Goal: Task Accomplishment & Management: Complete application form

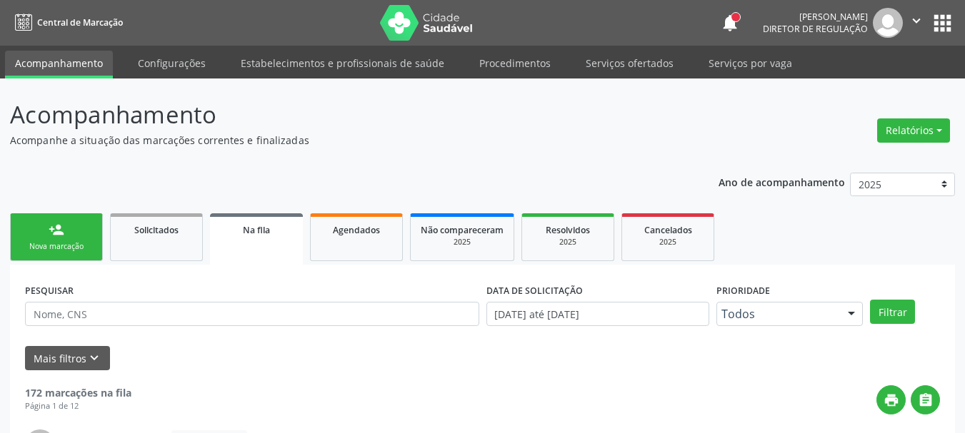
scroll to position [38, 0]
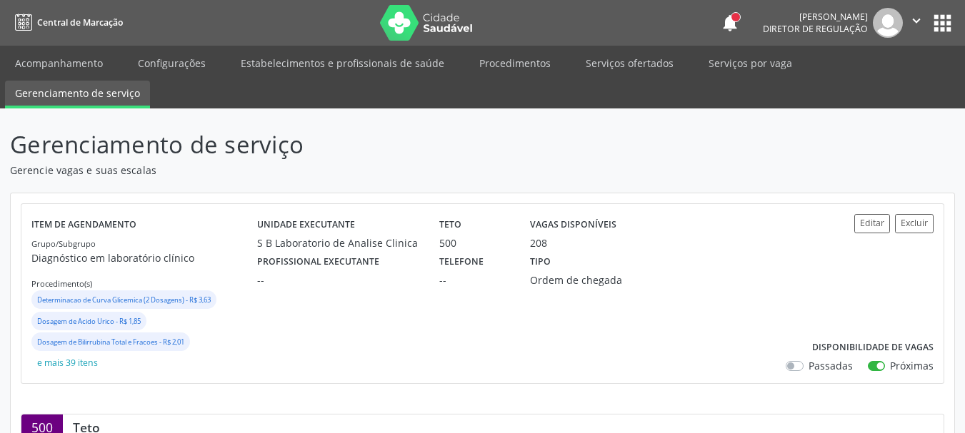
click at [67, 43] on nav "Central de Marcação notifications Adão Alves de Medeiros Diretor de regulação …" at bounding box center [482, 23] width 965 height 46
click at [63, 54] on link "Acompanhamento" at bounding box center [59, 63] width 108 height 25
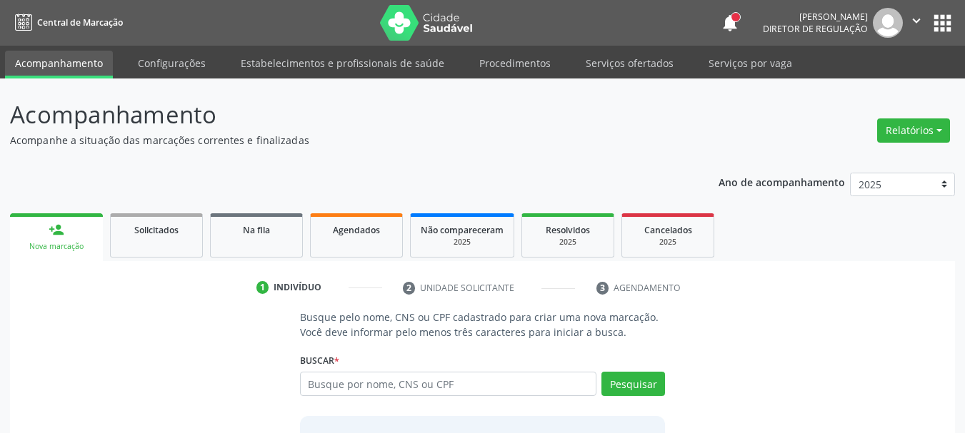
click at [416, 386] on input "text" at bounding box center [448, 384] width 297 height 24
type input "898003741486754"
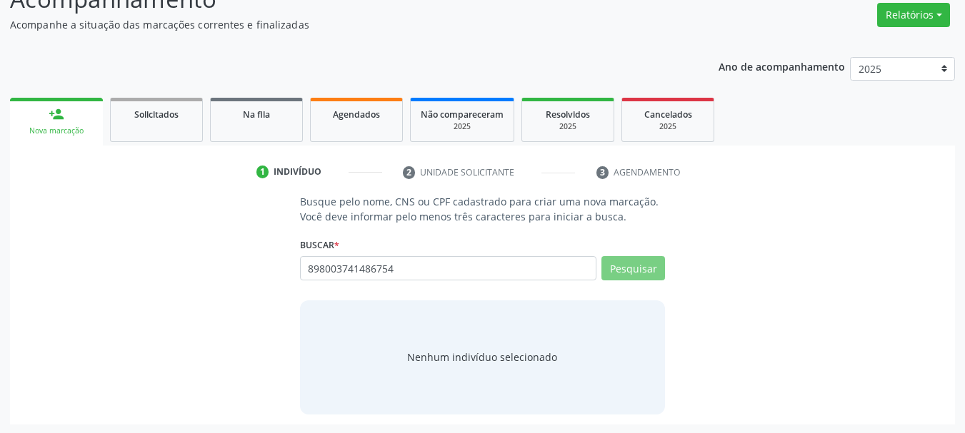
scroll to position [117, 0]
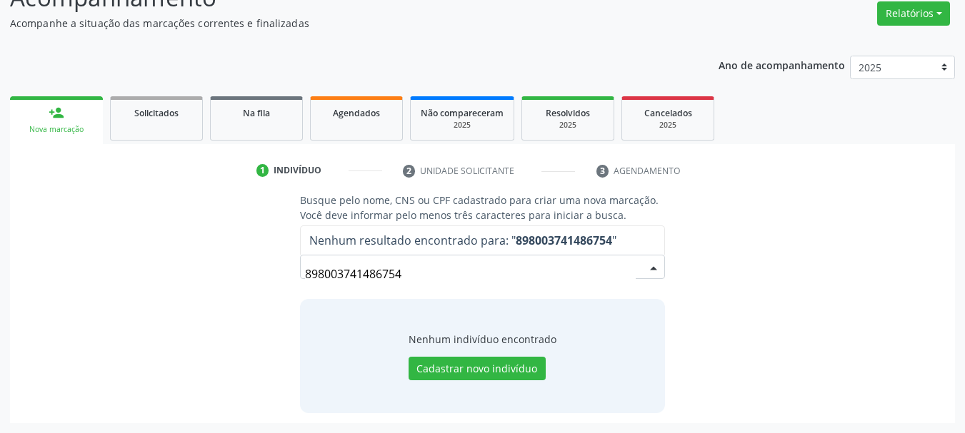
click at [404, 276] on input "898003741486754" at bounding box center [470, 274] width 331 height 29
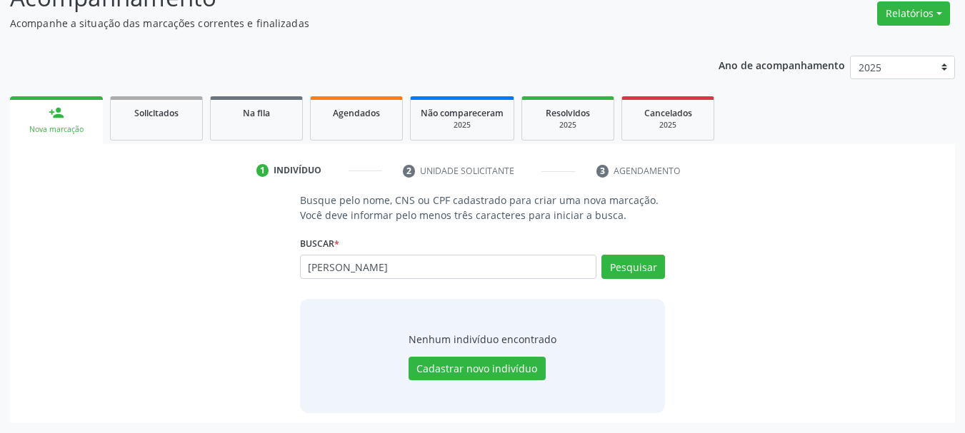
type input "debora alesca vieira matos"
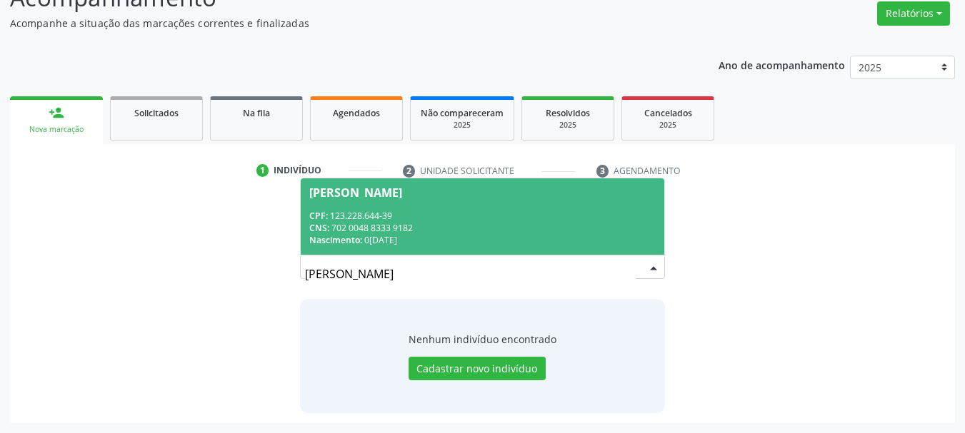
click at [416, 229] on div "CNS: 702 0048 8333 9182" at bounding box center [482, 228] width 347 height 12
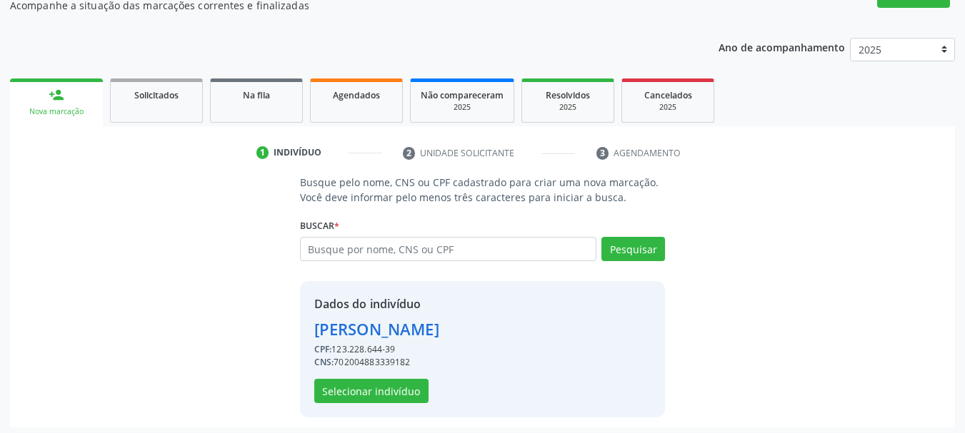
scroll to position [139, 0]
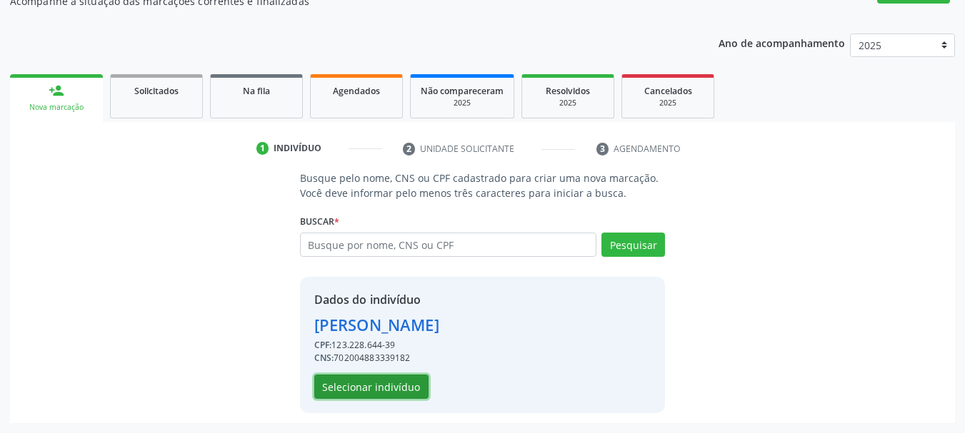
click at [338, 390] on button "Selecionar indivíduo" at bounding box center [371, 387] width 114 height 24
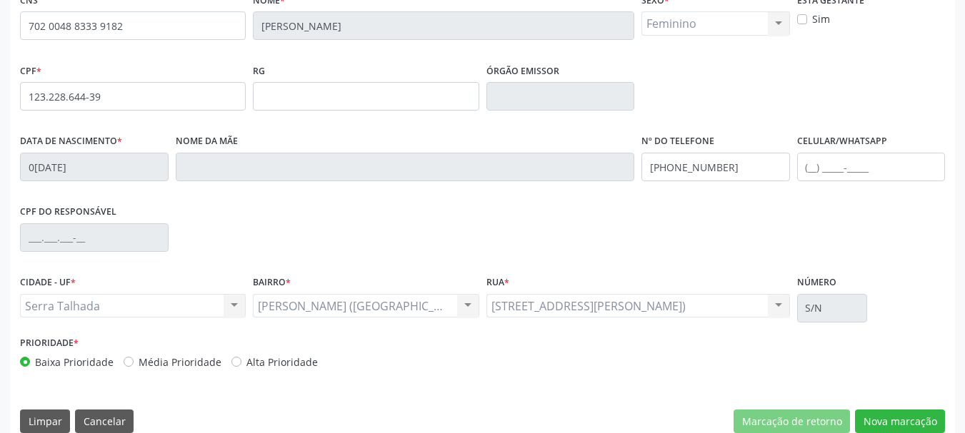
scroll to position [341, 0]
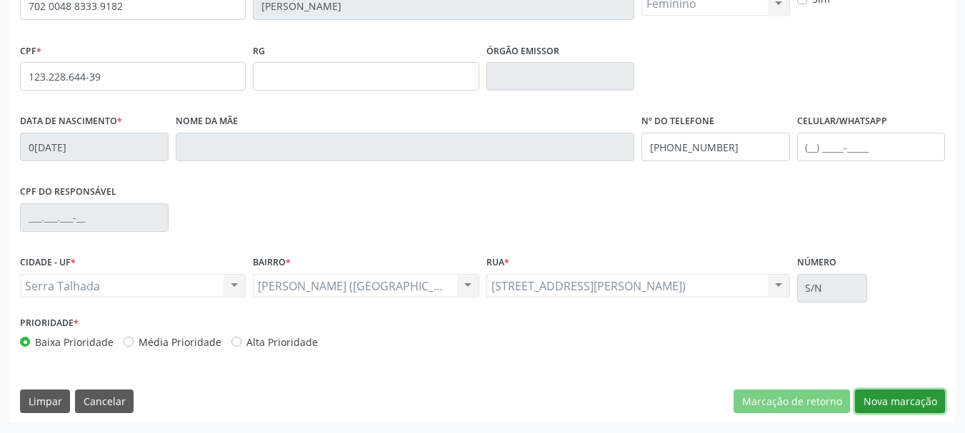
click at [934, 401] on button "Nova marcação" at bounding box center [900, 402] width 90 height 24
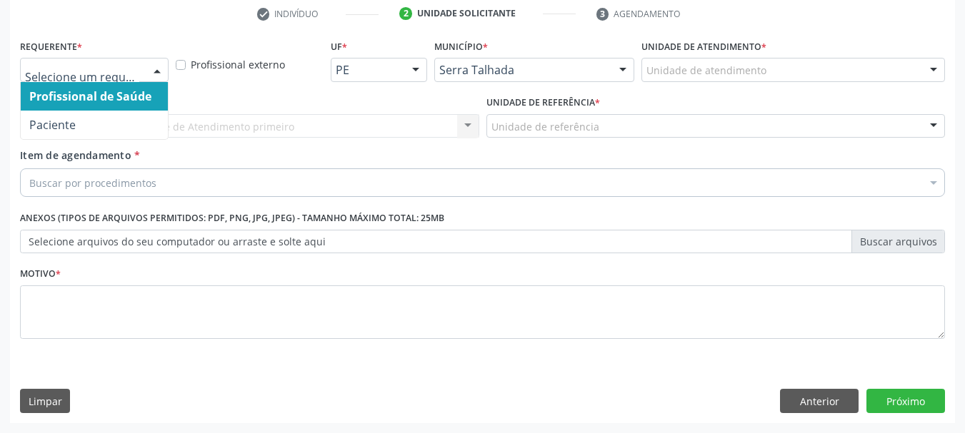
click at [99, 60] on div at bounding box center [94, 70] width 149 height 24
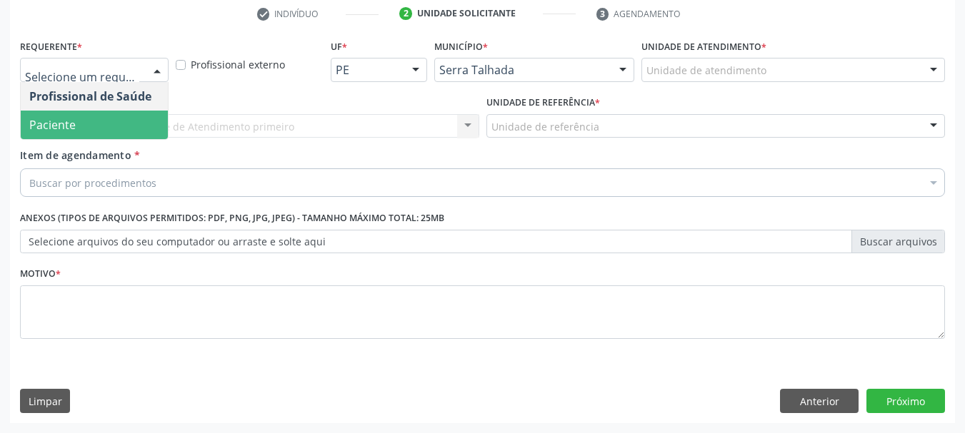
click at [91, 124] on span "Paciente" at bounding box center [94, 125] width 147 height 29
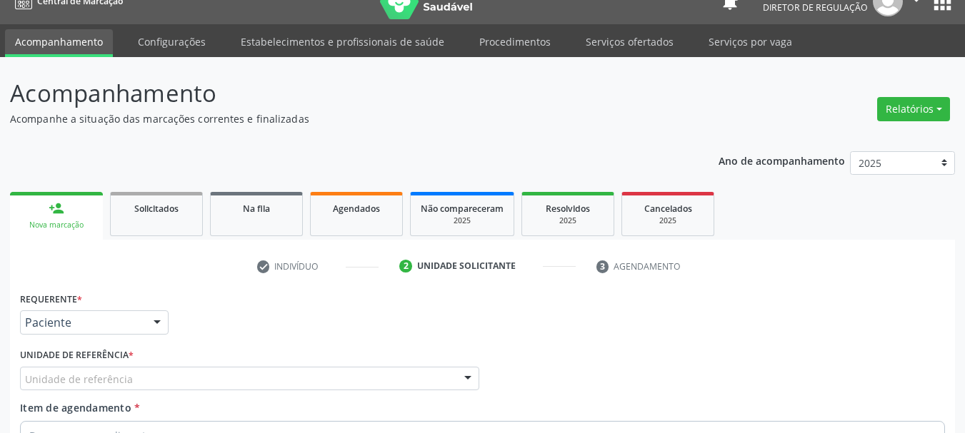
scroll to position [0, 0]
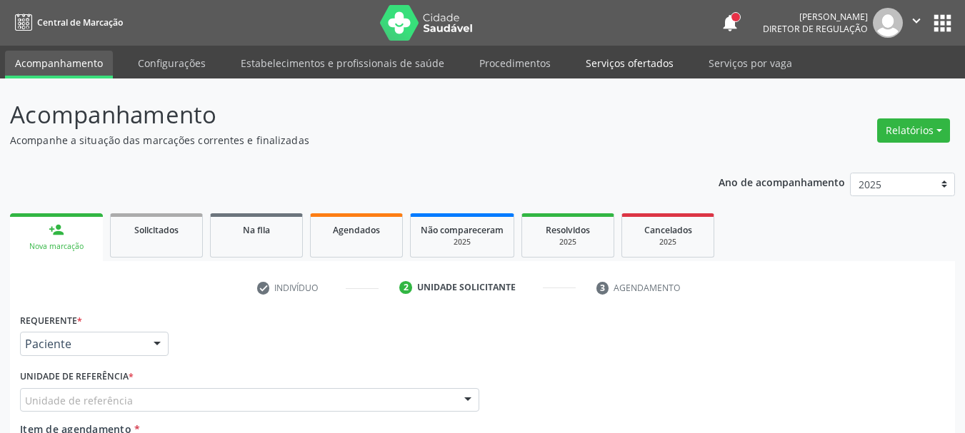
click at [626, 61] on link "Serviços ofertados" at bounding box center [630, 63] width 108 height 25
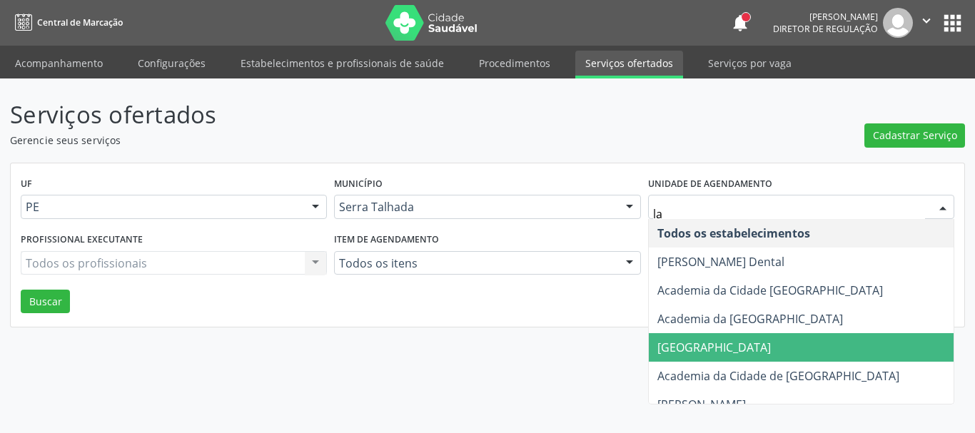
type input "lab"
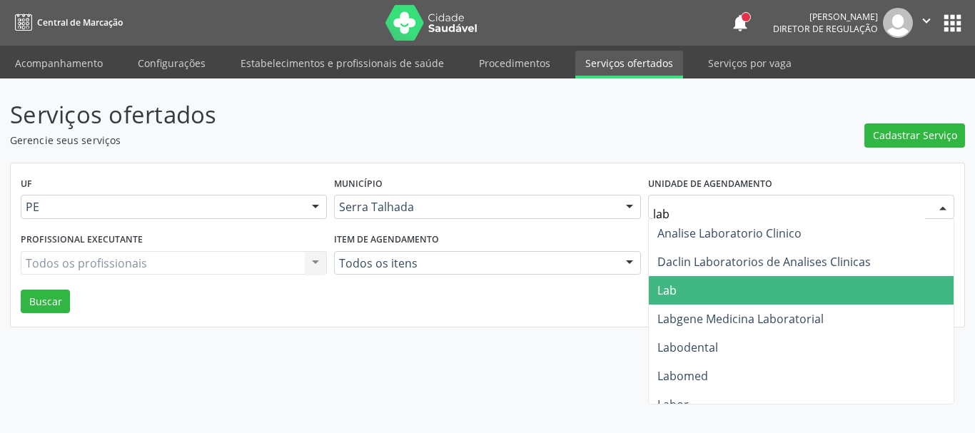
click at [718, 293] on span "Lab" at bounding box center [801, 290] width 305 height 29
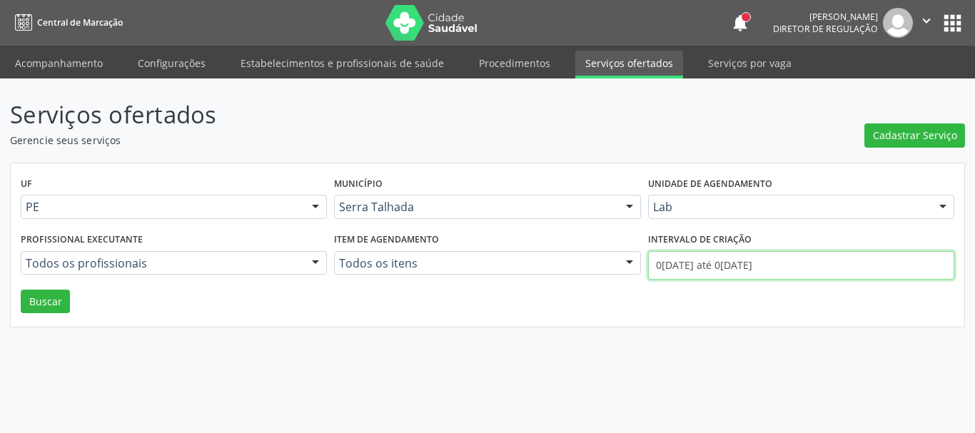
click at [711, 273] on input "[DATE] até [DATE]" at bounding box center [801, 265] width 306 height 29
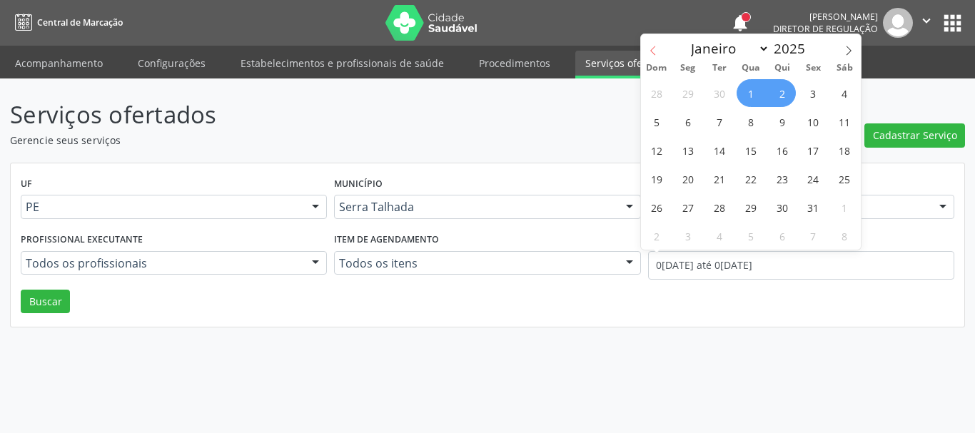
click at [656, 46] on icon at bounding box center [653, 51] width 10 height 10
select select "8"
click at [688, 94] on span "1" at bounding box center [688, 93] width 28 height 28
type input "01/09/2025"
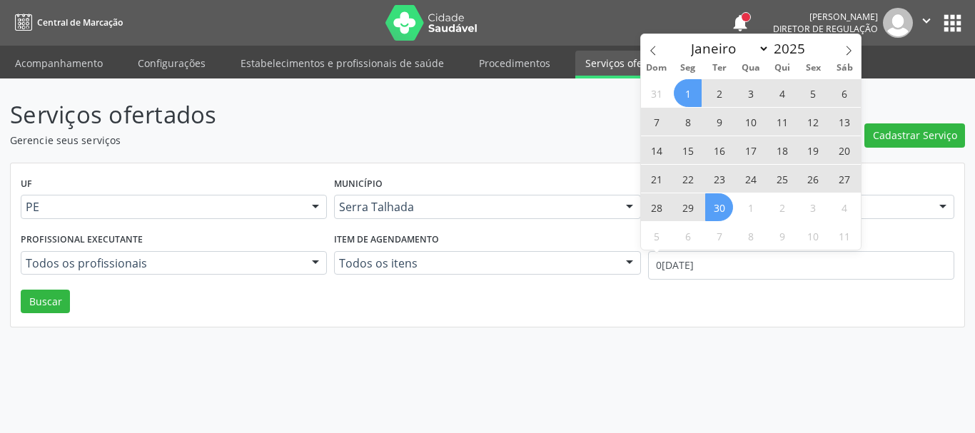
click at [720, 205] on span "30" at bounding box center [719, 208] width 28 height 28
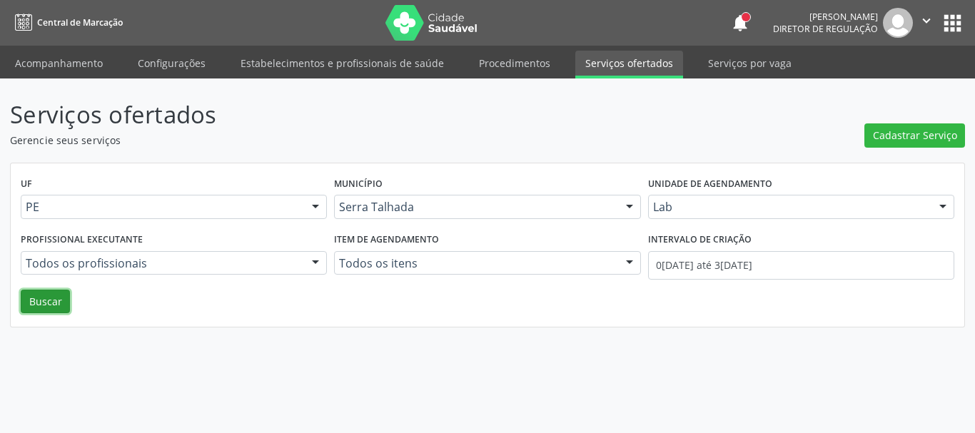
click at [55, 313] on button "Buscar" at bounding box center [45, 302] width 49 height 24
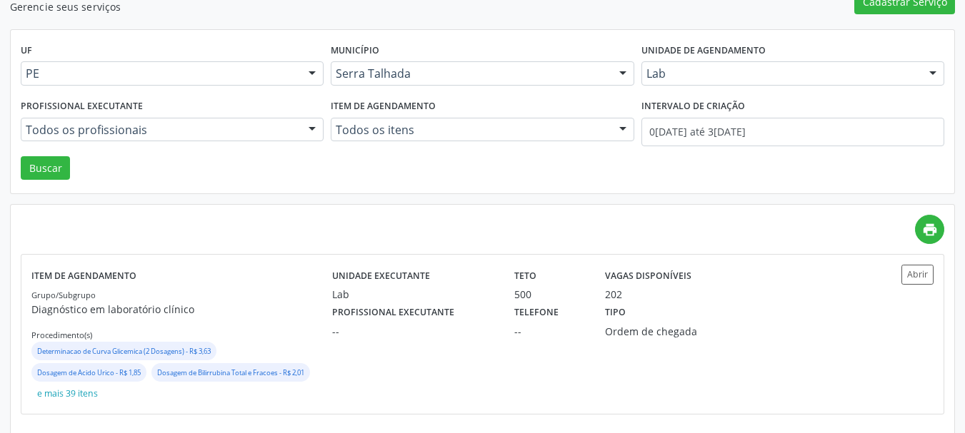
scroll to position [146, 0]
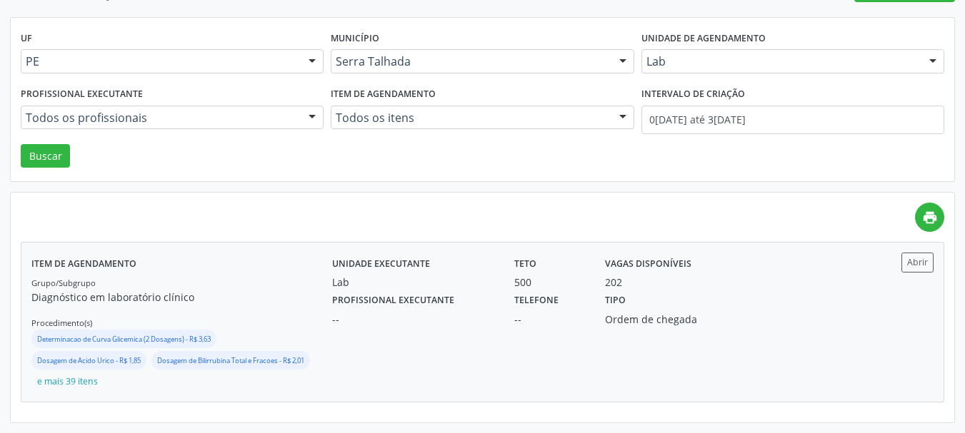
click at [483, 293] on div "Profissional executante --" at bounding box center [413, 308] width 182 height 37
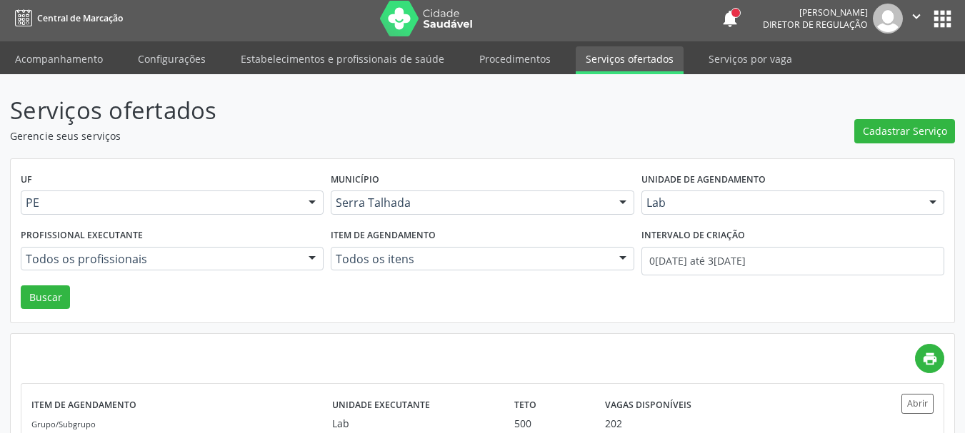
scroll to position [0, 0]
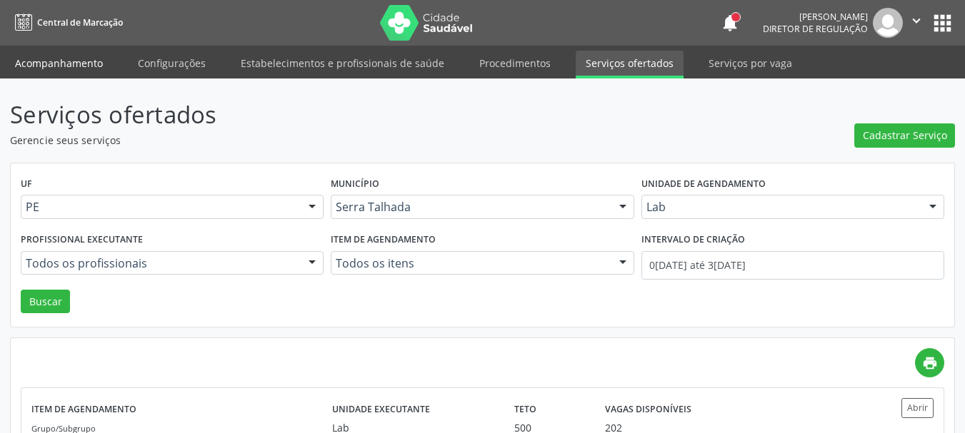
click at [63, 68] on link "Acompanhamento" at bounding box center [59, 63] width 108 height 25
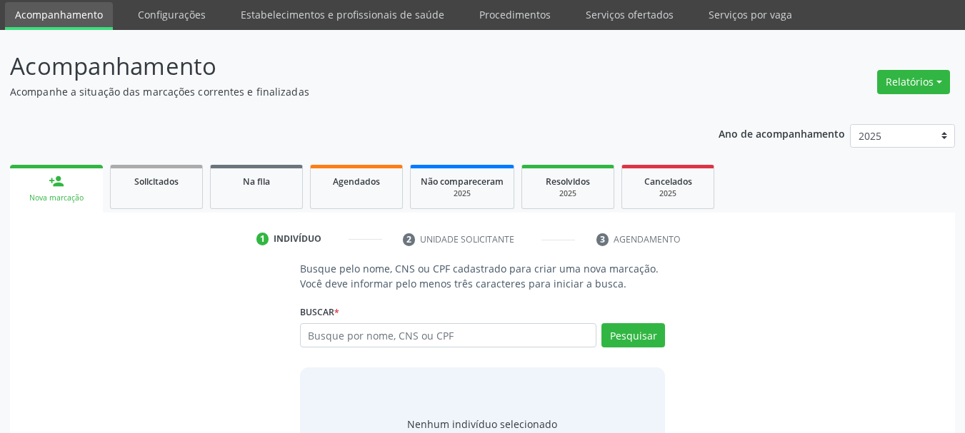
scroll to position [71, 0]
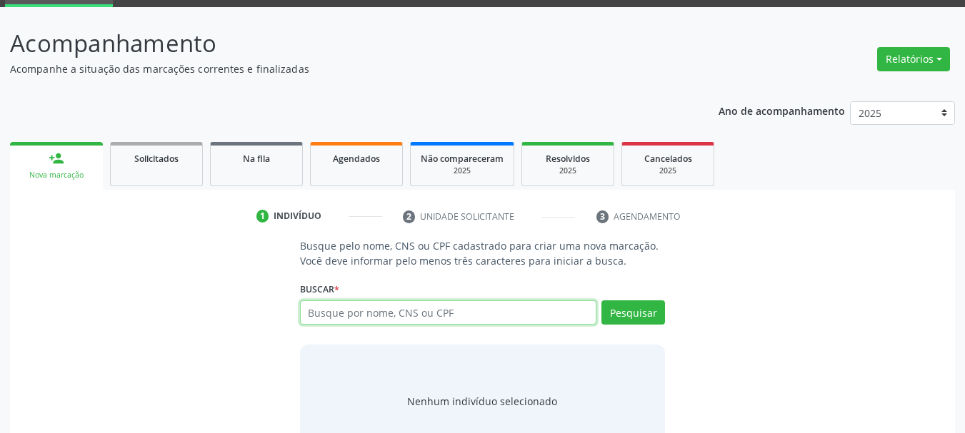
click at [334, 317] on input "text" at bounding box center [448, 313] width 297 height 24
type input "898003741486754"
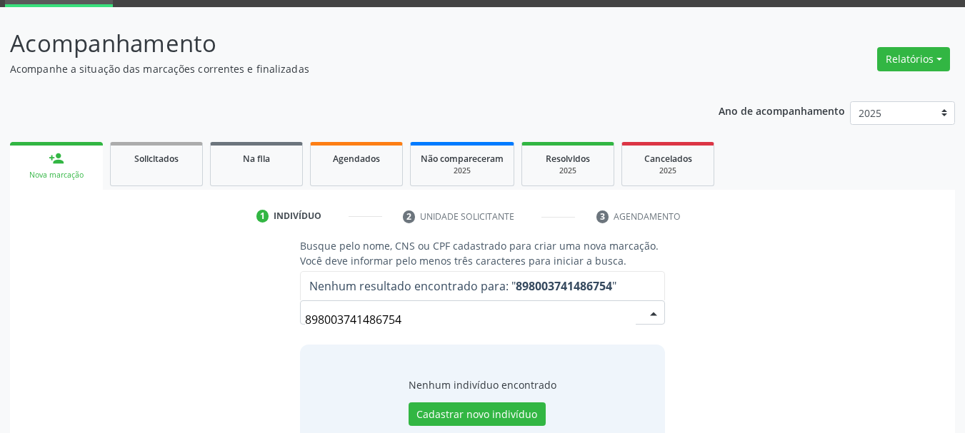
click at [403, 320] on input "898003741486754" at bounding box center [470, 320] width 331 height 29
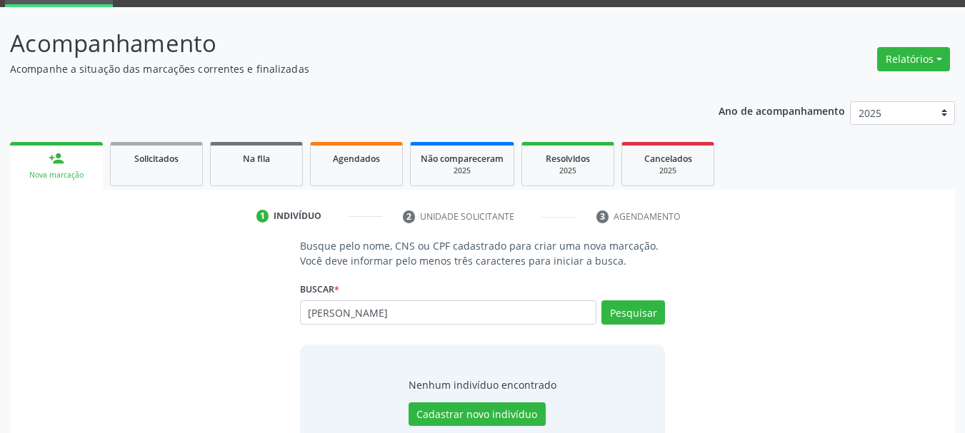
type input "debora alesca vieira"
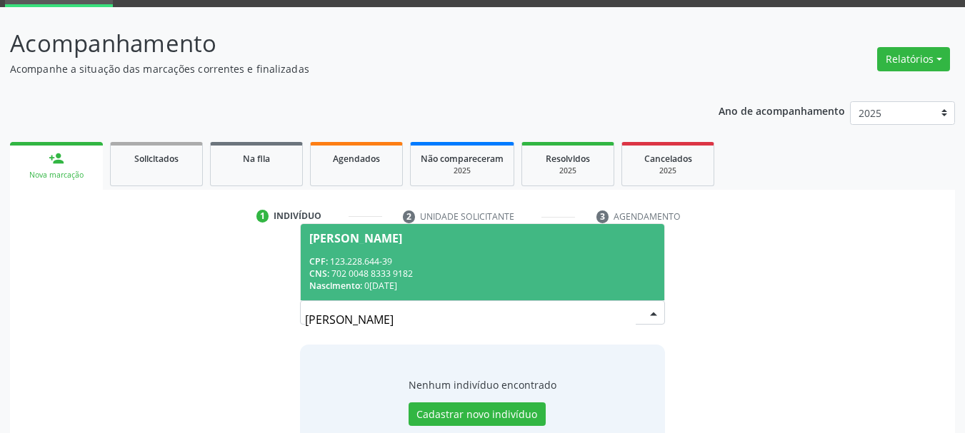
click at [499, 272] on div "CNS: 702 0048 8333 9182" at bounding box center [482, 274] width 347 height 12
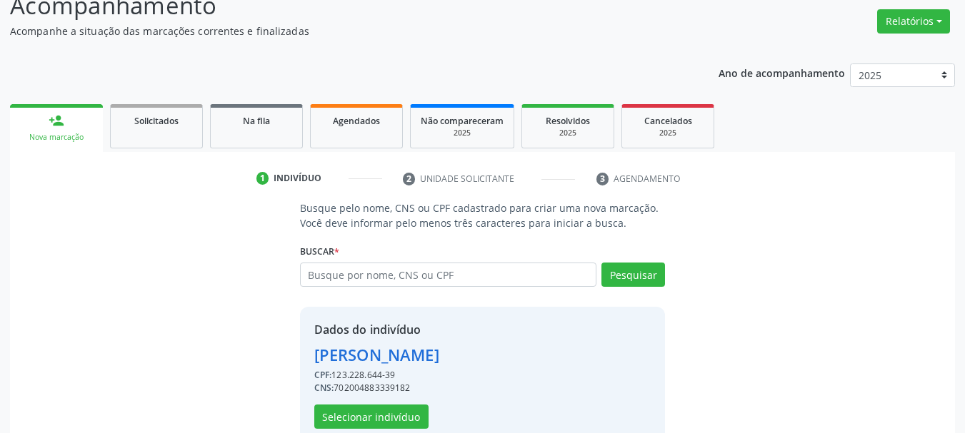
scroll to position [139, 0]
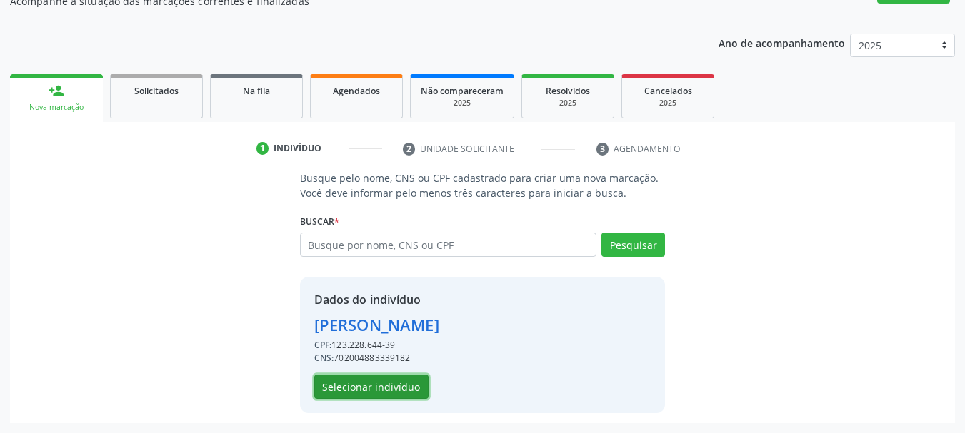
click at [383, 390] on button "Selecionar indivíduo" at bounding box center [371, 387] width 114 height 24
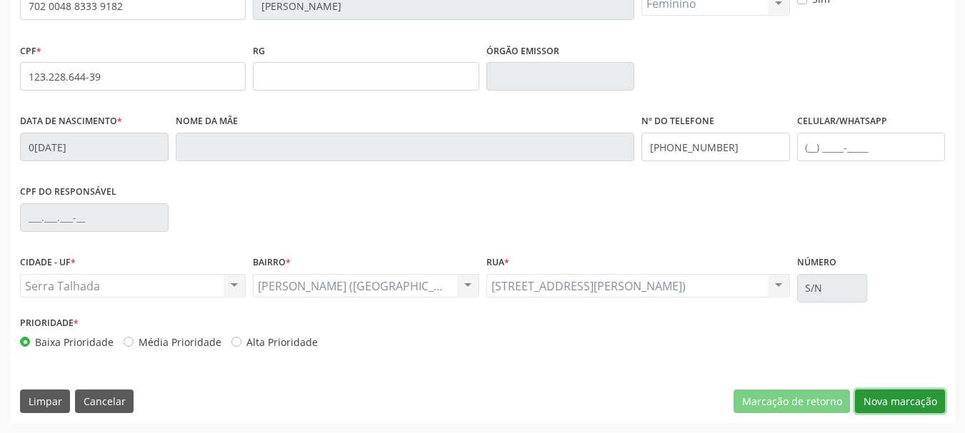
click at [898, 406] on button "Nova marcação" at bounding box center [900, 402] width 90 height 24
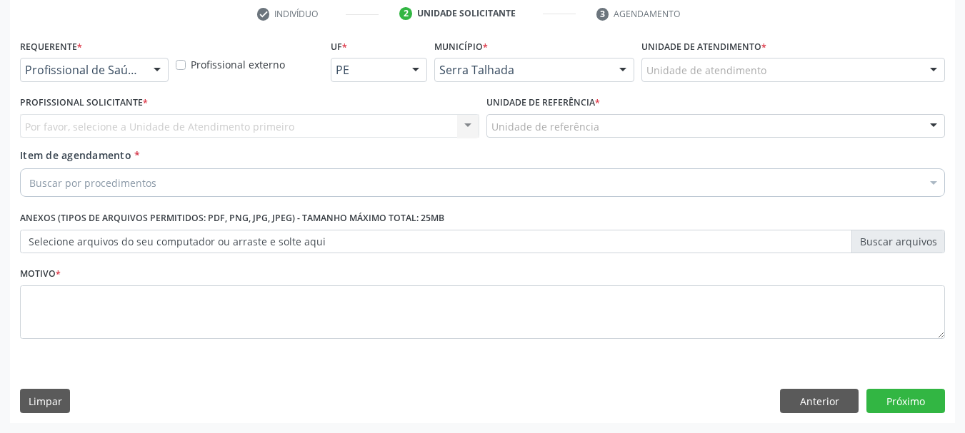
scroll to position [274, 0]
click at [25, 66] on input "text" at bounding box center [25, 77] width 0 height 29
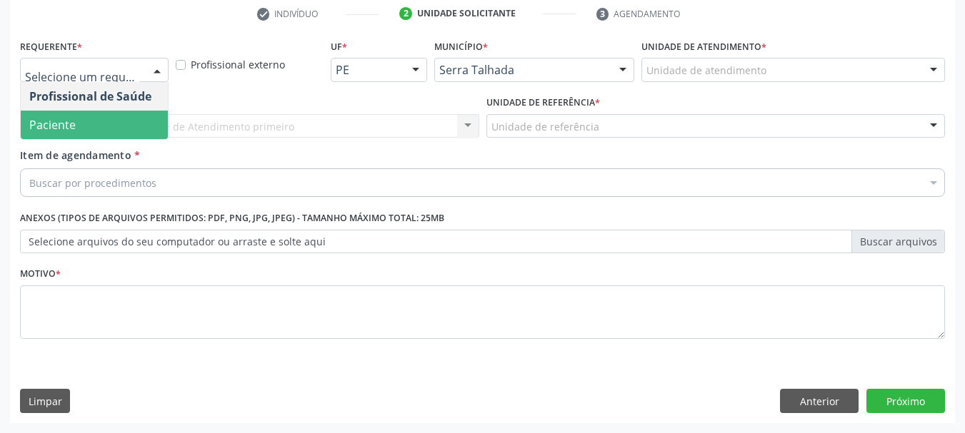
click at [76, 123] on span "Paciente" at bounding box center [94, 125] width 147 height 29
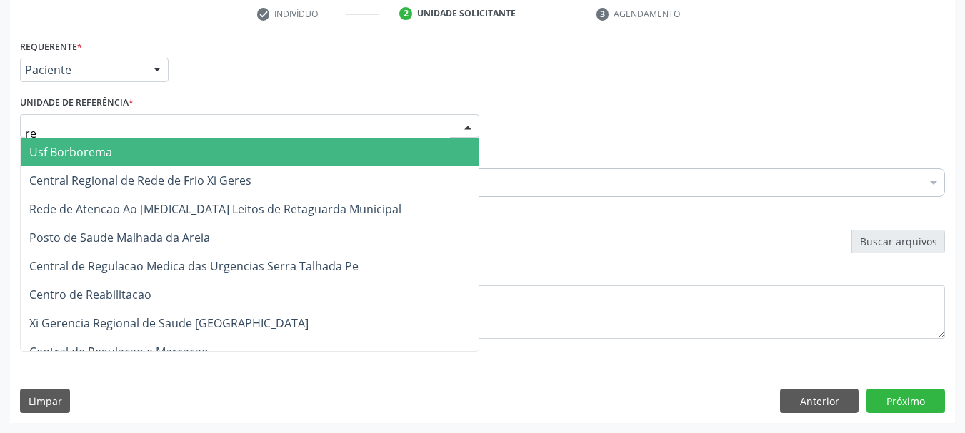
type input "rea"
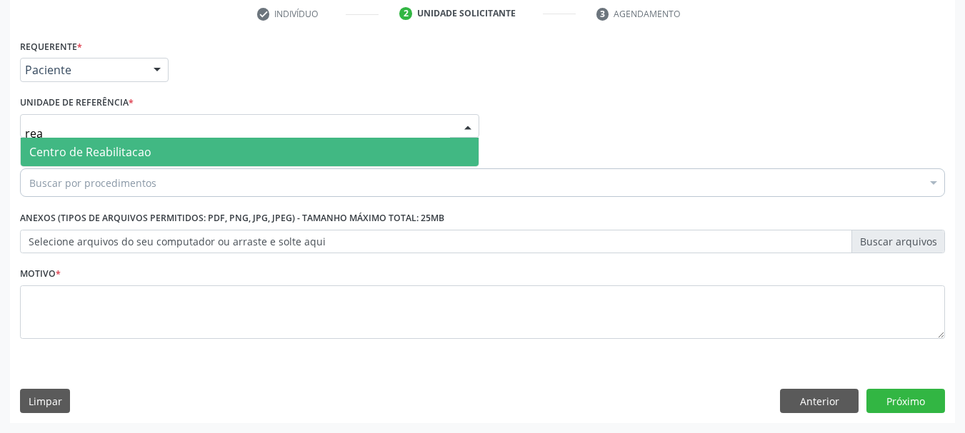
click at [86, 149] on span "Centro de Reabilitacao" at bounding box center [90, 152] width 122 height 16
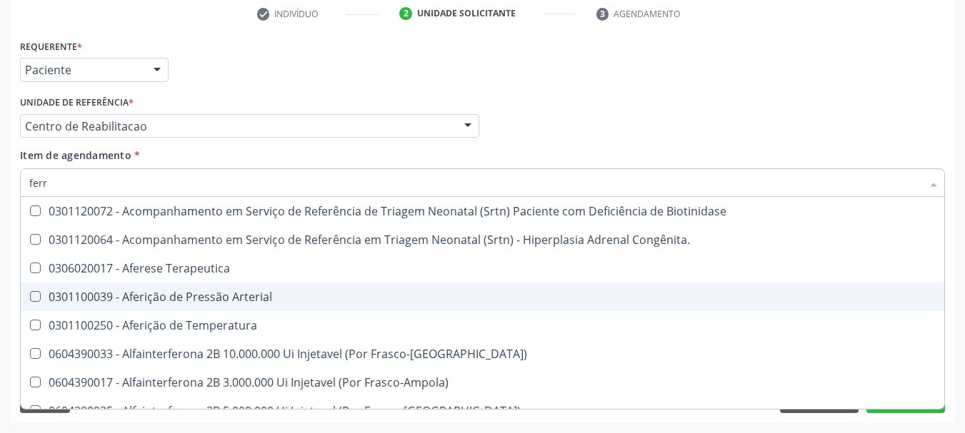
type input "ferro"
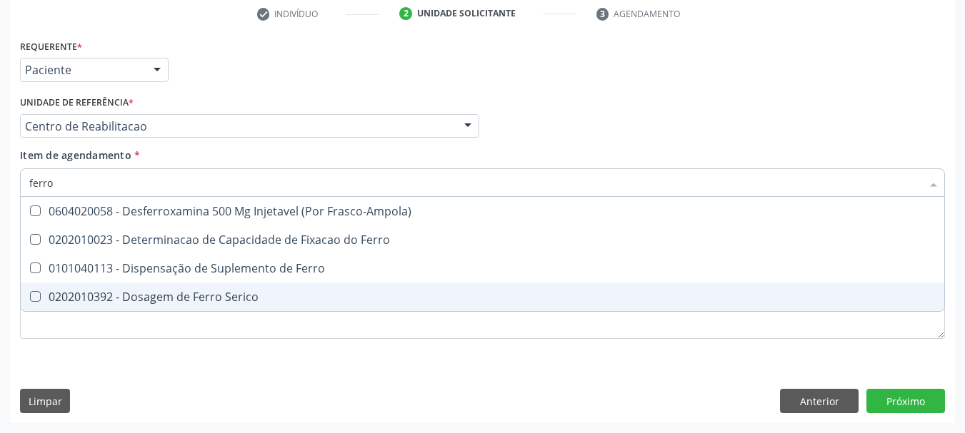
click at [117, 288] on span "0202010392 - Dosagem de Ferro Serico" at bounding box center [482, 297] width 923 height 29
checkbox Serico "true"
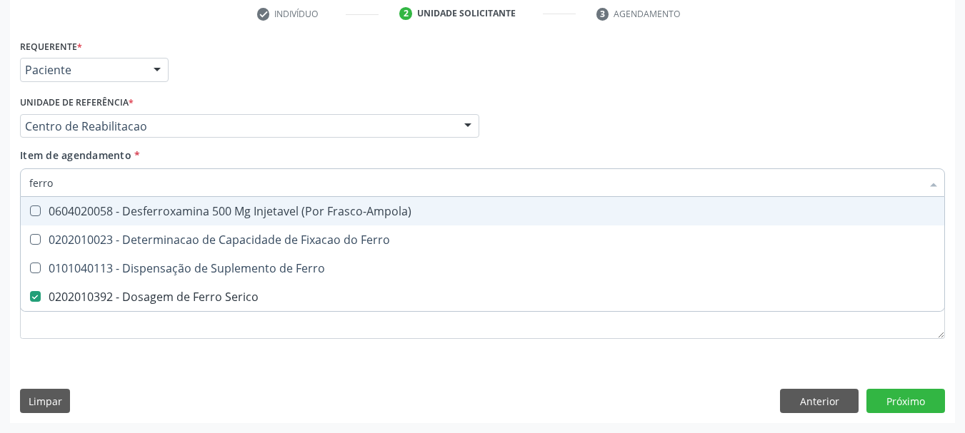
click at [91, 187] on input "ferro" at bounding box center [475, 183] width 892 height 29
type input "ur"
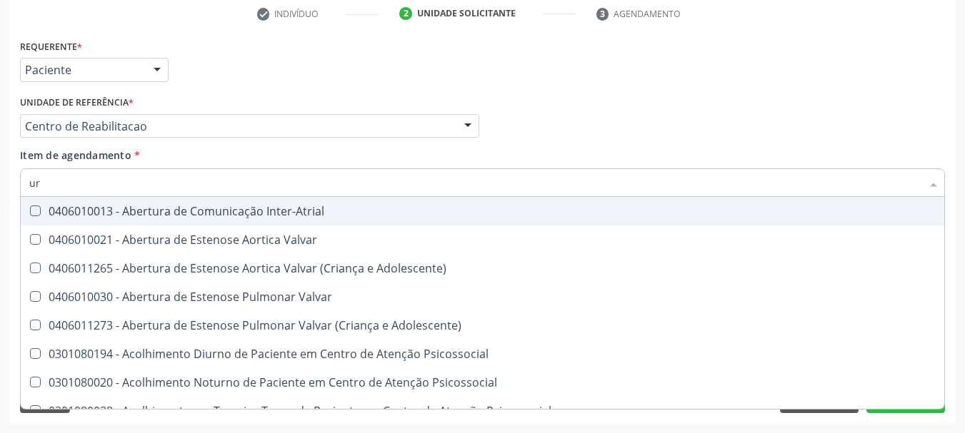
checkbox Valvar "false"
type input "u"
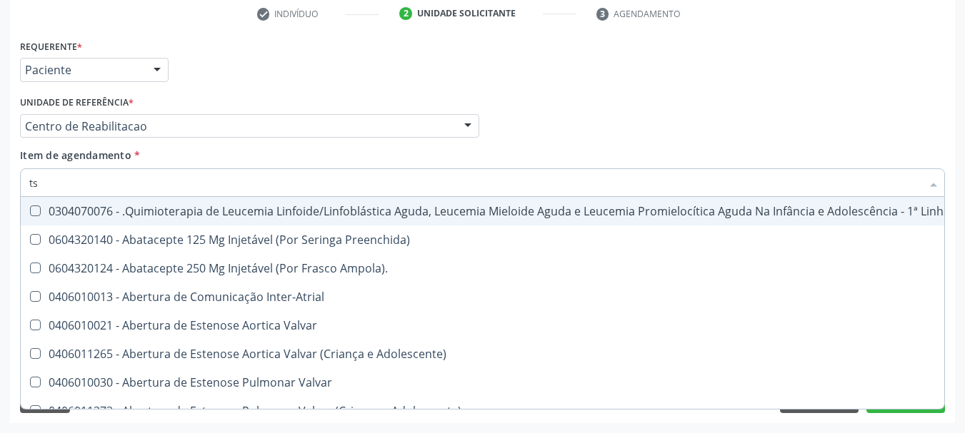
type input "tsh"
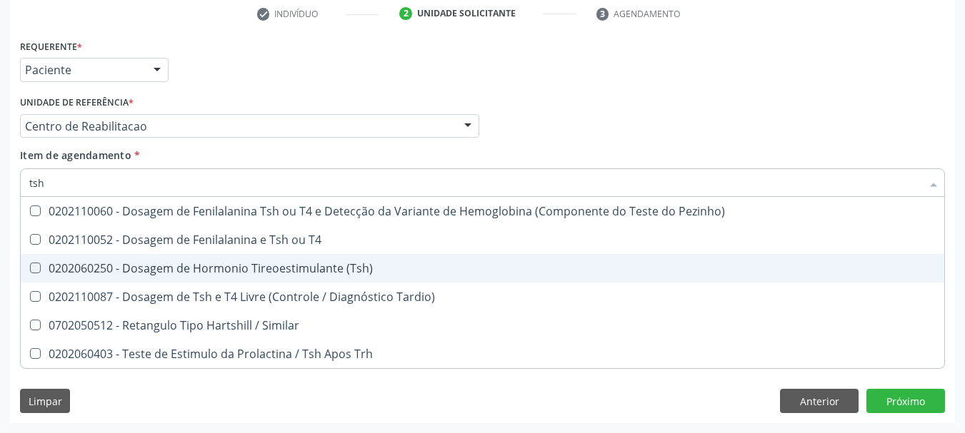
click at [141, 278] on span "0202060250 - Dosagem de Hormonio Tireoestimulante (Tsh)" at bounding box center [482, 268] width 923 height 29
checkbox \(Tsh\) "true"
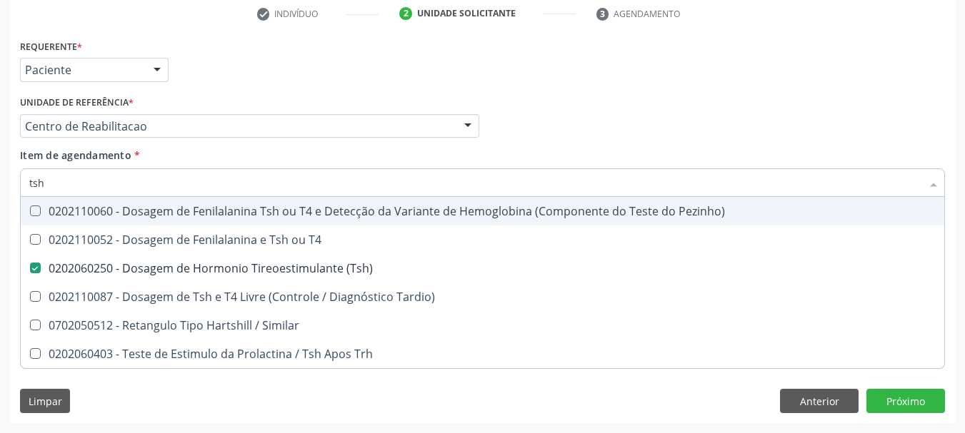
type input "ts"
checkbox \(Tsh\) "false"
checkbox Tardio\) "true"
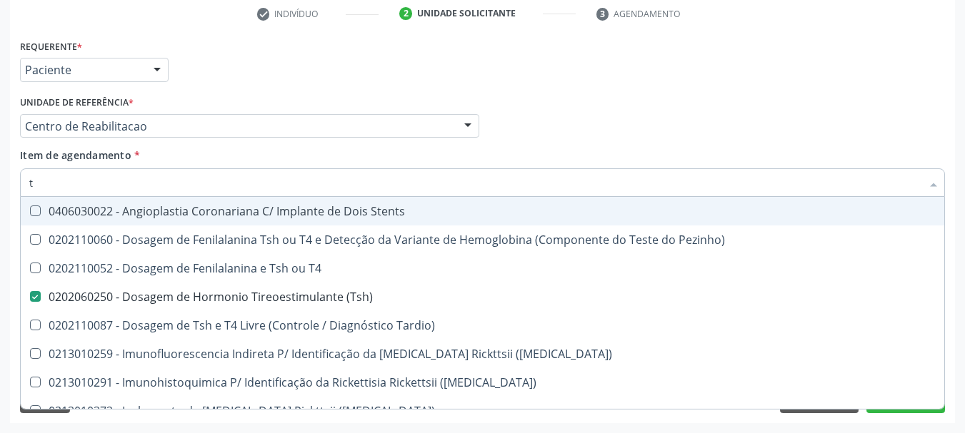
type input "t4"
checkbox \(Tsh\) "false"
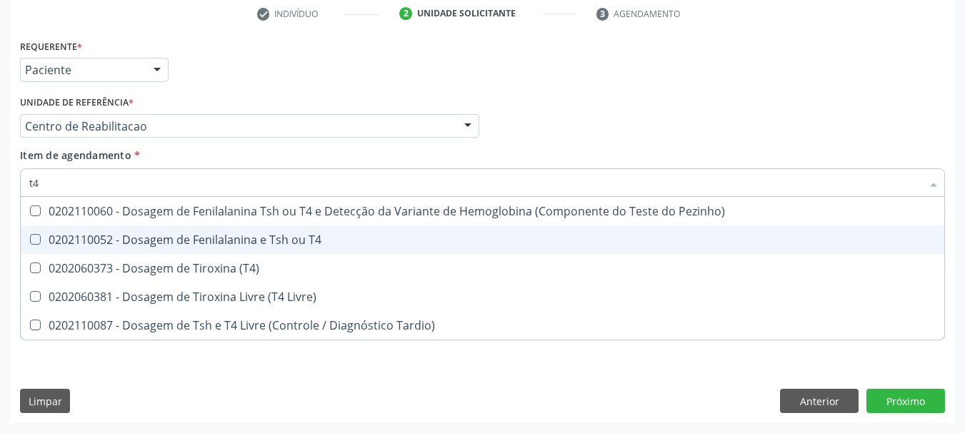
type input "t4 l"
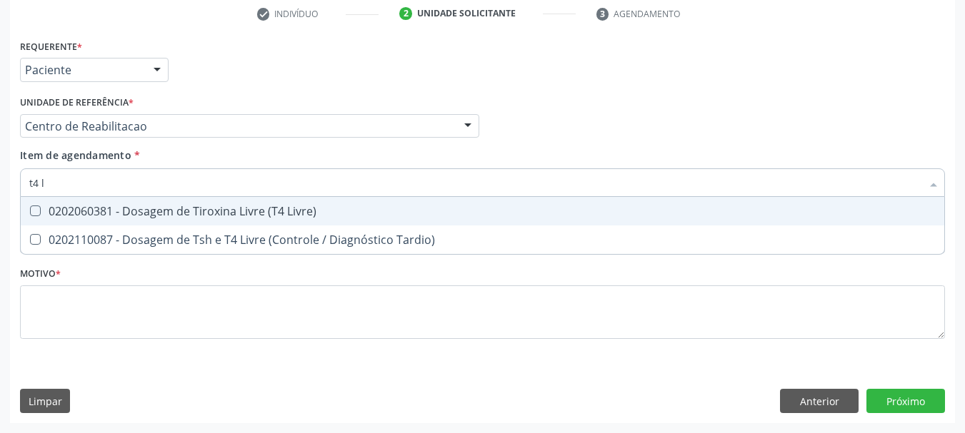
drag, startPoint x: 69, startPoint y: 209, endPoint x: 65, endPoint y: 201, distance: 8.9
click at [67, 206] on div "0202060381 - Dosagem de Tiroxina Livre (T4 Livre)" at bounding box center [482, 211] width 906 height 11
checkbox Livre\) "true"
click at [56, 174] on input "t4 l" at bounding box center [475, 183] width 892 height 29
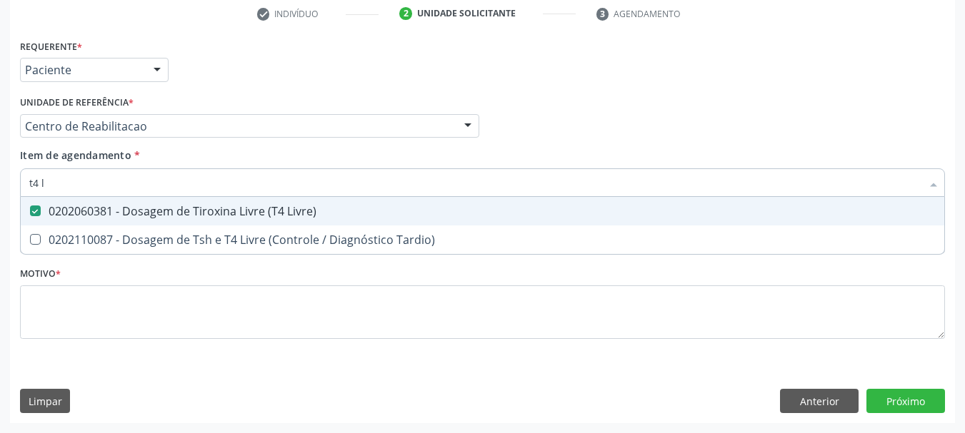
click at [56, 174] on input "t4 l" at bounding box center [475, 183] width 892 height 29
checkbox Livre\) "false"
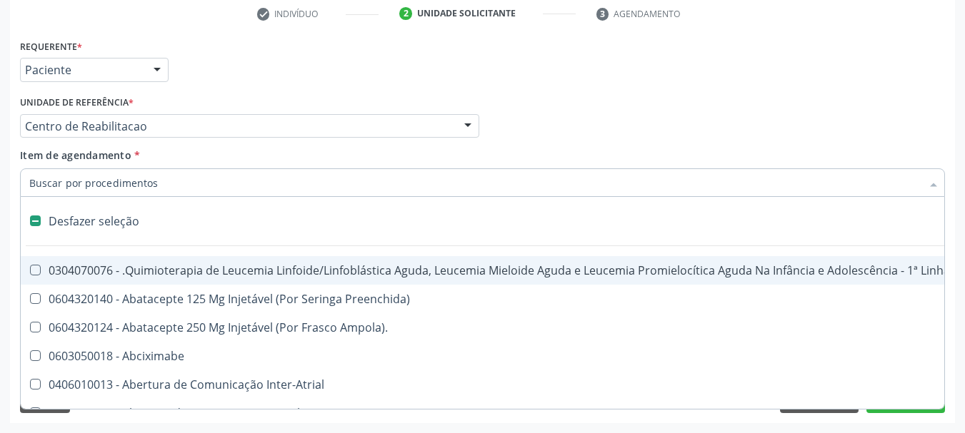
type input "g"
checkbox \(Par\) "true"
checkbox Hemodialise "true"
checkbox Meckel "true"
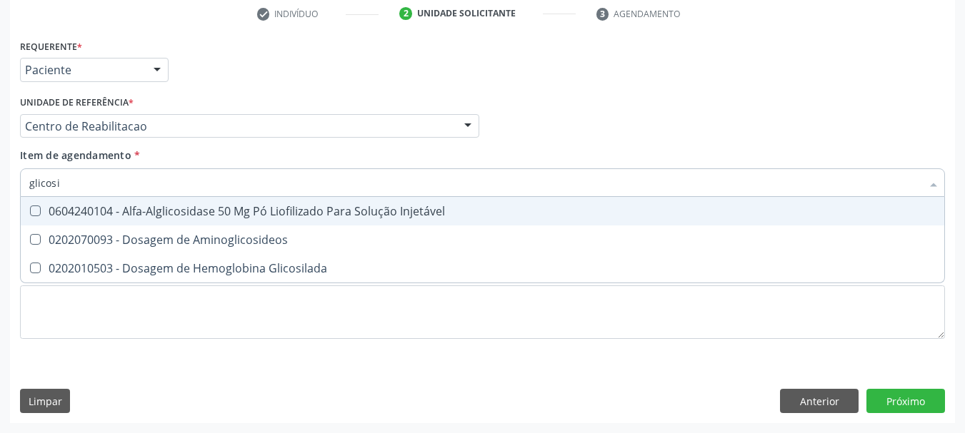
type input "glicosil"
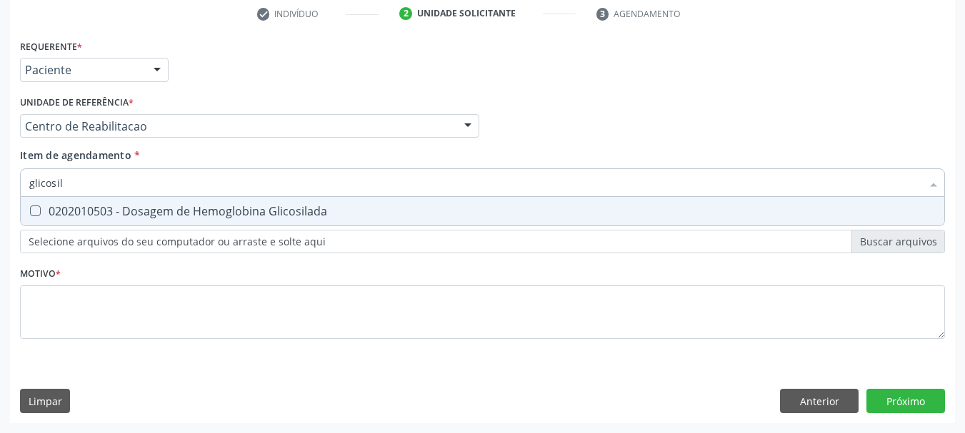
click at [121, 214] on div "0202010503 - Dosagem de Hemoglobina Glicosilada" at bounding box center [482, 211] width 906 height 11
checkbox Glicosilada "true"
type input "glicosil"
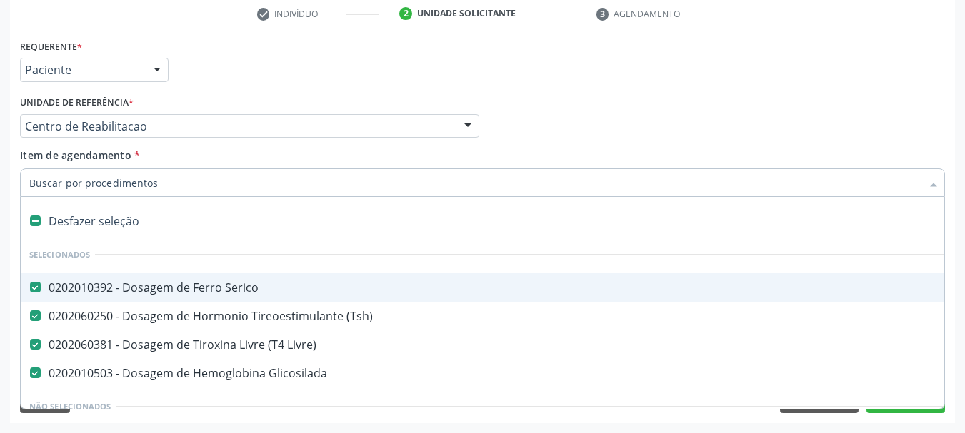
scroll to position [71, 0]
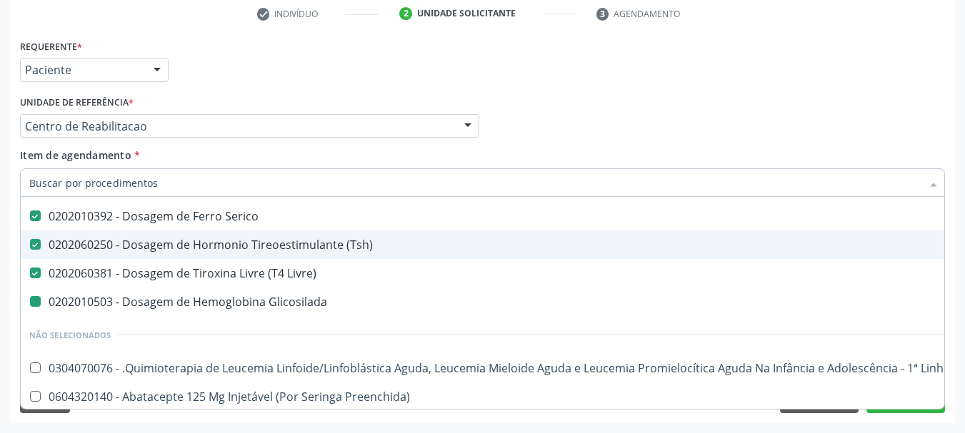
type input "c"
checkbox Glicosilada "false"
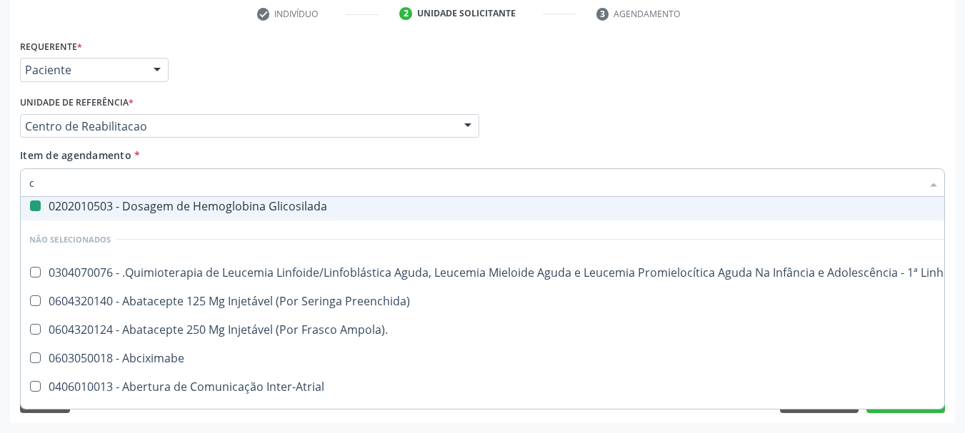
type input "cu"
checkbox Serico "false"
checkbox Glicosilada "false"
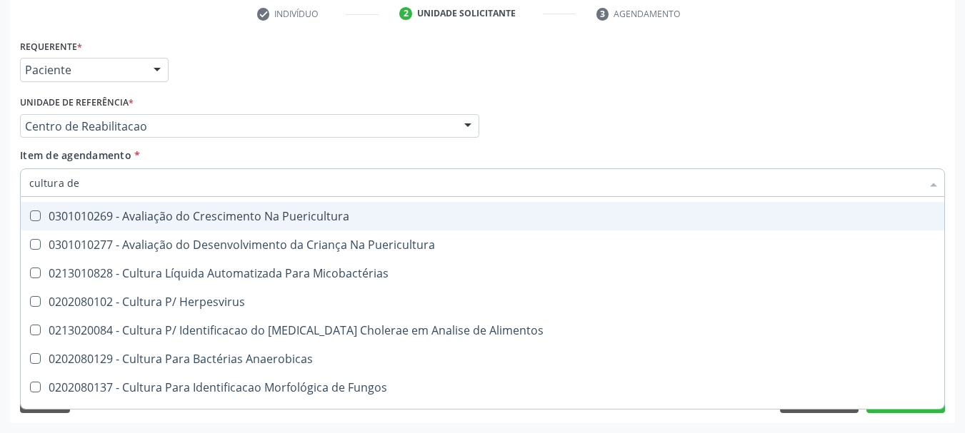
scroll to position [0, 0]
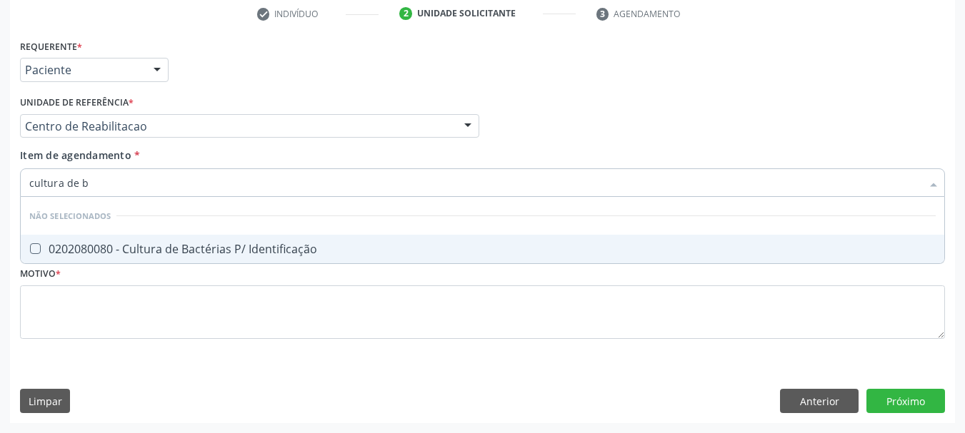
type input "cultura de ba"
click at [211, 253] on div "0202080080 - Cultura de Bactérias P/ Identificação" at bounding box center [482, 248] width 906 height 11
checkbox Identificação "true"
click at [556, 129] on div "Profissional Solicitante Por favor, selecione a Unidade de Atendimento primeiro…" at bounding box center [482, 120] width 932 height 56
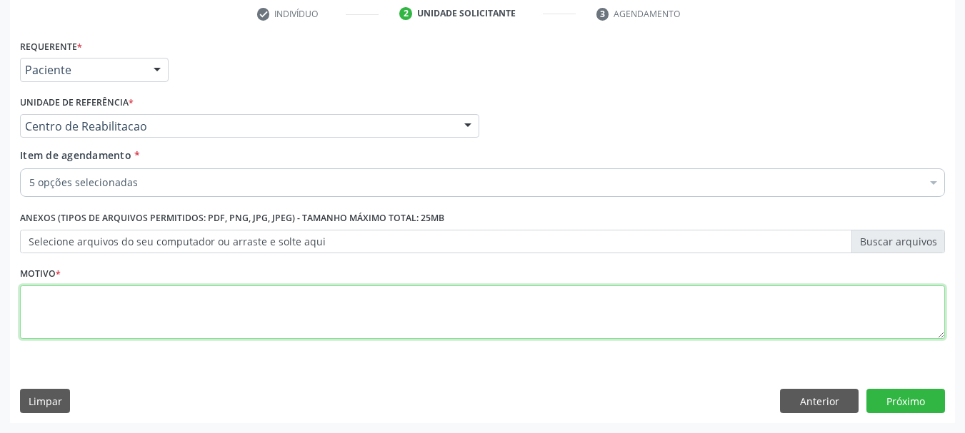
click at [99, 320] on textarea at bounding box center [482, 313] width 925 height 54
type textarea "s"
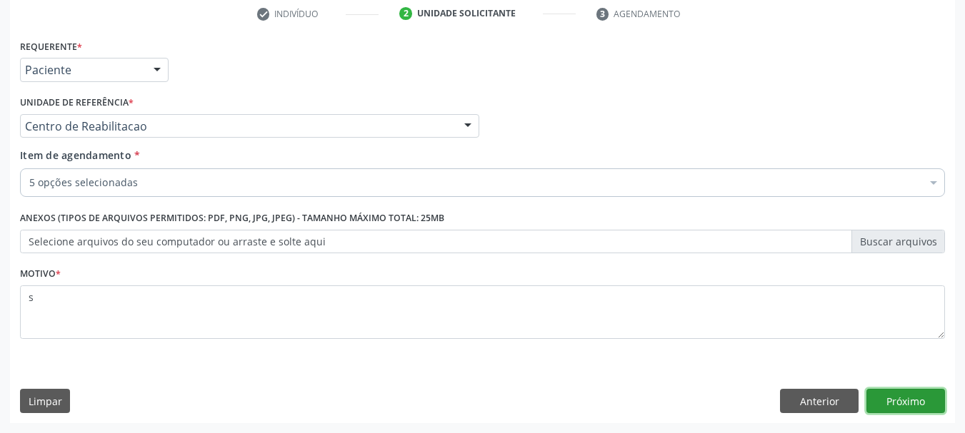
click at [877, 406] on button "Próximo" at bounding box center [905, 401] width 79 height 24
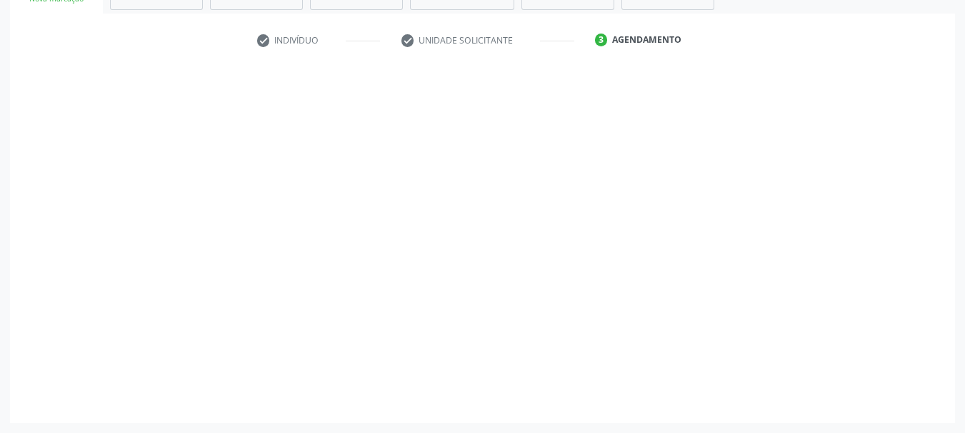
scroll to position [248, 0]
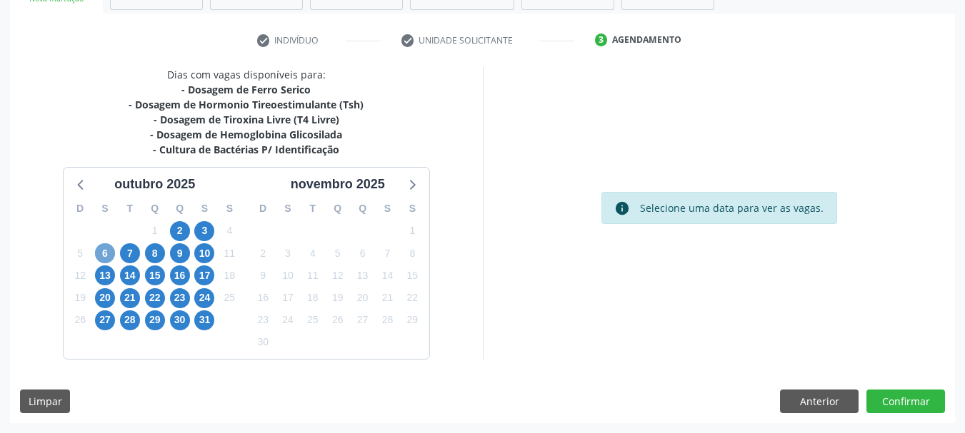
click at [101, 261] on span "6" at bounding box center [105, 253] width 20 height 20
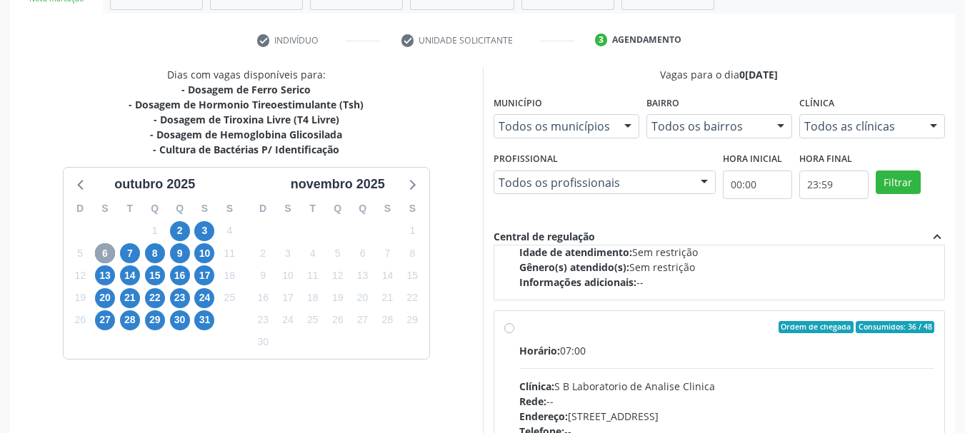
scroll to position [214, 0]
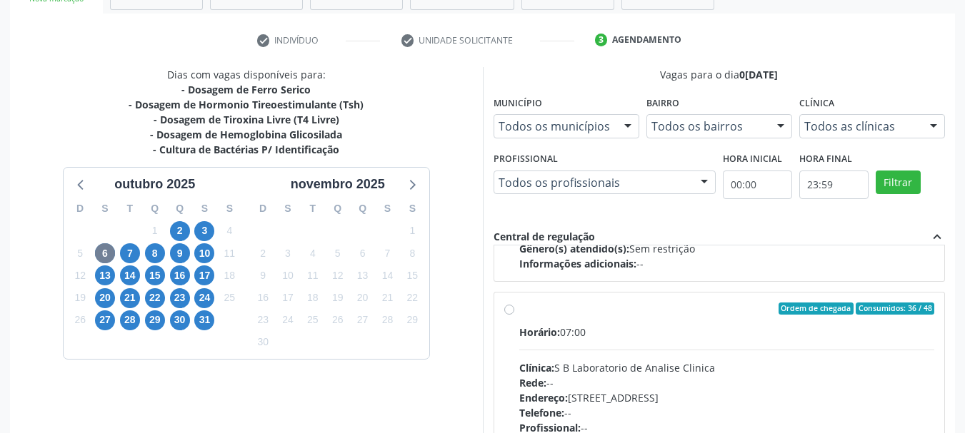
click at [625, 367] on div "Clínica: S B Laboratorio de Analise Clinica" at bounding box center [727, 368] width 416 height 15
click at [514, 316] on input "Ordem de chegada Consumidos: 36 / 48 Horário: 07:00 Clínica: S B Laboratorio de…" at bounding box center [509, 309] width 10 height 13
radio input "true"
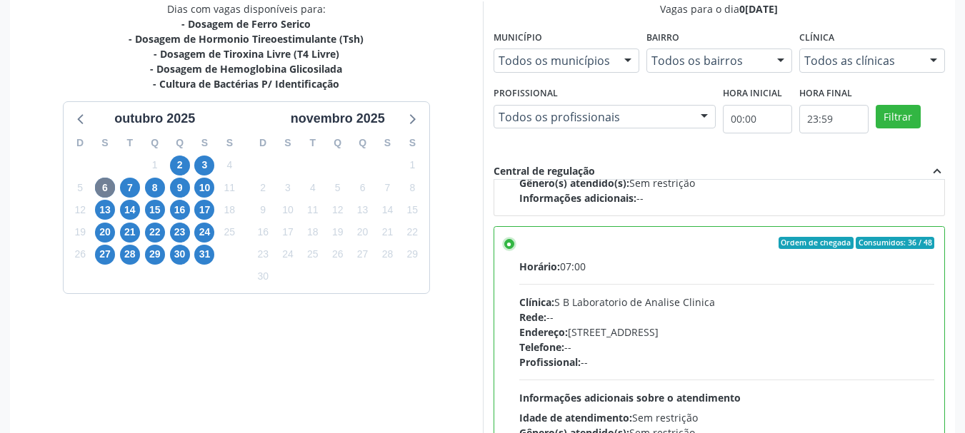
scroll to position [420, 0]
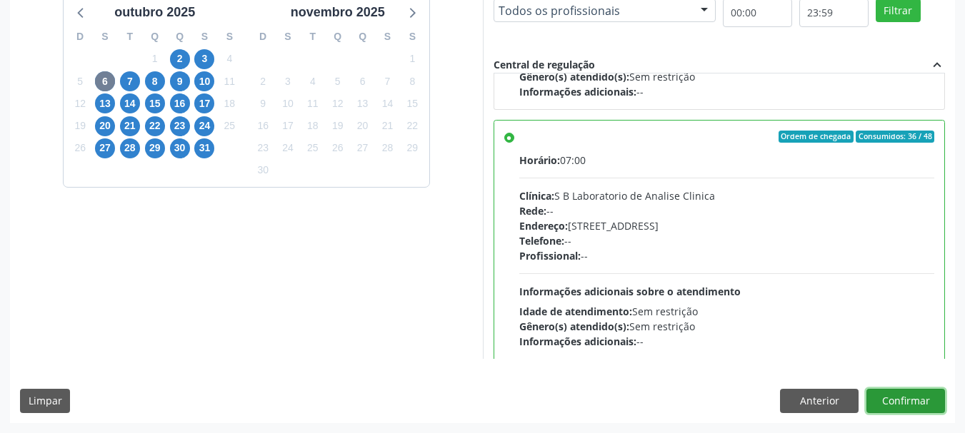
click at [903, 408] on button "Confirmar" at bounding box center [905, 401] width 79 height 24
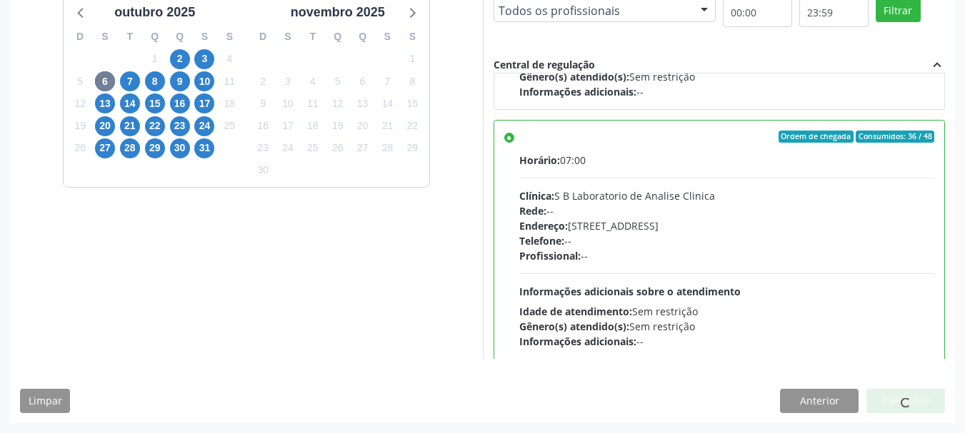
scroll to position [38, 0]
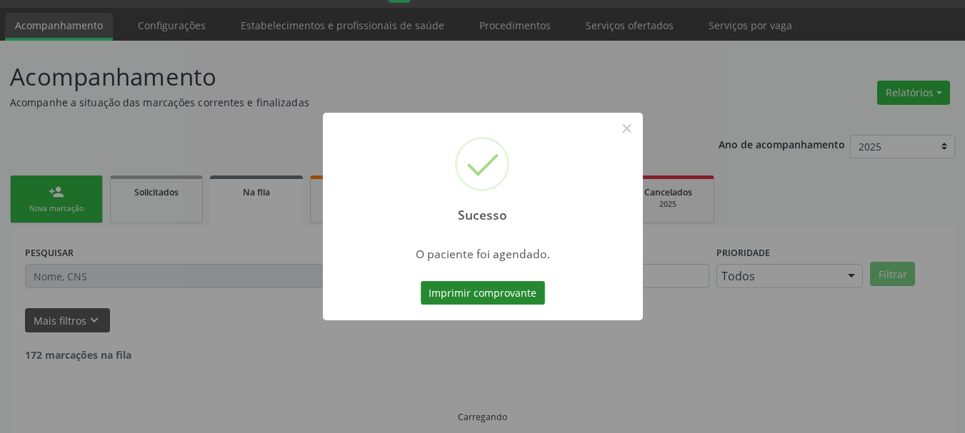
click at [490, 303] on button "Imprimir comprovante" at bounding box center [483, 293] width 124 height 24
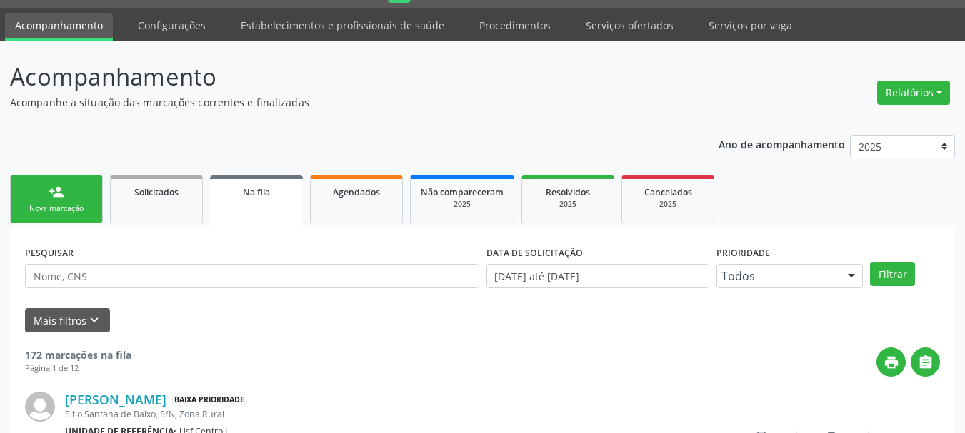
click at [90, 218] on link "person_add Nova marcação" at bounding box center [56, 200] width 93 height 48
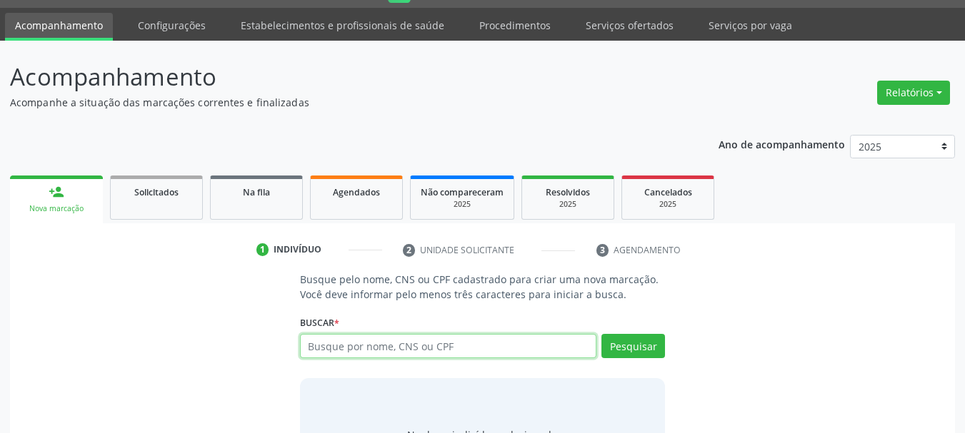
click at [353, 349] on input "text" at bounding box center [448, 346] width 297 height 24
paste input "CNS: 702 0048 8333 9182"
type input "CNS: 702 0048 8333 9182"
click at [672, 350] on div "Busque pelo nome, CNS ou CPF cadastrado para criar uma nova marcação. Você deve…" at bounding box center [483, 382] width 386 height 220
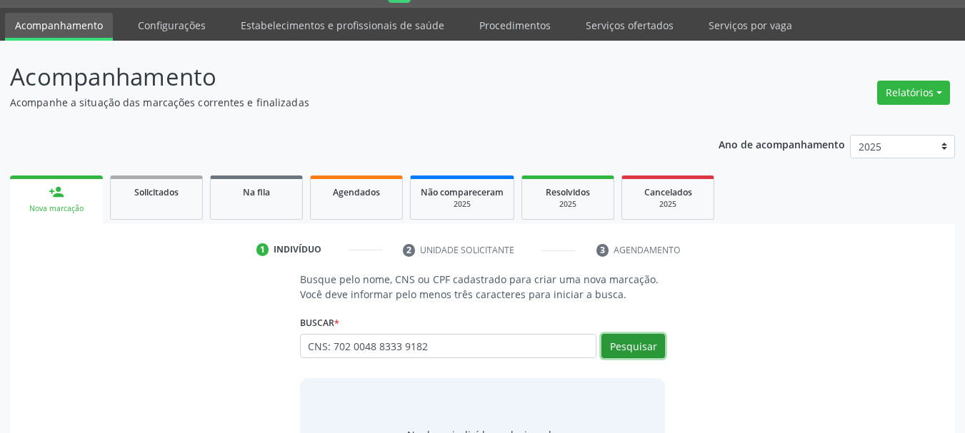
click at [657, 356] on button "Pesquisar" at bounding box center [633, 346] width 64 height 24
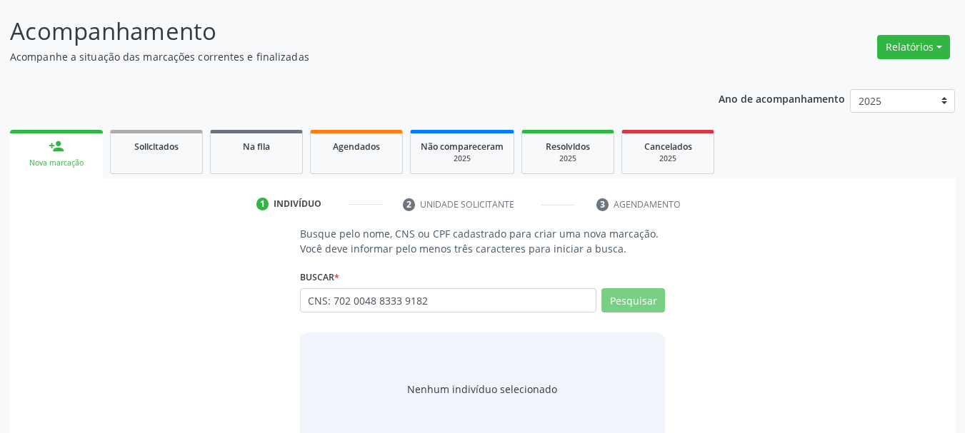
scroll to position [117, 0]
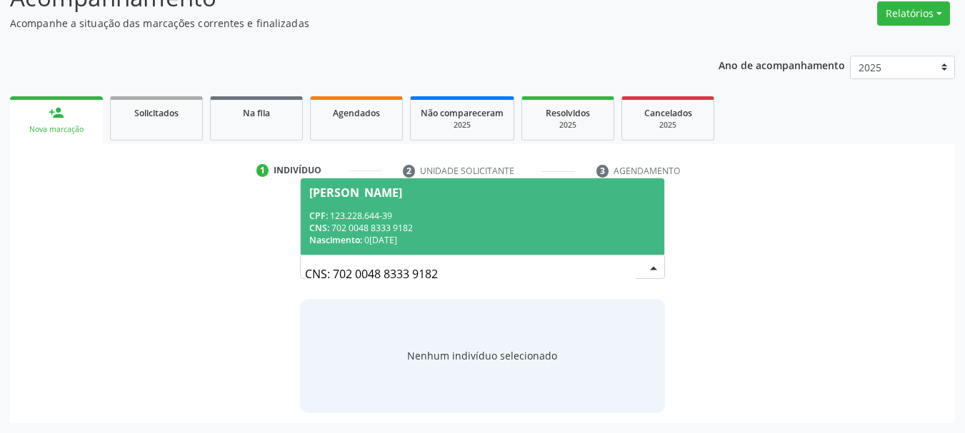
click at [484, 207] on span "Debora Alesca Vieira Matos CPF: 123.228.644-39 CNS: 702 0048 8333 9182 Nascimen…" at bounding box center [483, 217] width 364 height 76
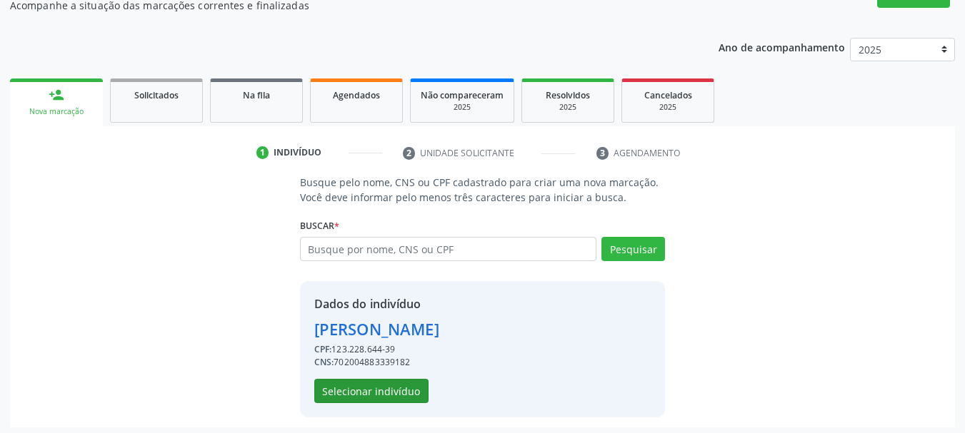
scroll to position [139, 0]
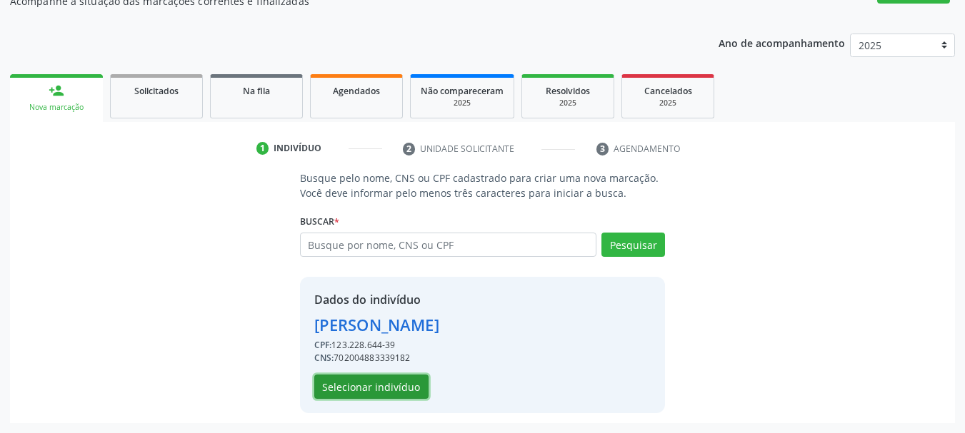
click at [381, 396] on button "Selecionar indivíduo" at bounding box center [371, 387] width 114 height 24
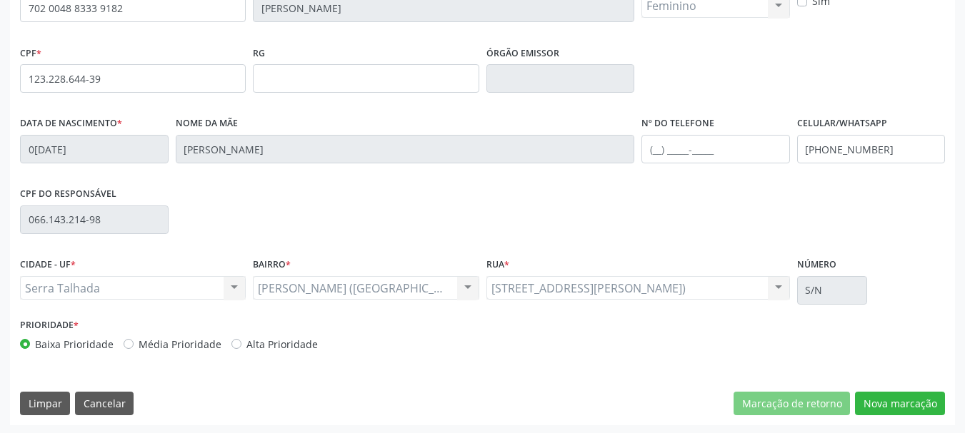
scroll to position [341, 0]
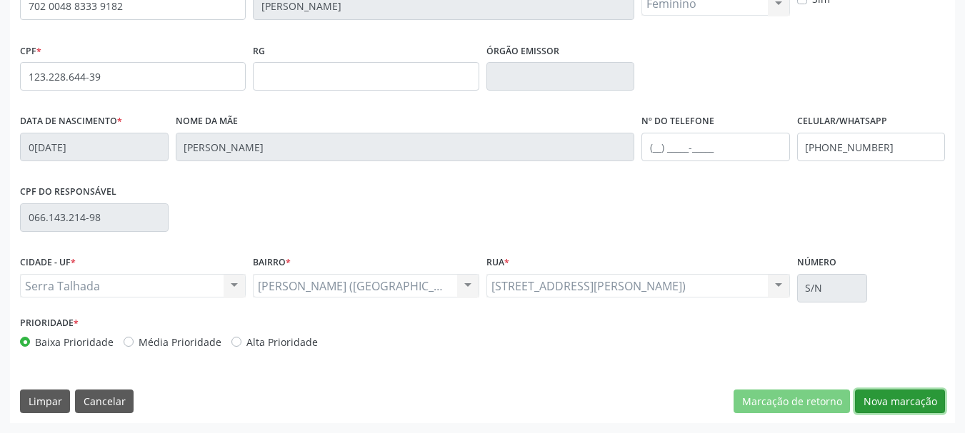
click at [898, 398] on button "Nova marcação" at bounding box center [900, 402] width 90 height 24
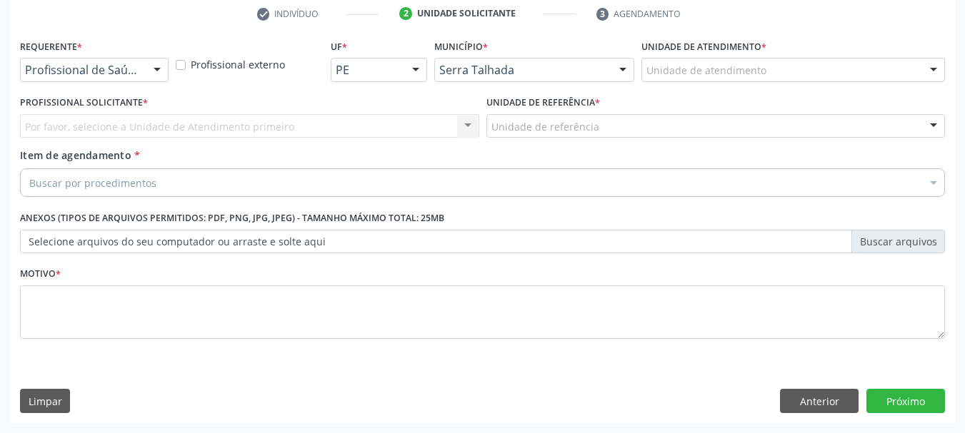
scroll to position [274, 0]
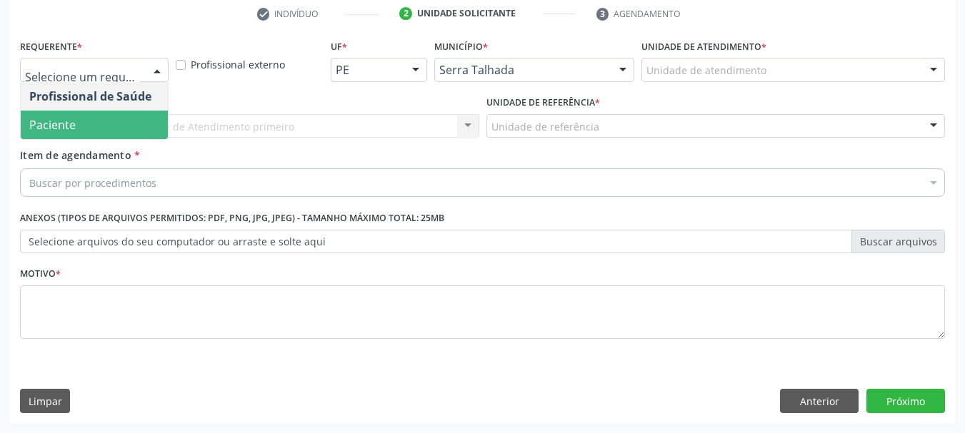
click at [72, 121] on span "Paciente" at bounding box center [52, 125] width 46 height 16
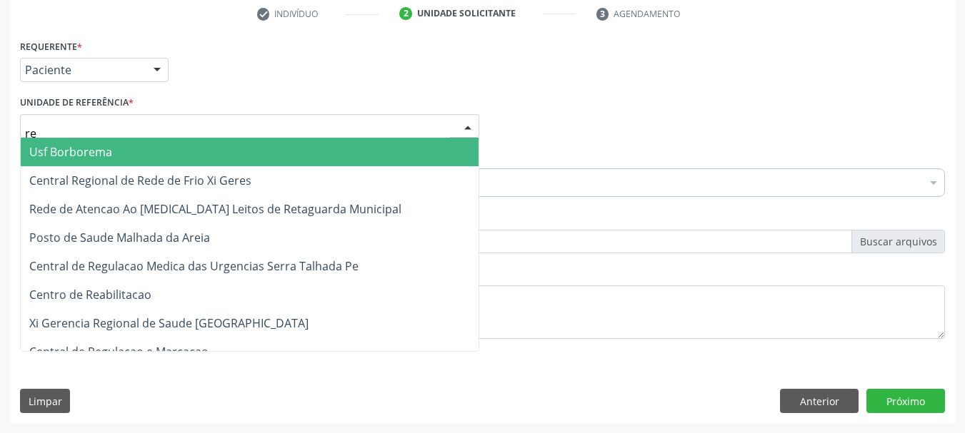
type input "rea"
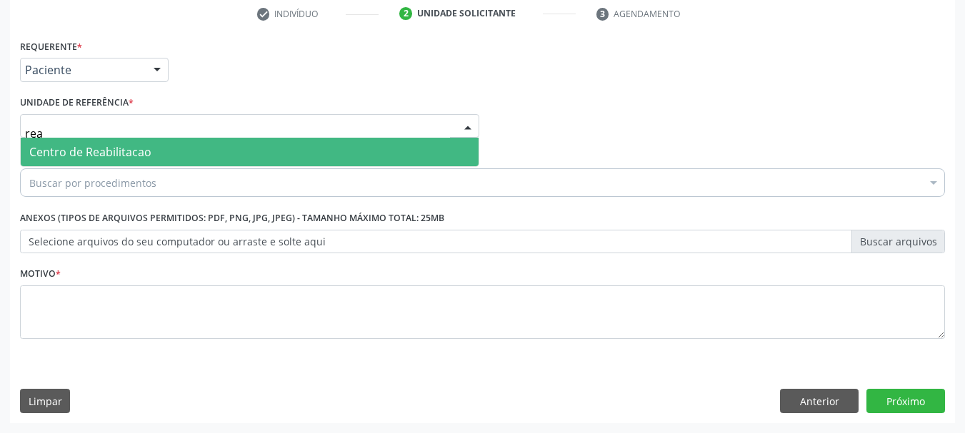
click at [74, 146] on span "Centro de Reabilitacao" at bounding box center [90, 152] width 122 height 16
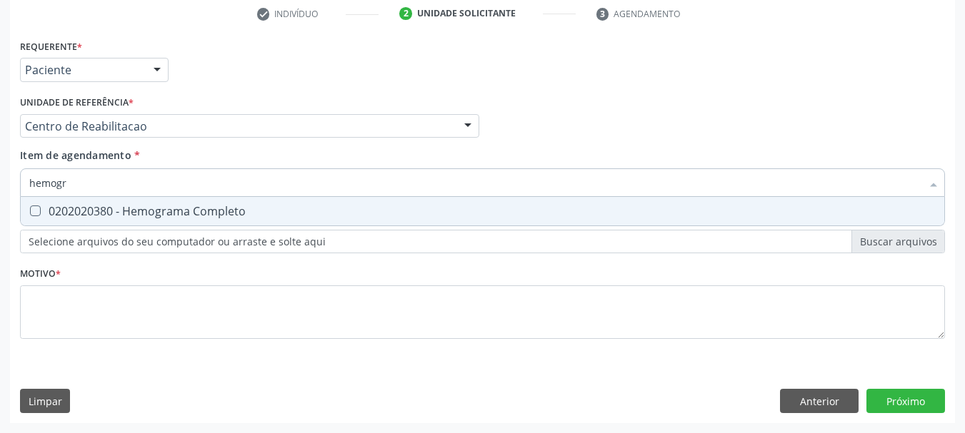
type input "hemogra"
click at [102, 208] on div "0202020380 - Hemograma Completo" at bounding box center [482, 211] width 906 height 11
checkbox Completo "true"
click at [99, 191] on input "hemogra" at bounding box center [475, 183] width 892 height 29
type input "h"
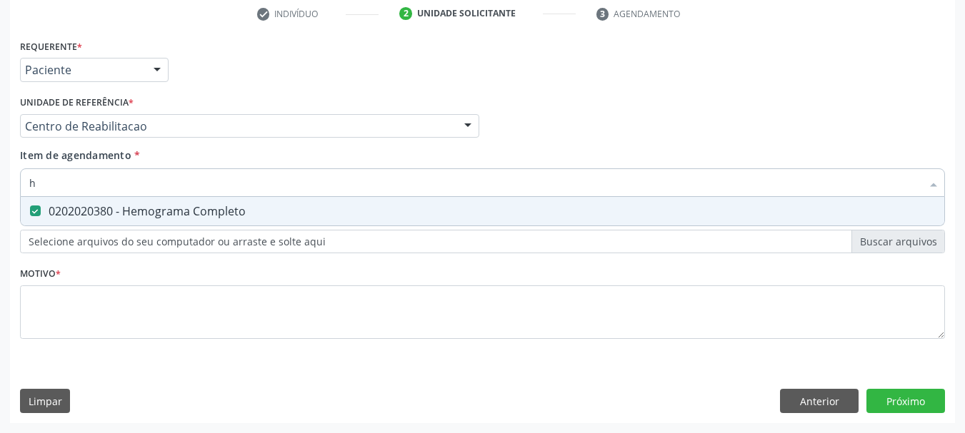
checkbox Completo "false"
type input "tempo de co"
click at [82, 199] on span "0202020070 - Determinação de Tempo de Coagulação" at bounding box center [482, 211] width 923 height 29
checkbox Coagulação "true"
click at [100, 188] on input "tempo de co" at bounding box center [475, 183] width 892 height 29
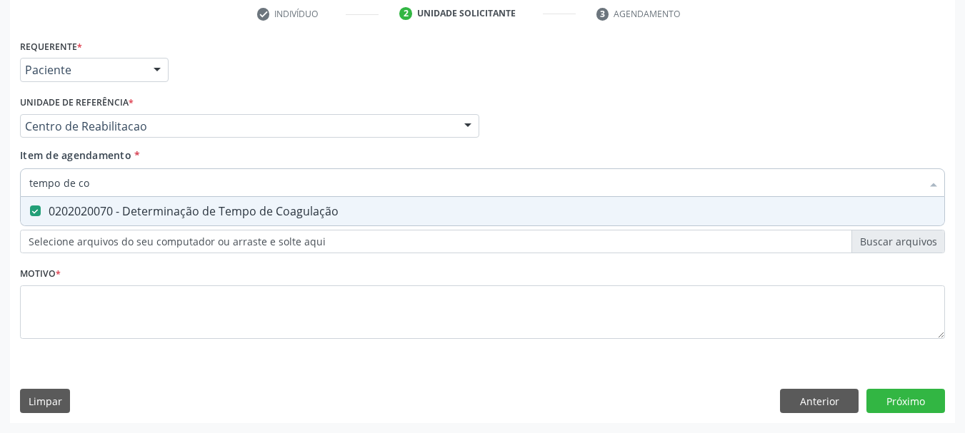
click at [100, 188] on input "tempo de co" at bounding box center [475, 183] width 892 height 29
type input "te"
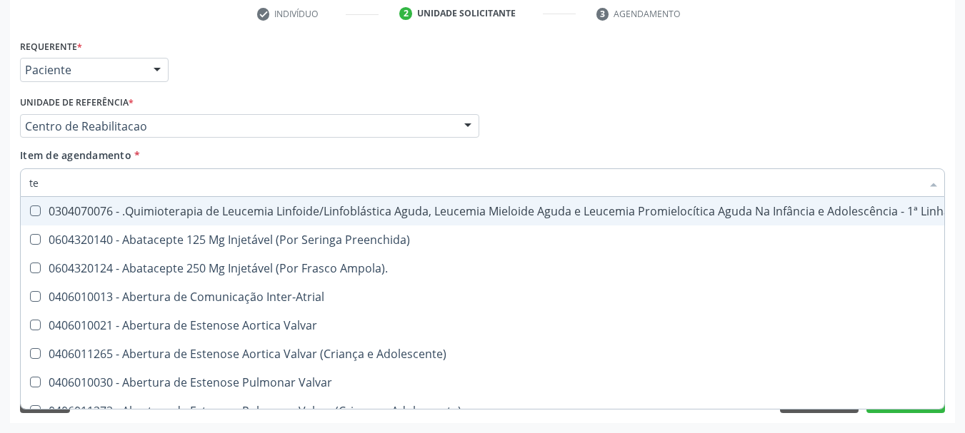
checkbox Manutenção "false"
type input "tem"
checkbox Bloco "true"
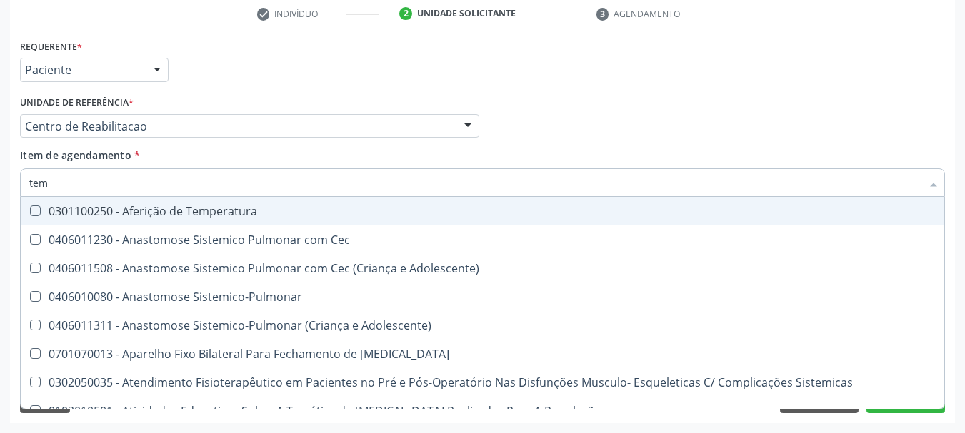
type input "temp"
checkbox Chagas\ "true"
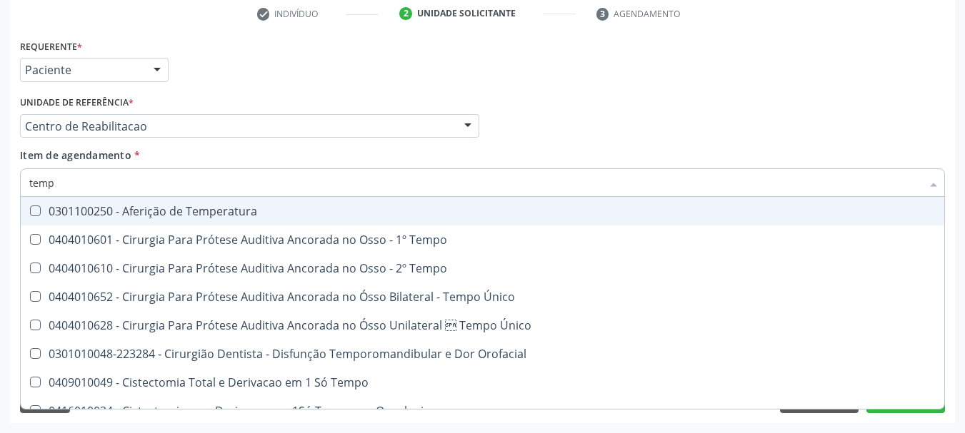
type input "tempo"
checkbox Tempo\) "true"
checkbox Coagulação "false"
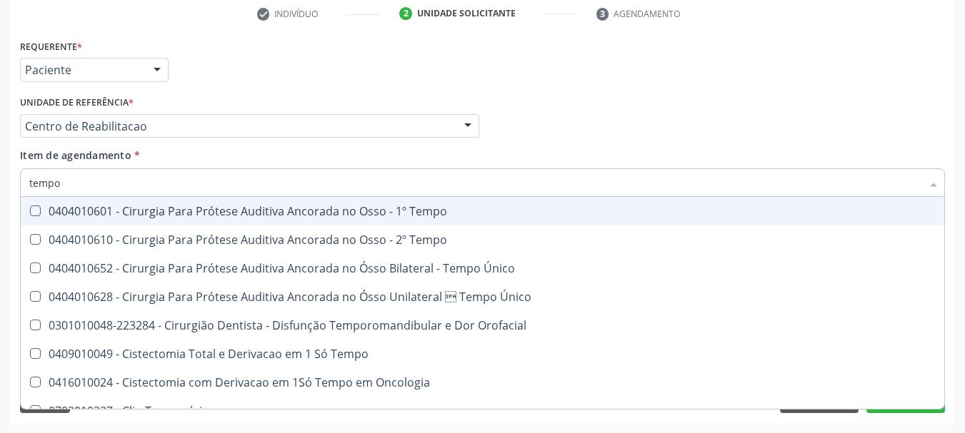
type input "tempo d"
checkbox Tempo "true"
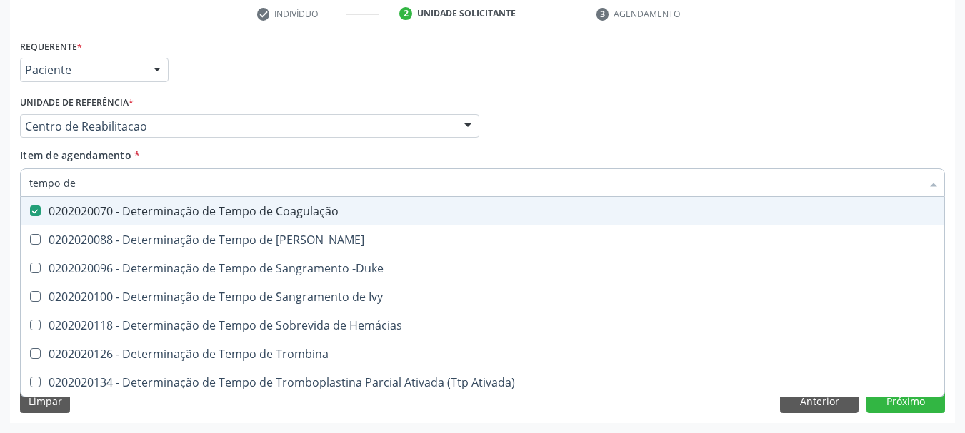
type input "tempo de s"
checkbox Coagulação "false"
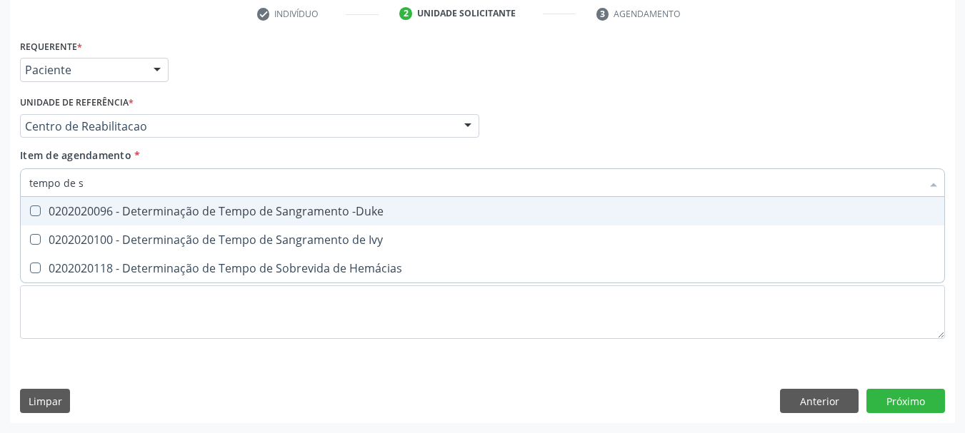
type input "tempo de sa"
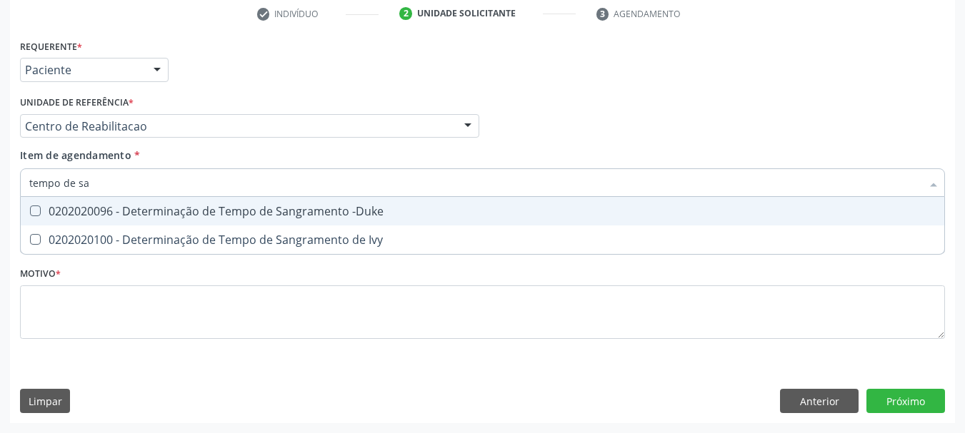
click at [73, 199] on span "0202020096 - Determinação de Tempo de Sangramento -Duke" at bounding box center [482, 211] width 923 height 29
checkbox -Duke "true"
click at [86, 179] on input "tempo de sa" at bounding box center [475, 183] width 892 height 29
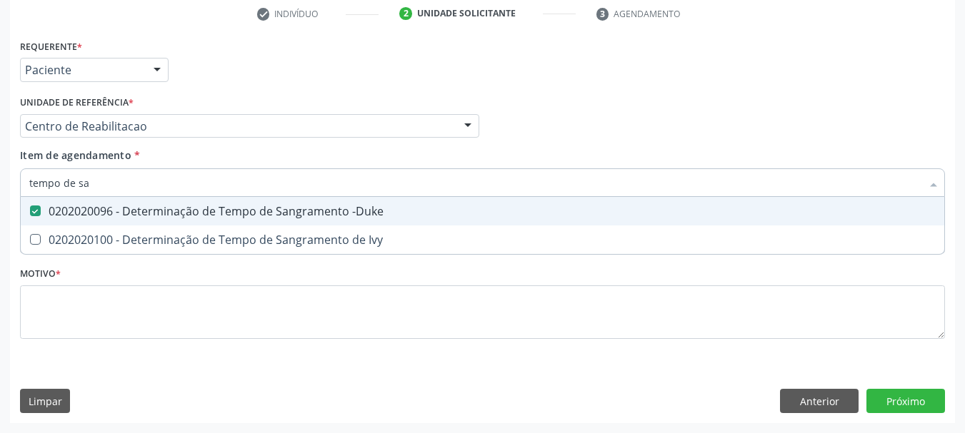
type input "tempo de sa"
click at [328, 88] on div "Requerente * Paciente Profissional de Saúde Paciente Nenhum resultado encontrad…" at bounding box center [482, 64] width 932 height 56
checkbox Ivy "true"
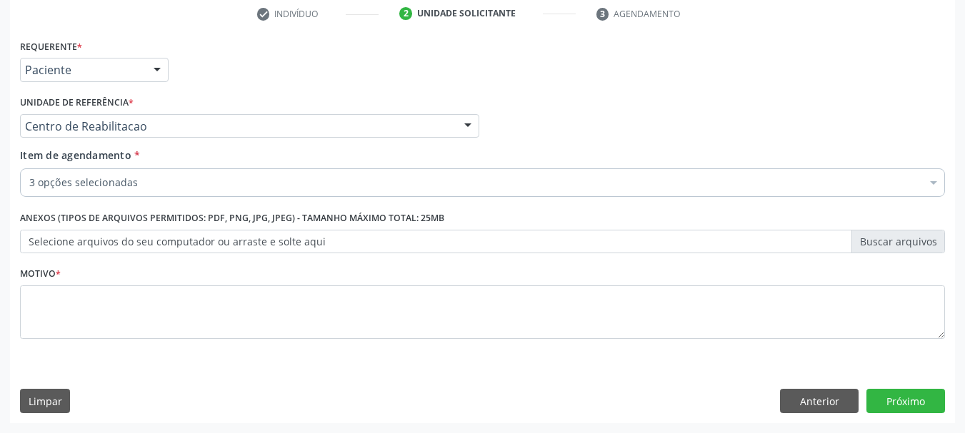
click at [187, 191] on div "3 opções selecionadas" at bounding box center [482, 183] width 925 height 29
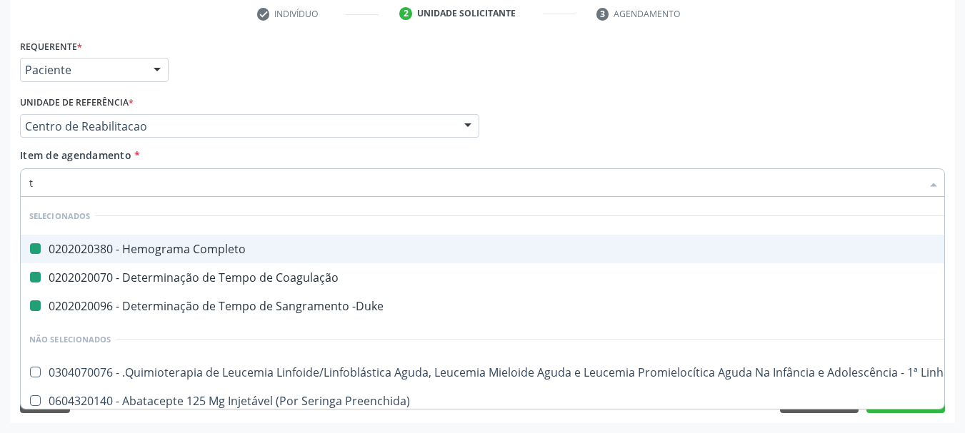
type input "ta"
checkbox Completo "false"
checkbox Coagulação "false"
checkbox -Duke "false"
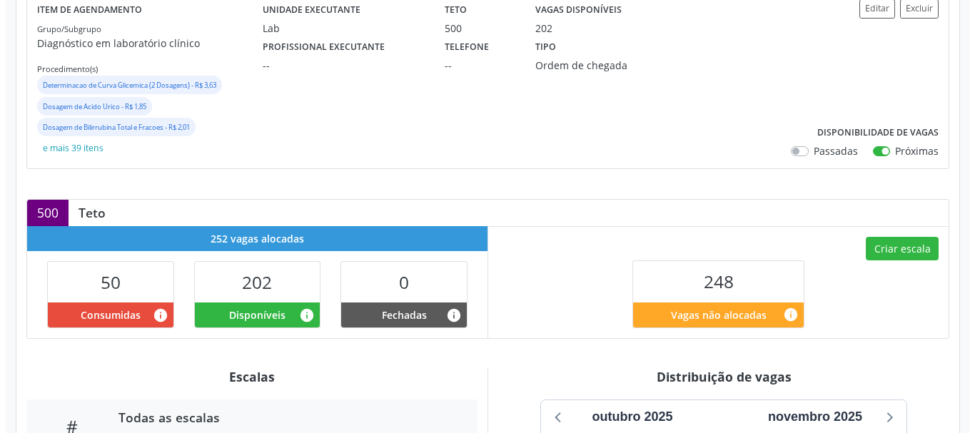
scroll to position [286, 0]
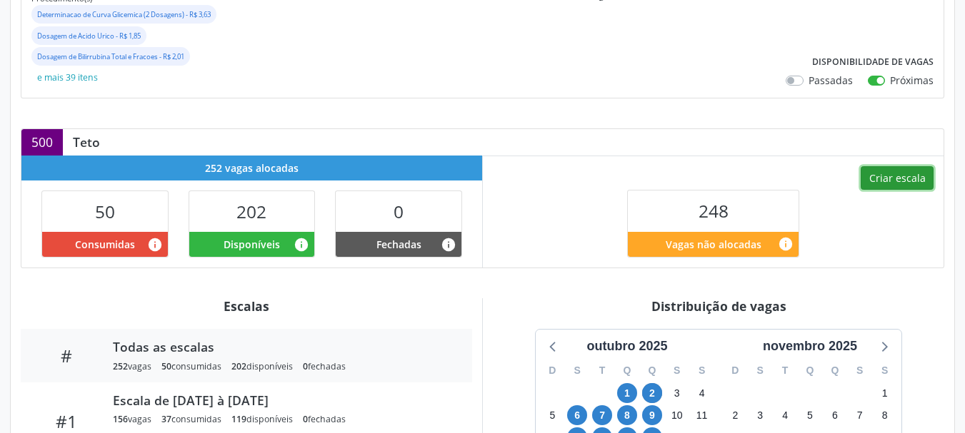
click at [878, 180] on button "Criar escala" at bounding box center [896, 178] width 73 height 24
select select "9"
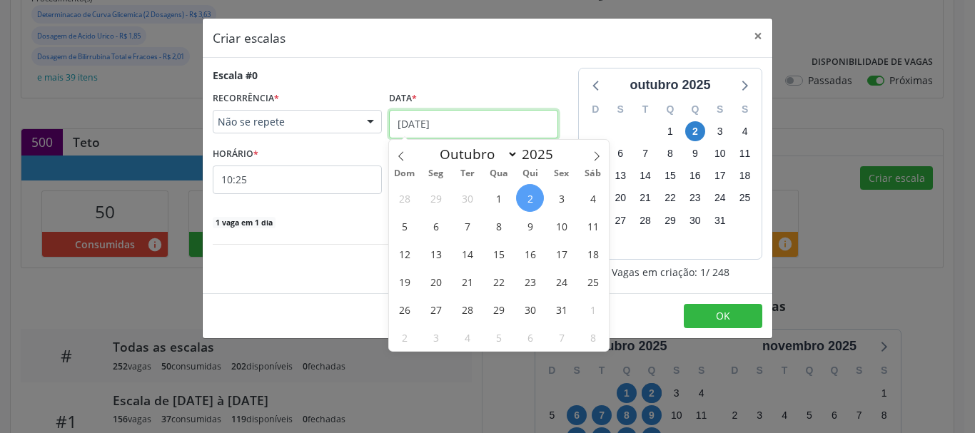
click at [412, 127] on input "[DATE]" at bounding box center [473, 124] width 169 height 29
click at [468, 229] on span "7" at bounding box center [467, 226] width 28 height 28
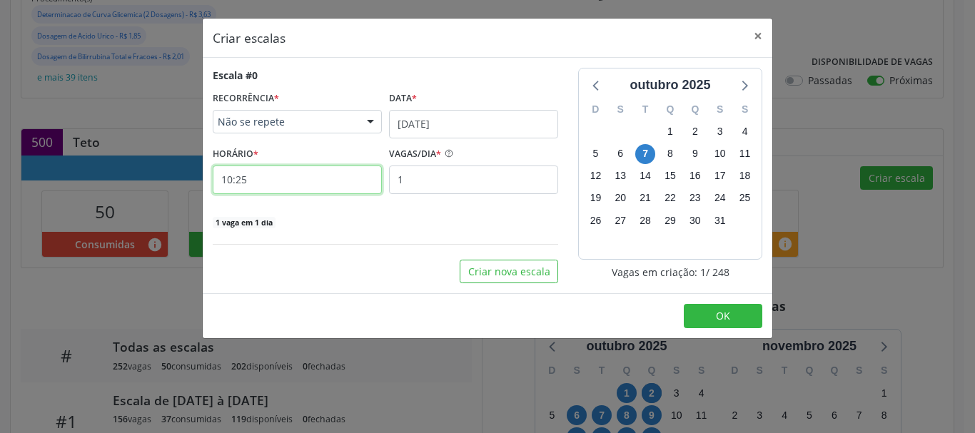
click at [320, 180] on input "10:25" at bounding box center [297, 180] width 169 height 29
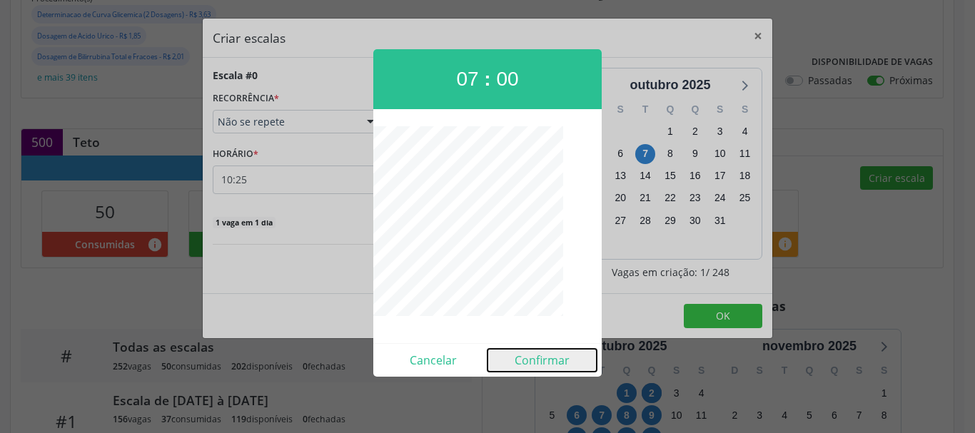
click at [534, 358] on button "Confirmar" at bounding box center [542, 360] width 109 height 23
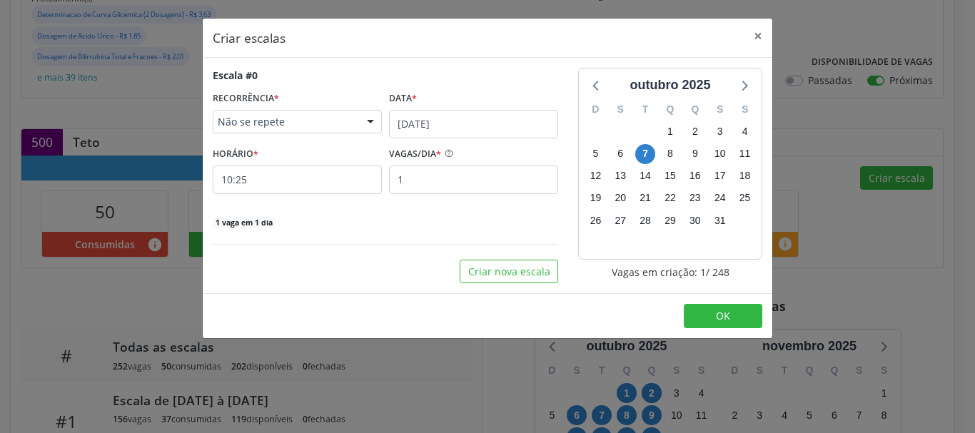
type input "07:00"
click at [458, 183] on input "1" at bounding box center [473, 180] width 169 height 29
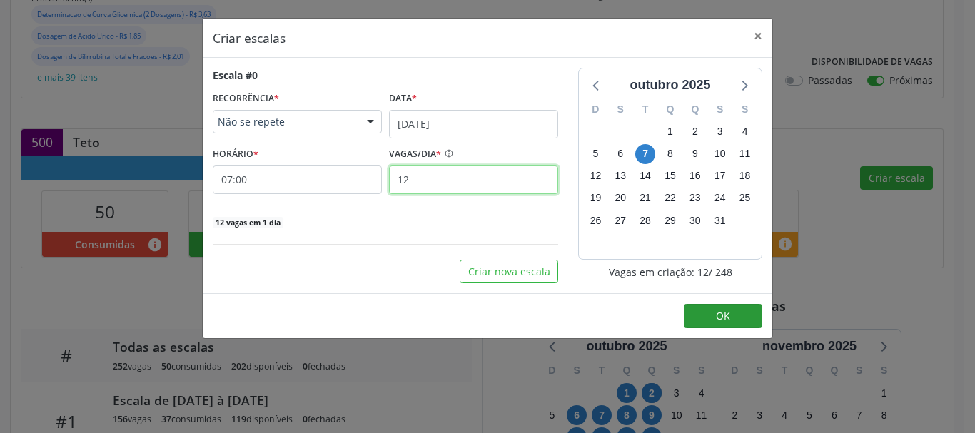
type input "12"
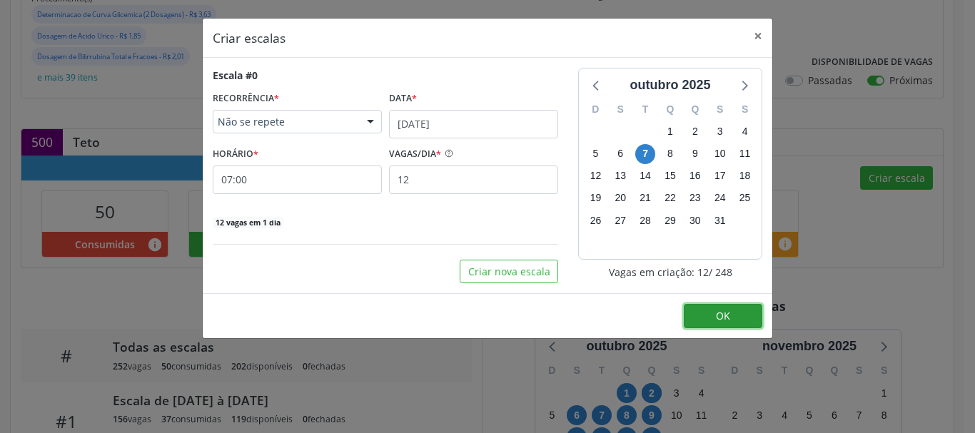
click at [713, 314] on button "OK" at bounding box center [723, 316] width 79 height 24
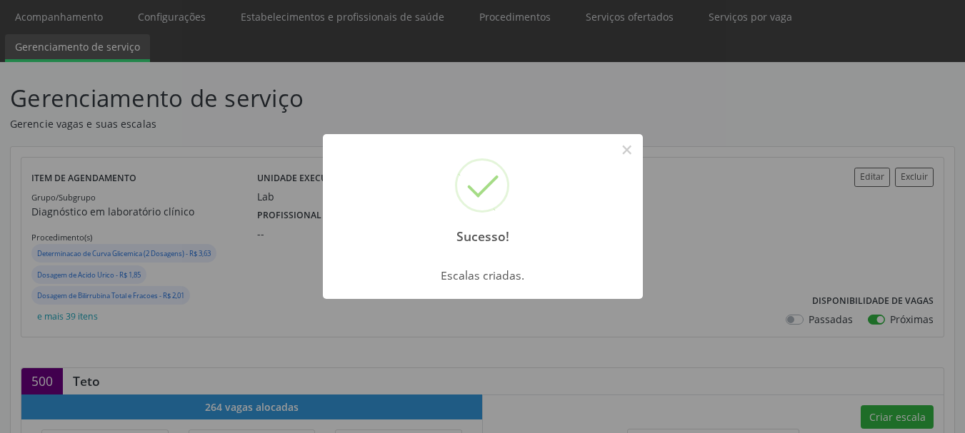
scroll to position [71, 0]
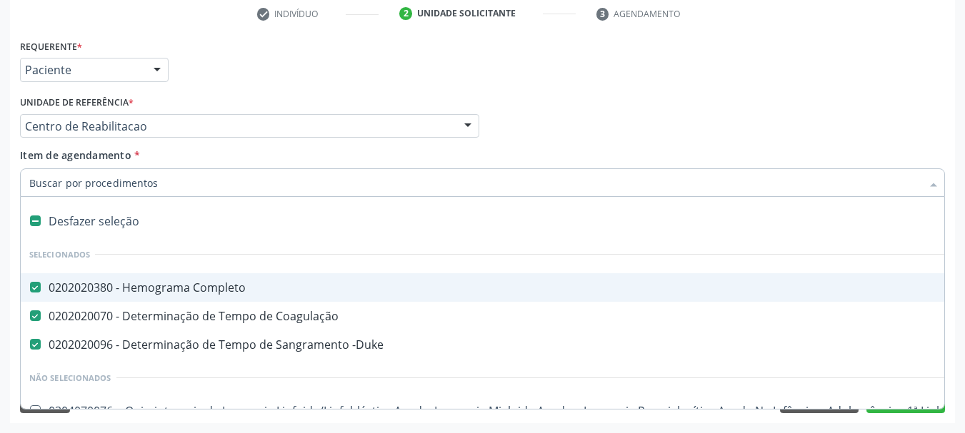
scroll to position [274, 0]
type input "b"
checkbox Completo "false"
checkbox Coagulação "false"
checkbox -Duke "false"
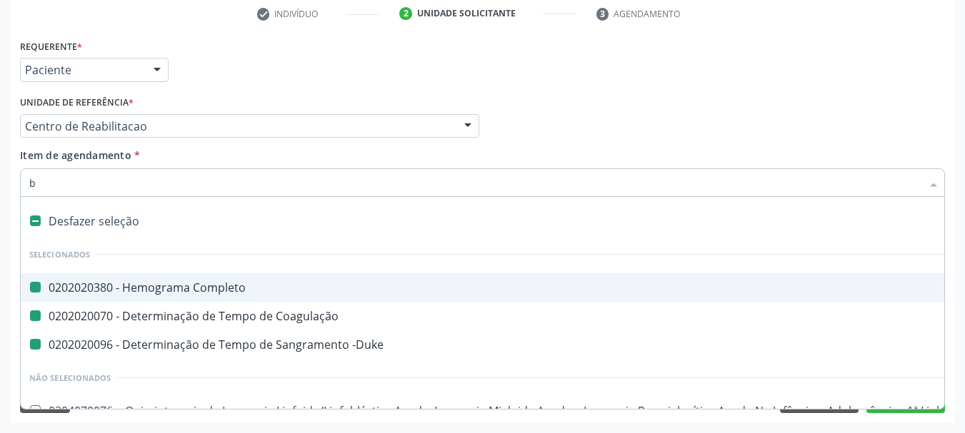
checkbox Chagas\ "true"
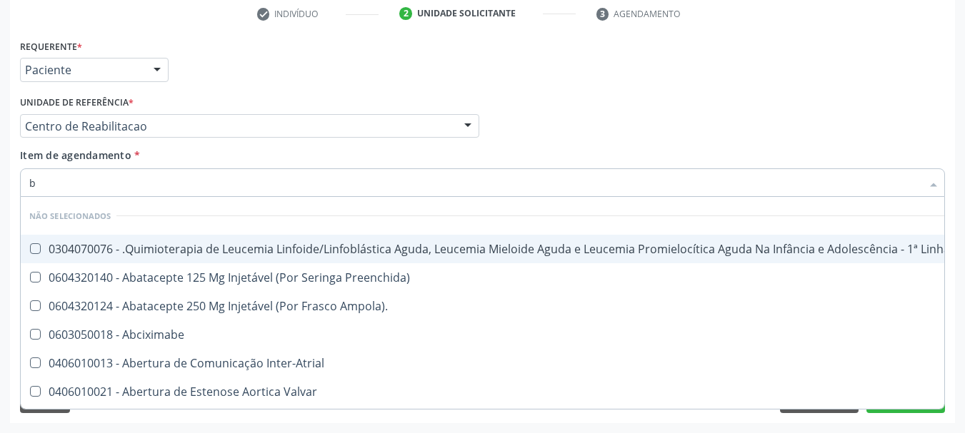
type input "bi"
checkbox Raiva\ "true"
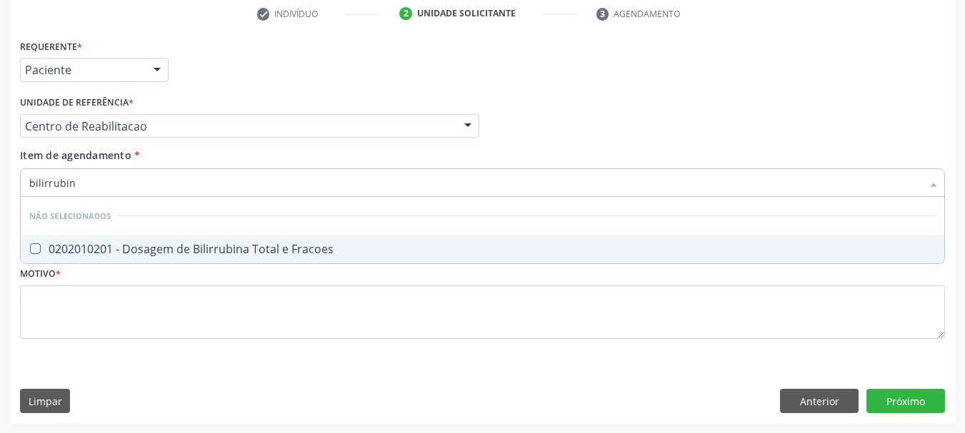
type input "bilirrubina"
click at [56, 255] on div "0202010201 - Dosagem de Bilirrubina Total e Fracoes" at bounding box center [482, 248] width 906 height 11
checkbox Fracoes "true"
click at [84, 189] on input "bilirrubina" at bounding box center [475, 183] width 892 height 29
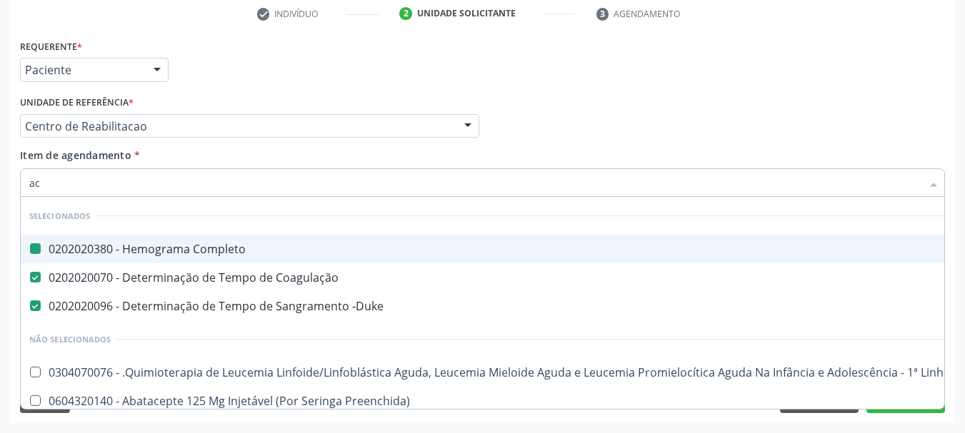
type input "aci"
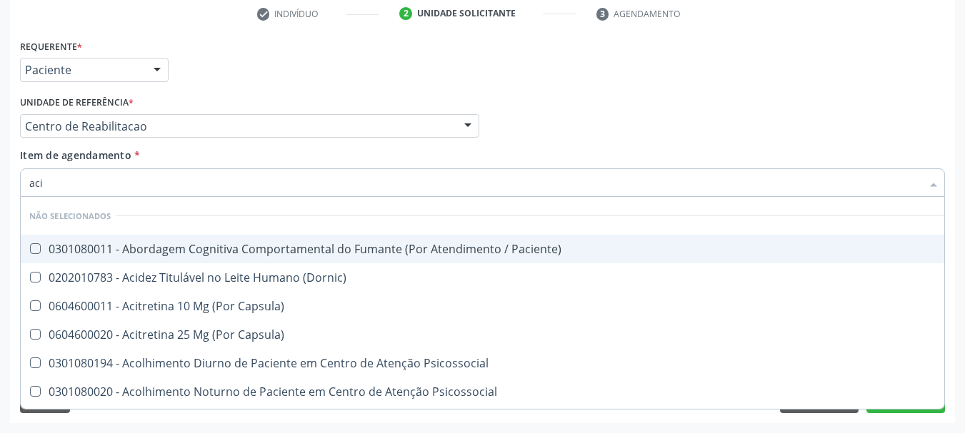
checkbox Paciente\) "false"
checkbox \(Dornic\) "false"
checkbox Capsula\) "false"
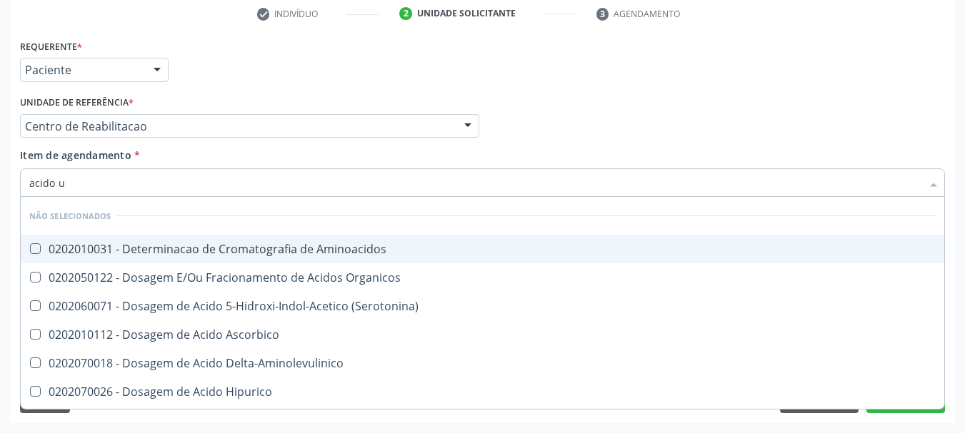
type input "acido ur"
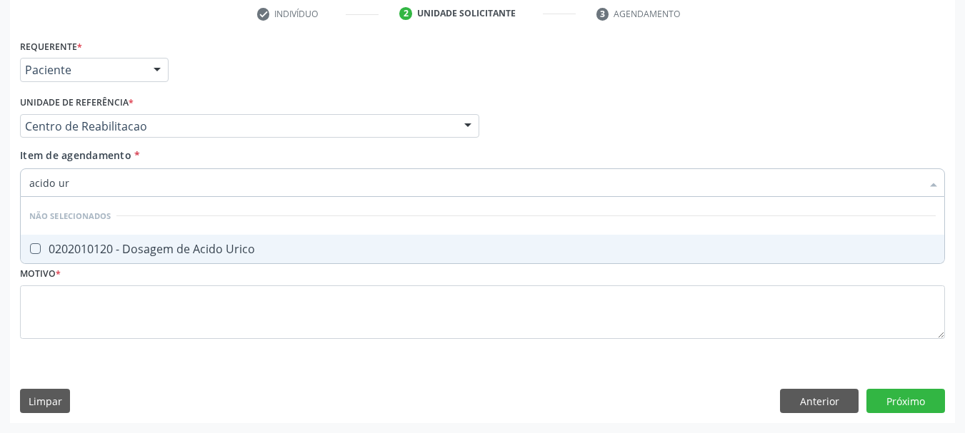
click at [131, 253] on div "0202010120 - Dosagem de Acido Urico" at bounding box center [482, 248] width 906 height 11
checkbox Urico "true"
click at [91, 188] on input "acido ur" at bounding box center [475, 183] width 892 height 29
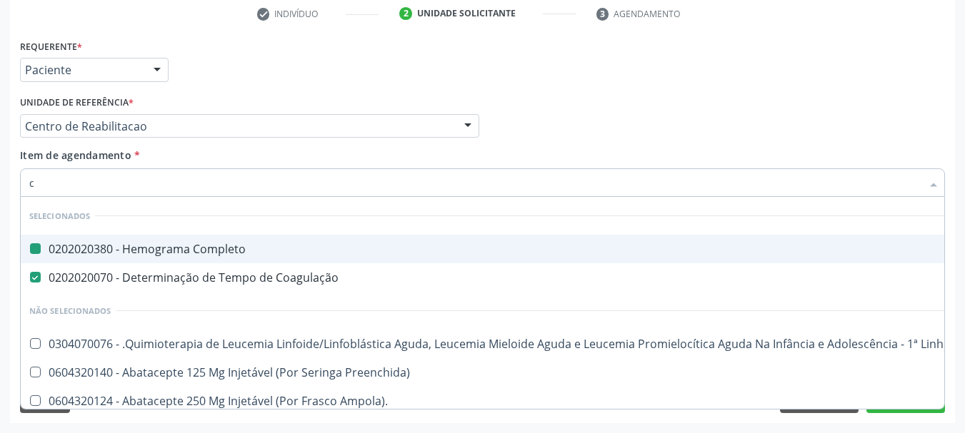
type input "ca"
checkbox Completo "false"
checkbox Coagulação "false"
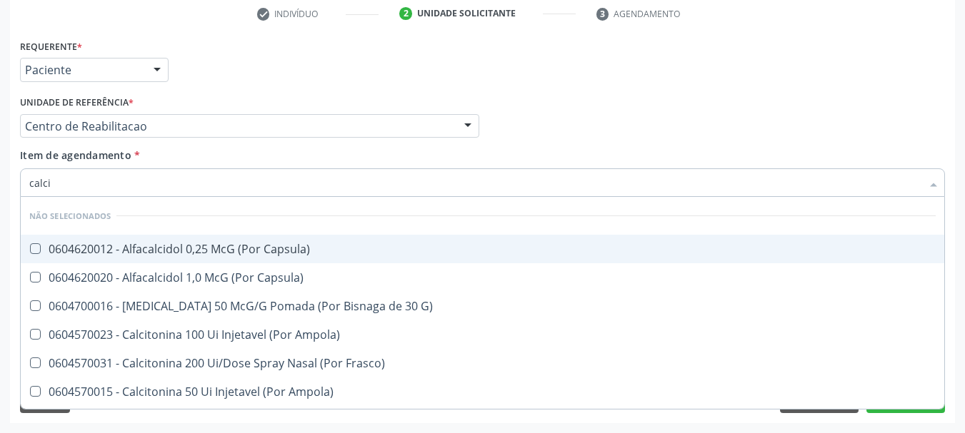
type input "calcio"
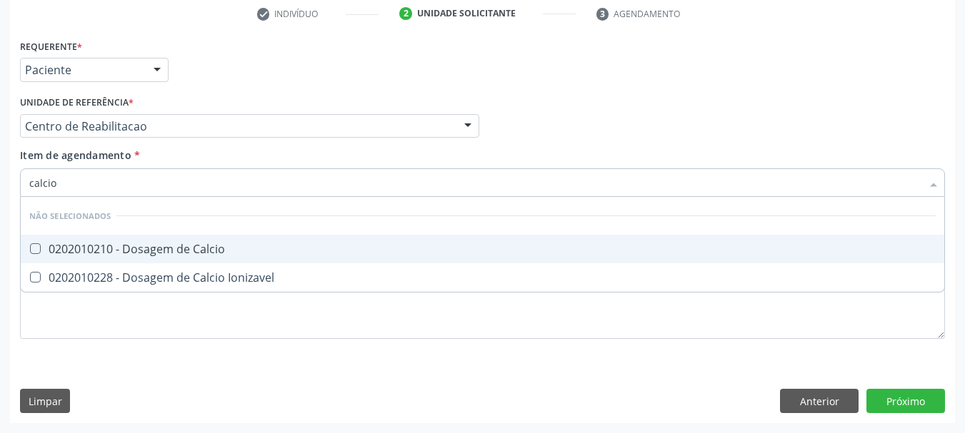
click at [48, 248] on div "0202010210 - Dosagem de Calcio" at bounding box center [482, 248] width 906 height 11
checkbox Calcio "true"
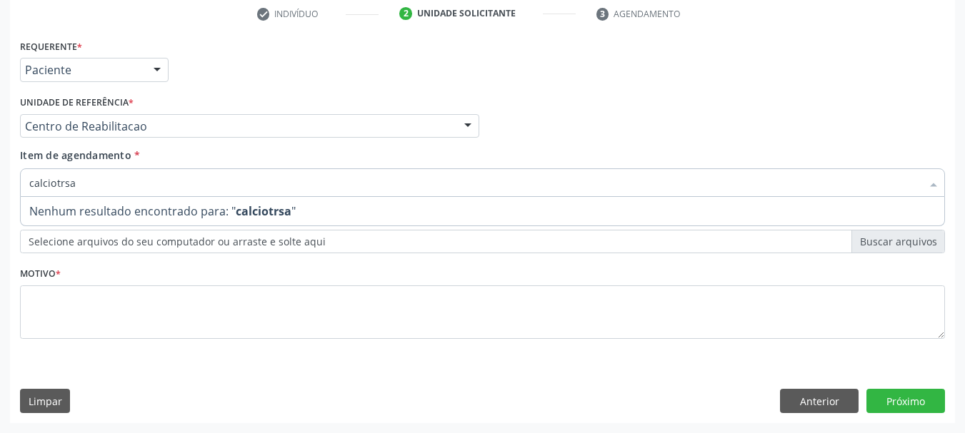
click at [131, 181] on input "calciotrsa" at bounding box center [475, 183] width 892 height 29
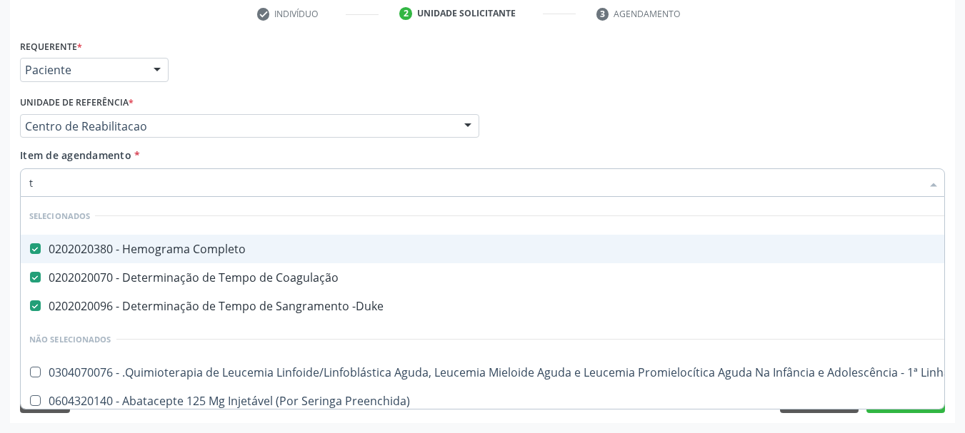
type input "tr"
checkbox Completo "false"
checkbox Coagulação "false"
checkbox -Duke "false"
checkbox Sistêmicas "true"
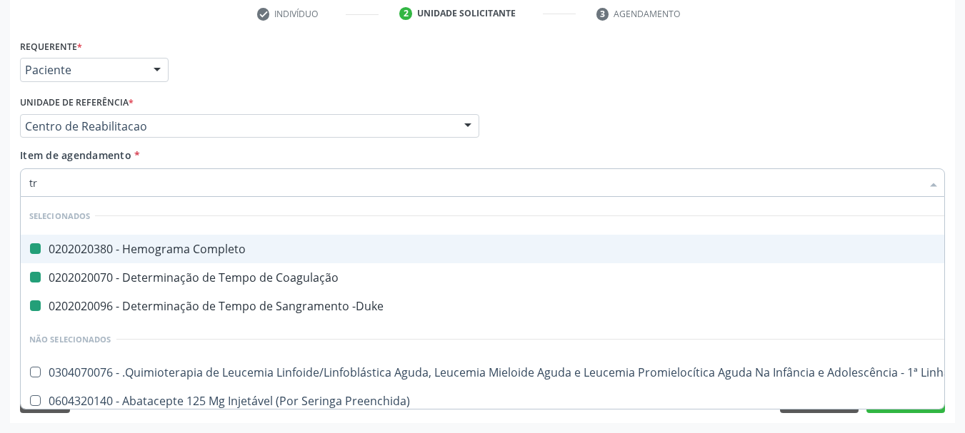
checkbox Ii\) "true"
checkbox Grupo "true"
checkbox Atendimentos-Mês\) "true"
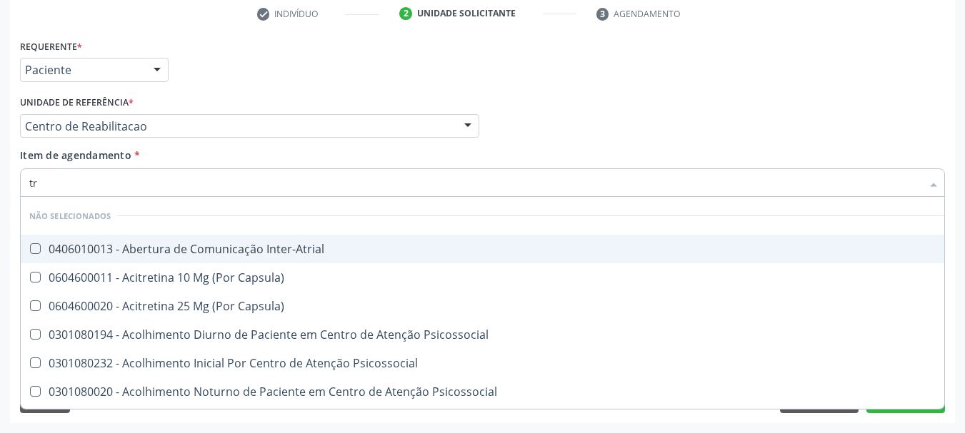
type input "tra"
checkbox Lineares "true"
checkbox \(Tap\) "false"
checkbox \(Tgo\) "false"
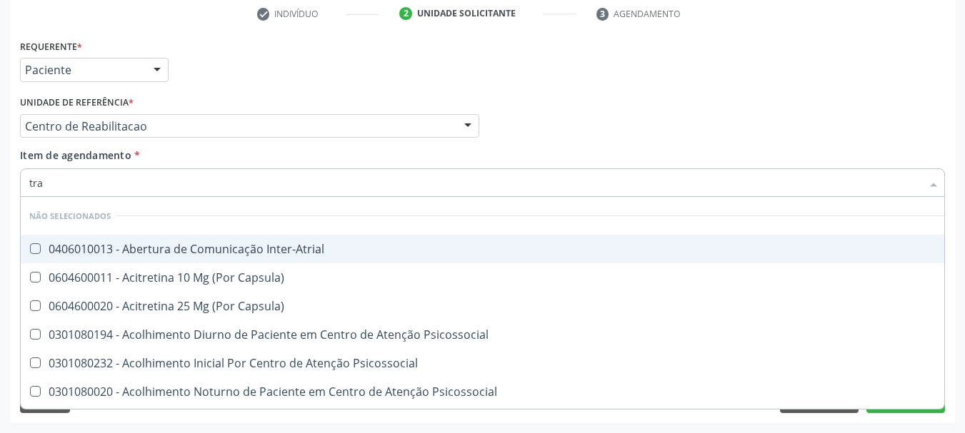
checkbox \(Tgp\) "false"
checkbox Triglicerideos "false"
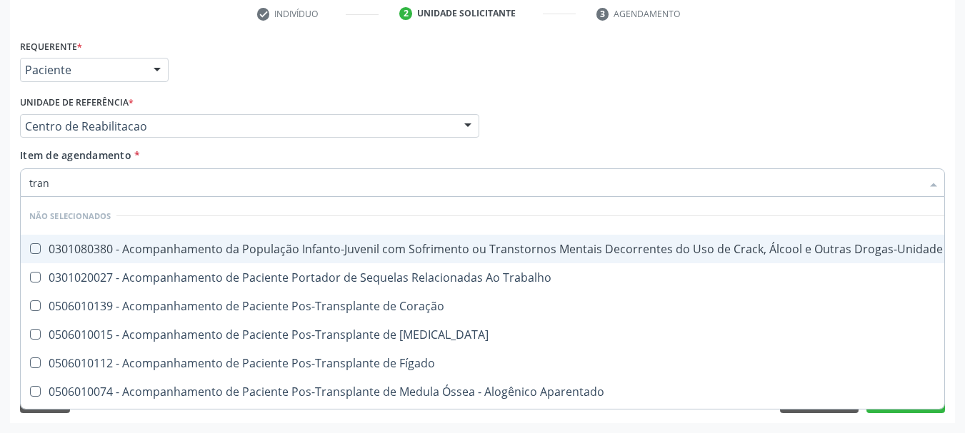
type input "trans"
checkbox Psicossocial "true"
checkbox Extra-Oral "true"
checkbox Sistêmico "false"
checkbox Trabalhador "false"
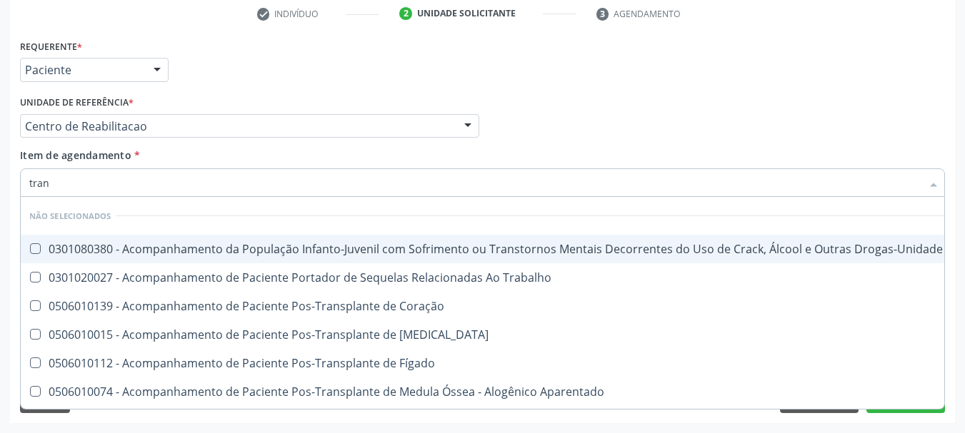
checkbox \(Tgo\) "false"
checkbox \(Tgp\) "false"
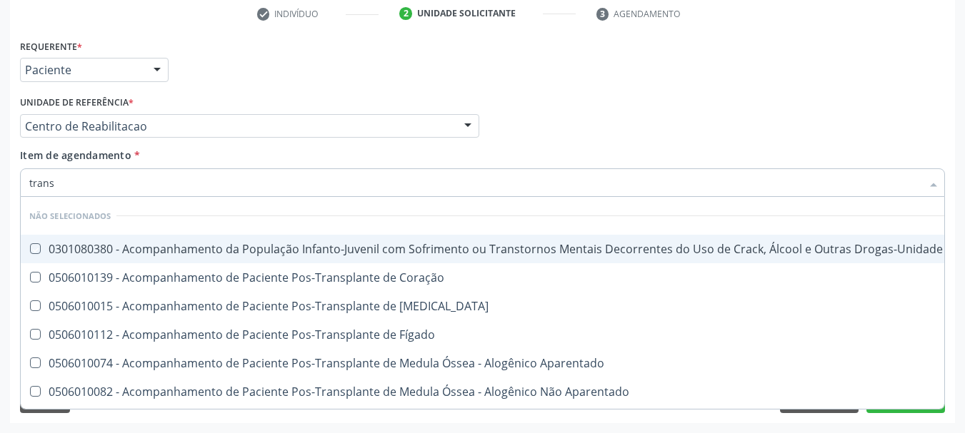
type input "transa"
checkbox \(Uai\)\ "true"
checkbox Coração "true"
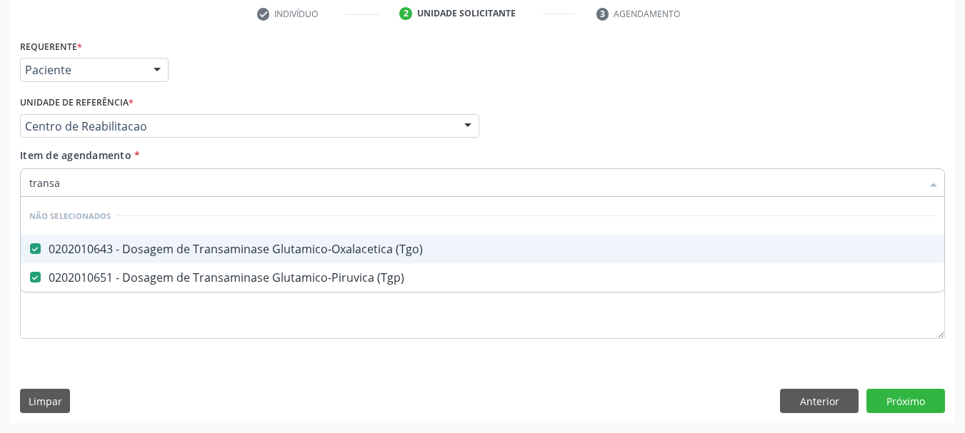
type input "trans"
checkbox \(Tgo\) "false"
checkbox \(Tgp\) "false"
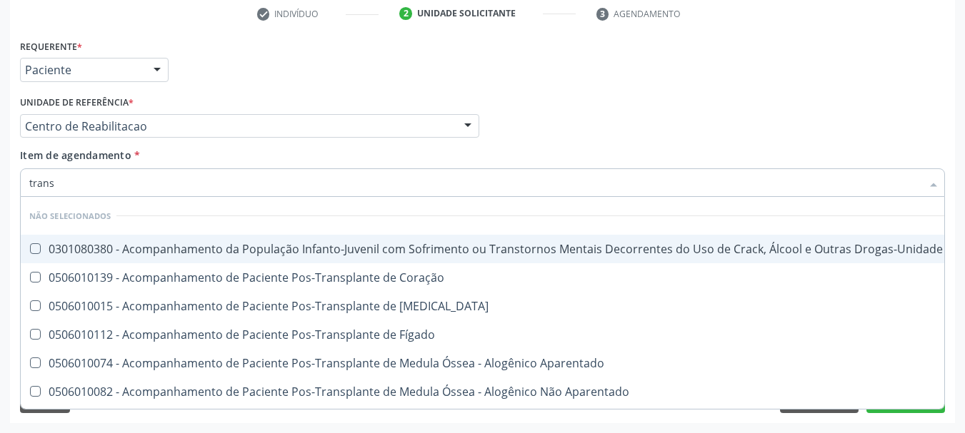
type input "tran"
checkbox \(Tgo\) "false"
checkbox \(Tgp\) "false"
checkbox Transtoracica "true"
checkbox Transcraniano "true"
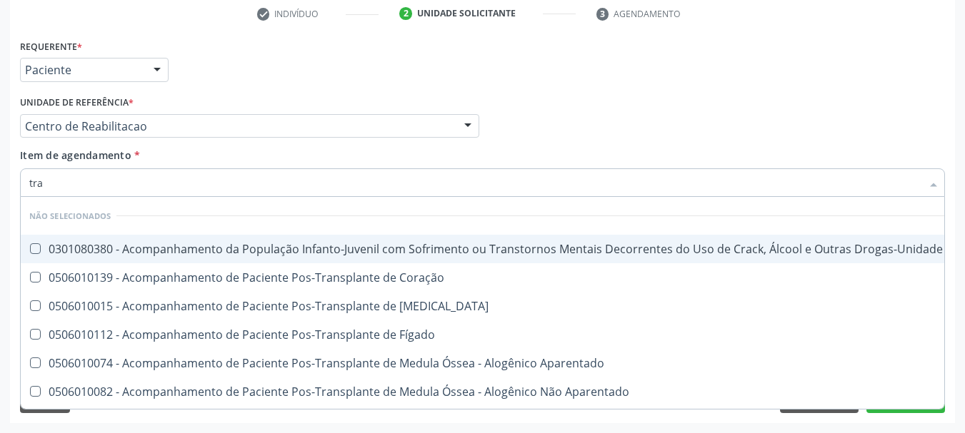
type input "tr"
checkbox \(Tgo\) "false"
checkbox \(Tgp\) "false"
checkbox Endoscopia "false"
checkbox Face "false"
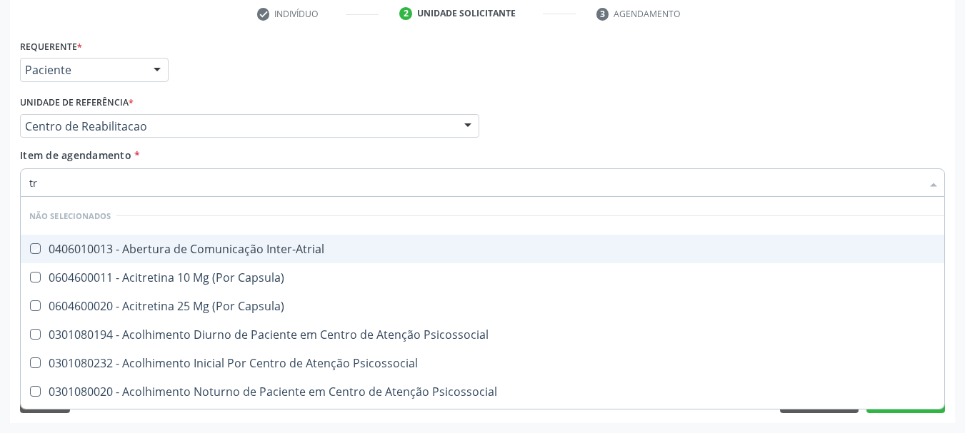
type input "t"
checkbox Inter-Atrial "true"
checkbox Capsula\) "true"
checkbox \(Tap\) "false"
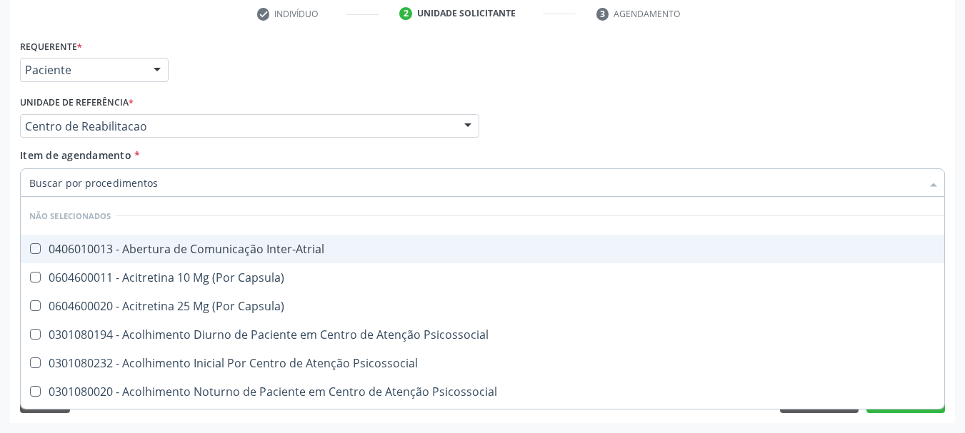
checkbox \(Tgo\) "false"
checkbox \(Tgp\) "false"
checkbox Triglicerideos "false"
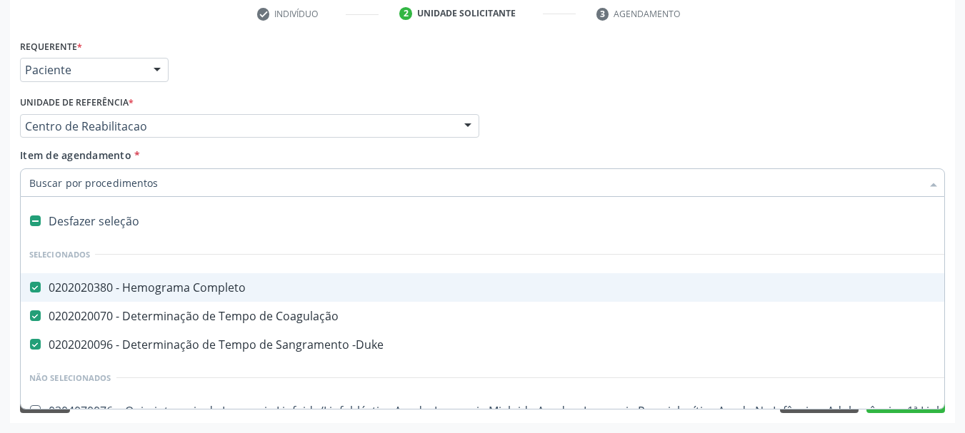
type input "b"
checkbox Completo "false"
checkbox Coagulação "false"
checkbox -Duke "false"
checkbox Chagas\ "true"
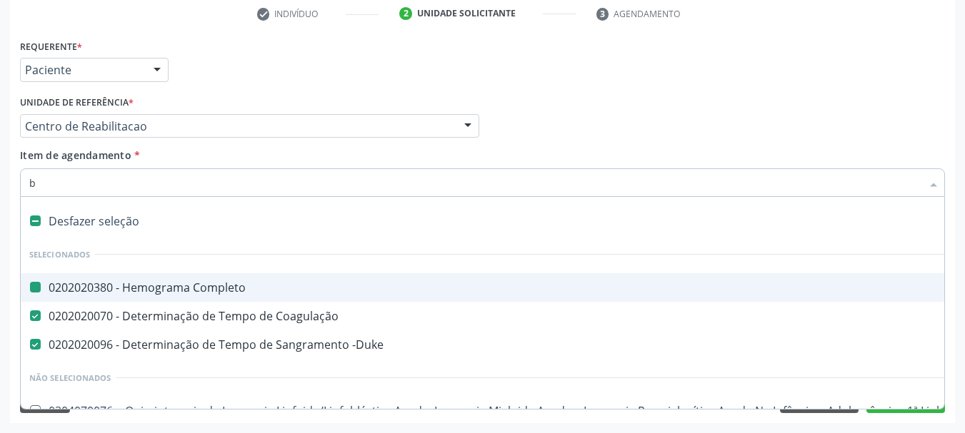
checkbox Ossea\) "true"
type input "bi"
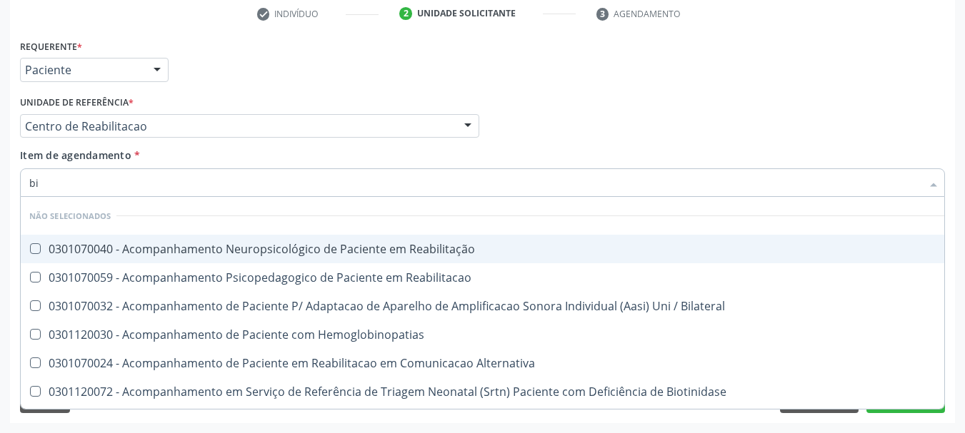
checkbox \(Tap\) "true"
checkbox Fracoes "true"
type input "bil"
checkbox Visual "true"
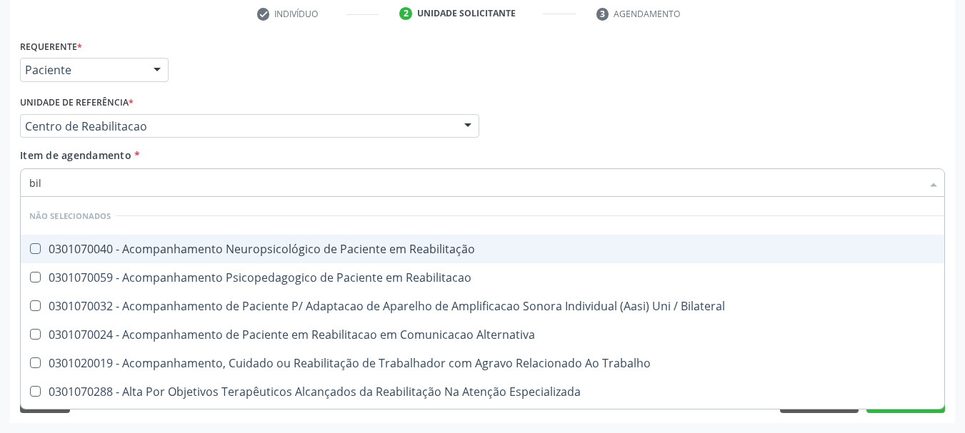
type input "bili"
checkbox Biliares "true"
checkbox Fracoes "false"
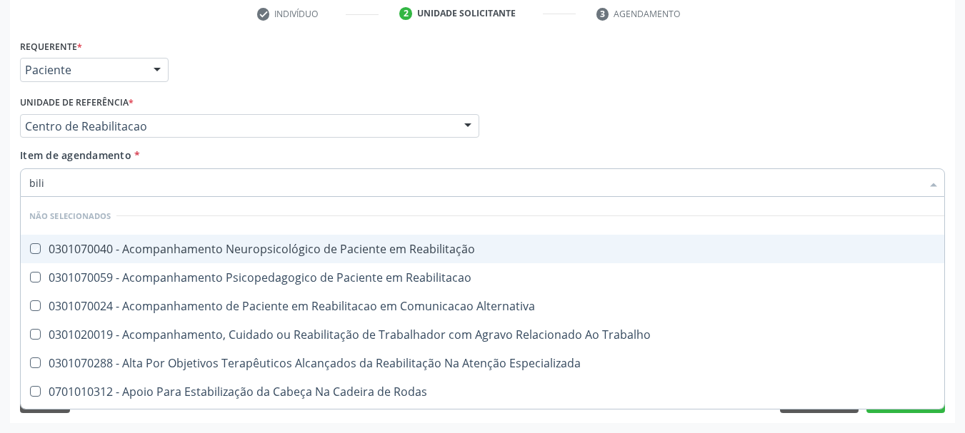
type input "bilir"
checkbox Reabilitação "true"
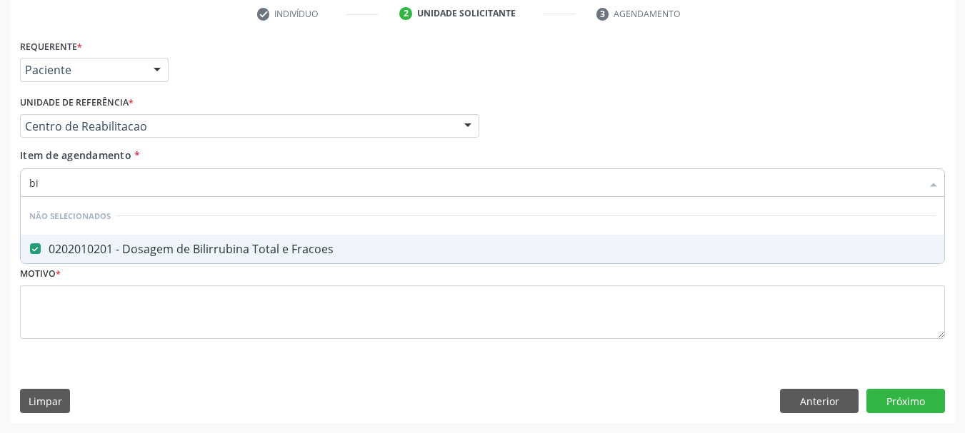
type input "b"
checkbox Fracoes "true"
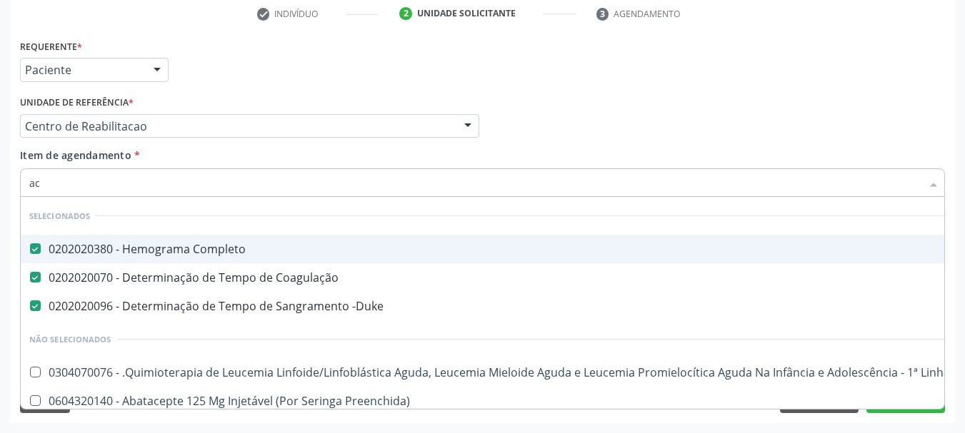
type input "aci"
checkbox Completo "false"
checkbox Coagulação "false"
checkbox -Duke "false"
checkbox Capsula\) "true"
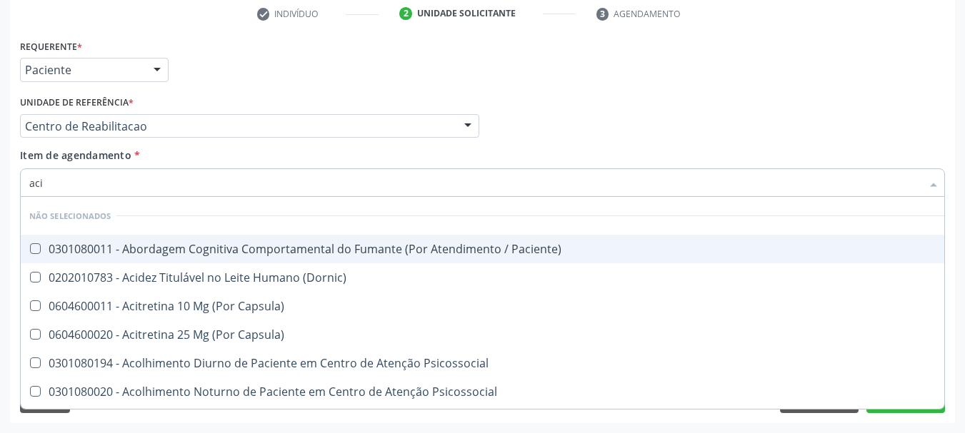
type input "acid"
checkbox Bilateral "true"
type input "acido"
checkbox Reabilitacao "true"
checkbox Bilateral "false"
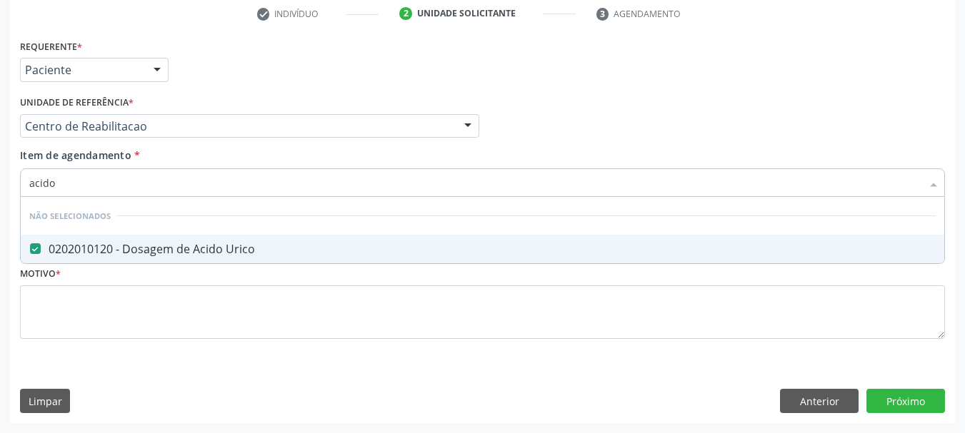
type input "acido u"
checkbox Urico "true"
type input "acido"
checkbox Urico "false"
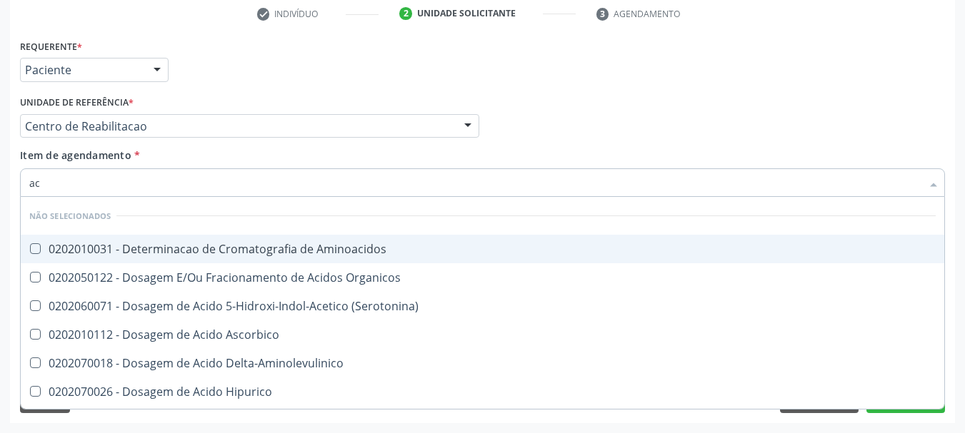
type input "a"
checkbox Aminoacidos "true"
checkbox Organicos "true"
checkbox \(Serotonina\) "true"
checkbox Urico "false"
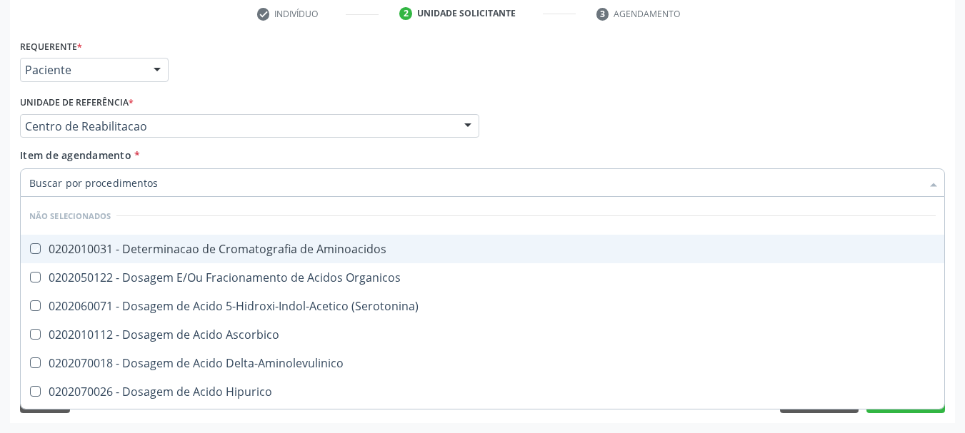
checkbox Cromatografia\) "false"
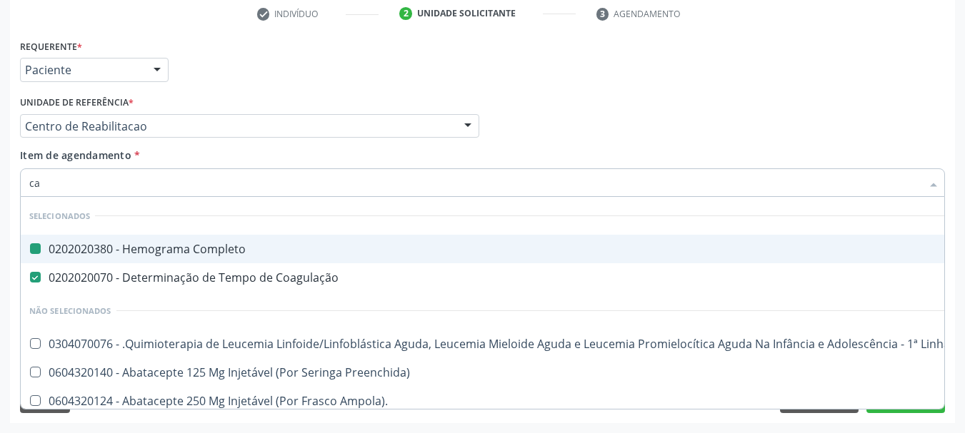
type input "cal"
checkbox Completo "false"
checkbox Coagulação "false"
checkbox Terapêuticas\)\ "true"
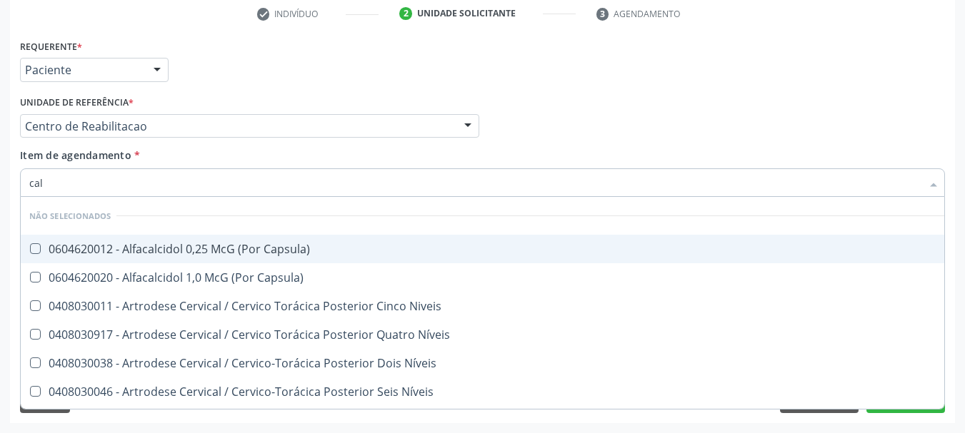
type input "calc"
checkbox Níveis "true"
type input "calci"
checkbox Extra-Oral "true"
checkbox Níveis "false"
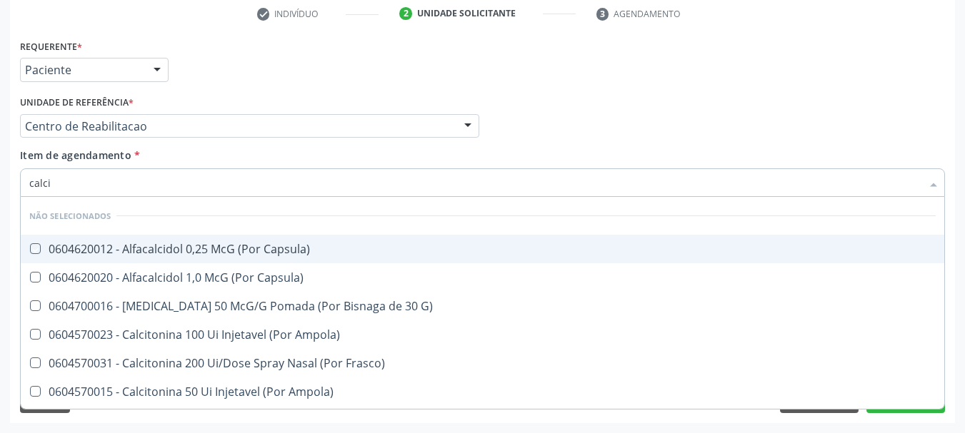
type input "calcio"
checkbox Capsula\) "true"
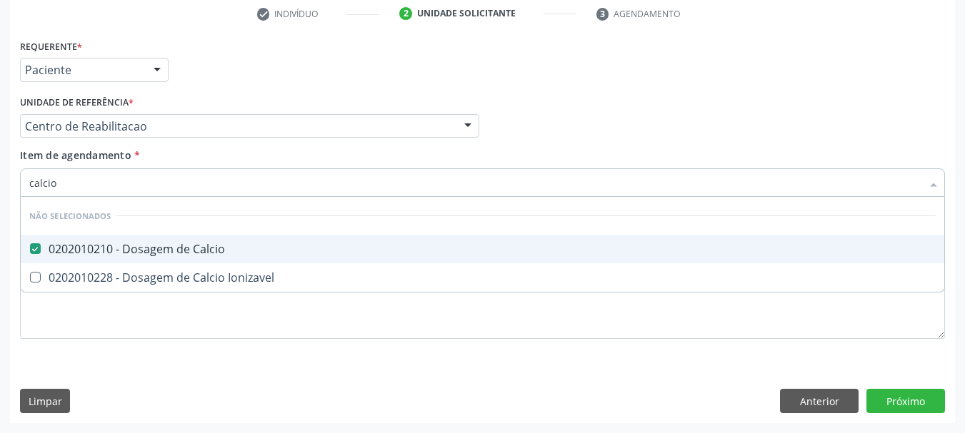
type input "calci"
checkbox Calcio "false"
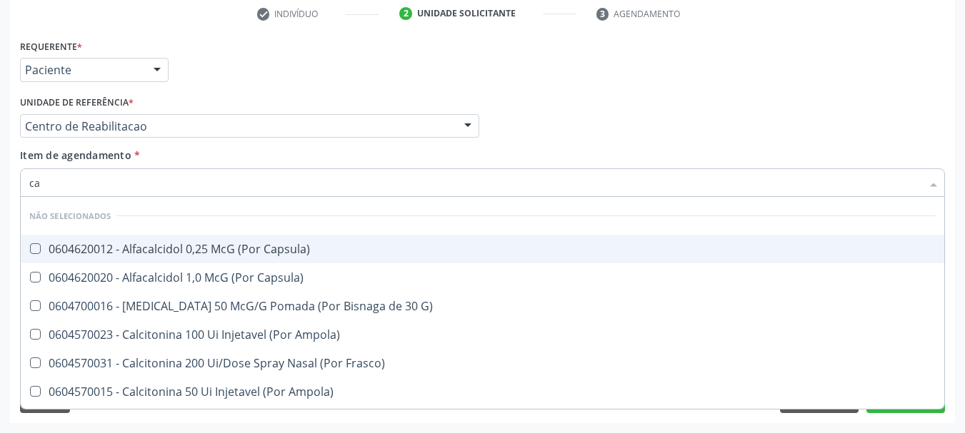
type input "c"
checkbox Capsula\) "true"
checkbox Calcio "false"
checkbox Calcitonina "false"
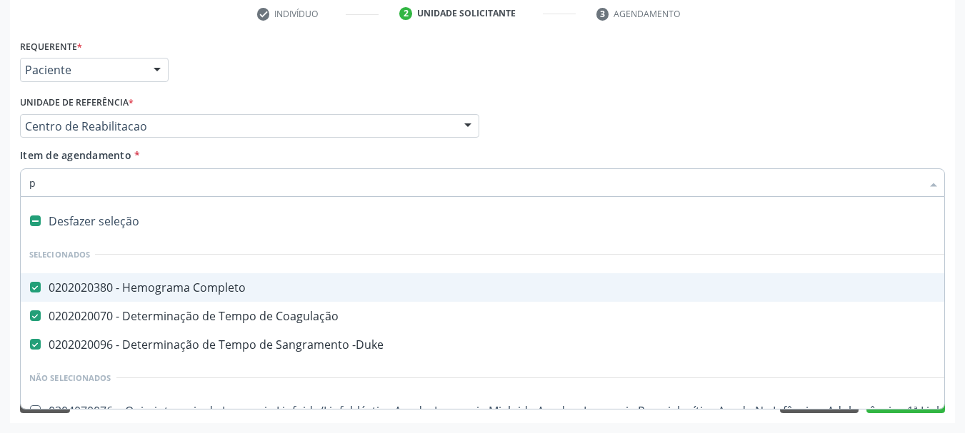
type input "pe"
checkbox Completo "false"
checkbox Coagulação "false"
checkbox -Duke "false"
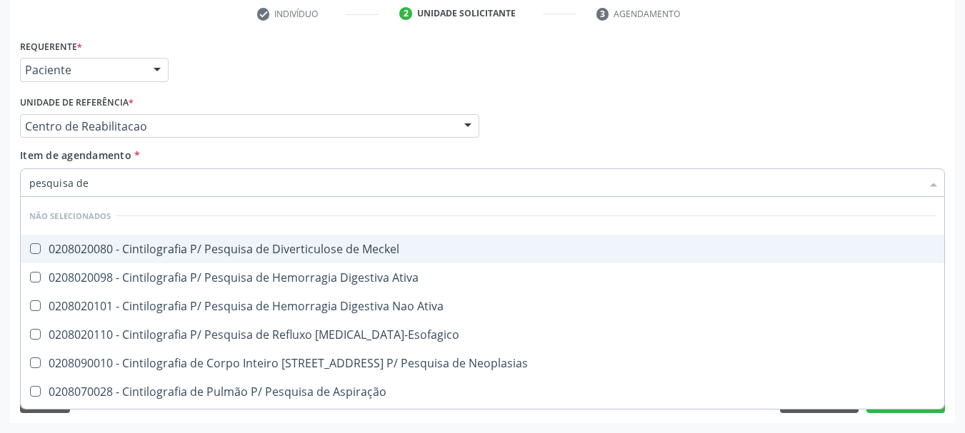
type input "pesquisa de o"
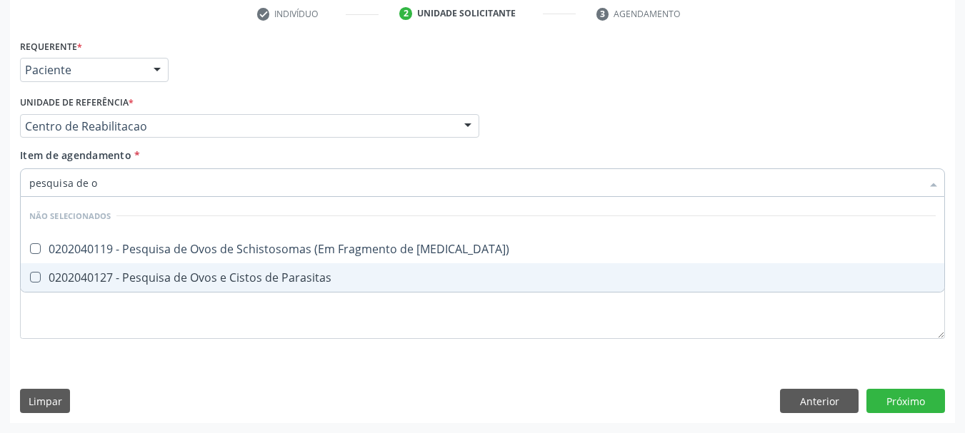
click at [228, 273] on div "0202040127 - Pesquisa de Ovos e Cistos de Parasitas" at bounding box center [482, 277] width 906 height 11
checkbox Parasitas "true"
type input "pesquisa de"
checkbox Parasitas "false"
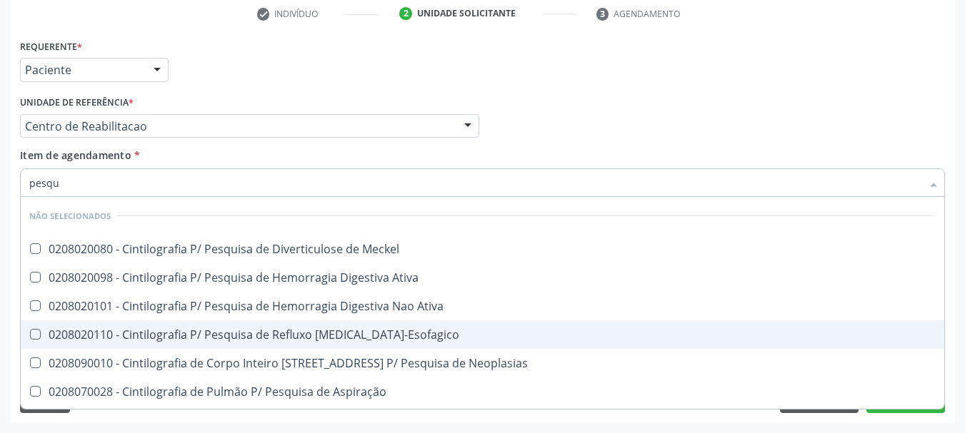
type input "pesq"
checkbox Parasitas "false"
checkbox Esfregaço "false"
checkbox Parceria\) "true"
type input "p"
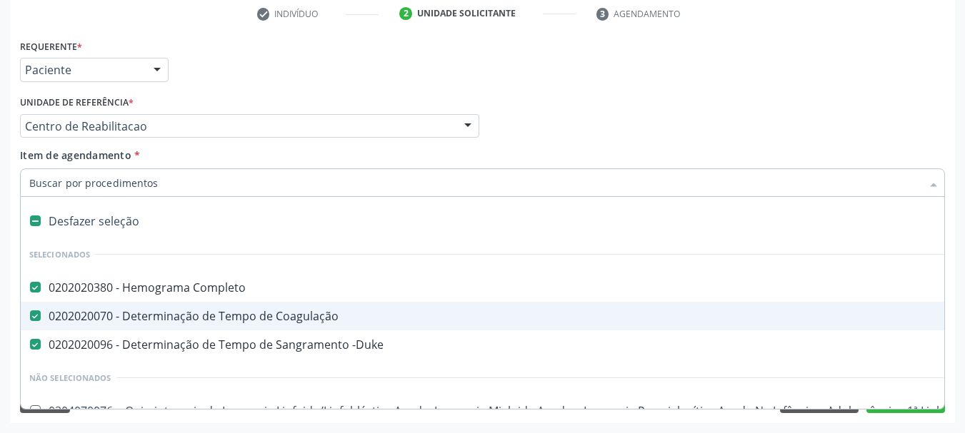
checkbox Completo "true"
checkbox Coagulação "true"
checkbox -Duke "true"
checkbox Pé "false"
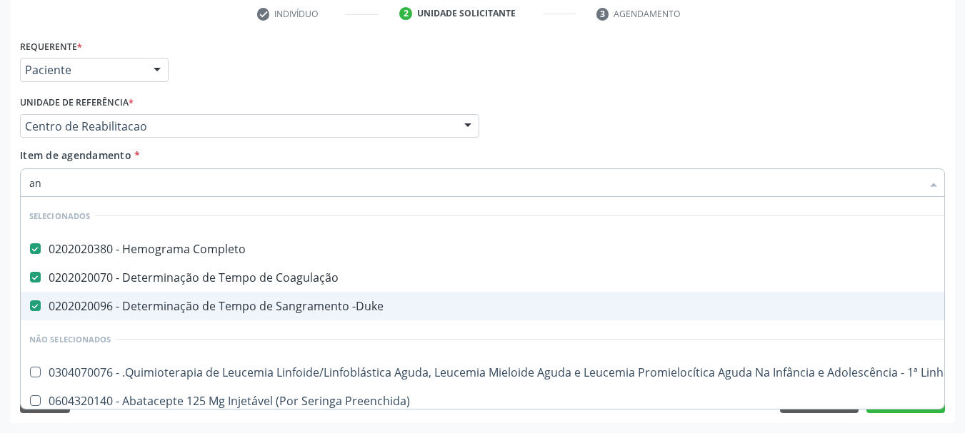
type input "ana"
checkbox Completo "false"
checkbox -Duke "false"
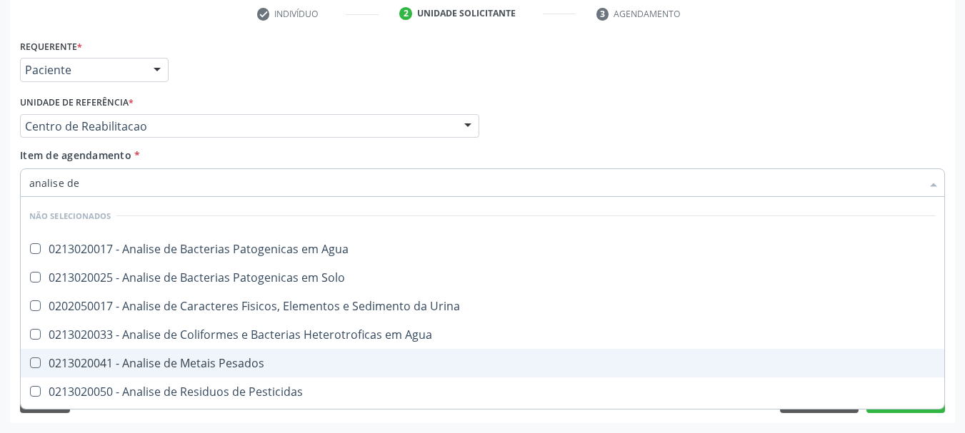
type input "analise de c"
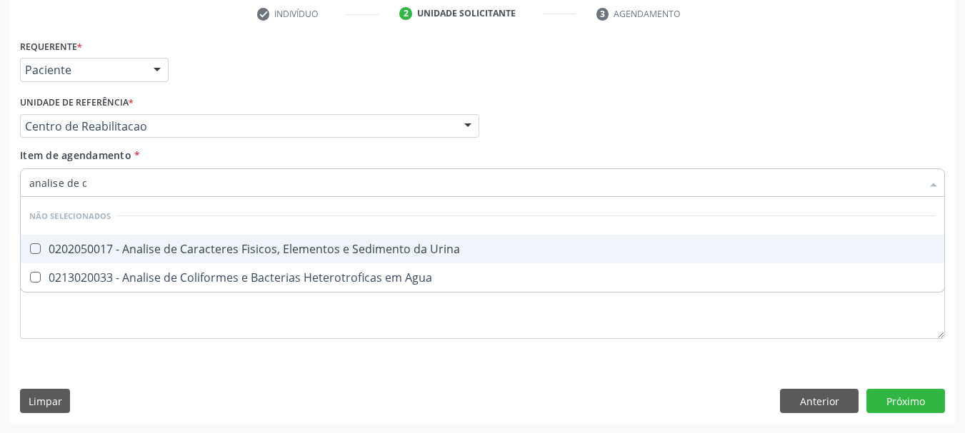
click at [101, 247] on div "0202050017 - Analise de Caracteres Fisicos, Elementos e Sedimento da Urina" at bounding box center [482, 248] width 906 height 11
checkbox Urina "true"
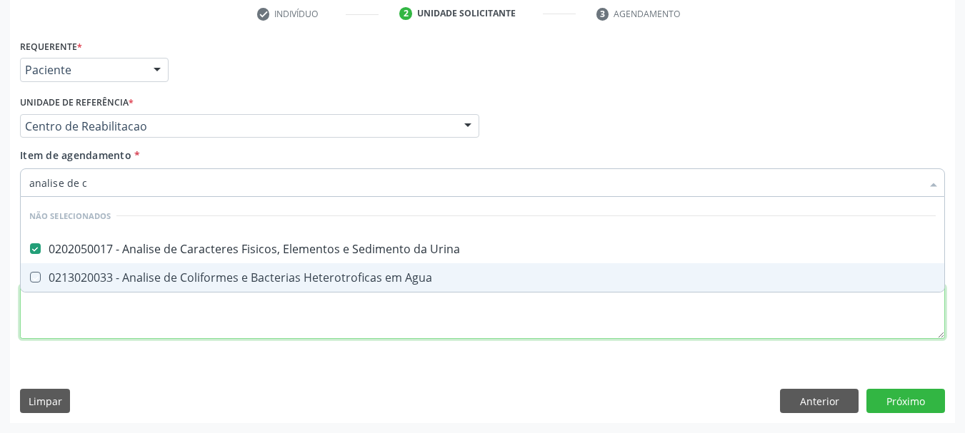
click at [81, 321] on div "Requerente * Paciente Profissional de Saúde Paciente Nenhum resultado encontrad…" at bounding box center [482, 197] width 925 height 323
checkbox Agua "true"
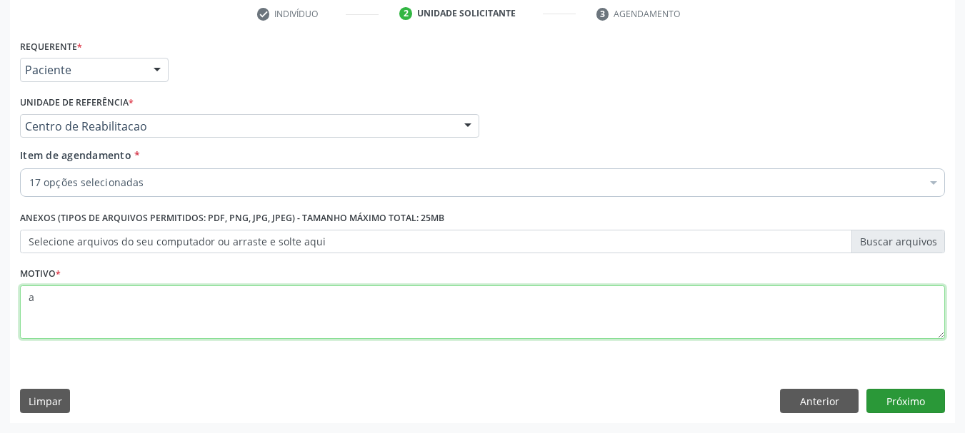
type textarea "a"
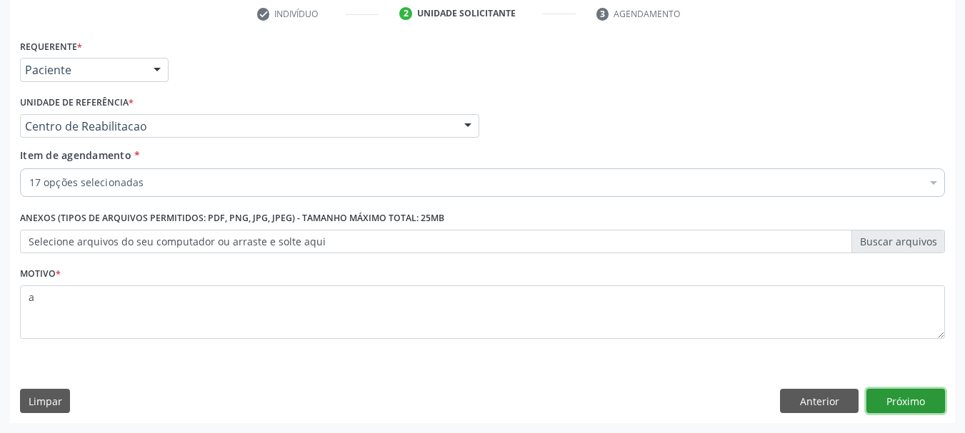
click at [912, 393] on button "Próximo" at bounding box center [905, 401] width 79 height 24
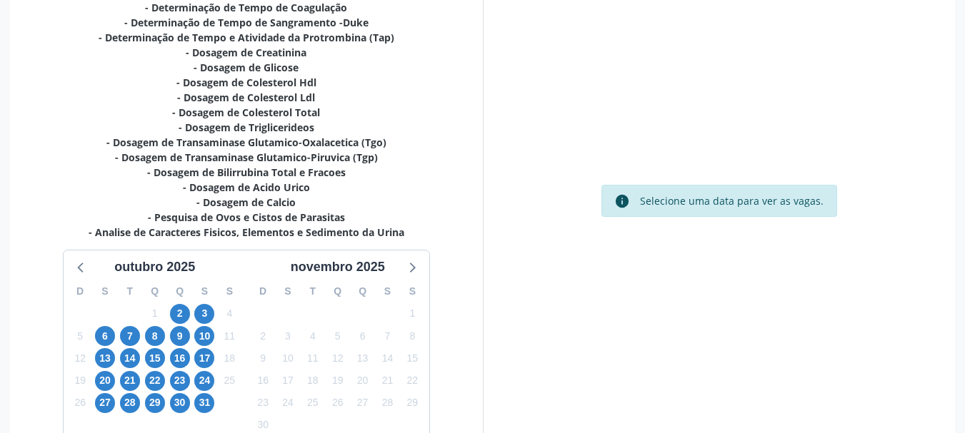
scroll to position [346, 0]
click at [111, 339] on span "6" at bounding box center [105, 336] width 20 height 20
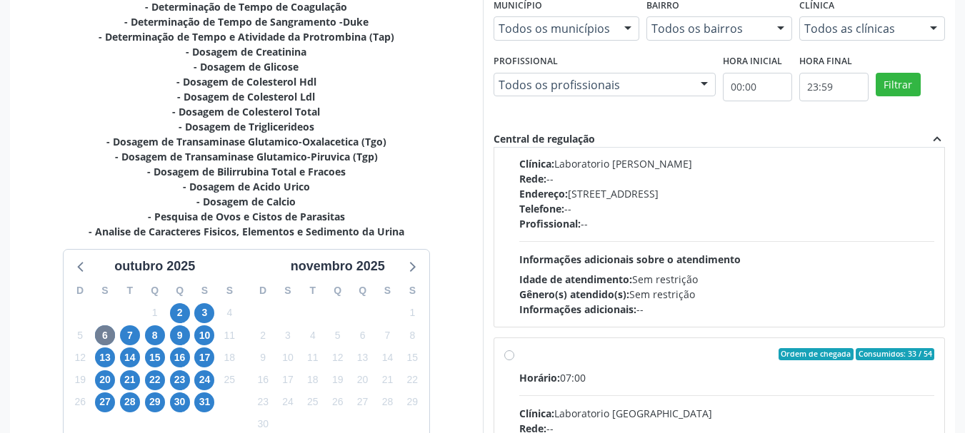
click at [658, 200] on div "Endereço: Casa, nº 409, N Senhora da Penha, Serra Talhada - PE" at bounding box center [727, 193] width 416 height 15
click at [514, 111] on input "Ordem de chegada Consumidos: 22 / 42 Horário: 07:00 Clínica: Laboratorio Jose P…" at bounding box center [509, 104] width 10 height 13
radio input "true"
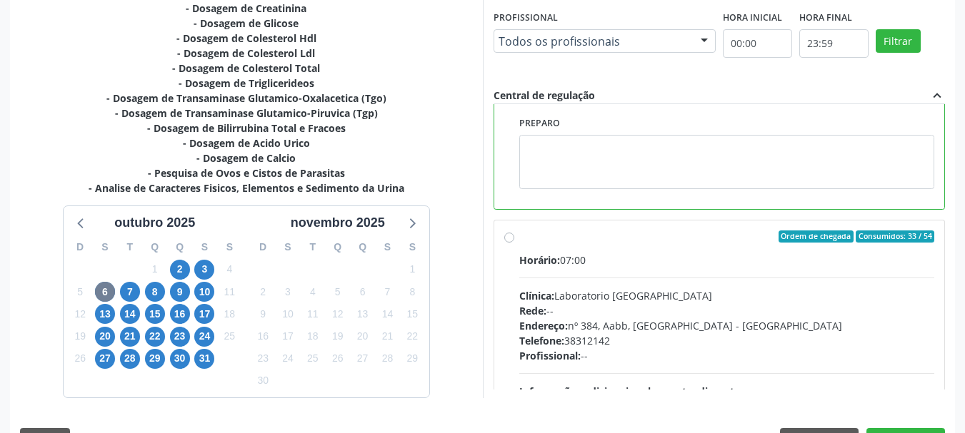
scroll to position [428, 0]
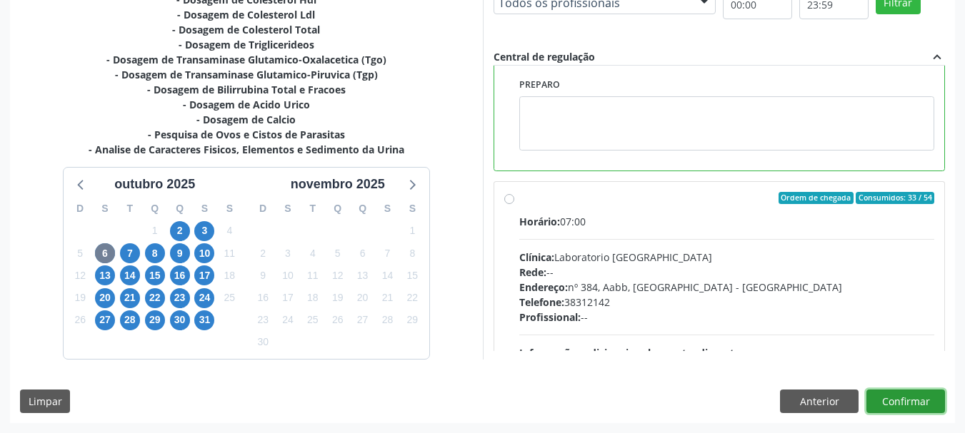
click at [896, 413] on div "Dias com vagas disponíveis para: - Hemograma Completo - Determinação de Tempo d…" at bounding box center [482, 155] width 945 height 536
click at [883, 398] on button "Confirmar" at bounding box center [905, 402] width 79 height 24
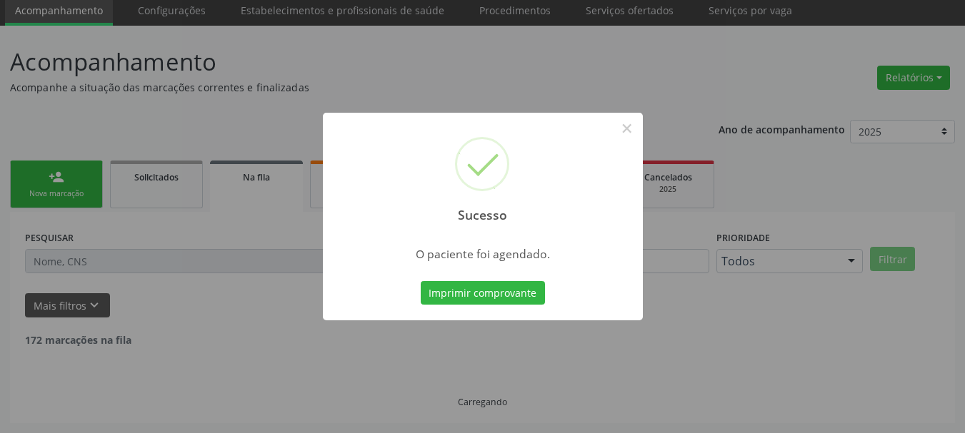
scroll to position [38, 0]
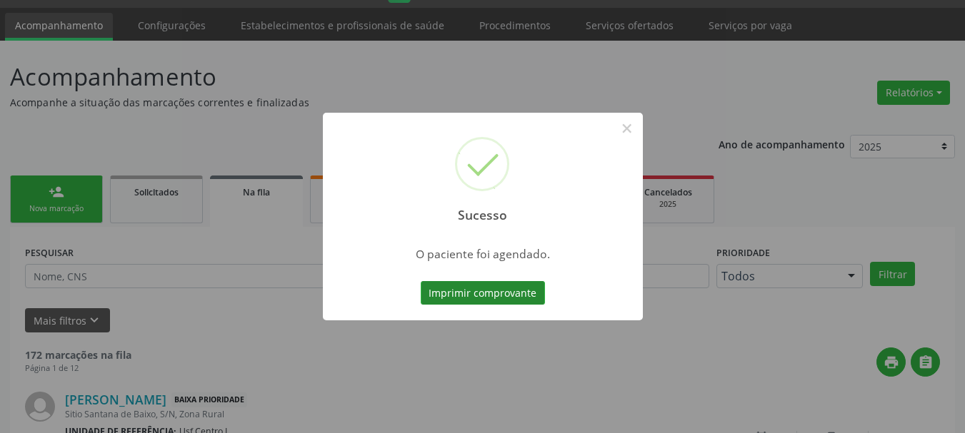
click at [467, 297] on button "Imprimir comprovante" at bounding box center [483, 293] width 124 height 24
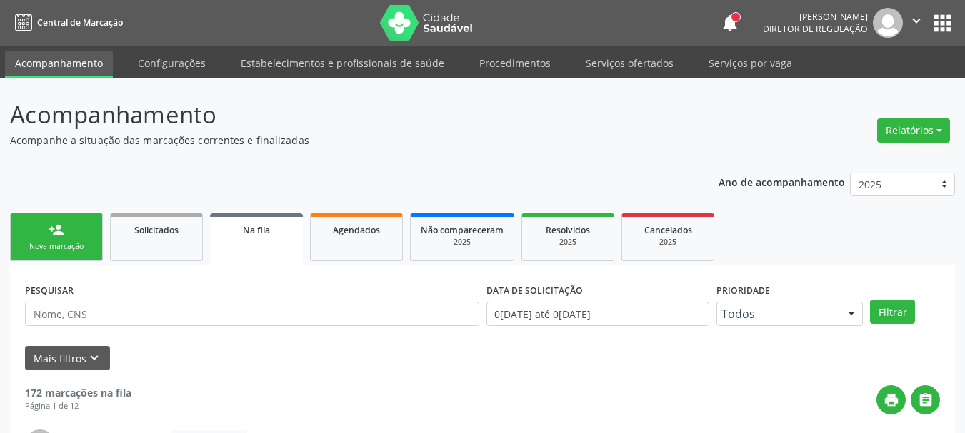
scroll to position [38, 0]
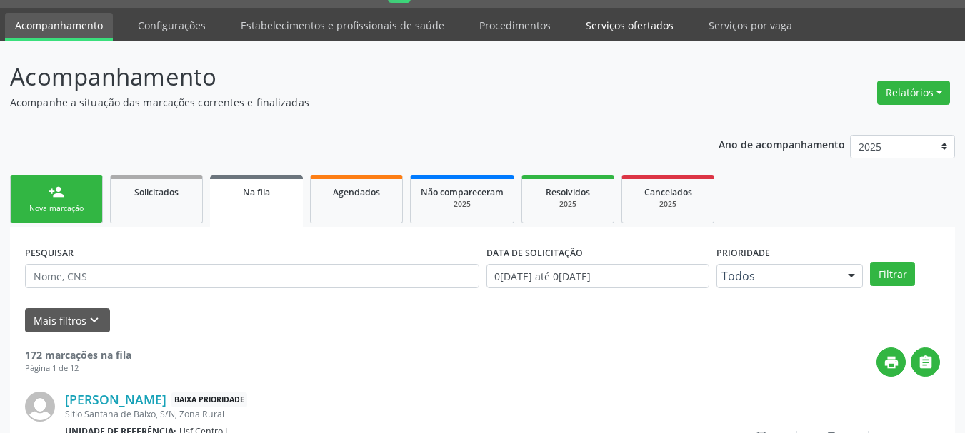
click at [615, 19] on link "Serviços ofertados" at bounding box center [630, 25] width 108 height 25
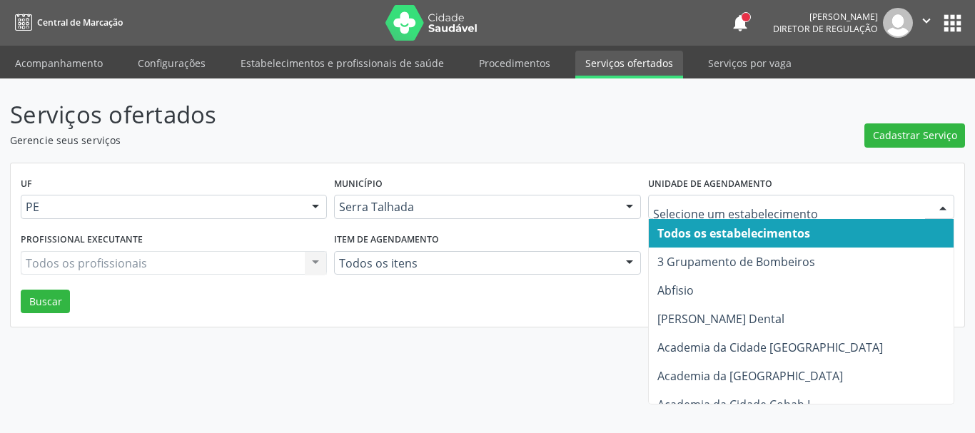
click at [667, 216] on div at bounding box center [801, 207] width 306 height 24
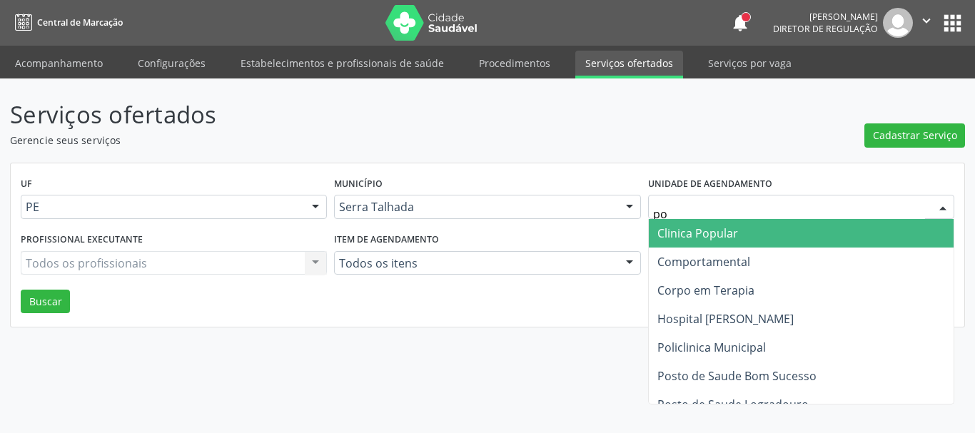
type input "p"
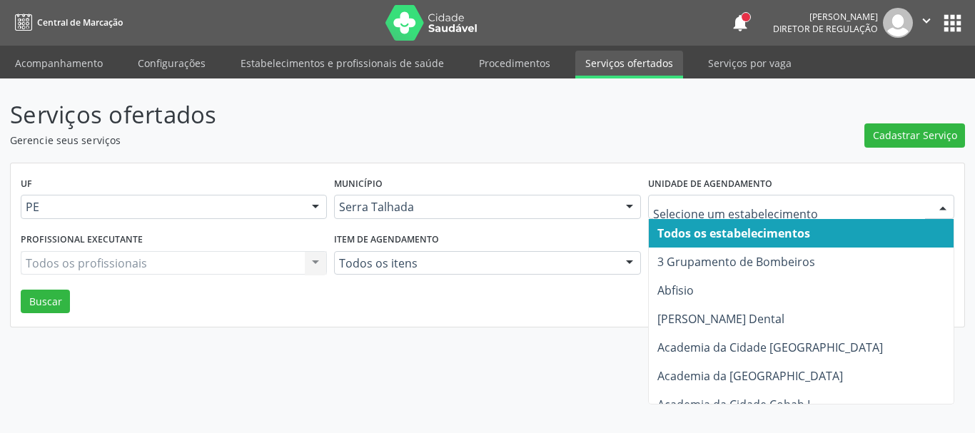
type input "p"
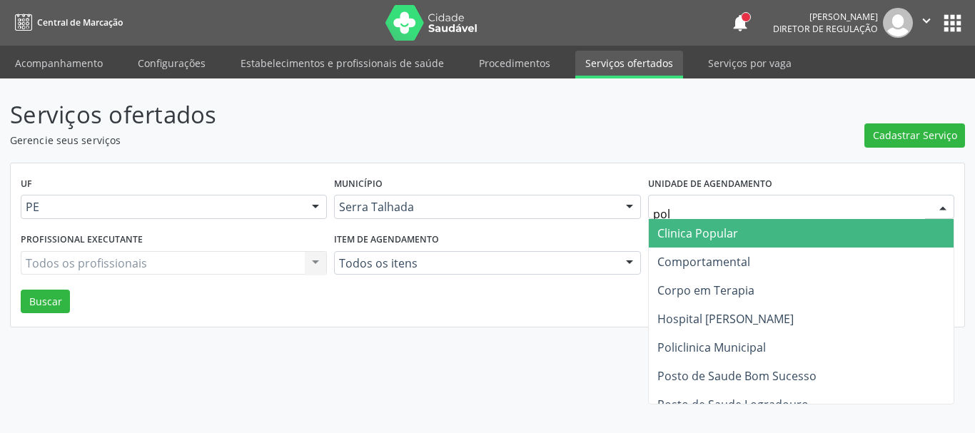
type input "poli"
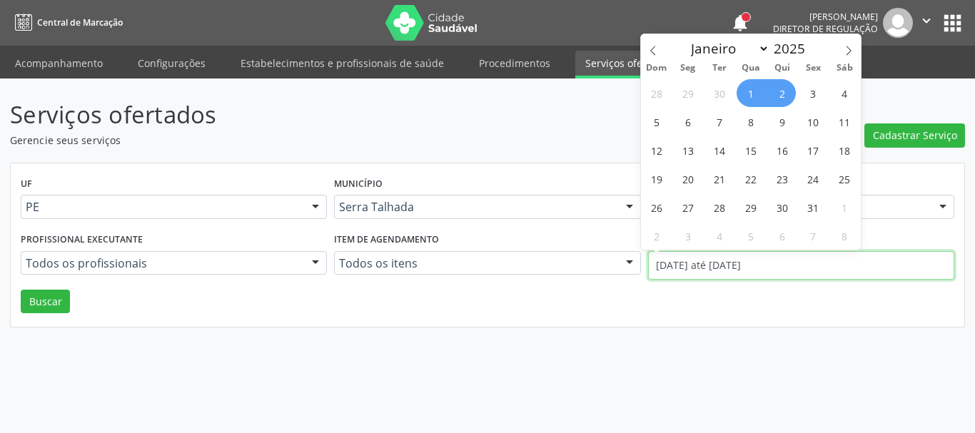
click at [751, 263] on input "[DATE] até [DATE]" at bounding box center [801, 265] width 306 height 29
click at [651, 50] on icon at bounding box center [653, 51] width 10 height 10
select select "8"
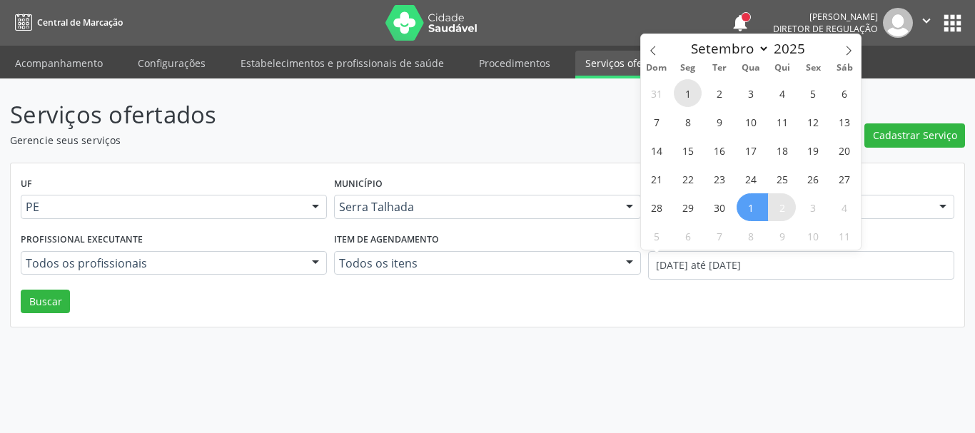
click at [683, 94] on span "1" at bounding box center [688, 93] width 28 height 28
type input "01/09/2025"
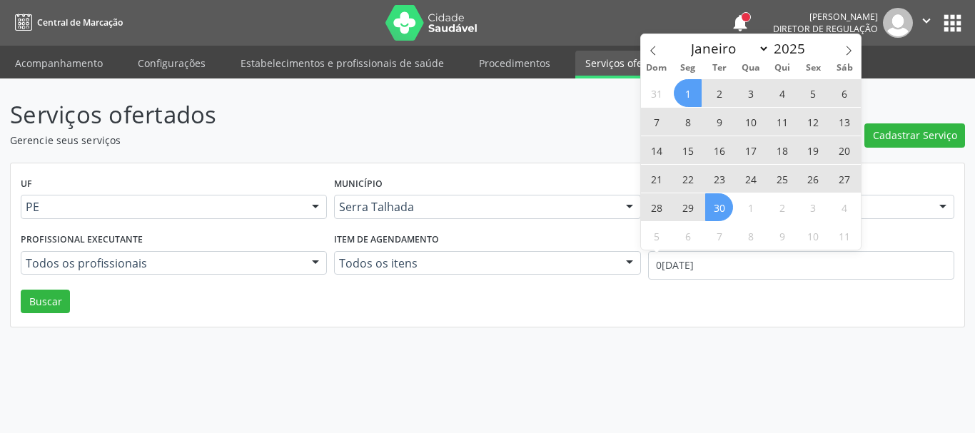
click at [726, 208] on span "30" at bounding box center [719, 208] width 28 height 28
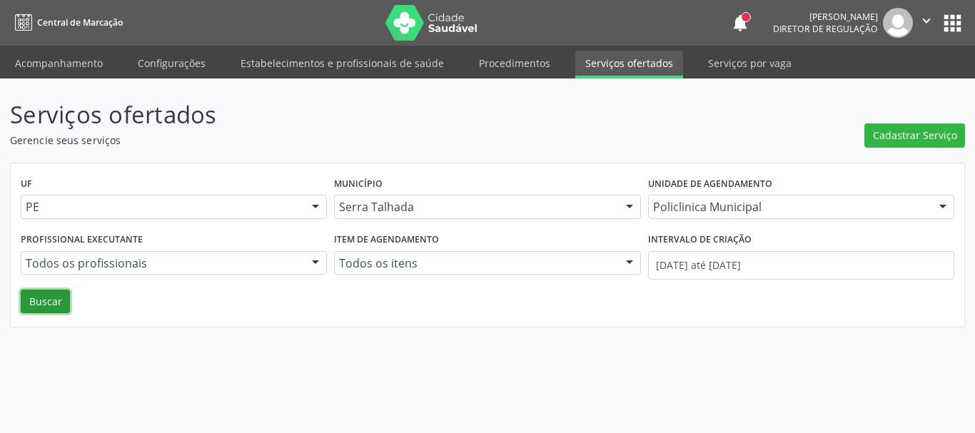
click at [64, 302] on button "Buscar" at bounding box center [45, 302] width 49 height 24
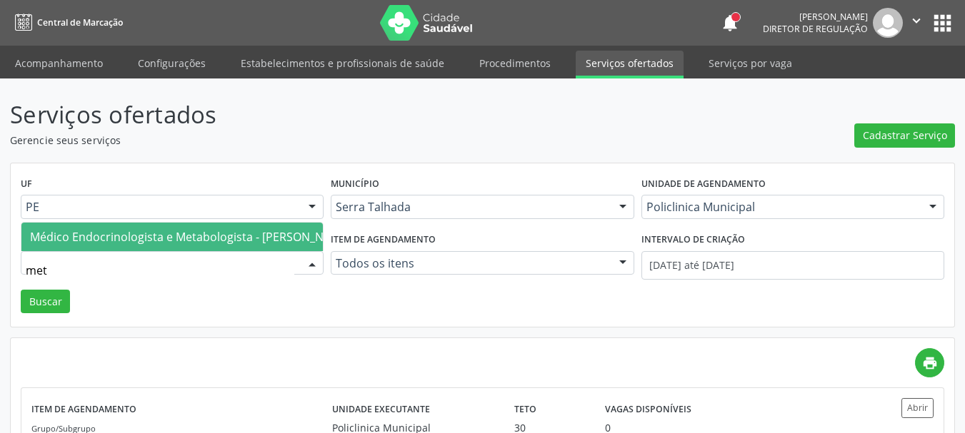
type input "meta"
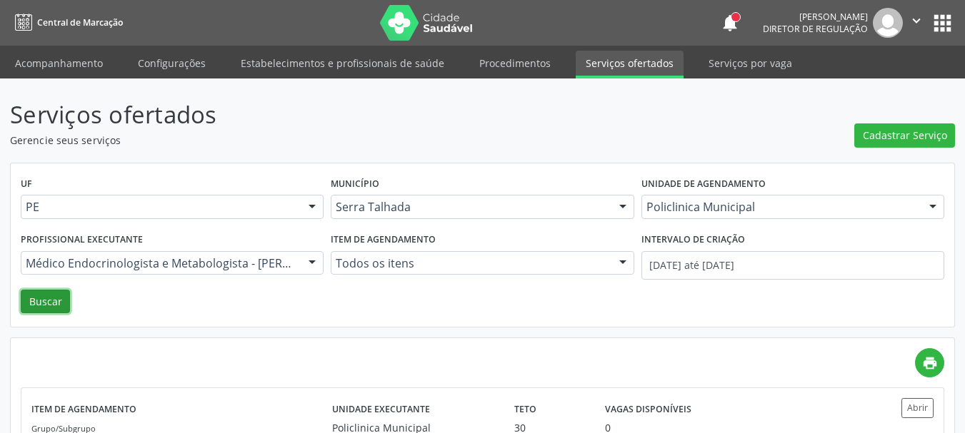
click at [24, 299] on button "Buscar" at bounding box center [45, 302] width 49 height 24
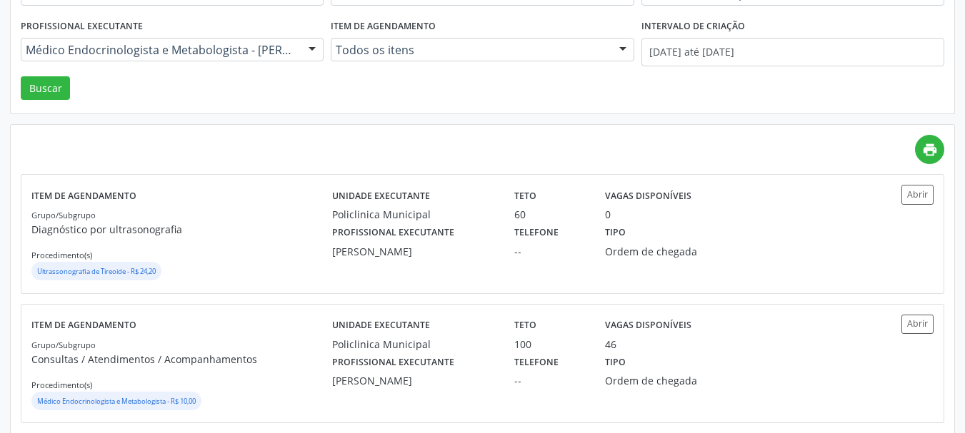
scroll to position [214, 0]
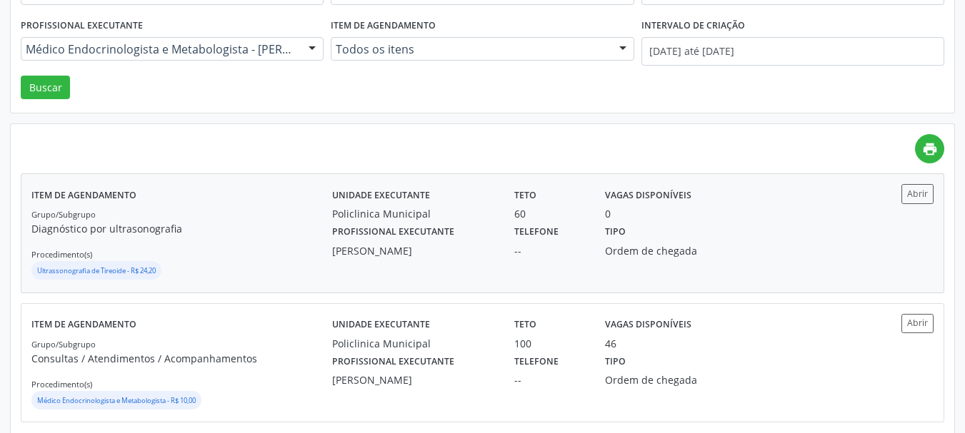
click at [298, 264] on div "Ultrassonografia de Tireoide - R$ 24,20" at bounding box center [181, 271] width 301 height 21
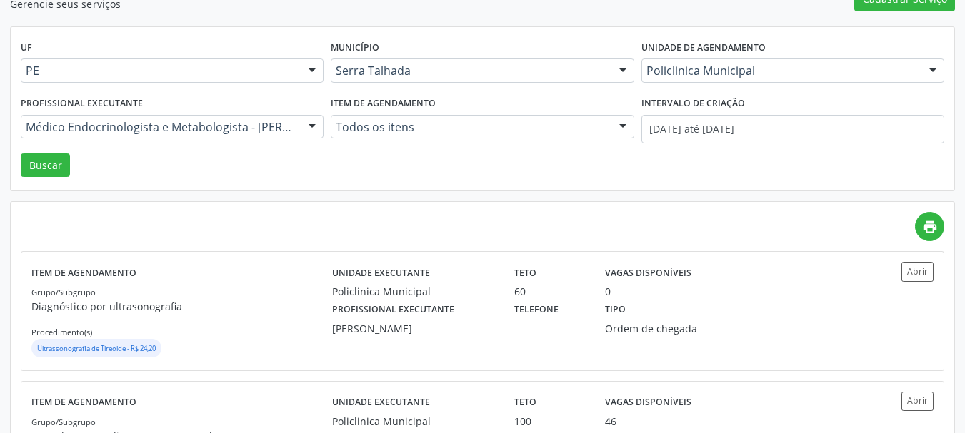
scroll to position [0, 0]
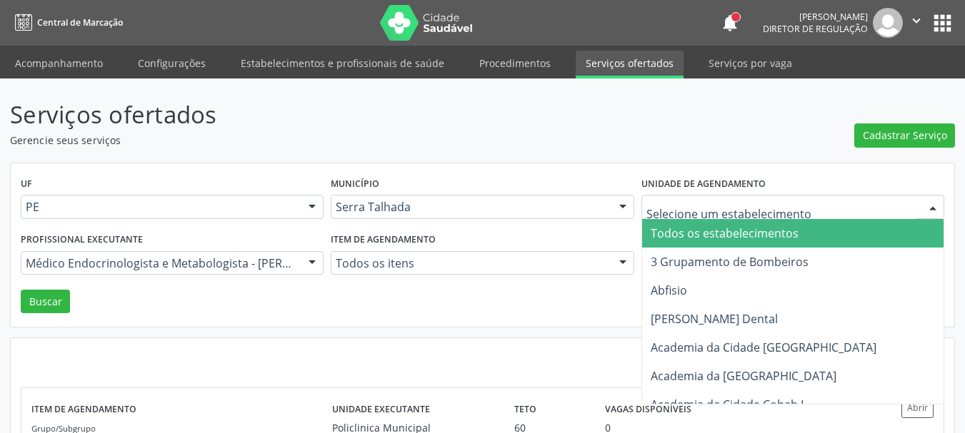
click at [732, 144] on header "Serviços ofertados Gerencie seus serviços Cadastrar Serviço" at bounding box center [482, 122] width 945 height 51
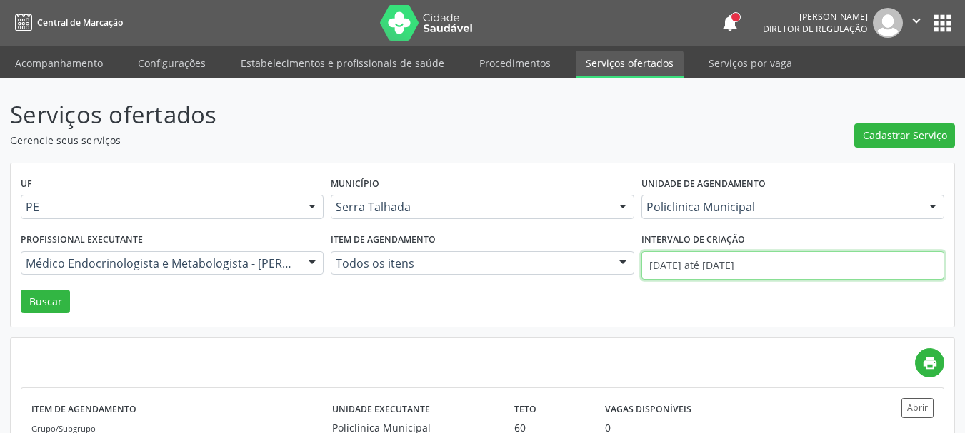
click at [703, 262] on input "01/09/2025 até 30/09/2025" at bounding box center [792, 265] width 303 height 29
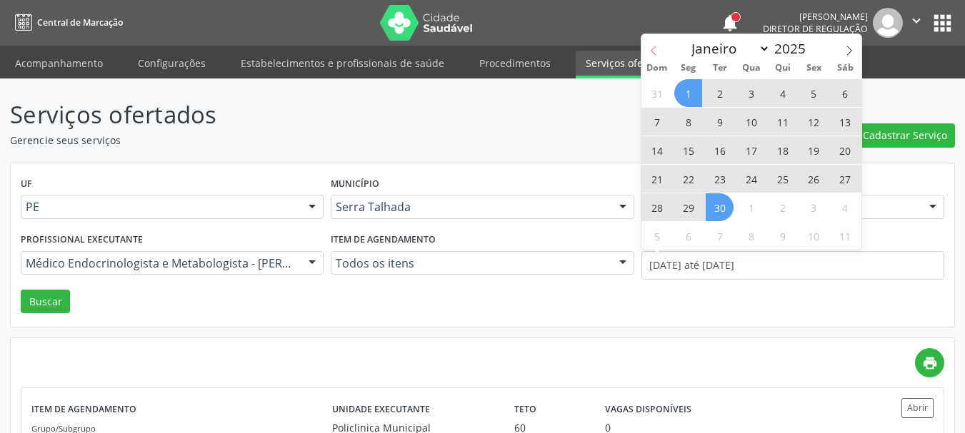
click at [656, 48] on icon at bounding box center [653, 51] width 10 height 10
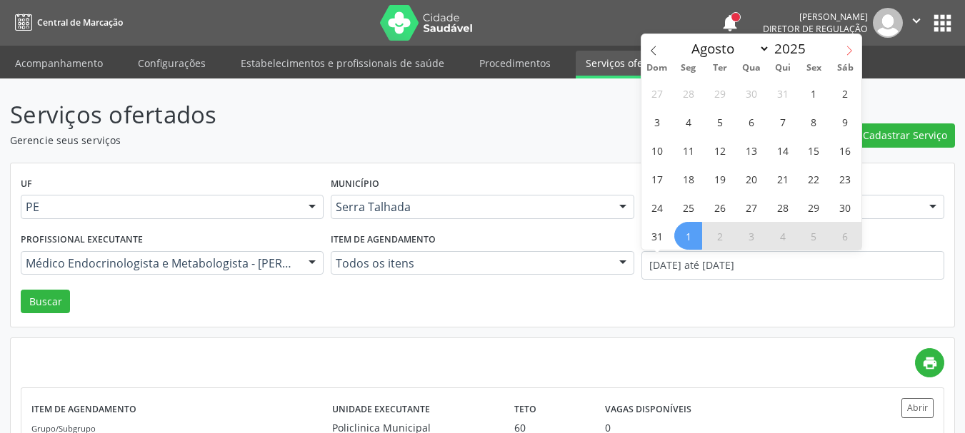
click at [851, 54] on icon at bounding box center [849, 51] width 10 height 10
select select "8"
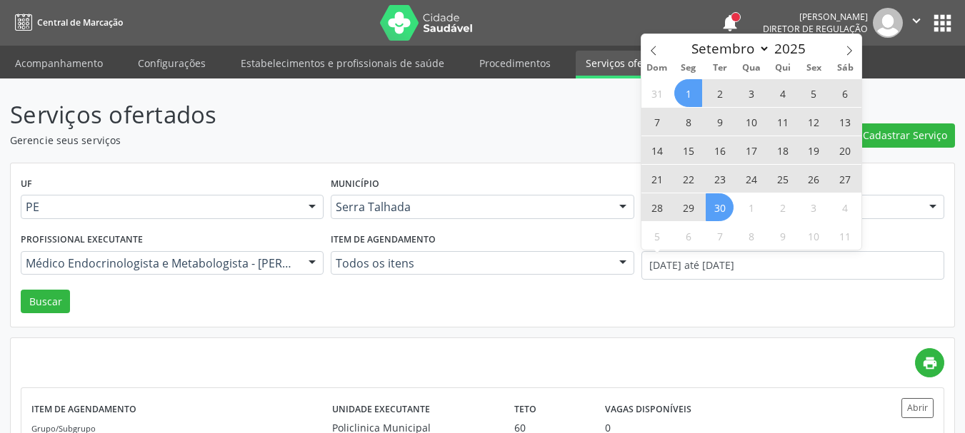
click at [693, 90] on span "1" at bounding box center [688, 93] width 28 height 28
type input "01/09/2025"
click at [715, 202] on span "30" at bounding box center [719, 208] width 28 height 28
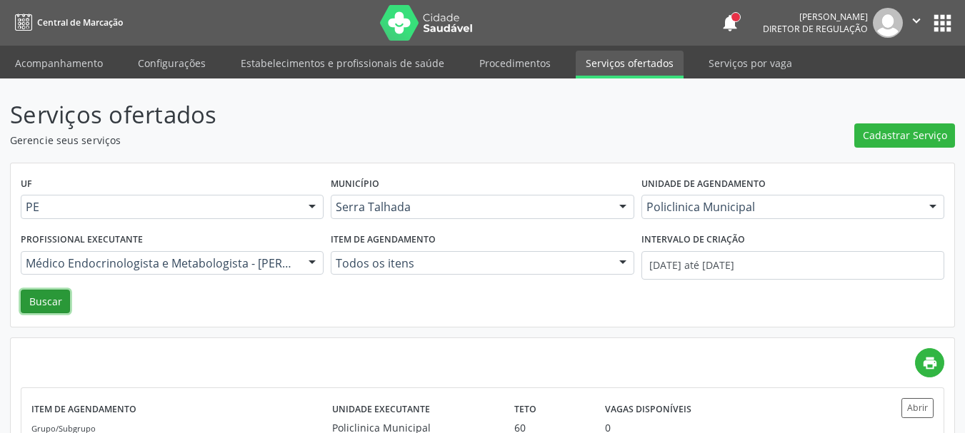
click at [64, 299] on button "Buscar" at bounding box center [45, 302] width 49 height 24
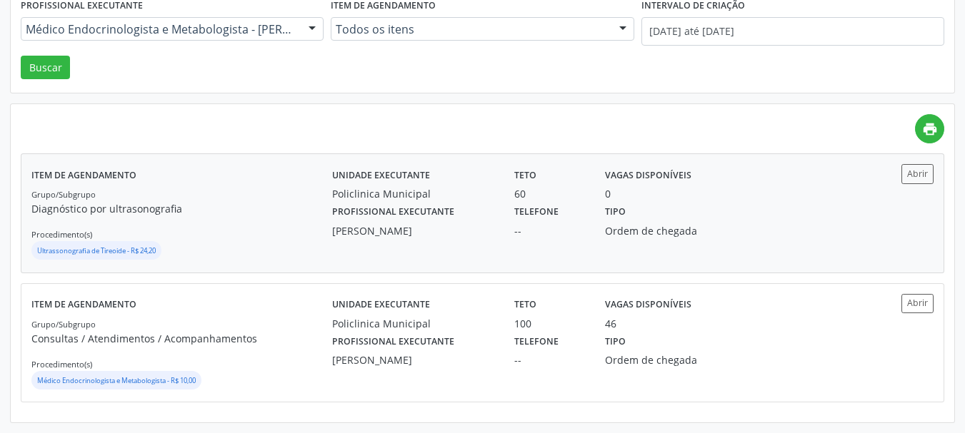
scroll to position [163, 0]
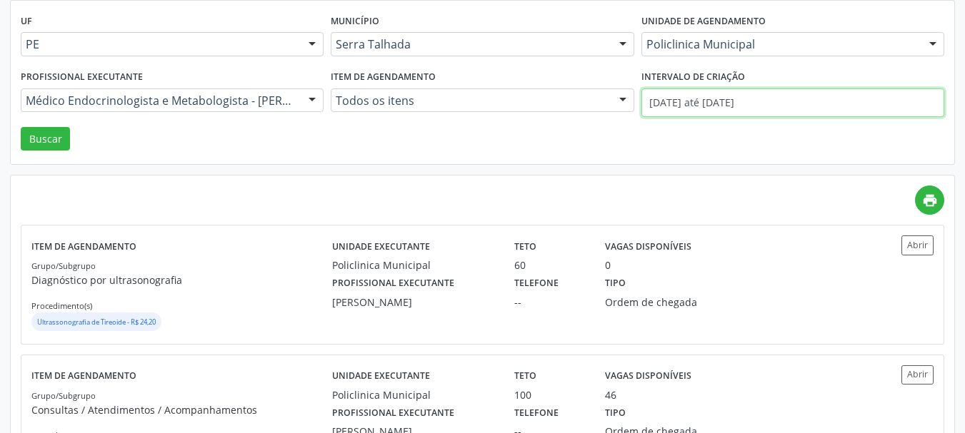
click at [723, 109] on body "Central de Marcação notifications Adão Alves de Medeiros Diretor de regulação …" at bounding box center [482, 53] width 965 height 433
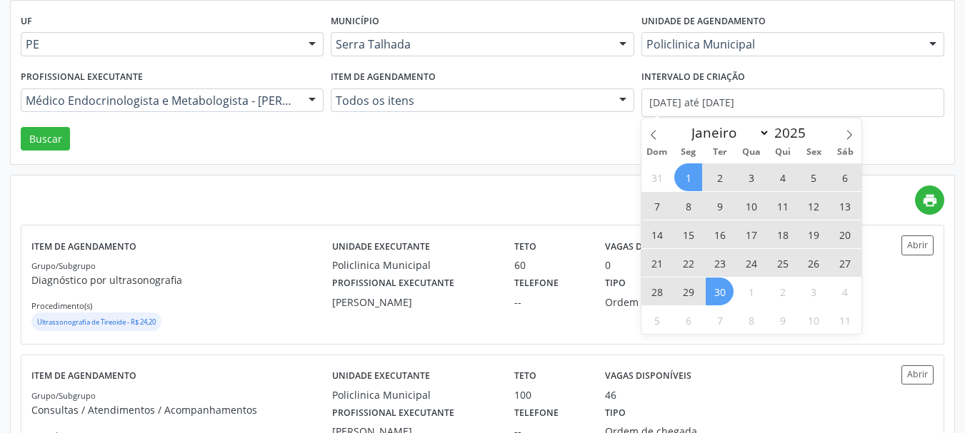
click at [549, 145] on div "UF PE PE Nenhum resultado encontrado para: " " Não há nenhuma opção para ser ex…" at bounding box center [482, 83] width 943 height 164
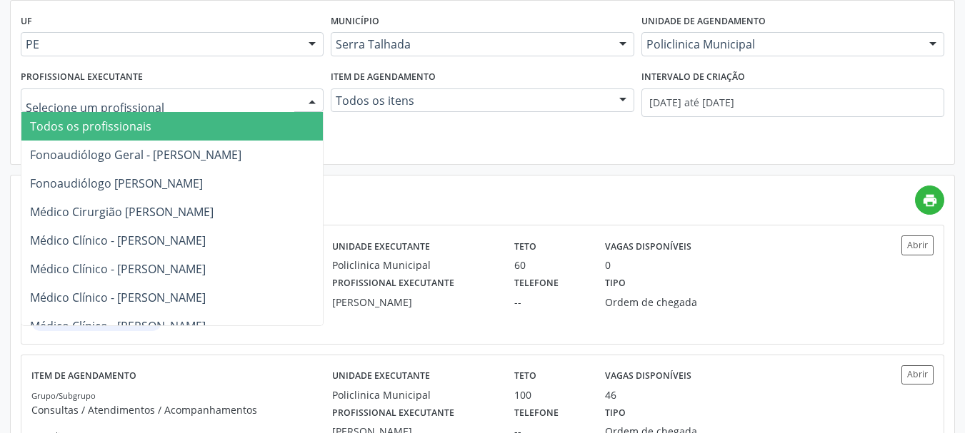
click at [226, 108] on div at bounding box center [172, 101] width 303 height 24
click at [151, 124] on span "Todos os profissionais" at bounding box center [264, 126] width 486 height 29
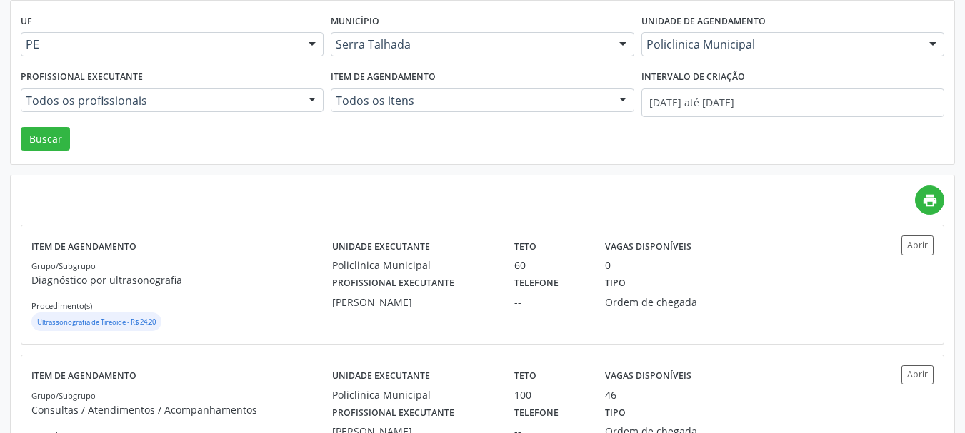
click at [18, 138] on div "UF PE PE Nenhum resultado encontrado para: " " Não há nenhuma opção para ser ex…" at bounding box center [482, 83] width 943 height 164
click at [42, 135] on button "Buscar" at bounding box center [45, 139] width 49 height 24
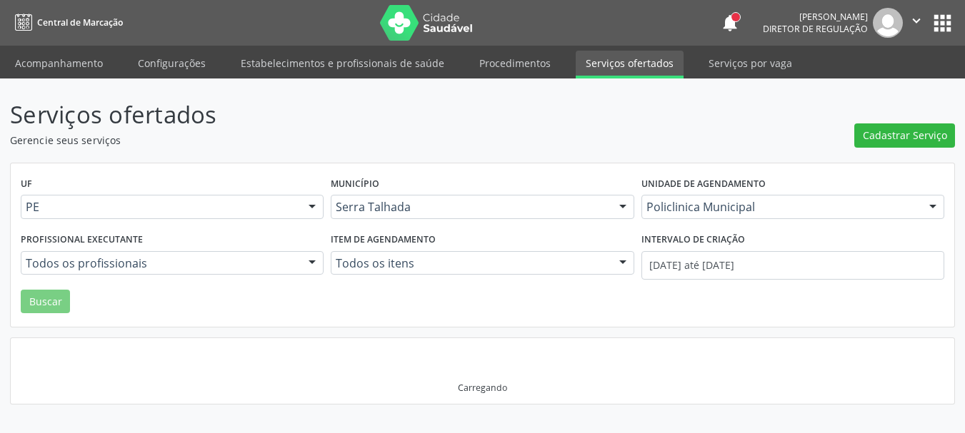
scroll to position [0, 0]
click at [42, 135] on p "Gerencie seus serviços" at bounding box center [344, 140] width 669 height 15
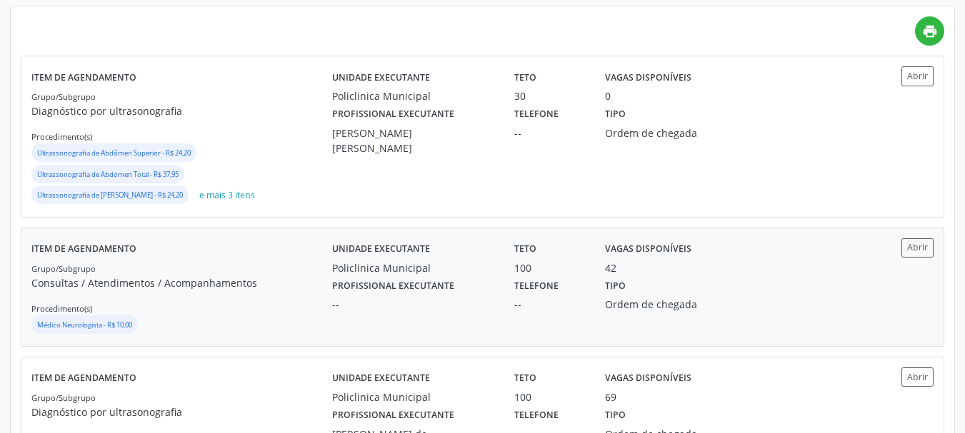
scroll to position [357, 0]
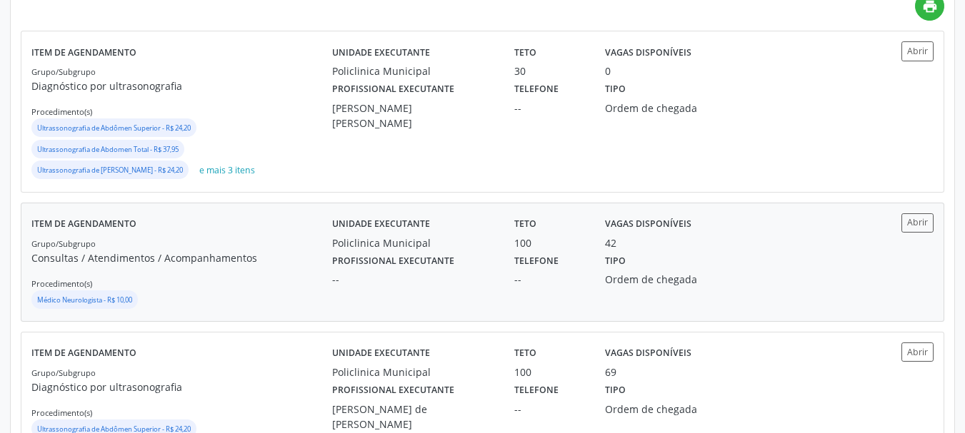
click at [258, 264] on p "Consultas / Atendimentos / Acompanhamentos" at bounding box center [181, 258] width 301 height 15
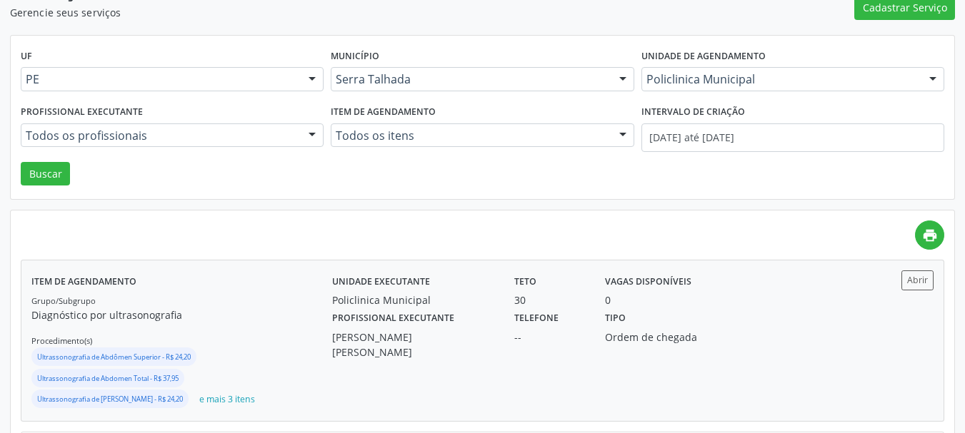
scroll to position [0, 0]
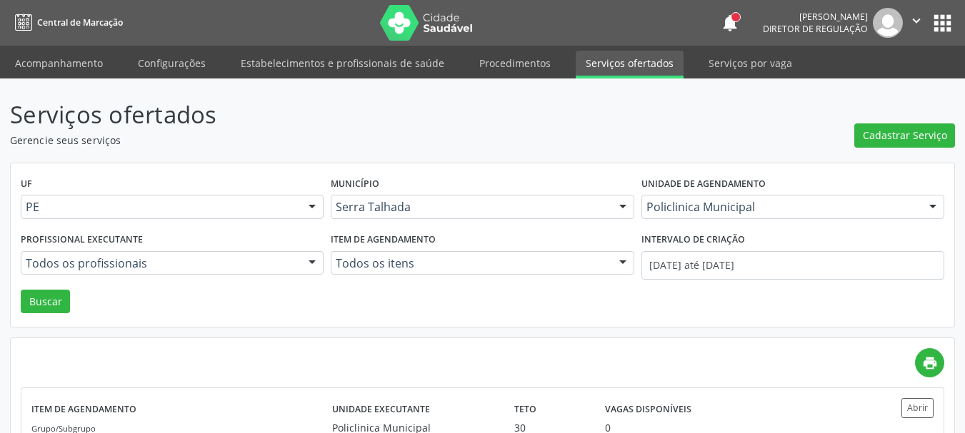
click at [67, 77] on li "Acompanhamento" at bounding box center [59, 65] width 108 height 28
click at [70, 60] on link "Acompanhamento" at bounding box center [59, 63] width 108 height 25
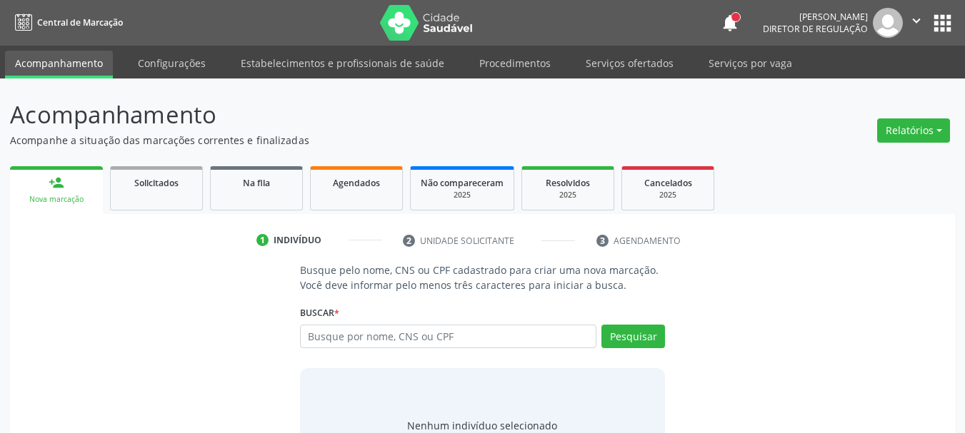
click at [70, 60] on link "Acompanhamento" at bounding box center [59, 65] width 108 height 28
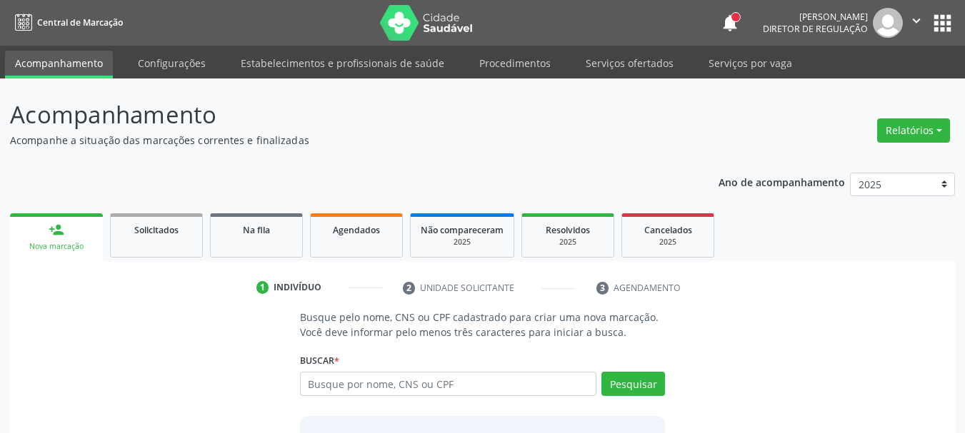
click at [361, 346] on div "Busque pelo nome, CNS ou CPF cadastrado para criar uma nova marcação. Você deve…" at bounding box center [483, 420] width 386 height 220
click at [361, 385] on input "text" at bounding box center [448, 384] width 297 height 24
type input "natalia ba"
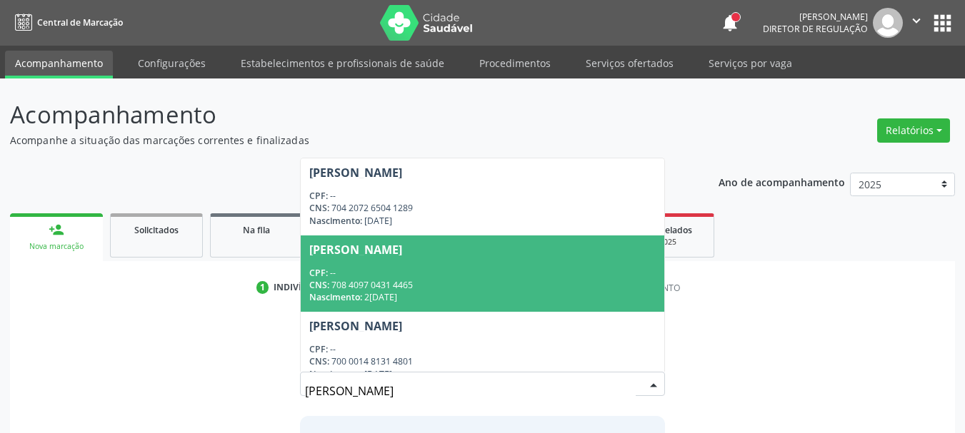
click at [436, 258] on span "Natalia Barros Ferraz CPF: -- CNS: 708 4097 0431 4465 Nascimento: 25/12/1990" at bounding box center [483, 274] width 364 height 76
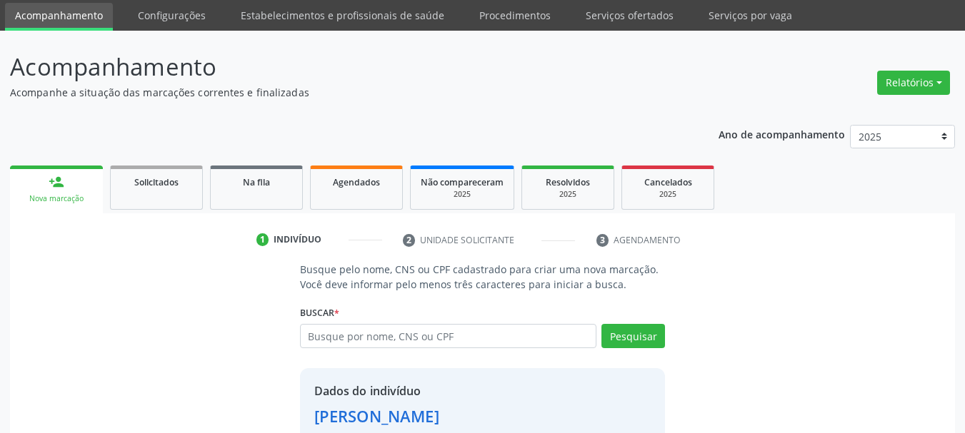
scroll to position [139, 0]
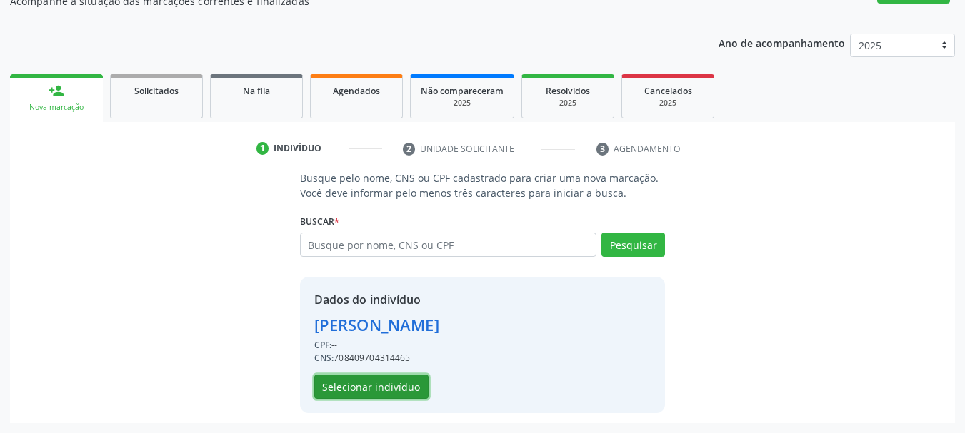
click at [363, 378] on button "Selecionar indivíduo" at bounding box center [371, 387] width 114 height 24
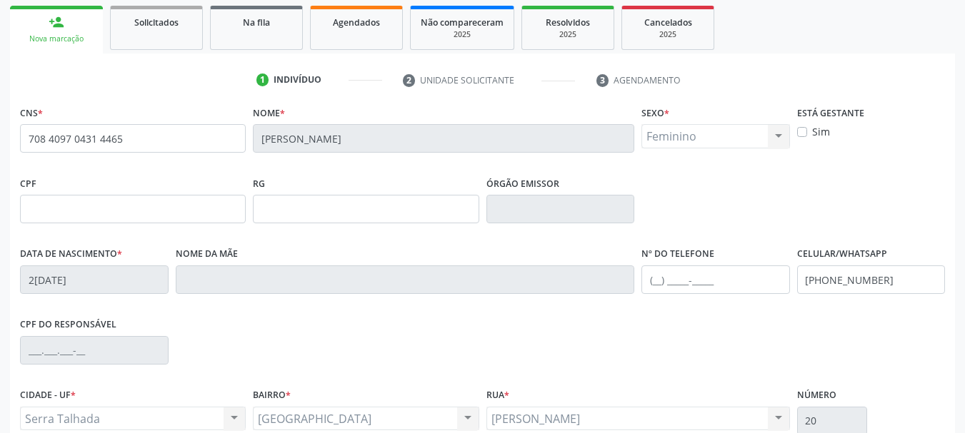
scroll to position [341, 0]
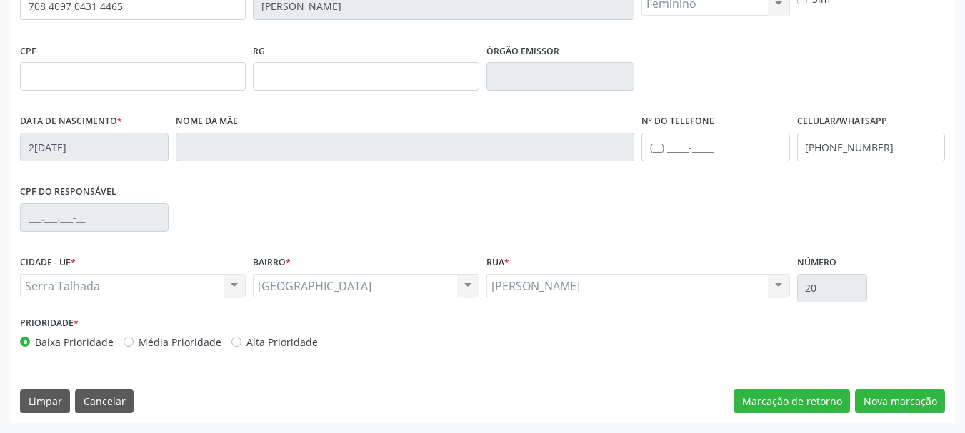
click at [871, 127] on label "Celular/WhatsApp" at bounding box center [842, 122] width 90 height 22
click at [870, 150] on input "(87) 99968-7361" at bounding box center [871, 147] width 149 height 29
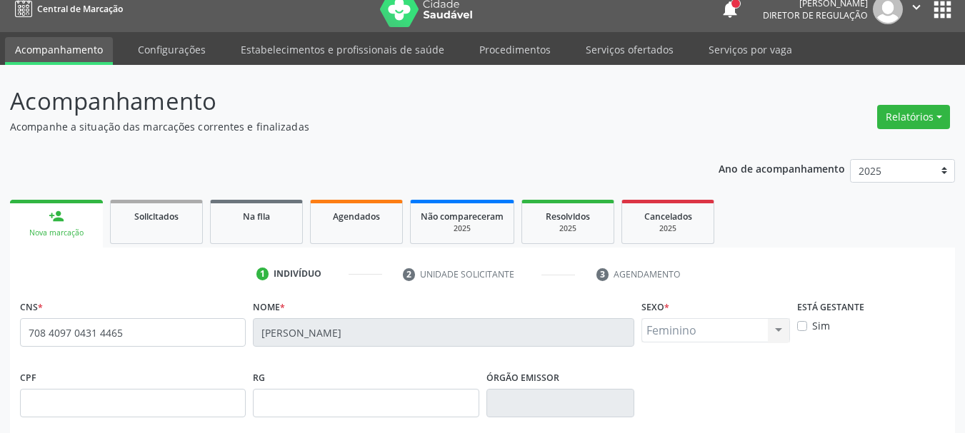
scroll to position [0, 0]
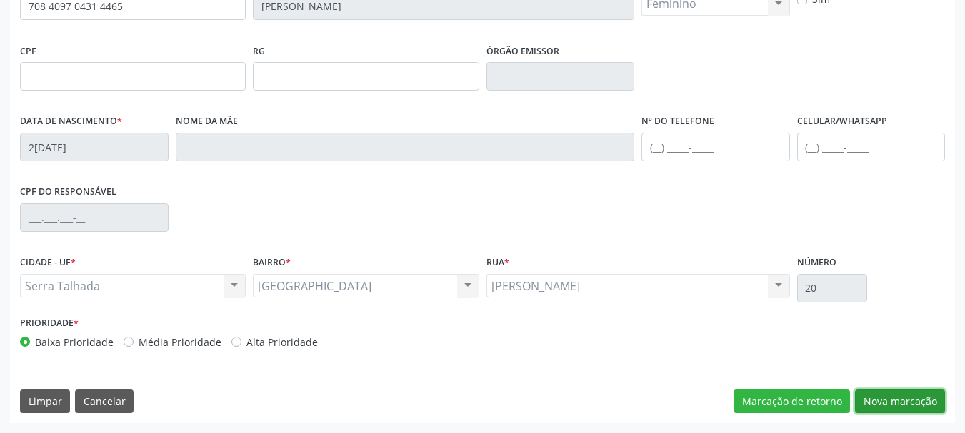
click at [900, 400] on button "Nova marcação" at bounding box center [900, 402] width 90 height 24
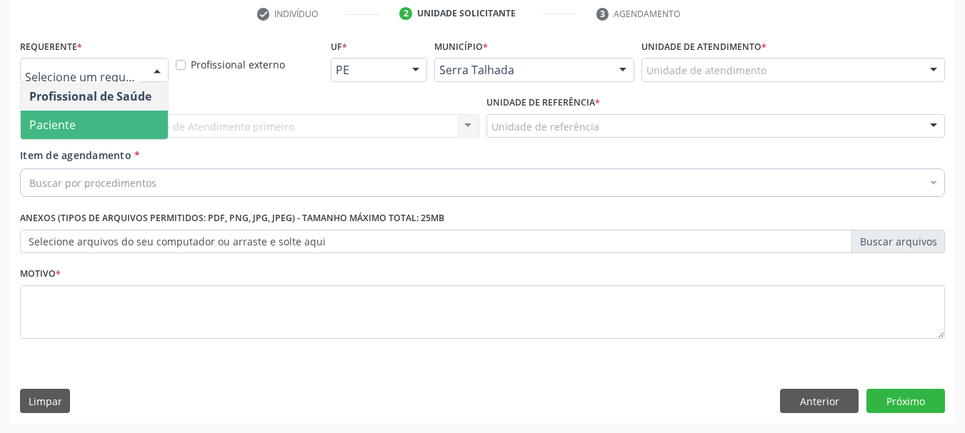
click at [66, 124] on span "Paciente" at bounding box center [52, 125] width 46 height 16
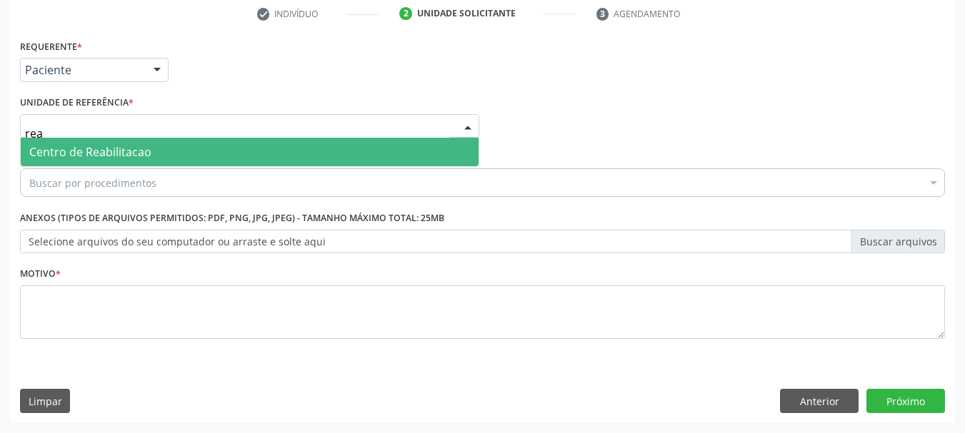
type input "reab"
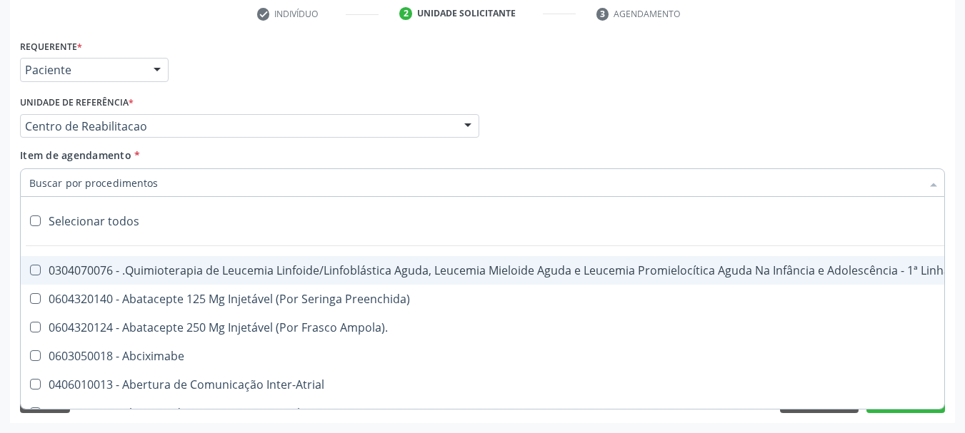
type input "u"
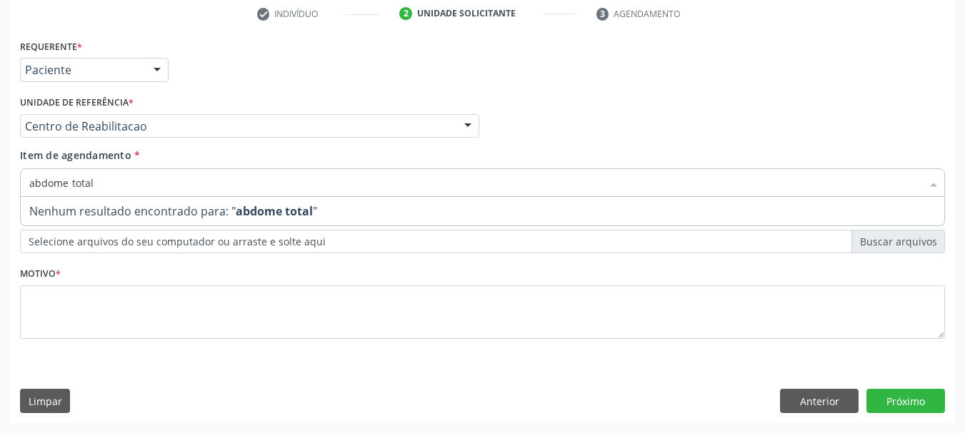
click at [66, 186] on input "abdome total" at bounding box center [475, 183] width 892 height 29
type input "abdomen total"
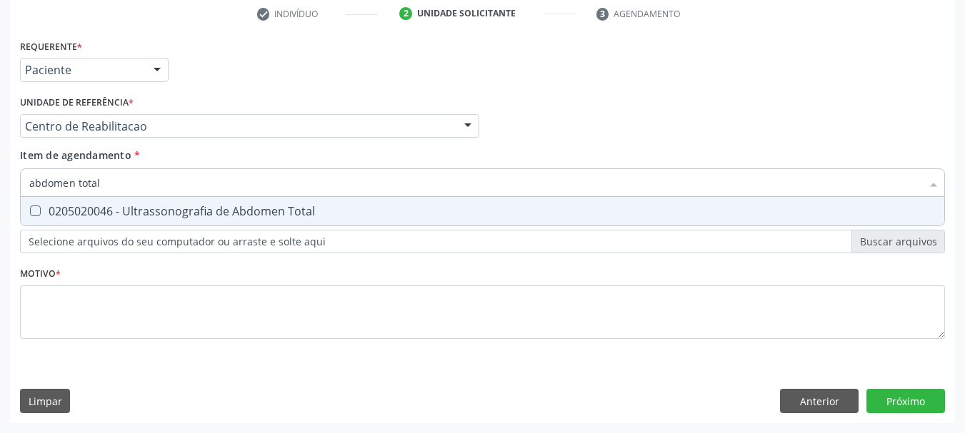
click at [59, 217] on div "0205020046 - Ultrassonografia de Abdomen Total" at bounding box center [482, 211] width 906 height 11
checkbox Total "true"
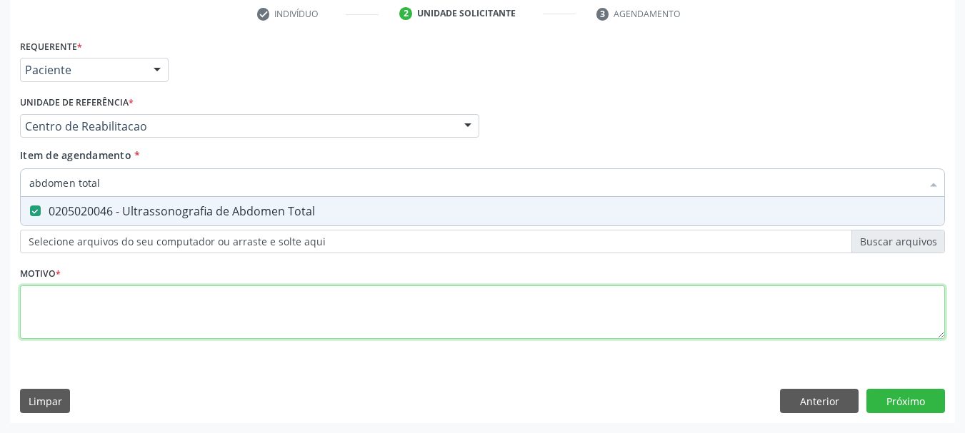
click at [69, 290] on div "Requerente * Paciente Profissional de Saúde Paciente Nenhum resultado encontrad…" at bounding box center [482, 197] width 925 height 323
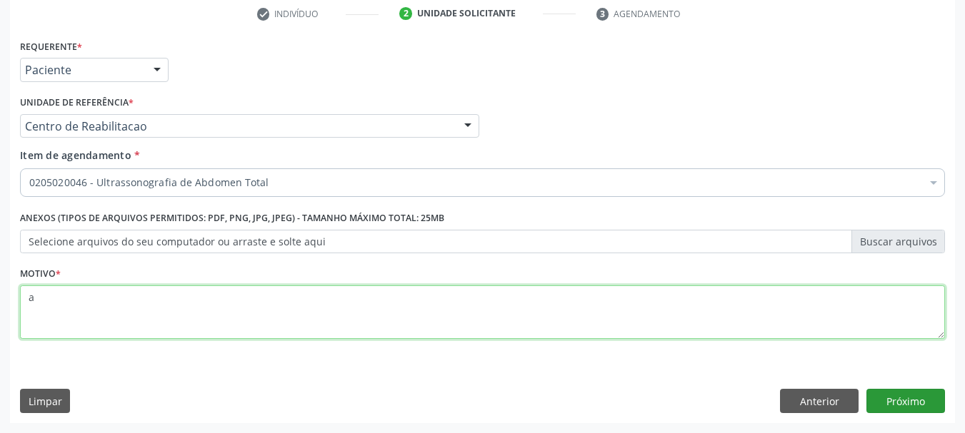
type textarea "a"
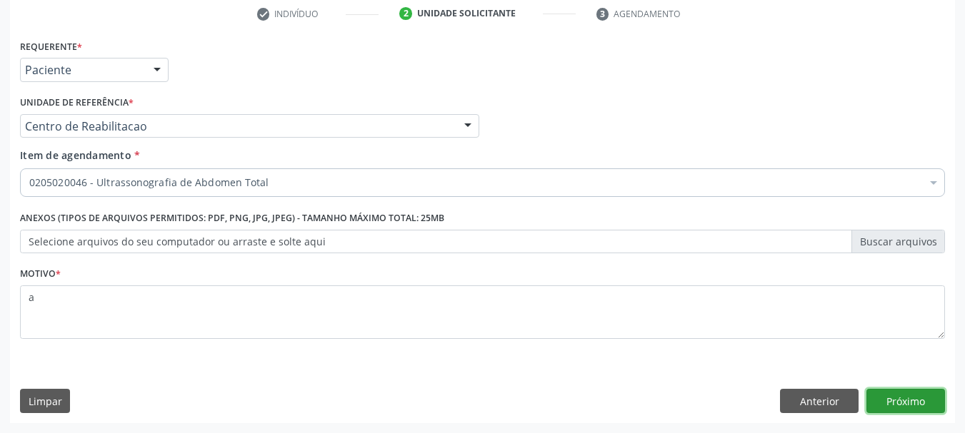
click at [900, 406] on button "Próximo" at bounding box center [905, 401] width 79 height 24
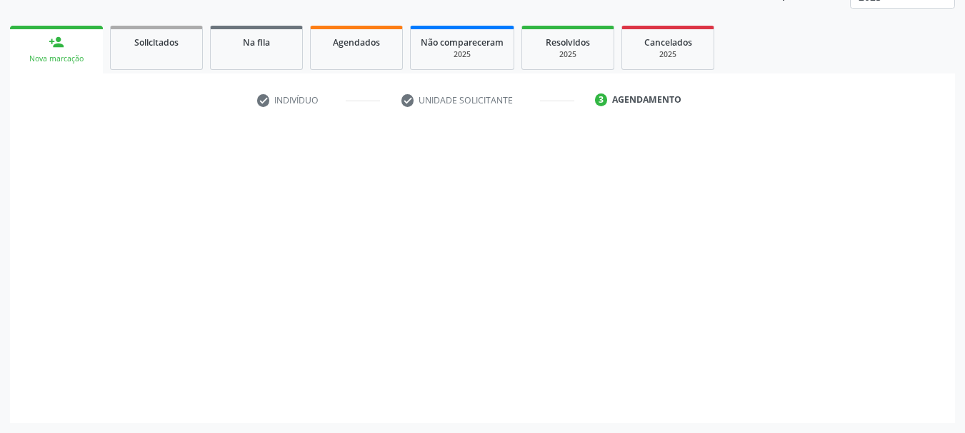
scroll to position [188, 0]
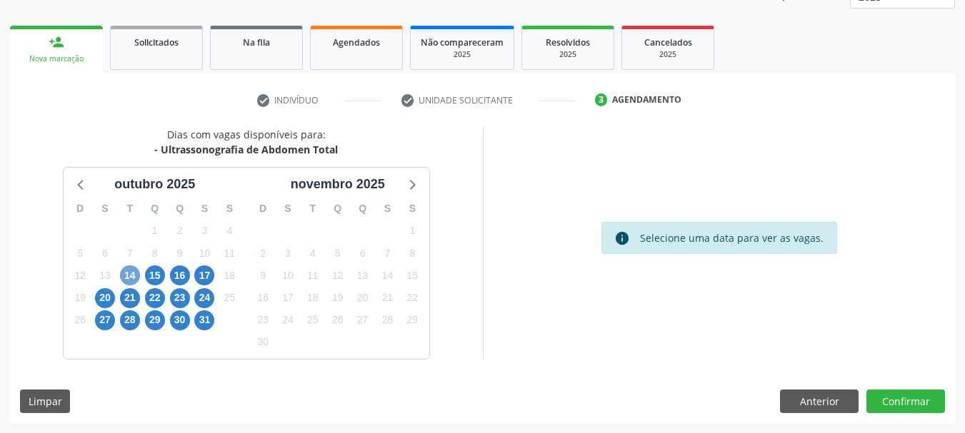
click at [129, 268] on span "14" at bounding box center [130, 276] width 20 height 20
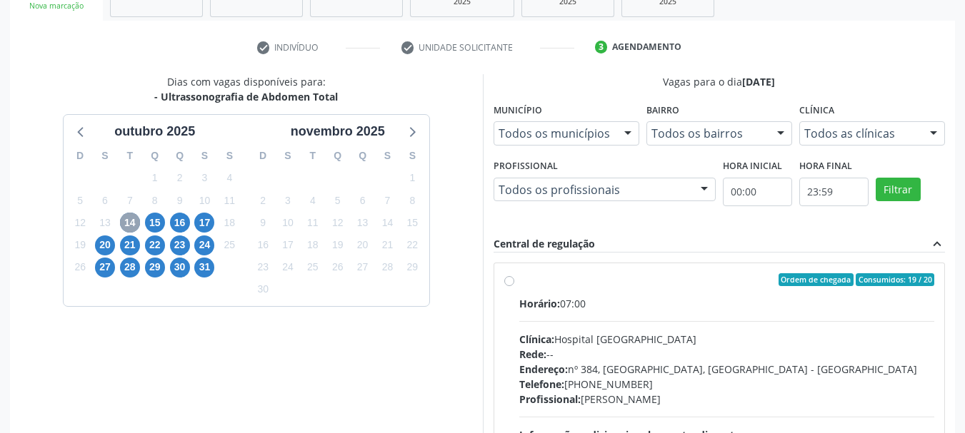
scroll to position [331, 0]
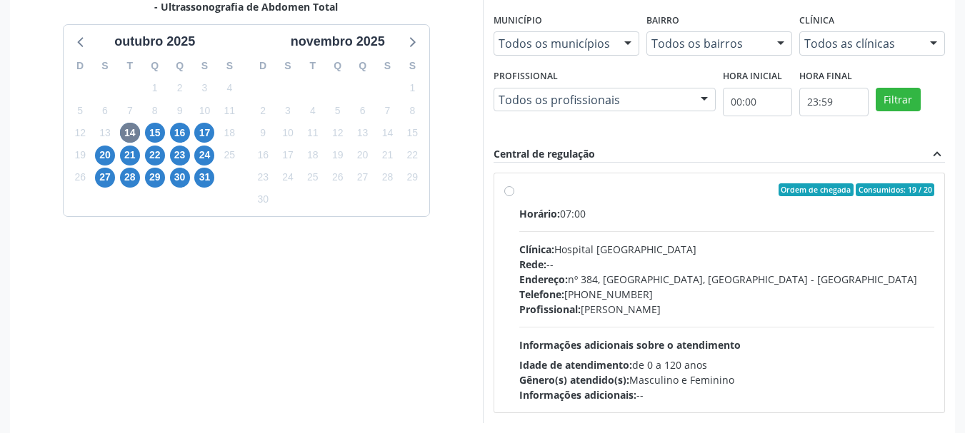
click at [643, 244] on div "Clínica: Hospital Sao Francisco" at bounding box center [727, 249] width 416 height 15
click at [514, 196] on input "Ordem de chegada Consumidos: 19 / 20 Horário: 07:00 Clínica: Hospital Sao Franc…" at bounding box center [509, 190] width 10 height 13
radio input "true"
click at [131, 152] on span "21" at bounding box center [130, 156] width 20 height 20
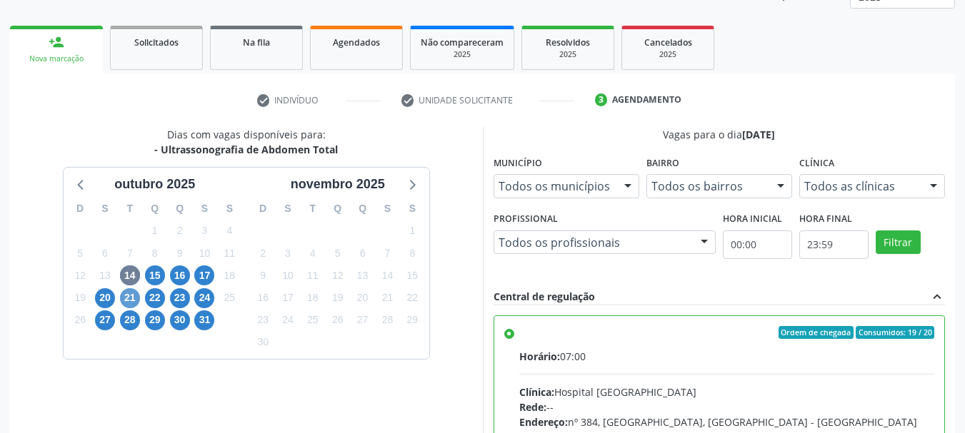
click at [131, 152] on div "Dias com vagas disponíveis para: - Ultrassonografia de Abdomen Total outubro 20…" at bounding box center [246, 359] width 473 height 464
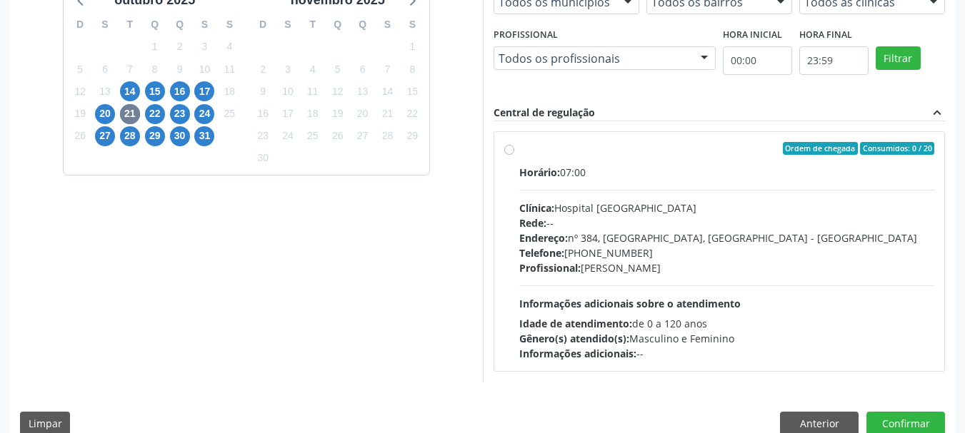
scroll to position [394, 0]
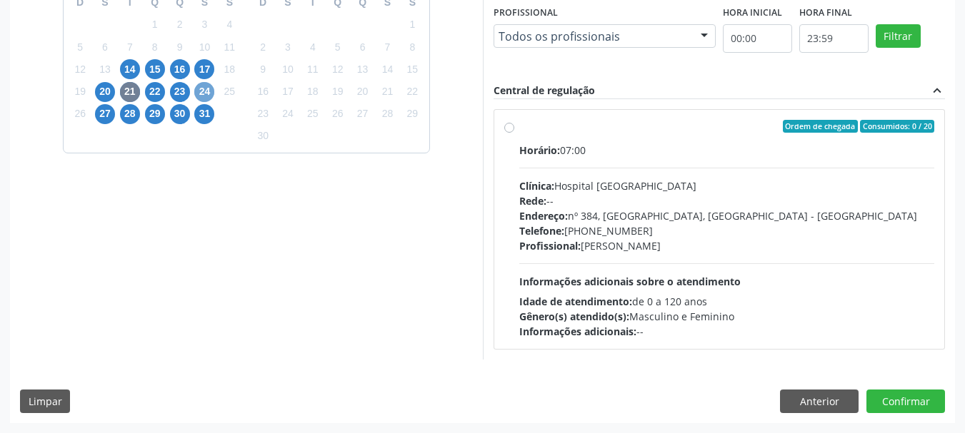
click at [208, 90] on span "24" at bounding box center [204, 92] width 20 height 20
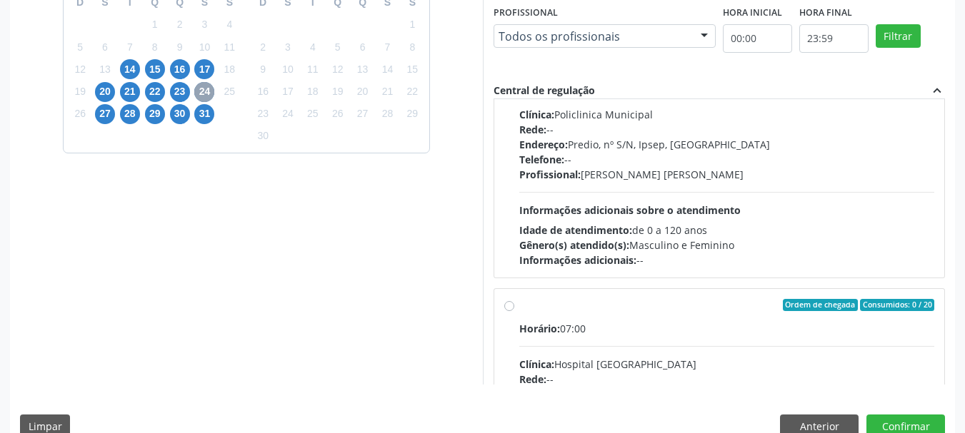
scroll to position [0, 0]
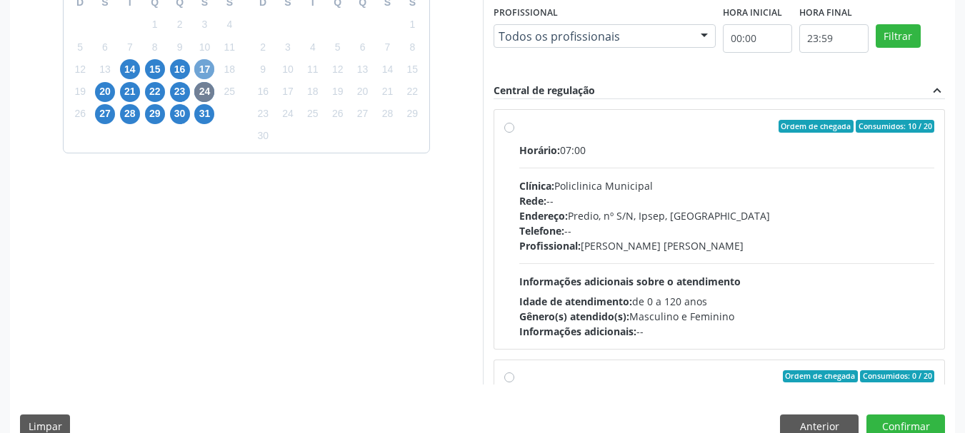
click at [197, 73] on span "17" at bounding box center [204, 69] width 20 height 20
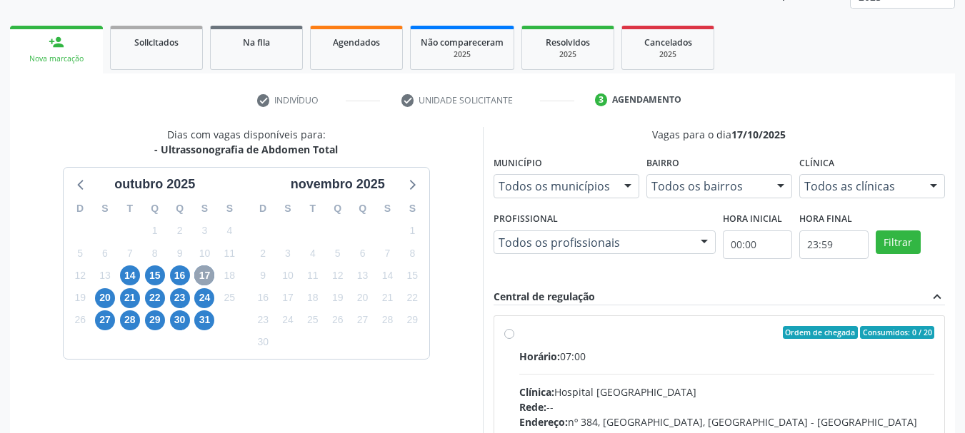
scroll to position [394, 0]
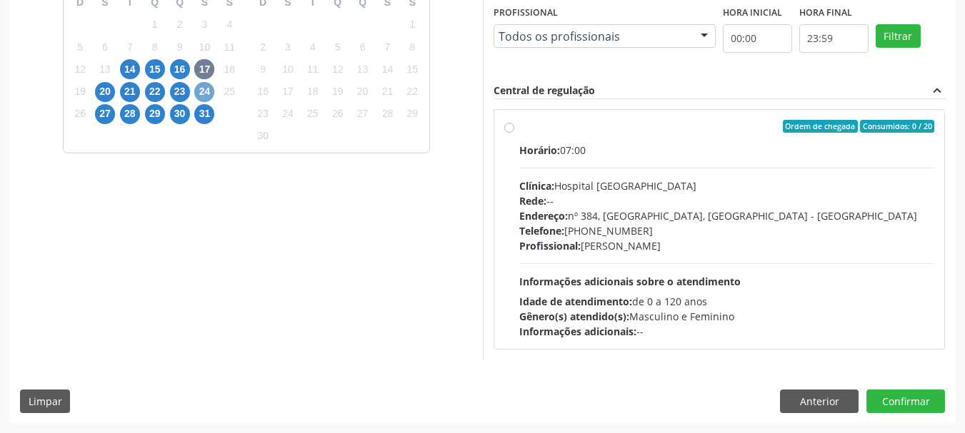
click at [206, 92] on span "24" at bounding box center [204, 92] width 20 height 20
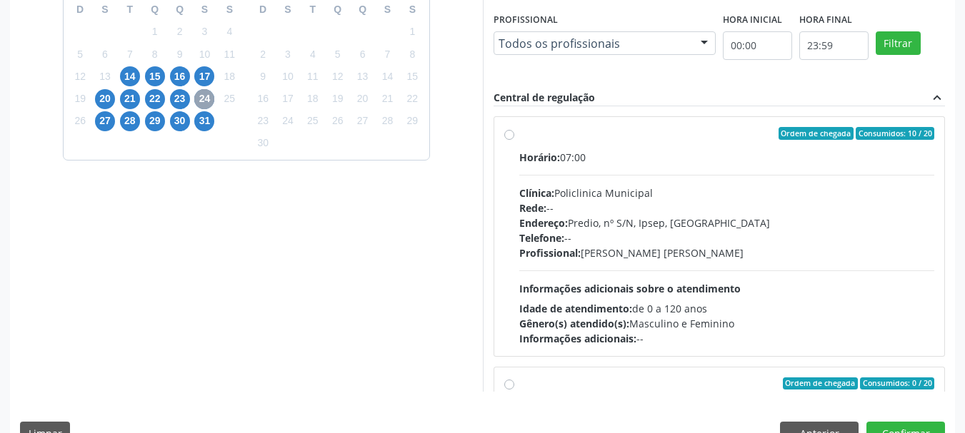
scroll to position [420, 0]
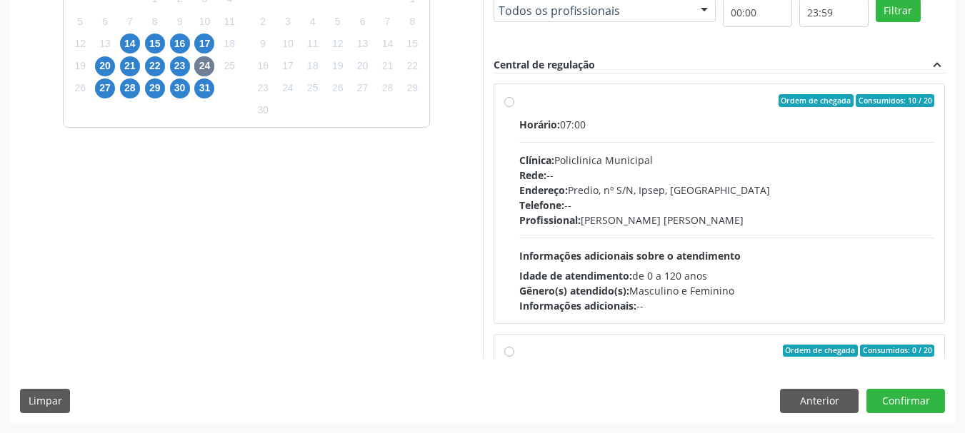
click at [547, 136] on div "Horário: 07:00 Clínica: Policlinica Municipal Rede: -- Endereço: Predio, nº S/N…" at bounding box center [727, 215] width 416 height 196
click at [514, 107] on input "Ordem de chegada Consumidos: 10 / 20 Horário: 07:00 Clínica: Policlinica Munici…" at bounding box center [509, 100] width 10 height 13
radio input "true"
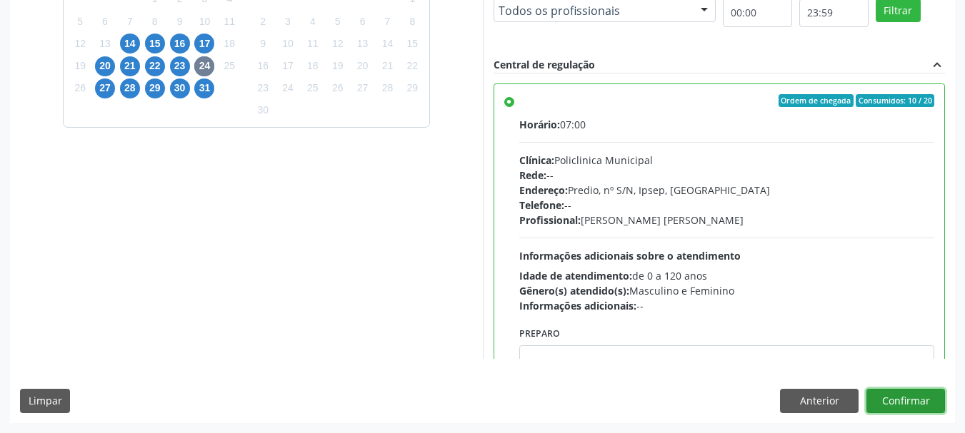
click at [928, 402] on button "Confirmar" at bounding box center [905, 401] width 79 height 24
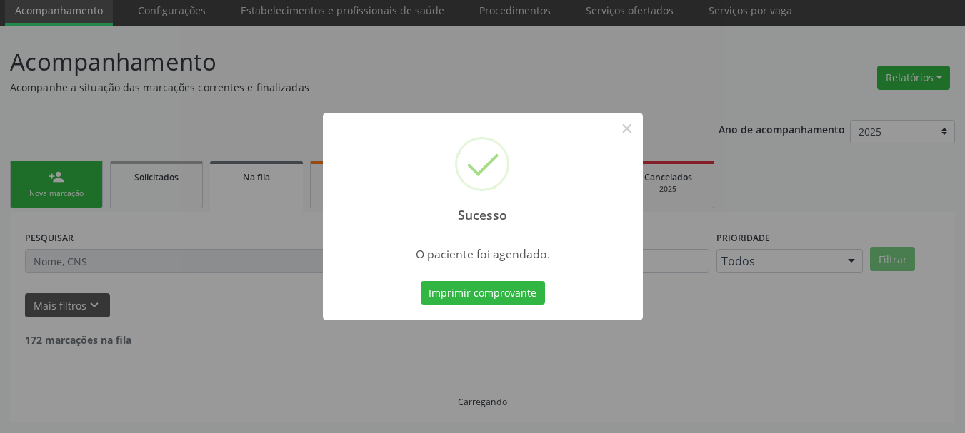
scroll to position [38, 0]
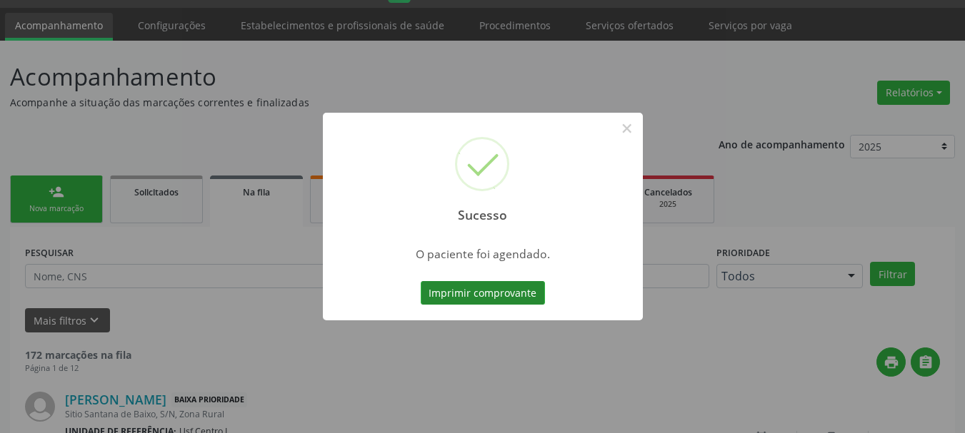
click at [510, 296] on button "Imprimir comprovante" at bounding box center [483, 293] width 124 height 24
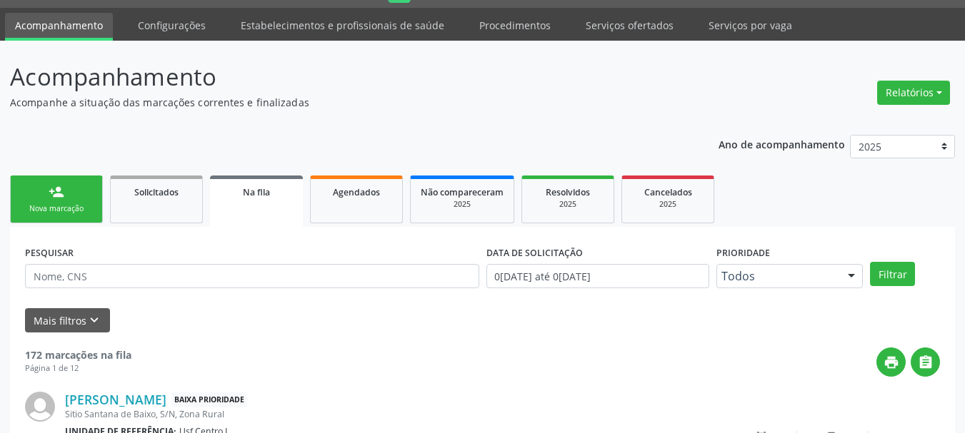
click at [92, 214] on link "person_add Nova marcação" at bounding box center [56, 200] width 93 height 48
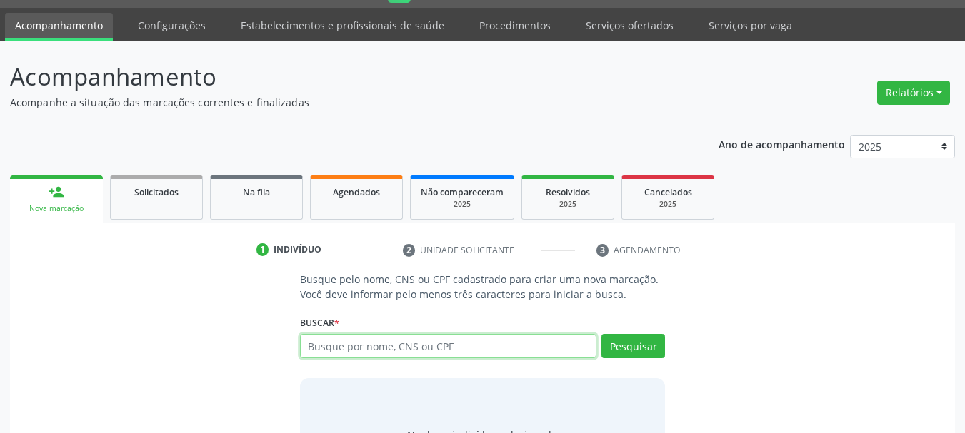
click at [319, 348] on input "text" at bounding box center [448, 346] width 297 height 24
paste input "Paciente: Natalia Barros Ferraz"
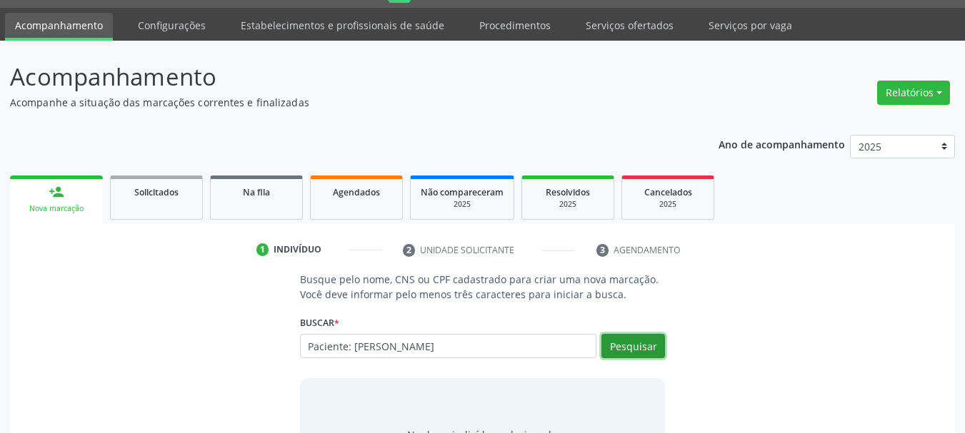
click at [632, 343] on button "Pesquisar" at bounding box center [633, 346] width 64 height 24
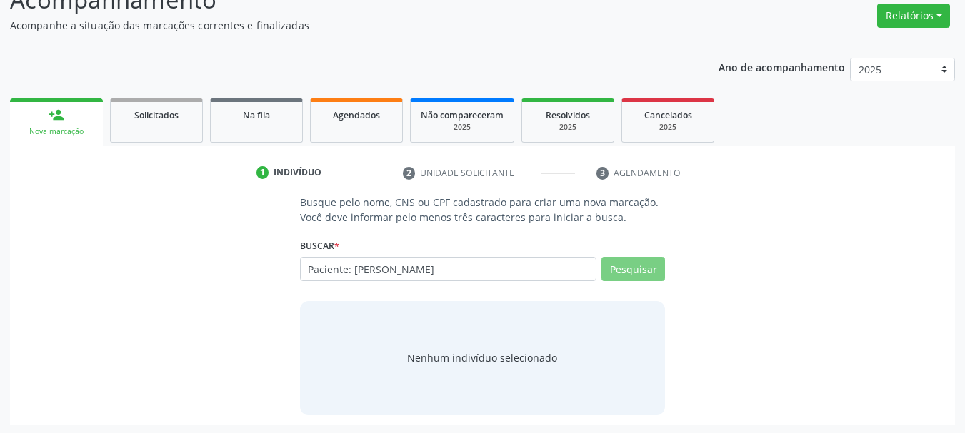
scroll to position [117, 0]
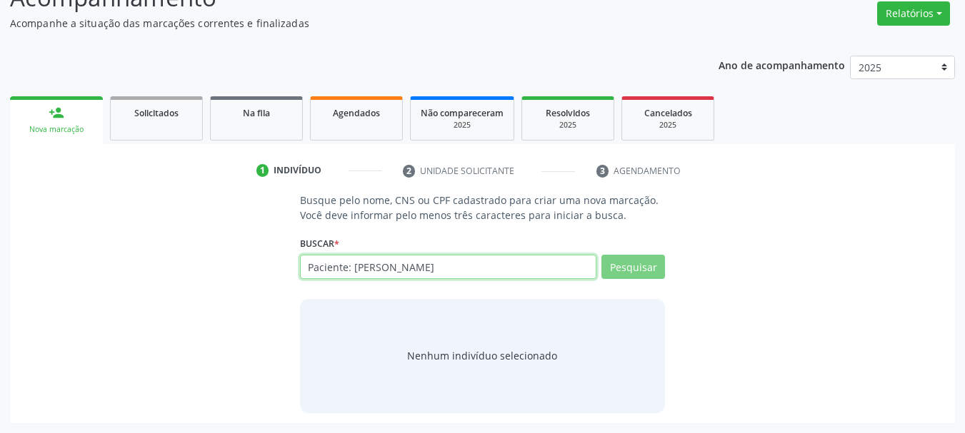
click at [353, 268] on input "Paciente: Natalia Barros Ferraz" at bounding box center [448, 267] width 297 height 24
click at [349, 267] on input "Paciente: Natalia Barros Ferraz" at bounding box center [448, 267] width 297 height 24
type input "Paciente Natalia Barros Ferraz"
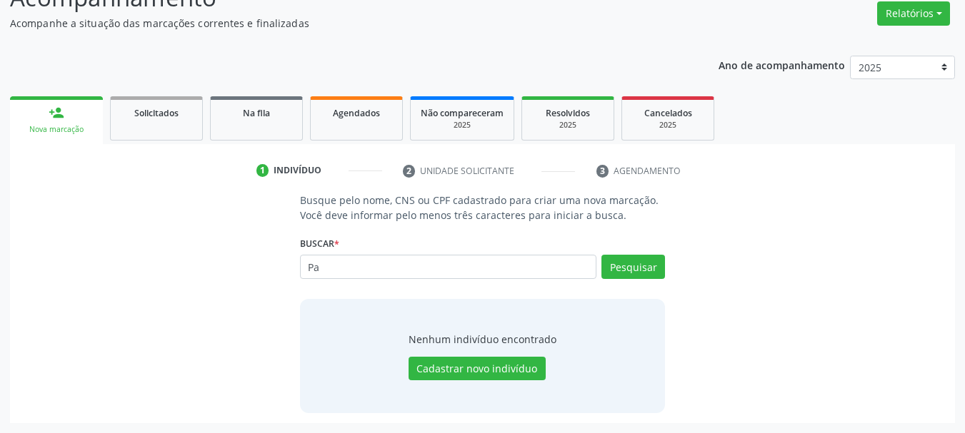
type input "P"
click at [351, 270] on input "Paciente: Natalia Barros Ferraz" at bounding box center [448, 267] width 297 height 24
type input "Natalia Barros Ferraz"
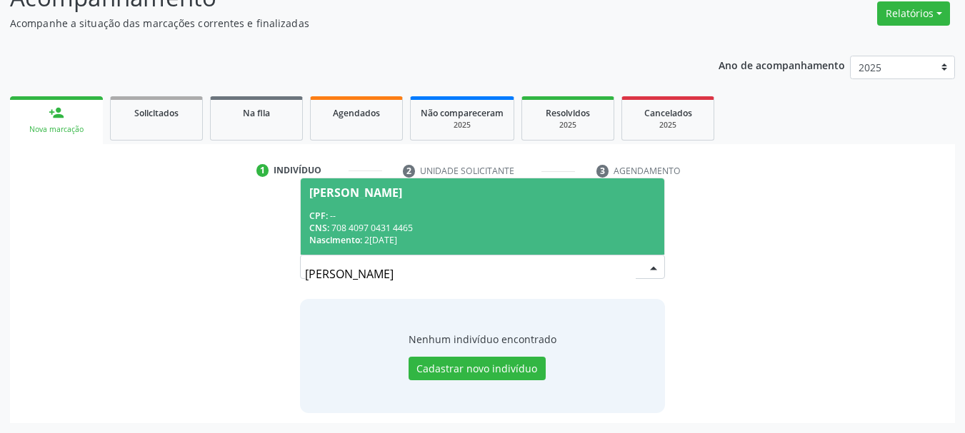
click at [460, 214] on div "CPF: --" at bounding box center [482, 216] width 347 height 12
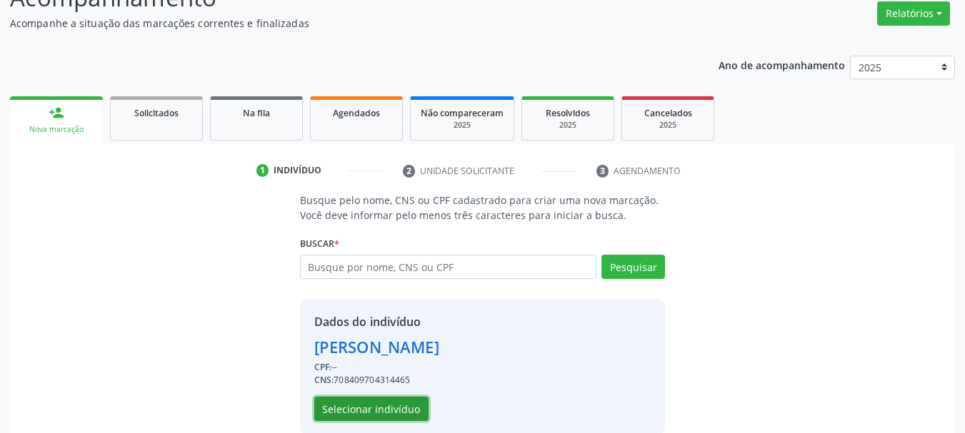
click at [362, 412] on button "Selecionar indivíduo" at bounding box center [371, 409] width 114 height 24
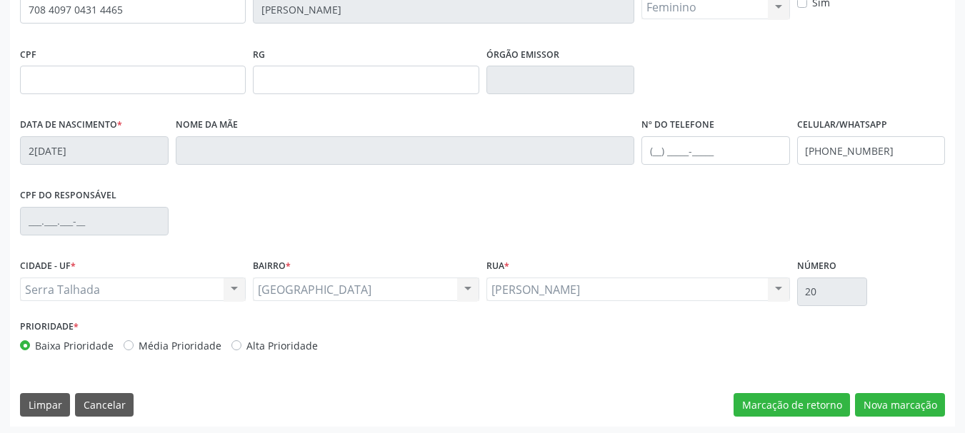
scroll to position [341, 0]
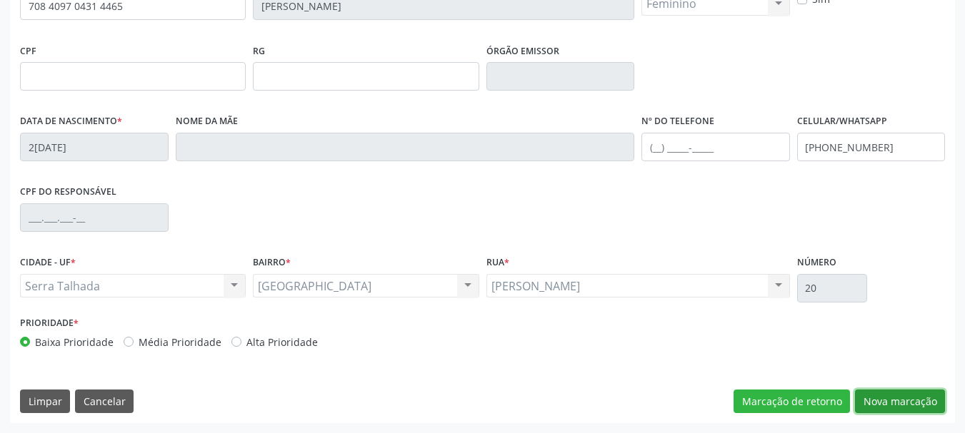
click at [920, 404] on button "Nova marcação" at bounding box center [900, 402] width 90 height 24
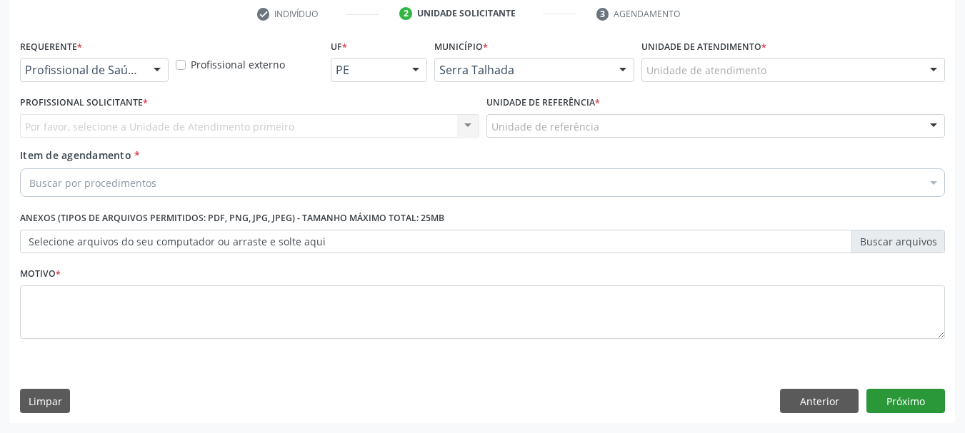
scroll to position [274, 0]
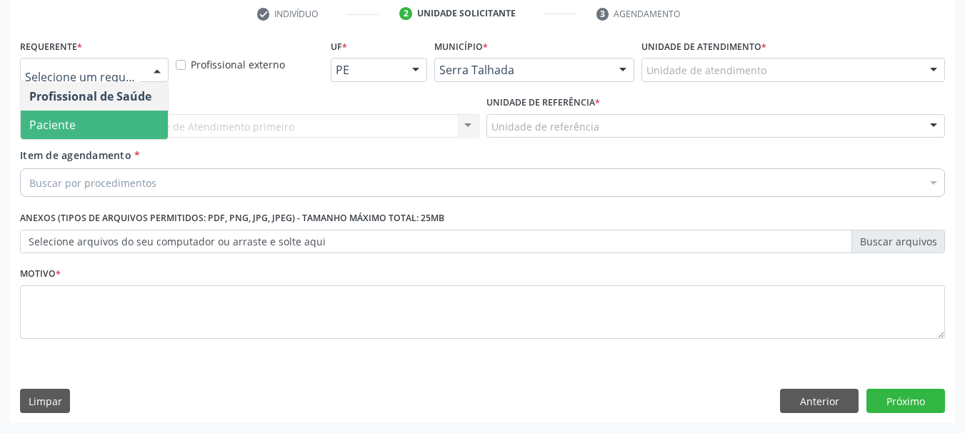
click at [85, 124] on span "Paciente" at bounding box center [94, 125] width 147 height 29
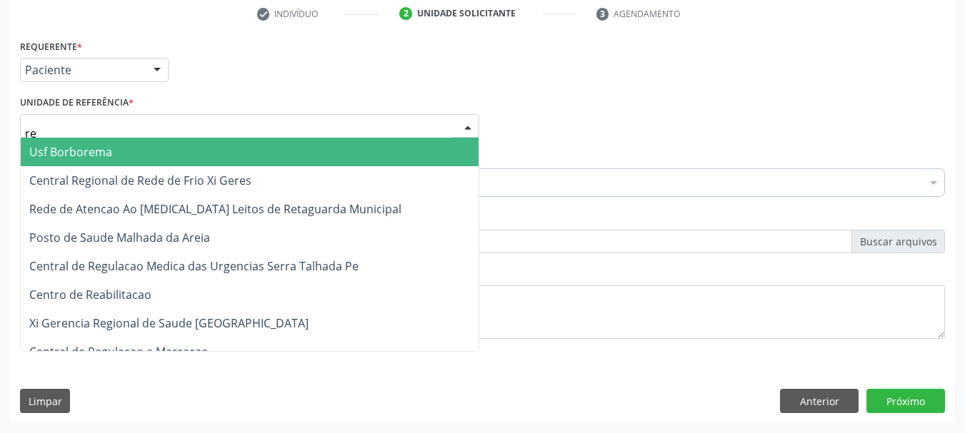
type input "rea"
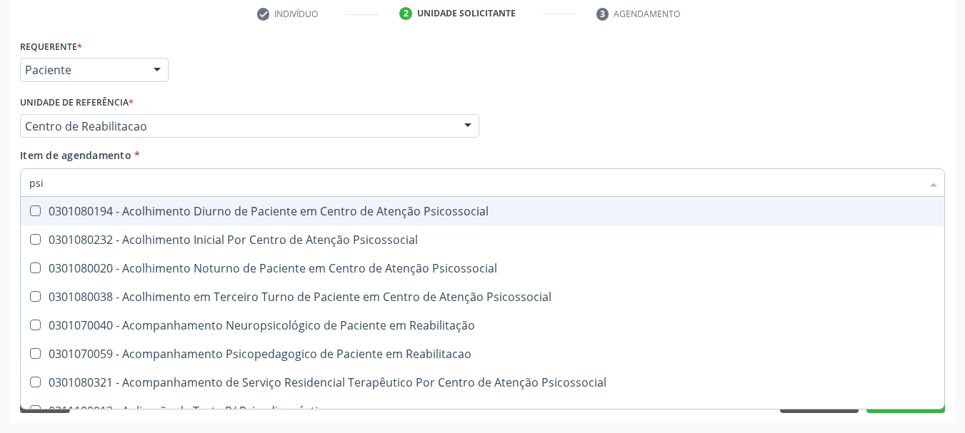
type input "psiq"
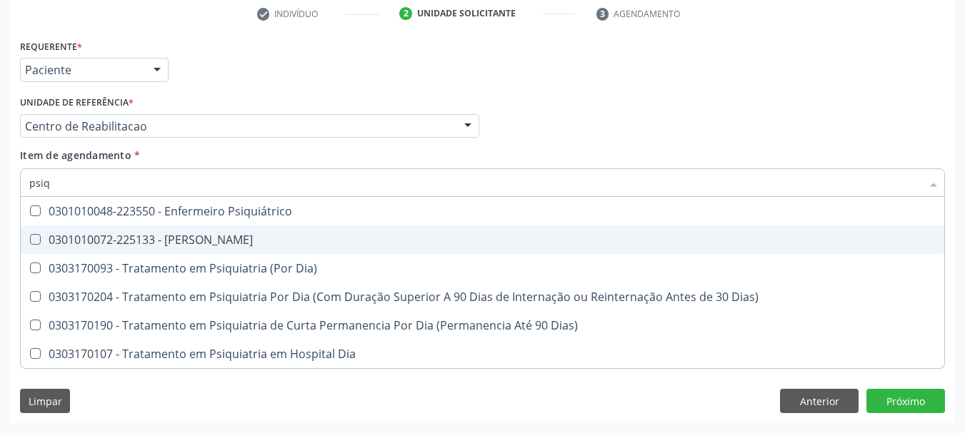
click at [247, 234] on div "0301010072-225133 - Médico Psiquiatra" at bounding box center [482, 239] width 906 height 11
checkbox Psiquiatra "true"
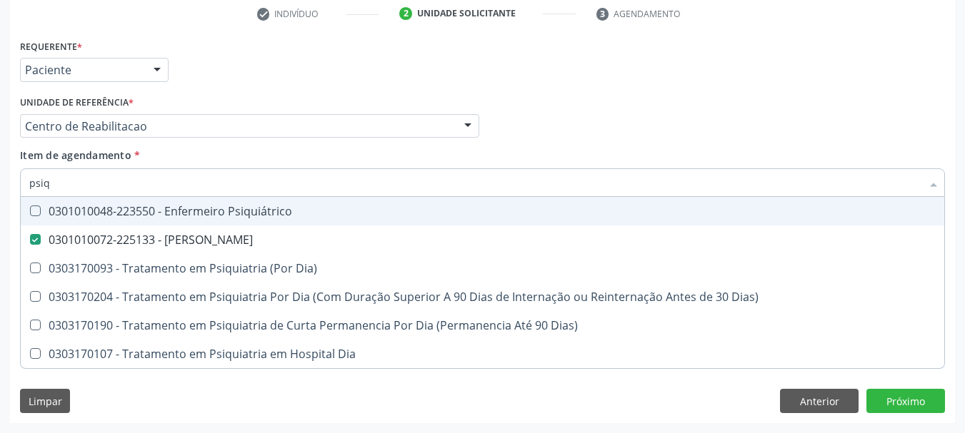
click at [536, 138] on div "Profissional Solicitante Por favor, selecione a Unidade de Atendimento primeiro…" at bounding box center [482, 120] width 932 height 56
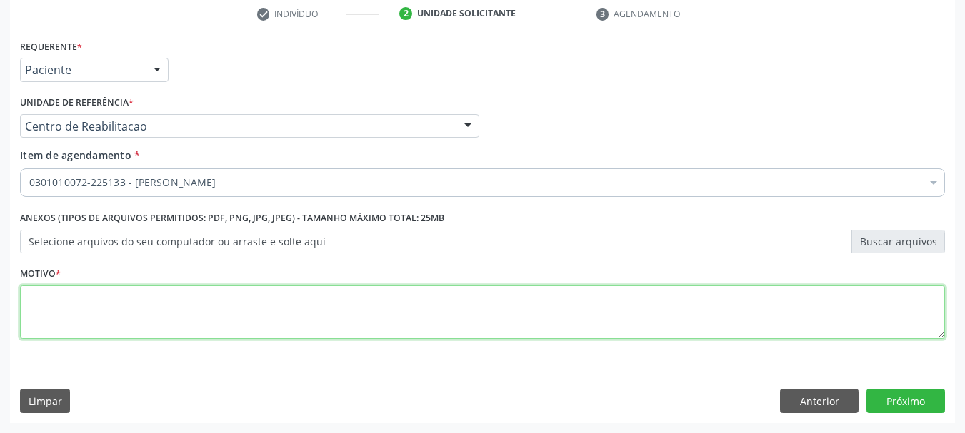
click at [140, 302] on textarea at bounding box center [482, 313] width 925 height 54
type textarea "k"
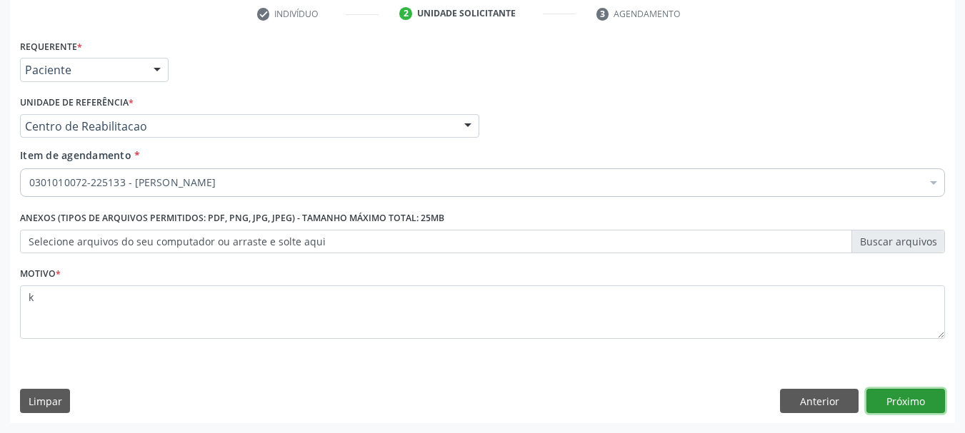
click at [925, 397] on button "Próximo" at bounding box center [905, 401] width 79 height 24
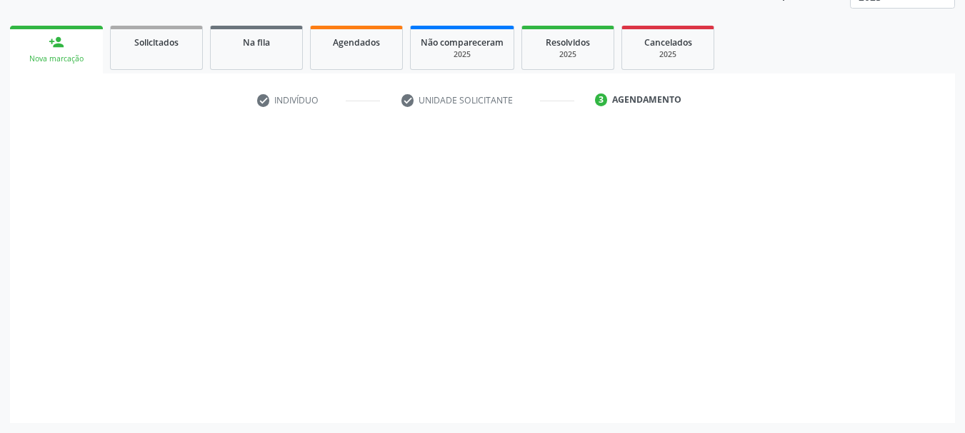
scroll to position [188, 0]
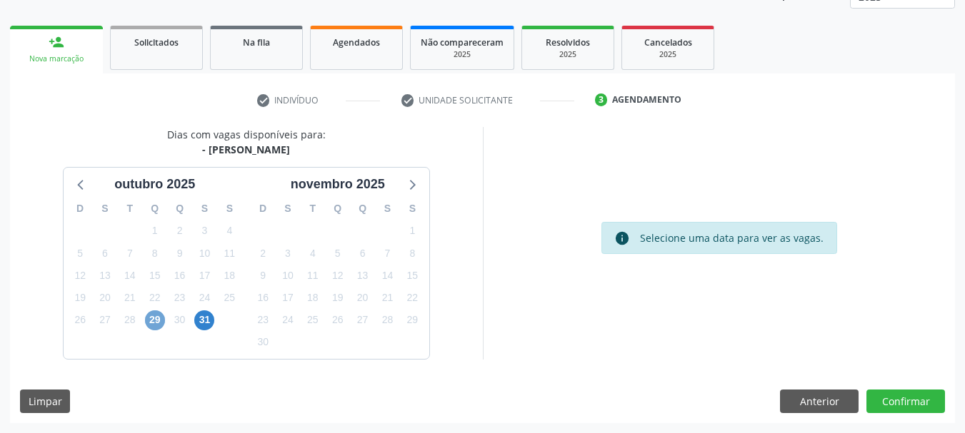
click at [153, 320] on span "29" at bounding box center [155, 321] width 20 height 20
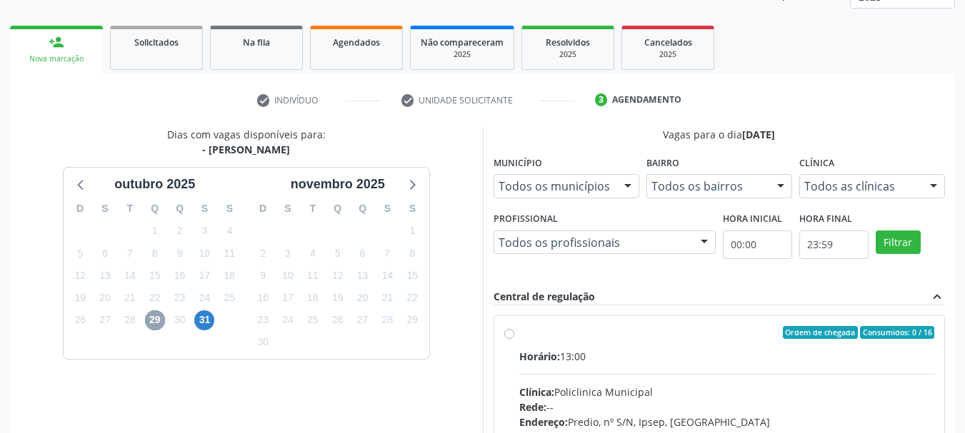
scroll to position [394, 0]
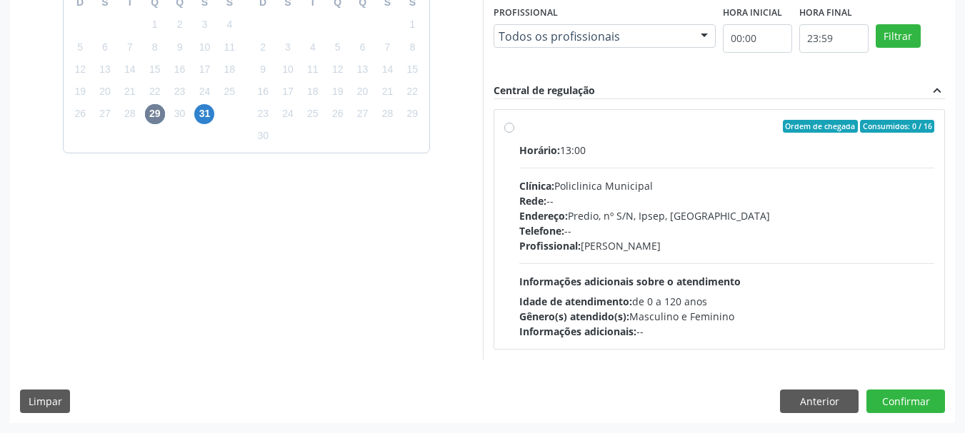
click at [617, 202] on div "Rede: --" at bounding box center [727, 201] width 416 height 15
click at [514, 133] on input "Ordem de chegada Consumidos: 0 / 16 Horário: 13:00 Clínica: Policlinica Municip…" at bounding box center [509, 126] width 10 height 13
radio input "true"
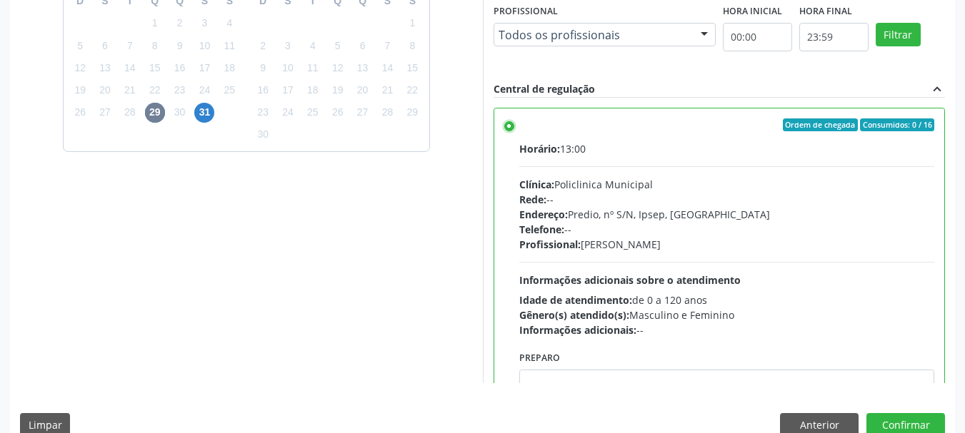
scroll to position [420, 0]
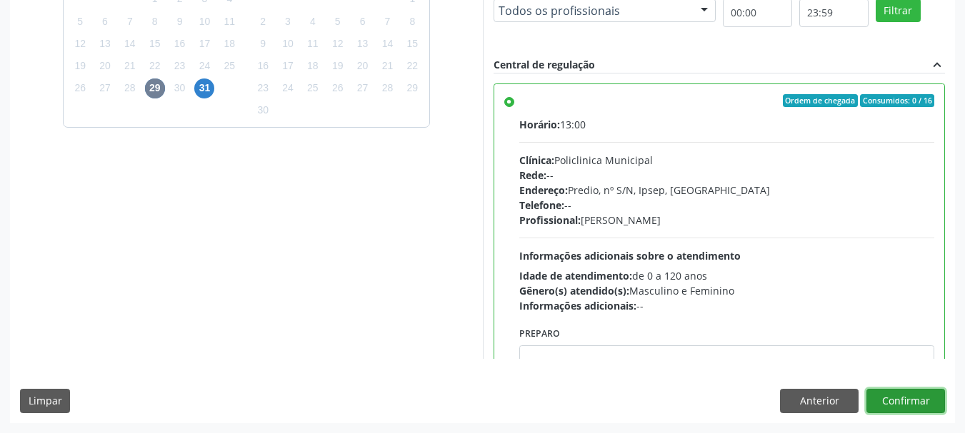
click at [915, 410] on button "Confirmar" at bounding box center [905, 401] width 79 height 24
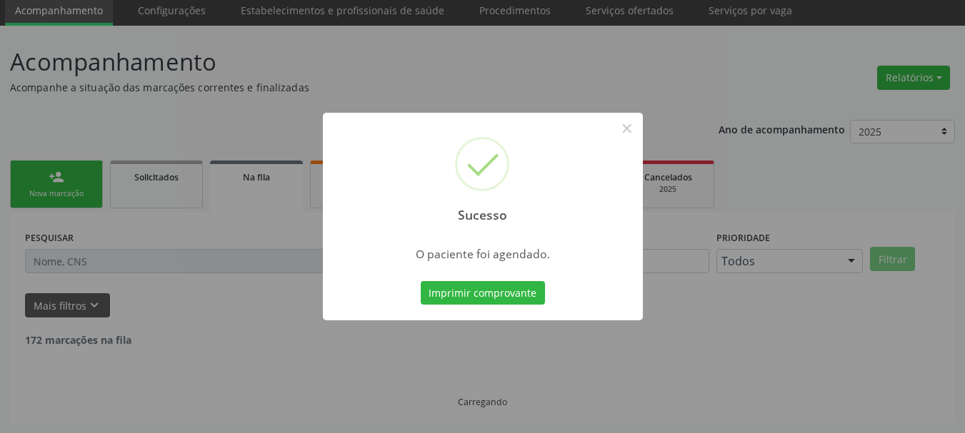
scroll to position [38, 0]
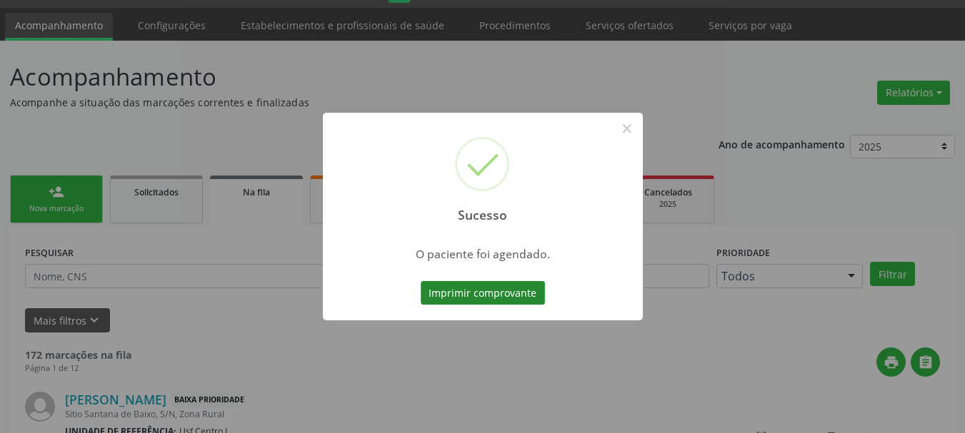
click at [469, 292] on button "Imprimir comprovante" at bounding box center [483, 293] width 124 height 24
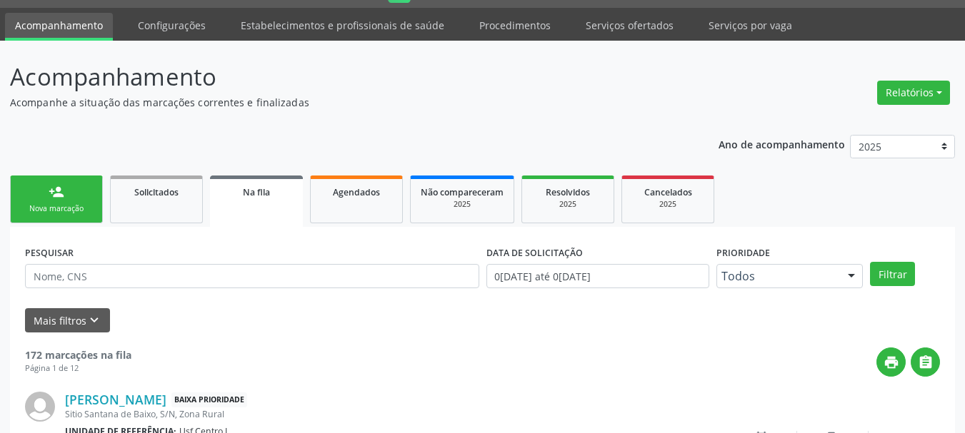
click at [64, 200] on link "person_add Nova marcação" at bounding box center [56, 200] width 93 height 48
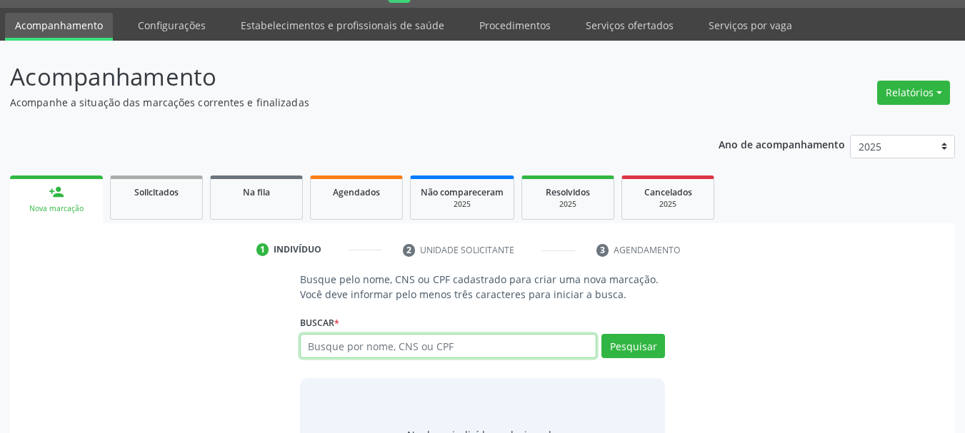
click at [376, 358] on input "text" at bounding box center [448, 346] width 297 height 24
paste input "Paciente: Natalia Barros Ferraz"
click at [353, 344] on input "Paciente: Natalia Barros Ferraz" at bounding box center [448, 346] width 297 height 24
type input "Natalia Barros Ferraz"
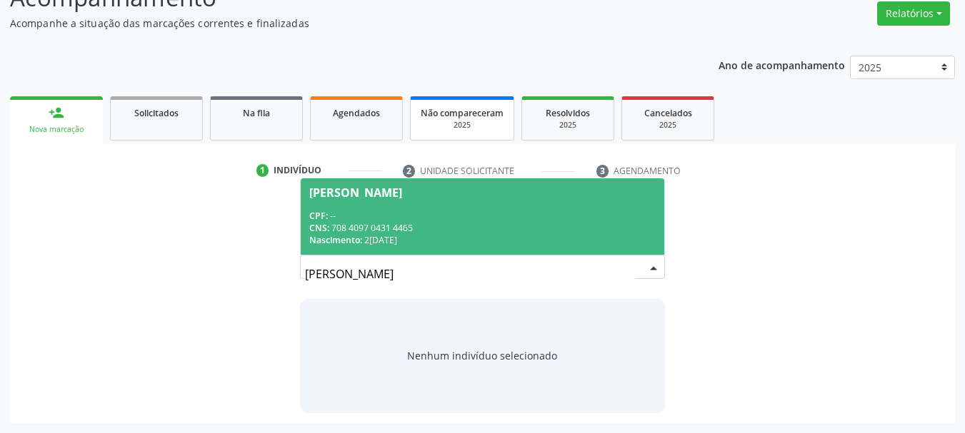
click at [461, 204] on span "Natalia Barros Ferraz CPF: -- CNS: 708 4097 0431 4465 Nascimento: 25/12/1990" at bounding box center [483, 217] width 364 height 76
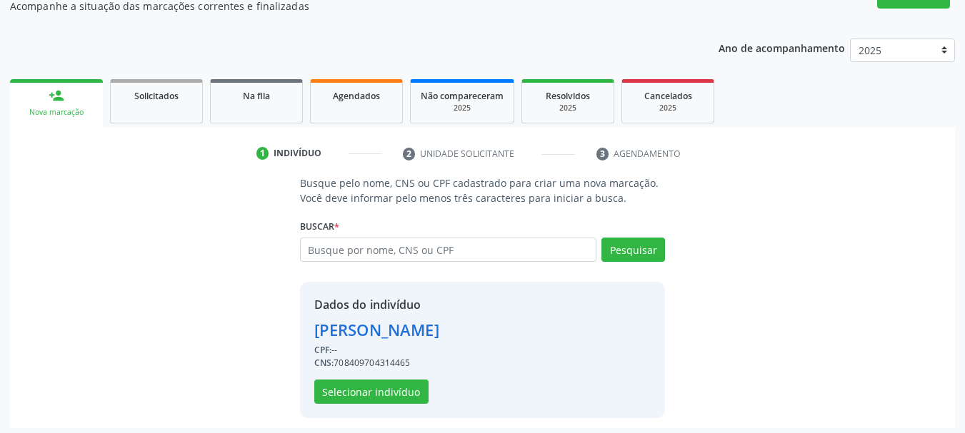
scroll to position [139, 0]
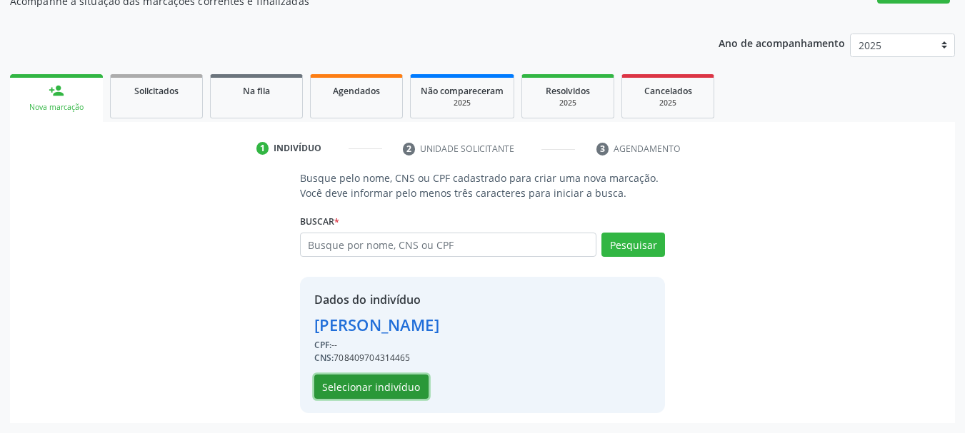
click at [342, 392] on button "Selecionar indivíduo" at bounding box center [371, 387] width 114 height 24
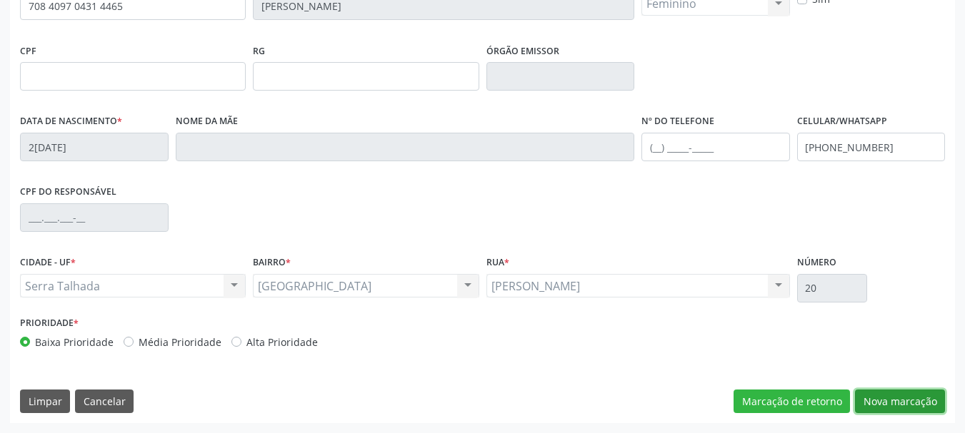
click at [888, 403] on button "Nova marcação" at bounding box center [900, 402] width 90 height 24
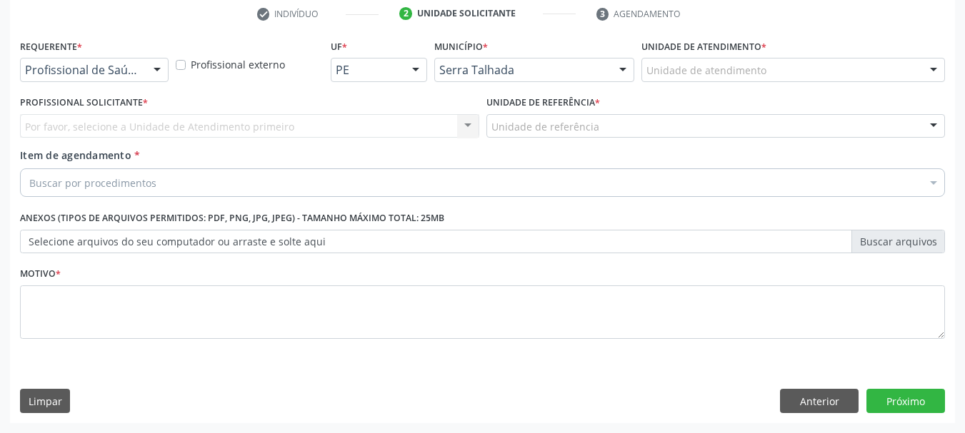
scroll to position [274, 0]
click at [65, 57] on label "Requerente *" at bounding box center [51, 47] width 62 height 22
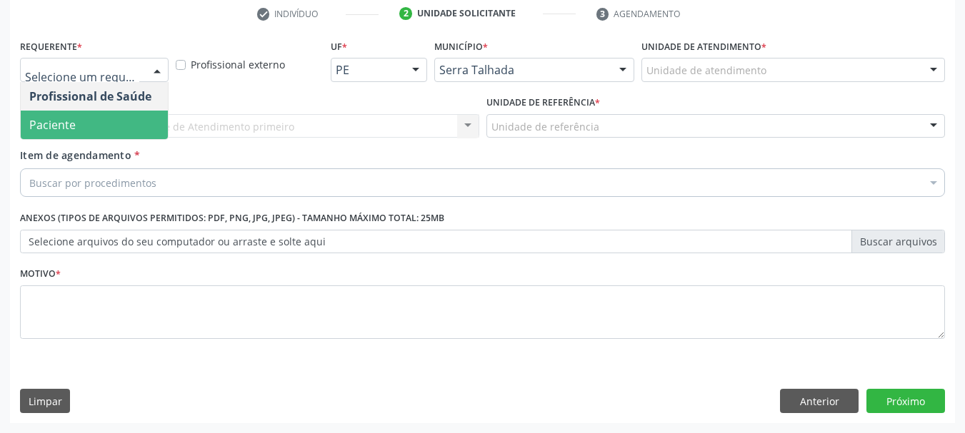
click at [68, 123] on span "Paciente" at bounding box center [52, 125] width 46 height 16
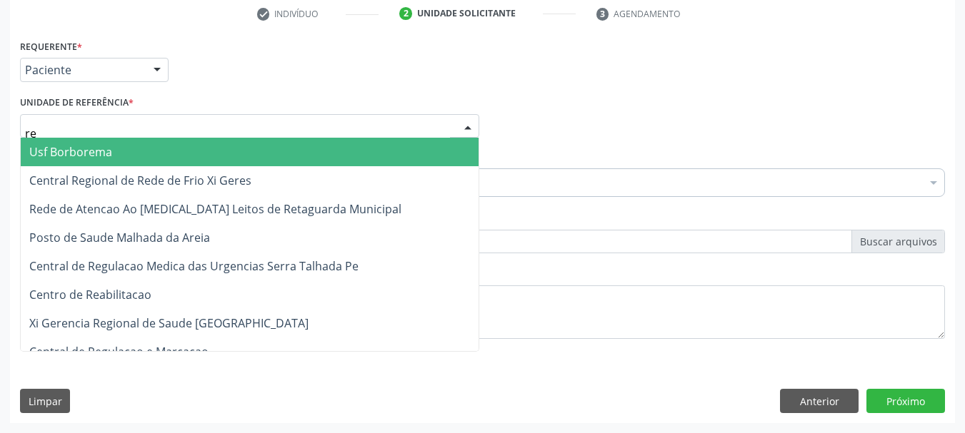
type input "rea"
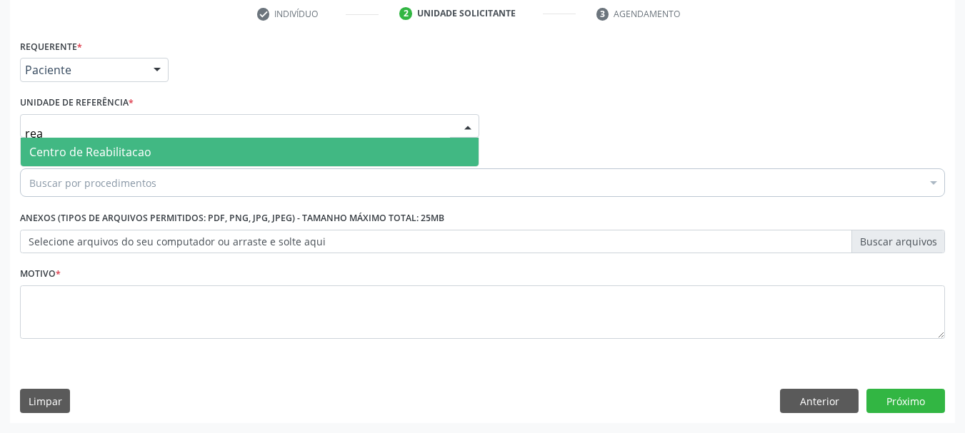
click at [76, 144] on span "Centro de Reabilitacao" at bounding box center [90, 152] width 122 height 16
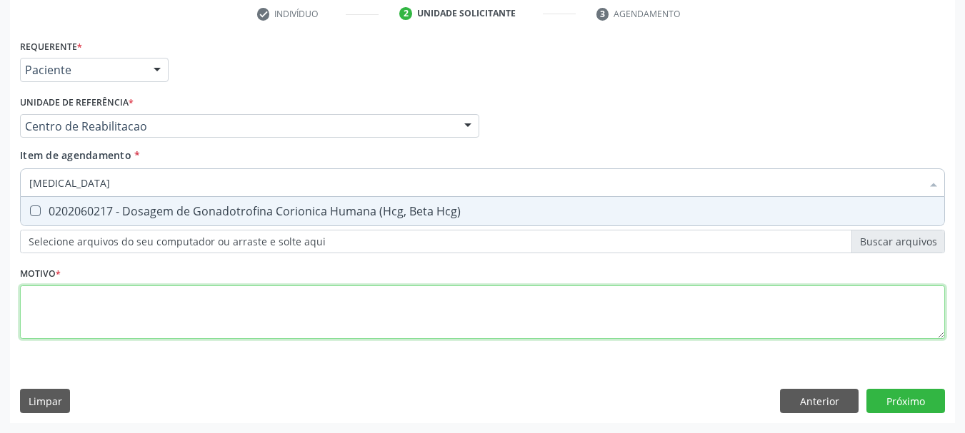
click at [71, 308] on div "Requerente * Paciente Profissional de Saúde Paciente Nenhum resultado encontrad…" at bounding box center [482, 197] width 925 height 323
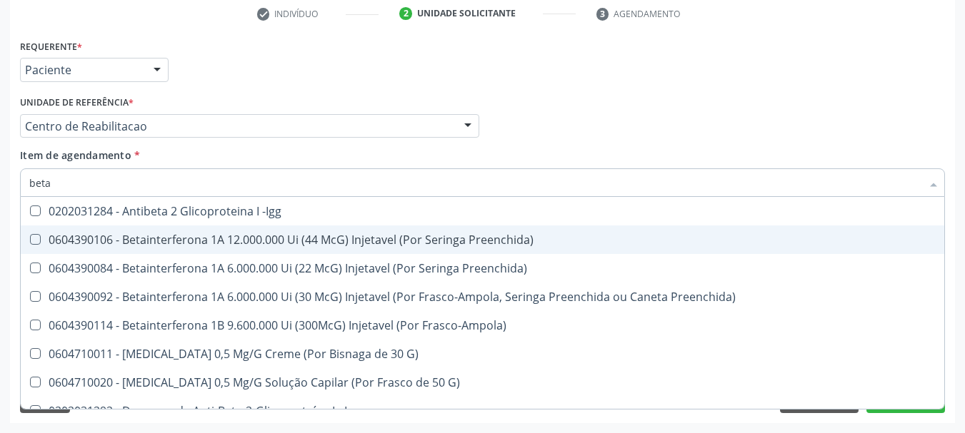
type input "beta h"
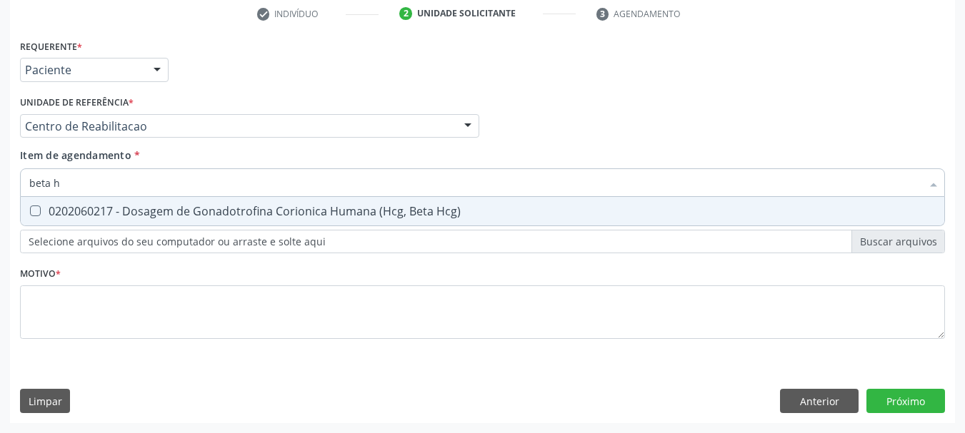
click at [61, 219] on span "0202060217 - Dosagem de Gonadotrofina Corionica Humana (Hcg, Beta Hcg)" at bounding box center [482, 211] width 923 height 29
checkbox Hcg\) "true"
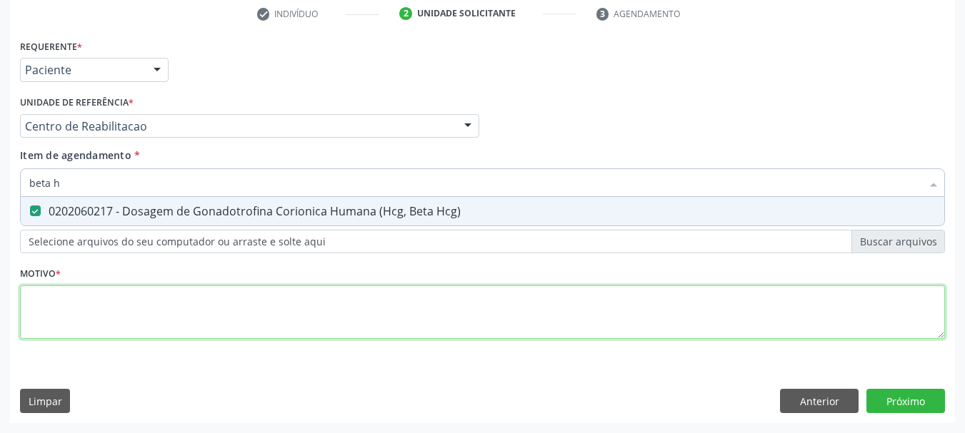
click at [47, 296] on div "Requerente * Paciente Profissional de Saúde Paciente Nenhum resultado encontrad…" at bounding box center [482, 197] width 925 height 323
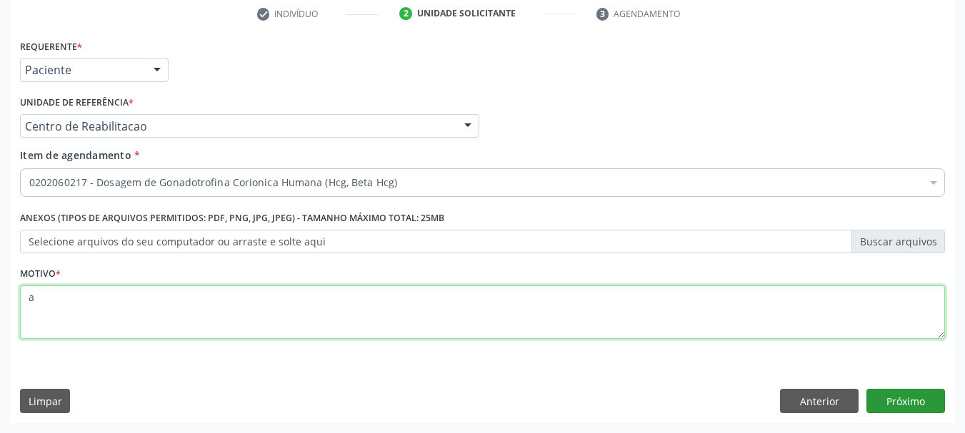
type textarea "a"
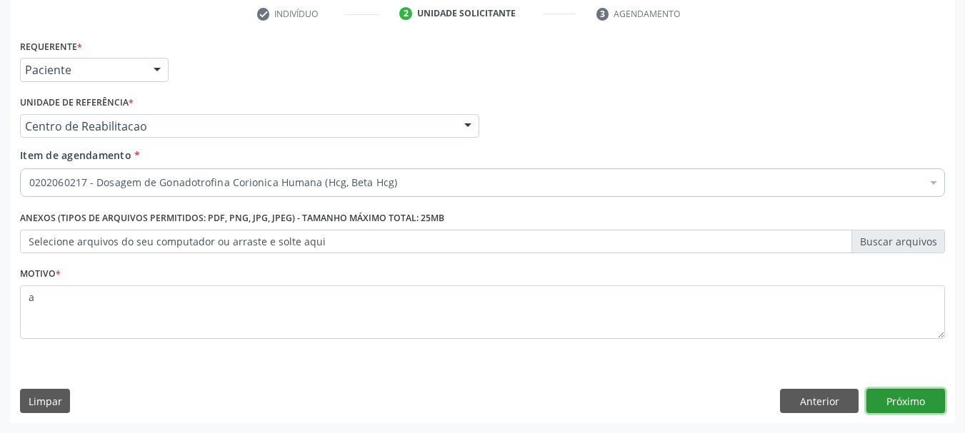
click at [930, 407] on button "Próximo" at bounding box center [905, 401] width 79 height 24
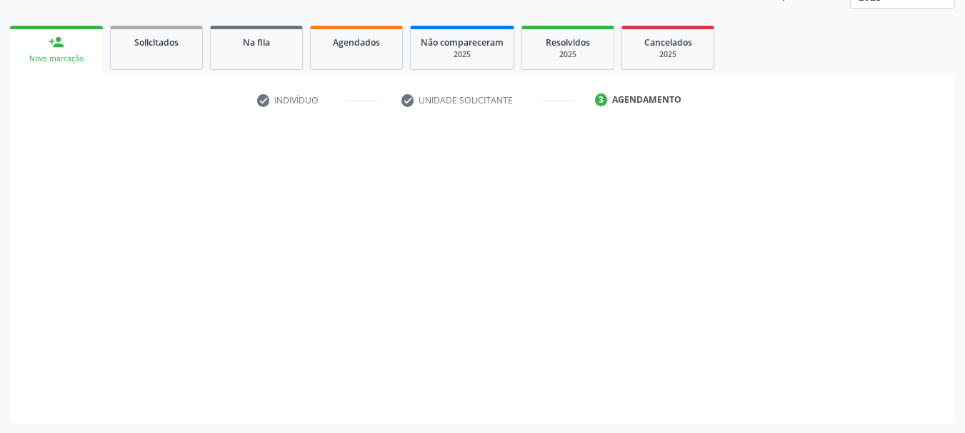
scroll to position [188, 0]
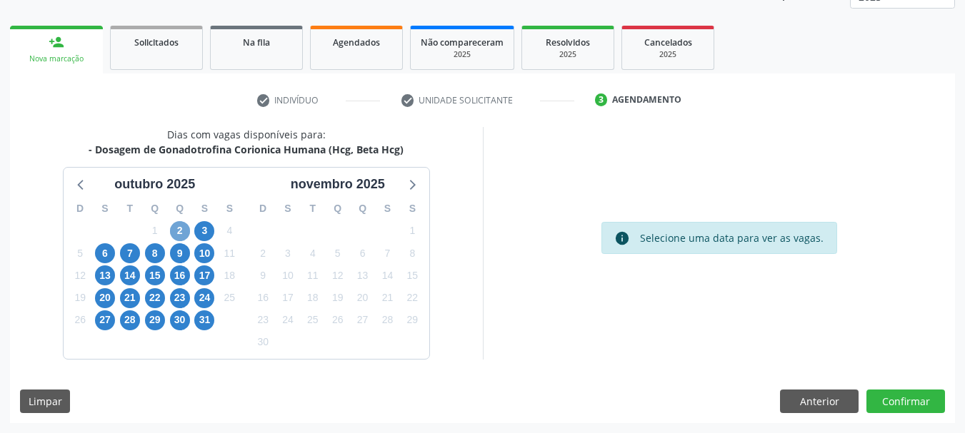
click at [176, 226] on span "2" at bounding box center [180, 231] width 20 height 20
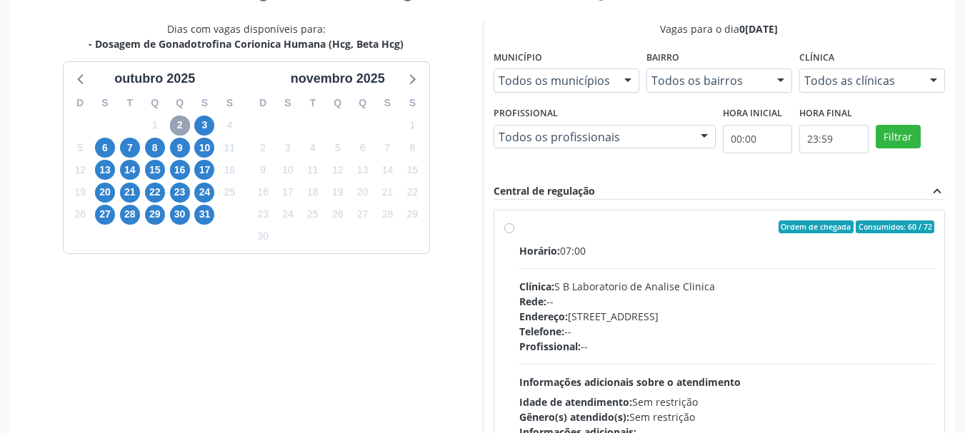
scroll to position [331, 0]
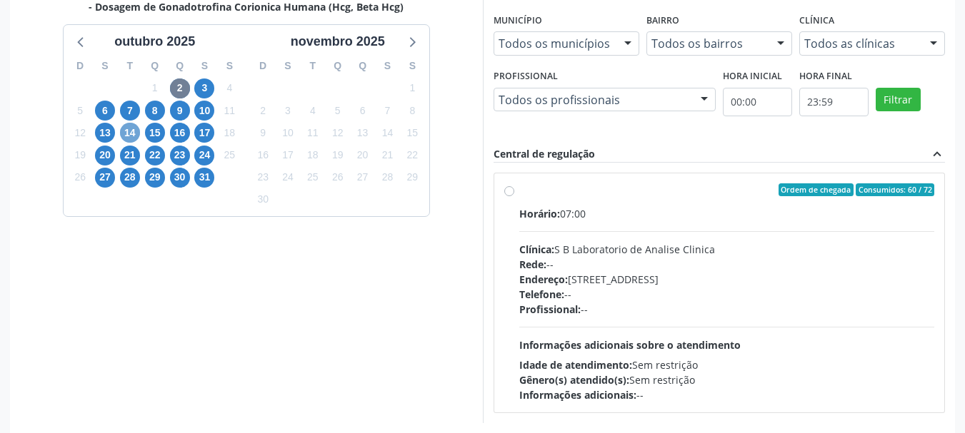
click at [129, 133] on span "14" at bounding box center [130, 133] width 20 height 20
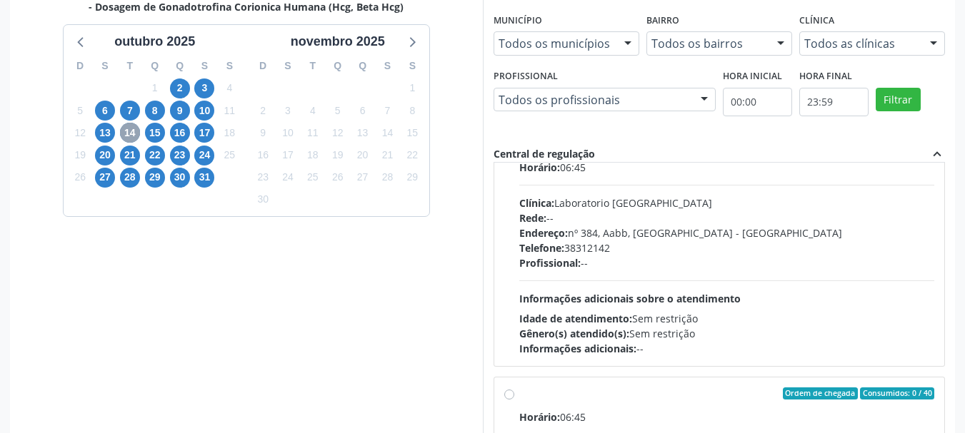
scroll to position [71, 0]
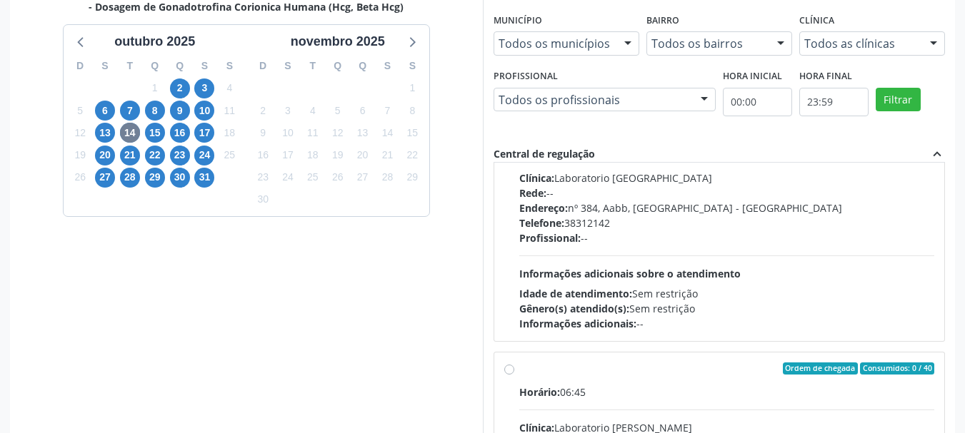
click at [710, 267] on span "Informações adicionais sobre o atendimento" at bounding box center [629, 274] width 221 height 14
click at [514, 125] on input "Ordem de chegada Consumidos: 21 / 40 Horário: 06:45 Clínica: Laboratorio Sao Fr…" at bounding box center [509, 118] width 10 height 13
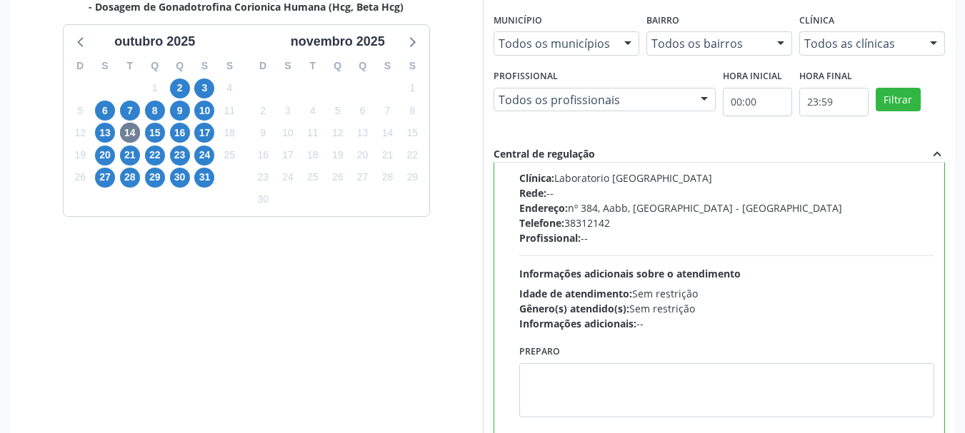
radio input "true"
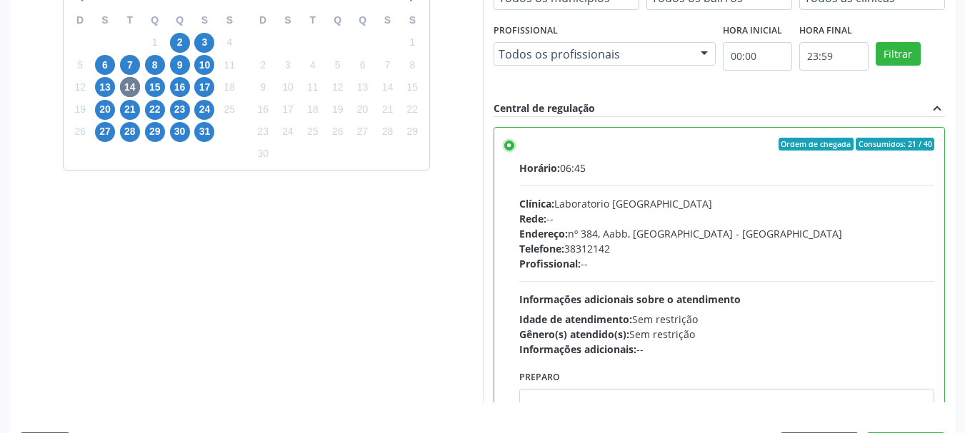
scroll to position [420, 0]
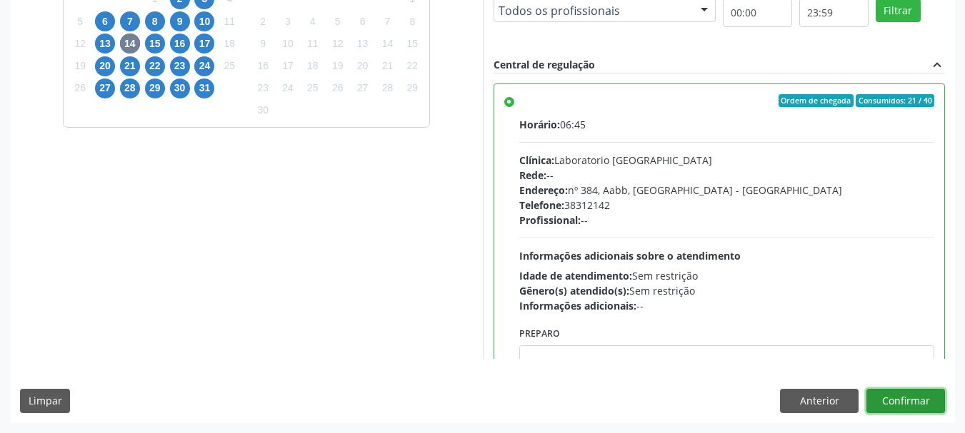
click at [921, 403] on button "Confirmar" at bounding box center [905, 401] width 79 height 24
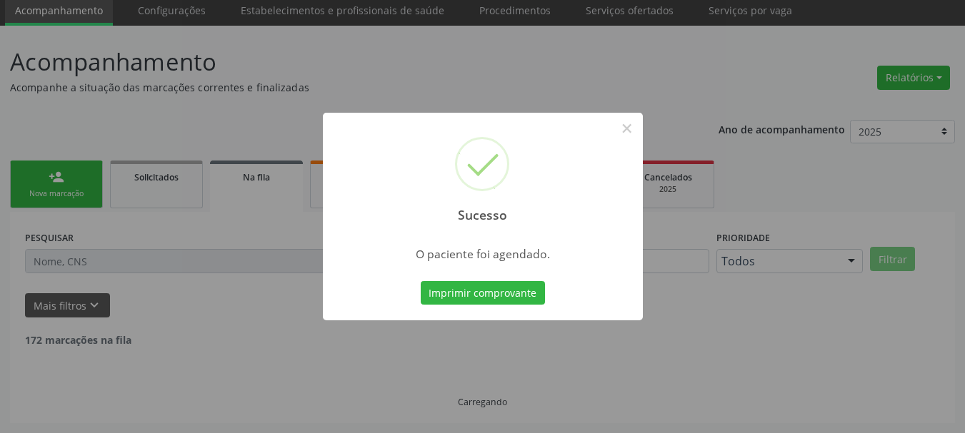
scroll to position [38, 0]
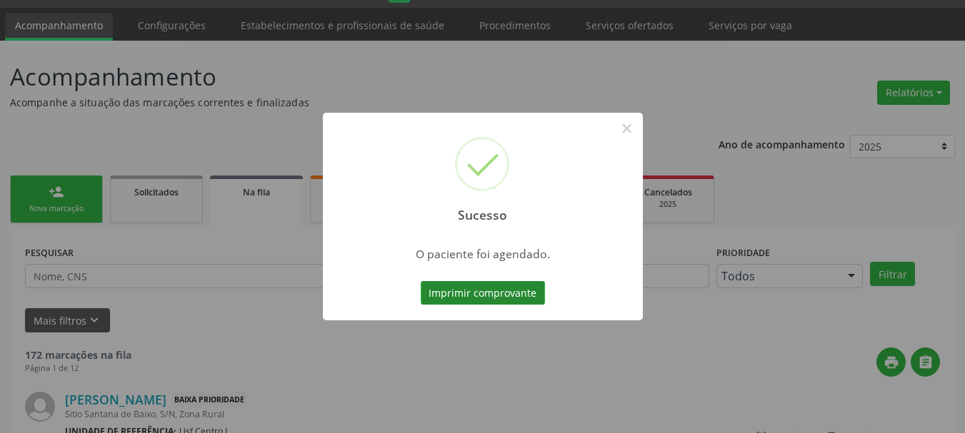
click at [480, 303] on button "Imprimir comprovante" at bounding box center [483, 293] width 124 height 24
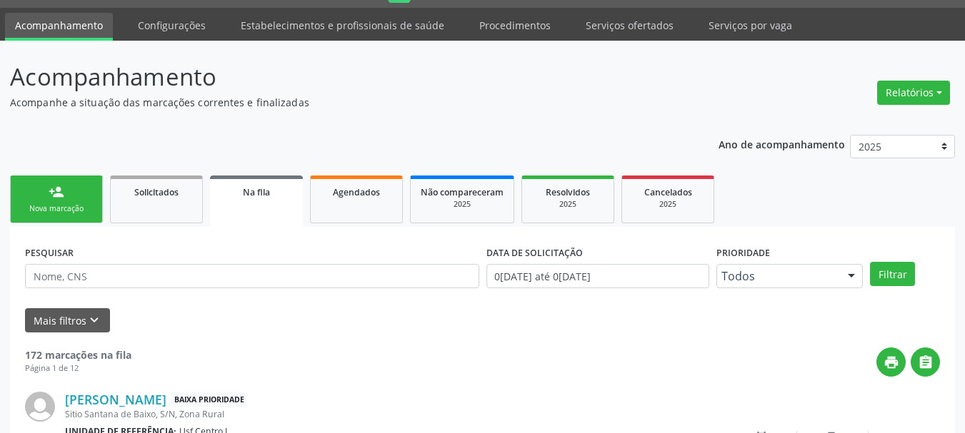
click at [71, 207] on div "Nova marcação" at bounding box center [56, 209] width 71 height 11
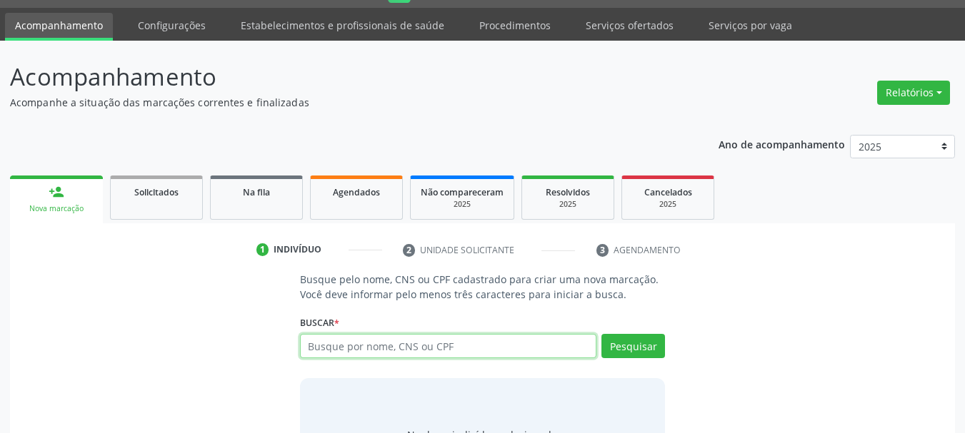
click at [326, 348] on input "text" at bounding box center [448, 346] width 297 height 24
type input "celio dos santos silva"
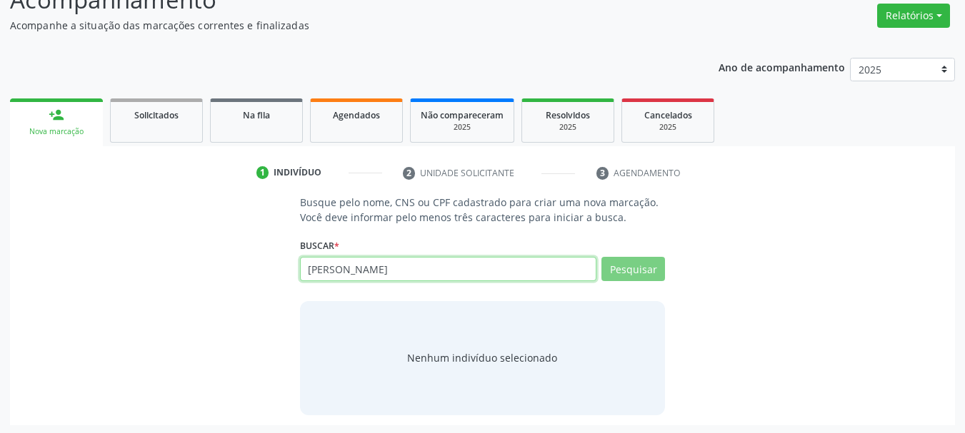
scroll to position [117, 0]
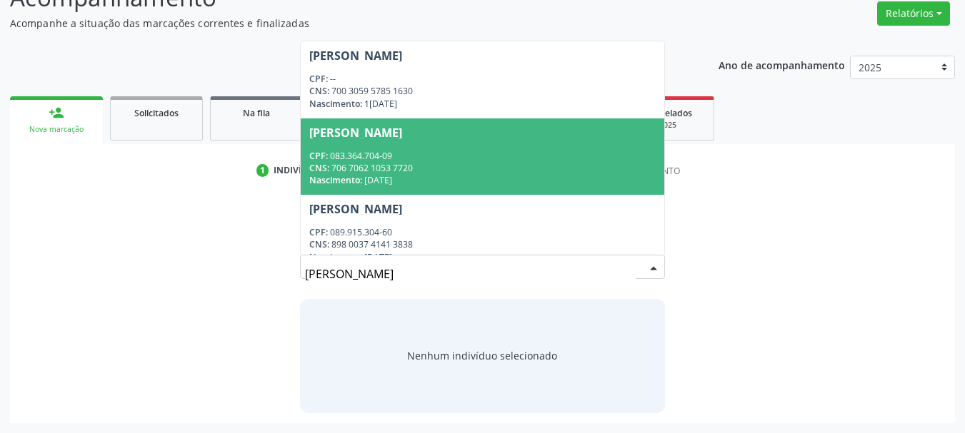
click at [446, 155] on div "CPF: 083.364.704-09" at bounding box center [482, 156] width 347 height 12
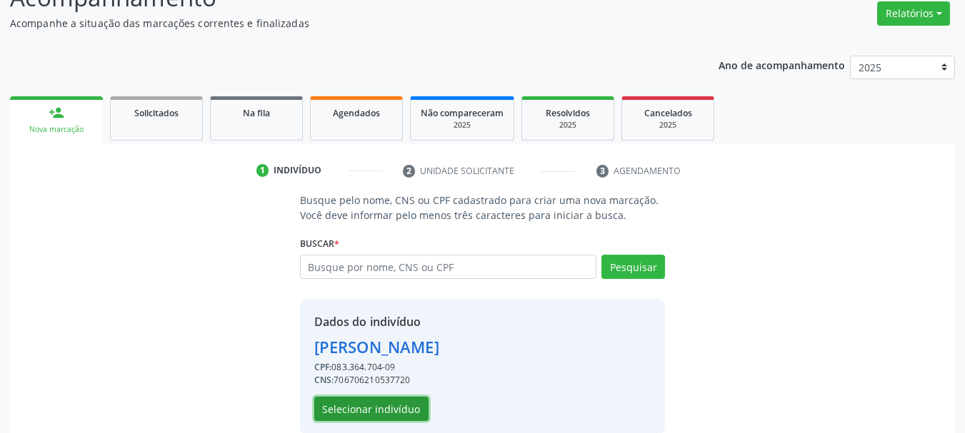
click at [396, 404] on button "Selecionar indivíduo" at bounding box center [371, 409] width 114 height 24
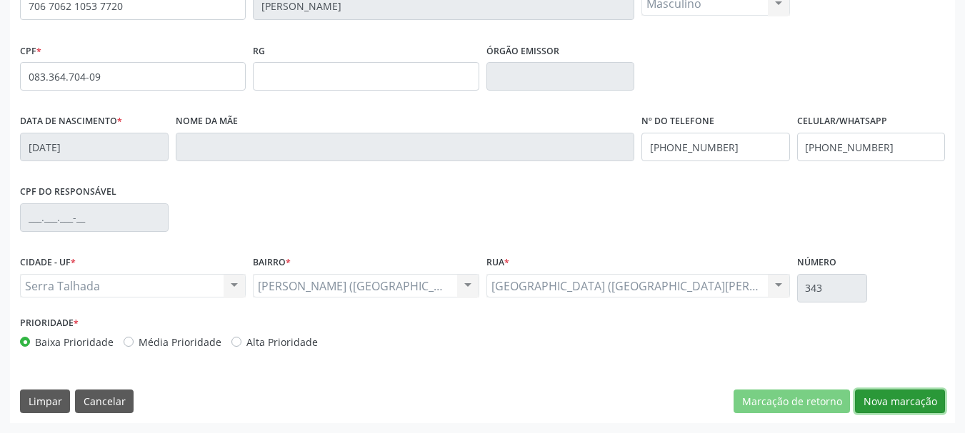
click at [903, 397] on button "Nova marcação" at bounding box center [900, 402] width 90 height 24
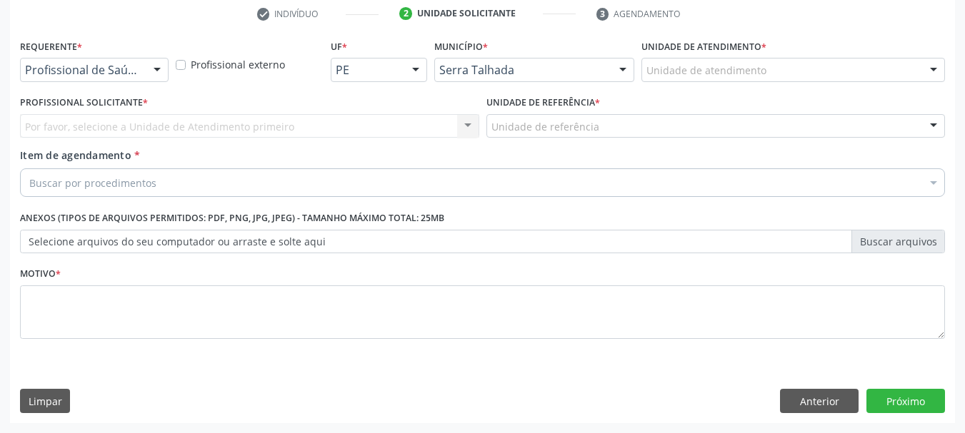
click at [129, 59] on div "Profissional de Saúde" at bounding box center [94, 70] width 149 height 24
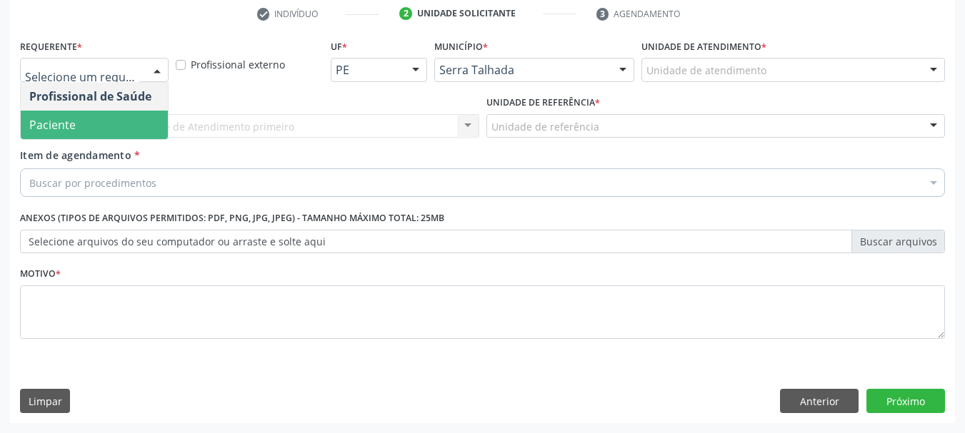
click at [106, 124] on span "Paciente" at bounding box center [94, 125] width 147 height 29
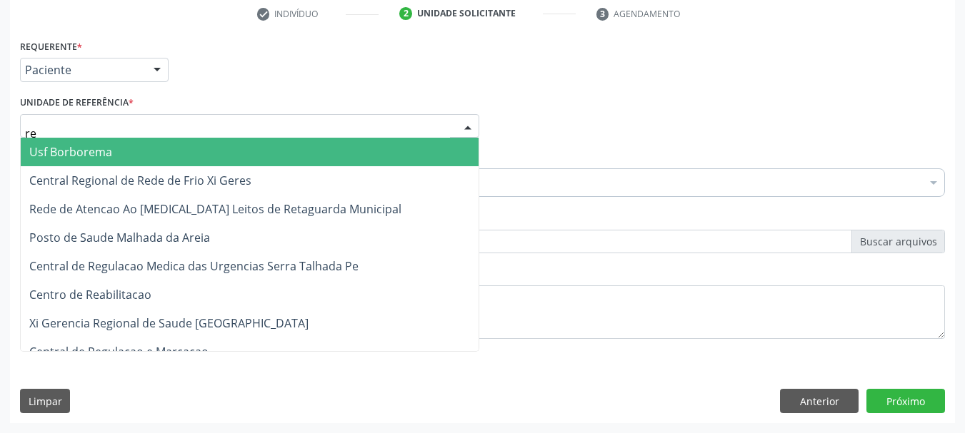
type input "rea"
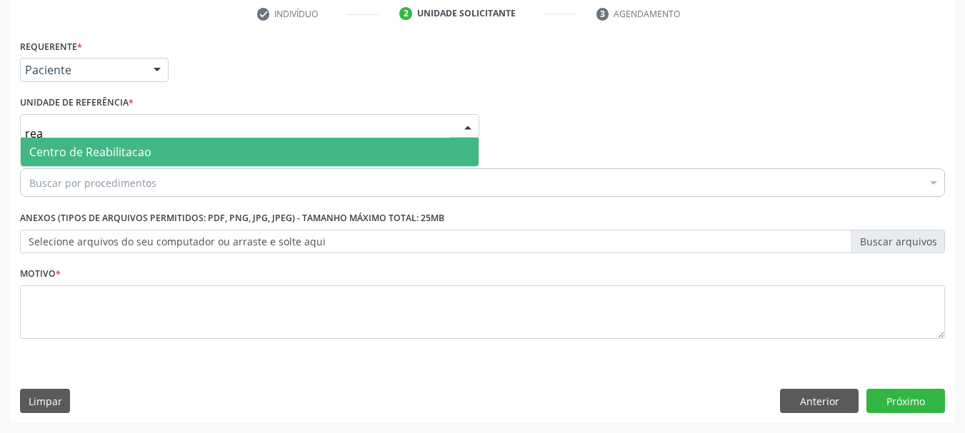
click at [112, 152] on span "Centro de Reabilitacao" at bounding box center [90, 152] width 122 height 16
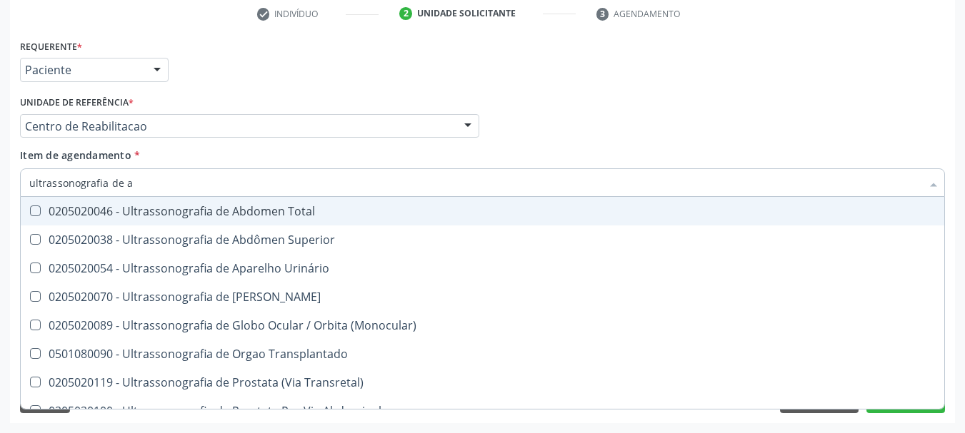
type input "ultrassonografia de ab"
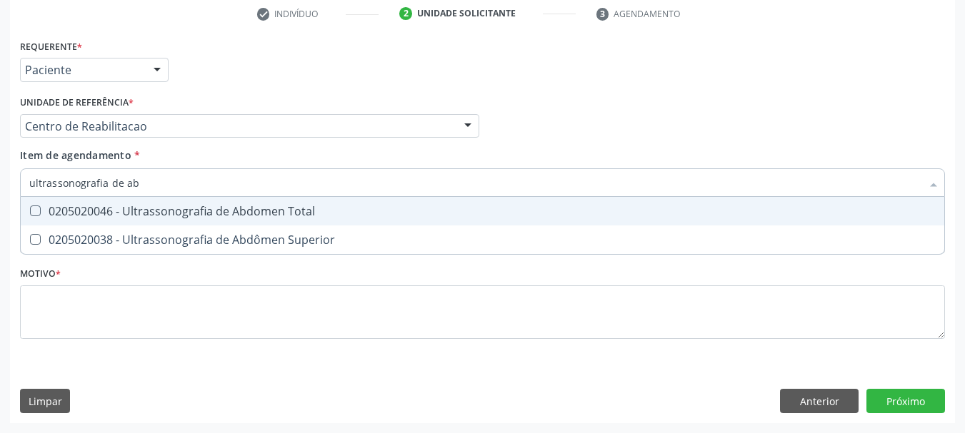
click at [136, 214] on div "0205020046 - Ultrassonografia de Abdomen Total" at bounding box center [482, 211] width 906 height 11
checkbox Total "true"
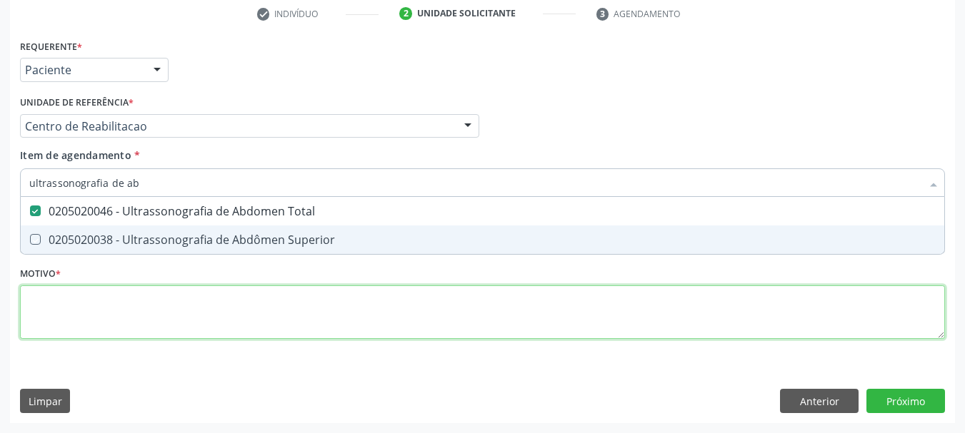
click at [125, 301] on div "Requerente * Paciente Profissional de Saúde Paciente Nenhum resultado encontrad…" at bounding box center [482, 197] width 925 height 323
checkbox Superior "true"
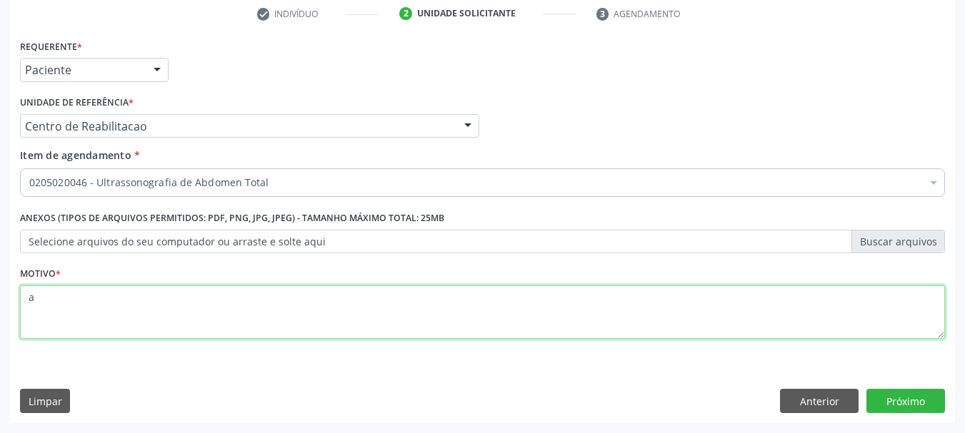
type textarea "a"
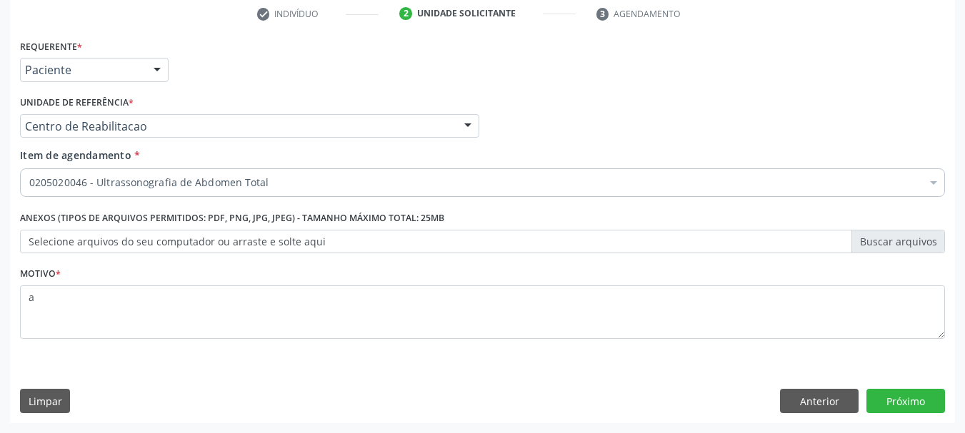
drag, startPoint x: 889, startPoint y: 381, endPoint x: 899, endPoint y: 394, distance: 16.9
click at [890, 380] on div "Requerente * Paciente Profissional de Saúde Paciente Nenhum resultado encontrad…" at bounding box center [482, 230] width 945 height 388
click at [899, 394] on button "Próximo" at bounding box center [905, 401] width 79 height 24
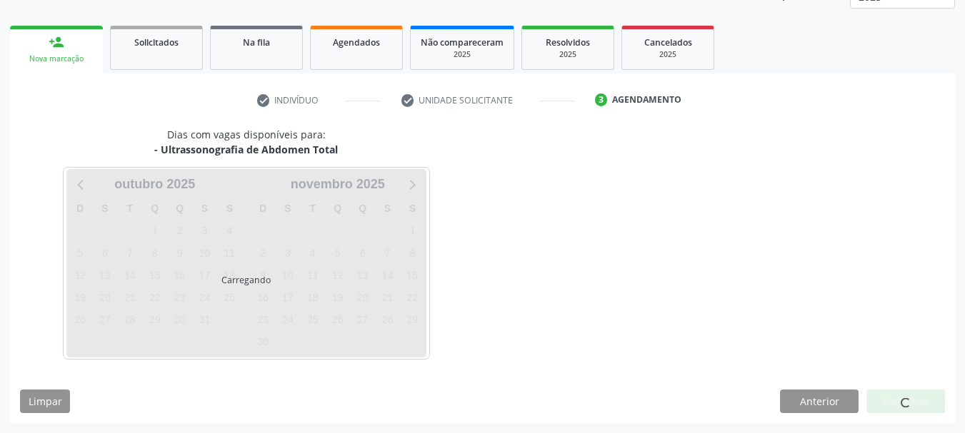
scroll to position [188, 0]
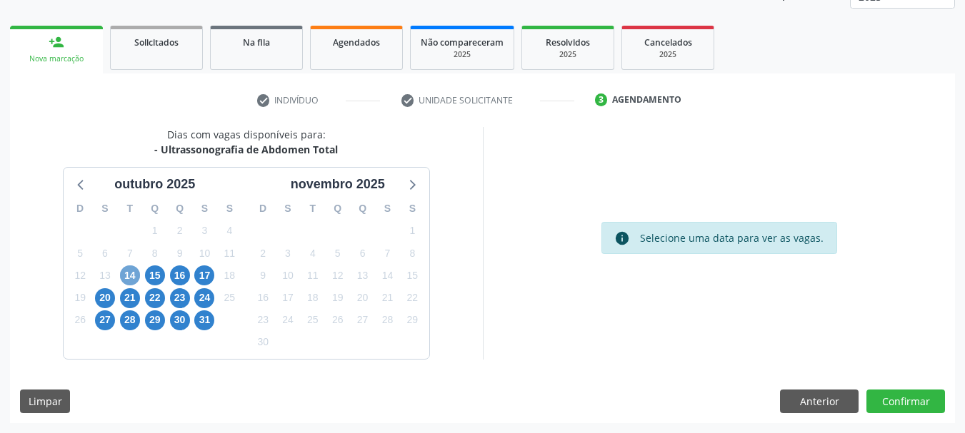
click at [126, 269] on span "14" at bounding box center [130, 276] width 20 height 20
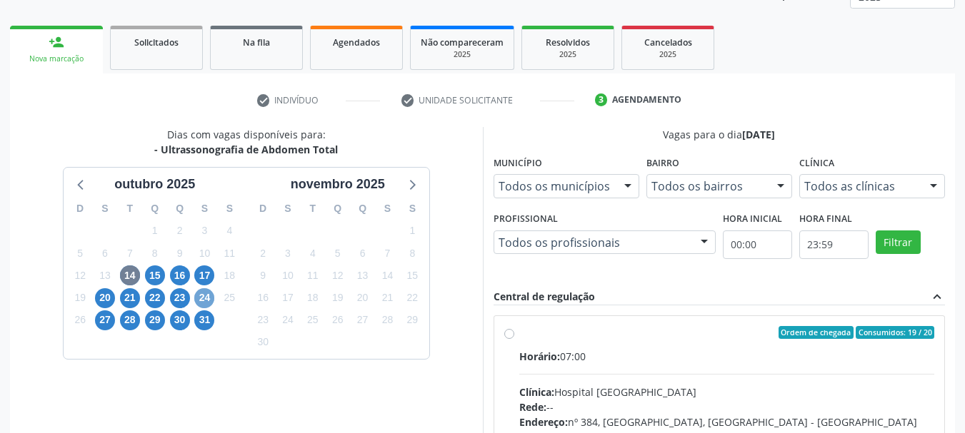
click at [203, 300] on span "24" at bounding box center [204, 298] width 20 height 20
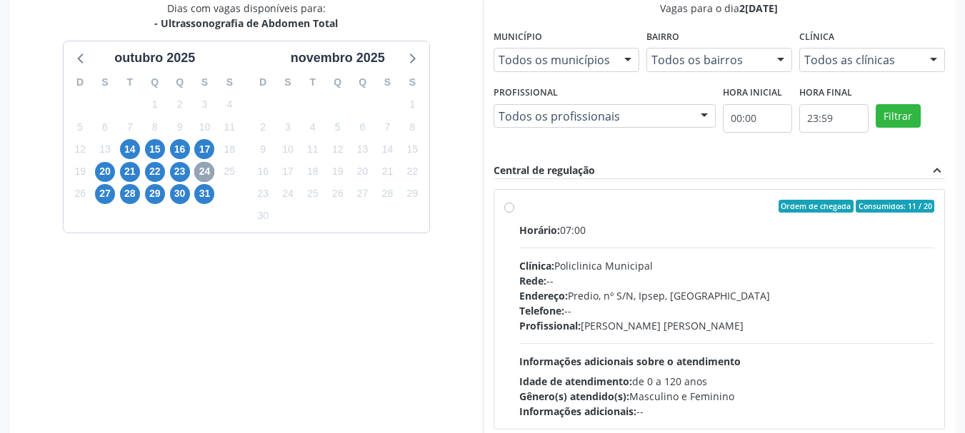
scroll to position [402, 0]
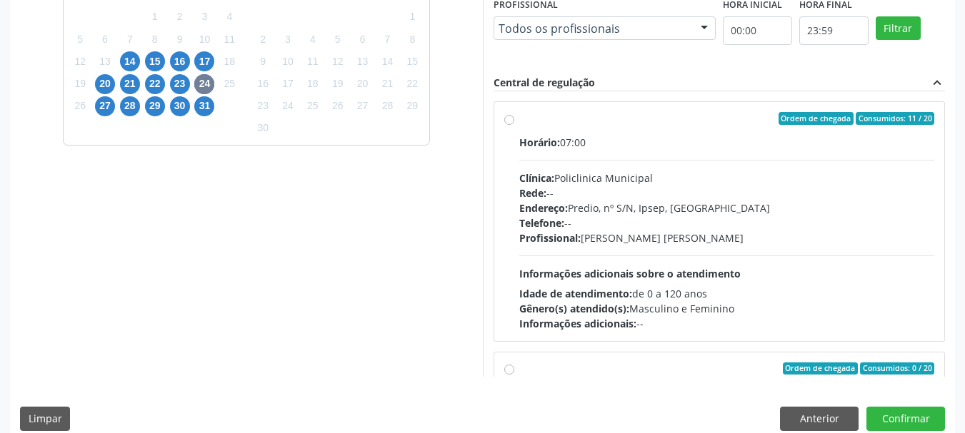
click at [661, 197] on div "Rede: --" at bounding box center [727, 193] width 416 height 15
click at [514, 125] on input "Ordem de chegada Consumidos: 11 / 20 Horário: 07:00 Clínica: Policlinica Munici…" at bounding box center [509, 118] width 10 height 13
radio input "true"
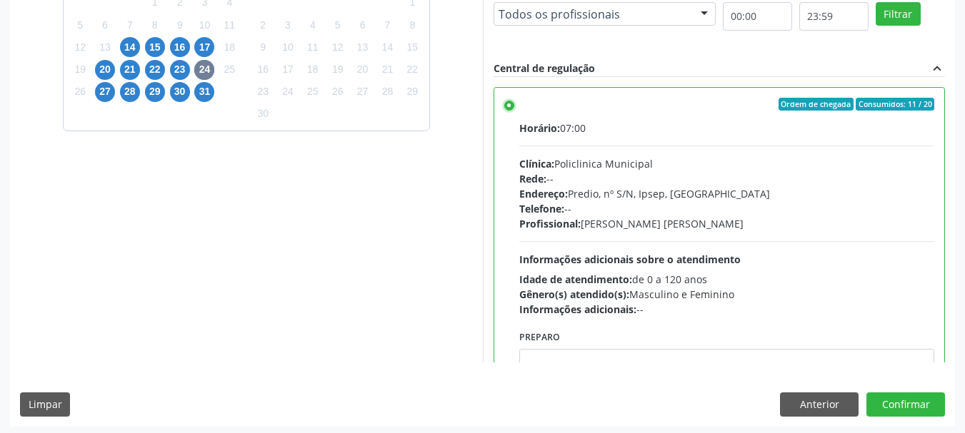
scroll to position [420, 0]
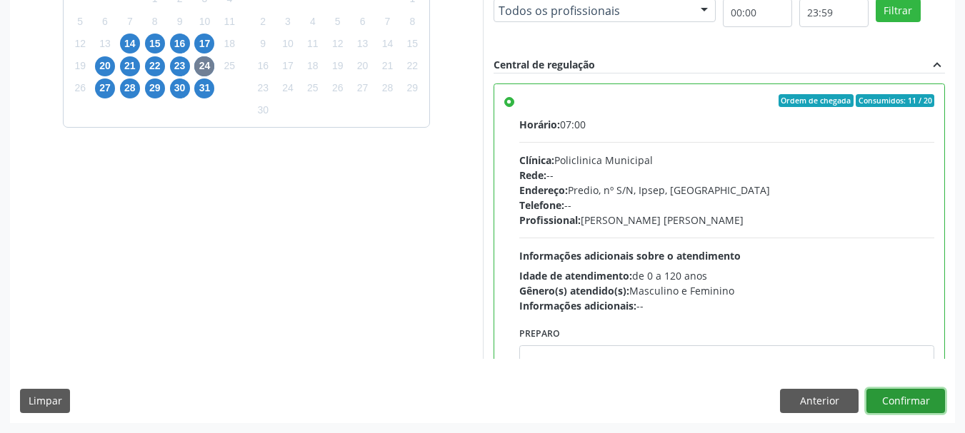
click at [917, 405] on button "Confirmar" at bounding box center [905, 401] width 79 height 24
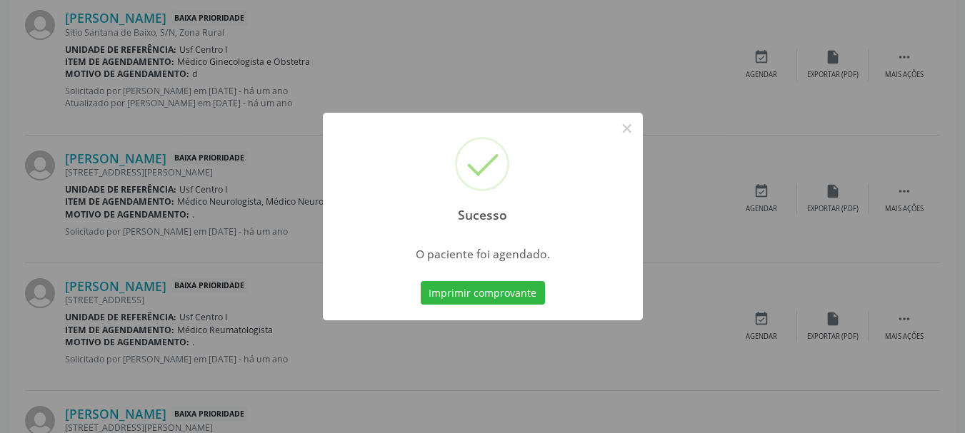
scroll to position [38, 0]
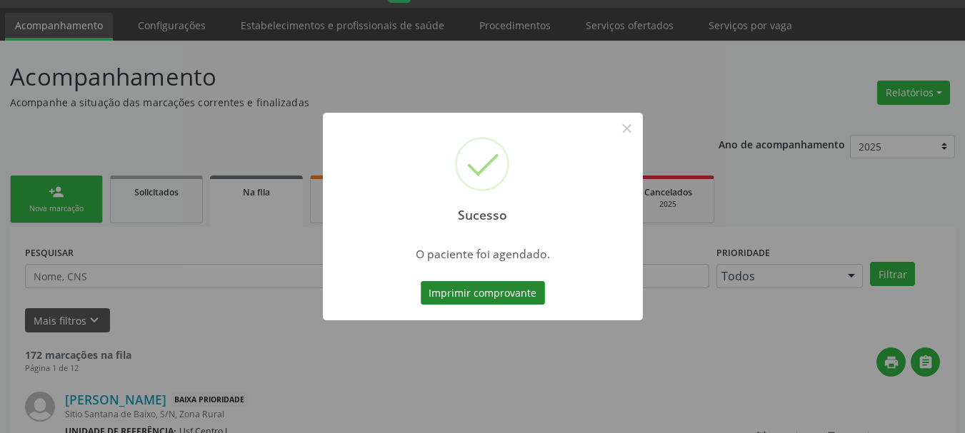
click at [452, 293] on button "Imprimir comprovante" at bounding box center [483, 293] width 124 height 24
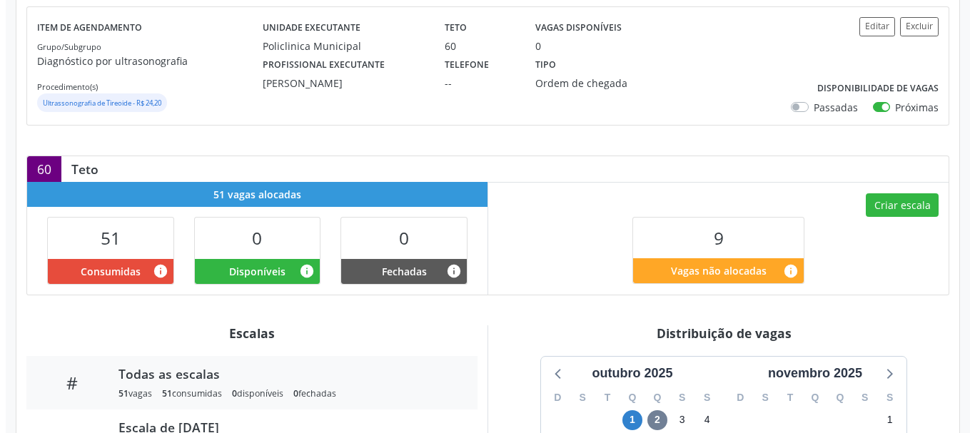
scroll to position [214, 0]
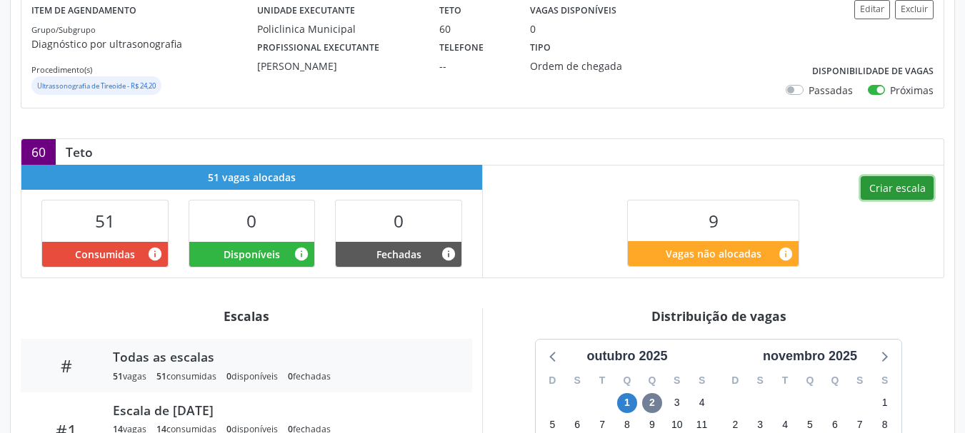
click at [913, 195] on button "Criar escala" at bounding box center [896, 188] width 73 height 24
select select "9"
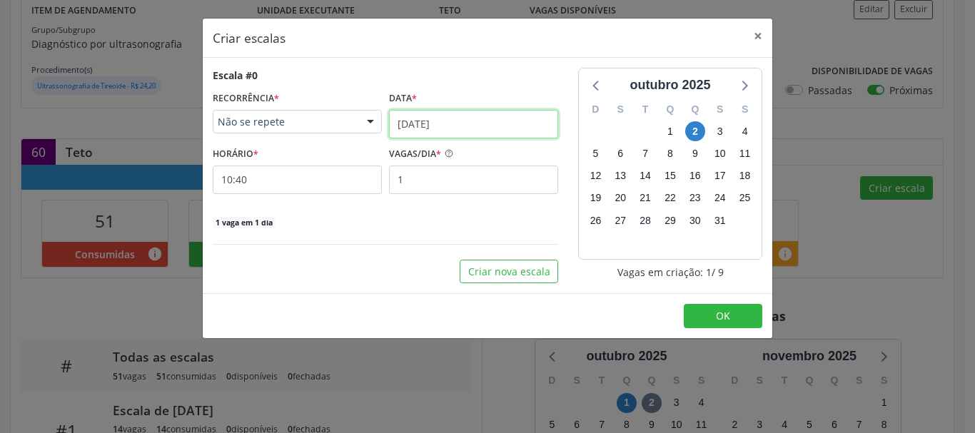
click at [448, 122] on input "[DATE]" at bounding box center [473, 124] width 169 height 29
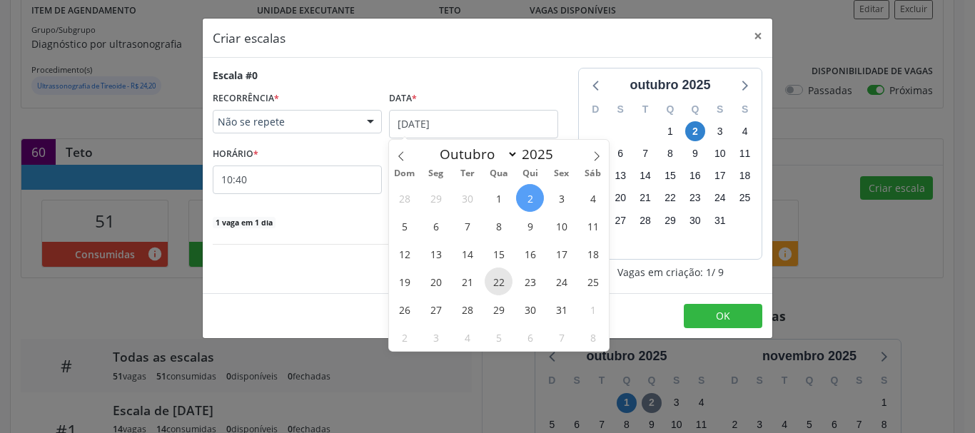
click at [491, 286] on span "22" at bounding box center [499, 282] width 28 height 28
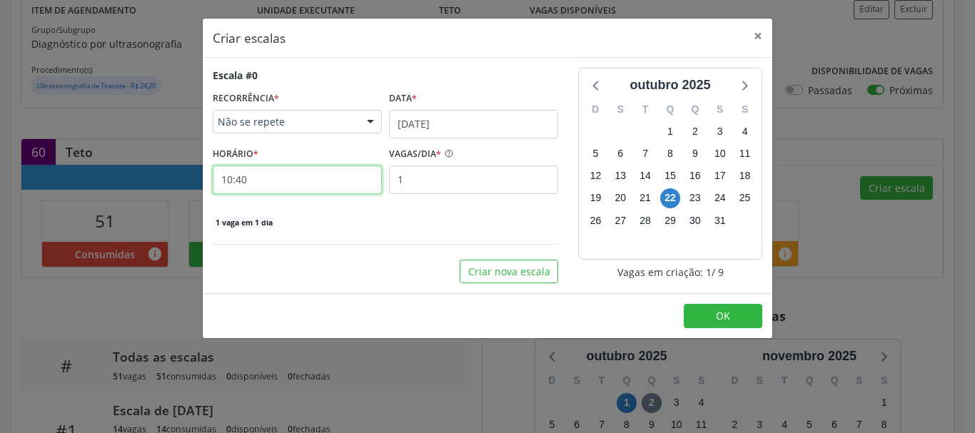
click at [292, 176] on input "10:40" at bounding box center [297, 180] width 169 height 29
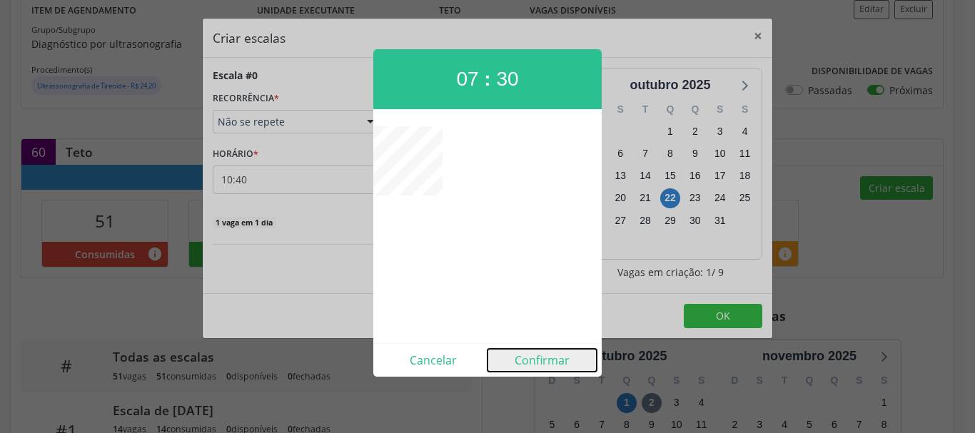
click at [518, 356] on button "Confirmar" at bounding box center [542, 360] width 109 height 23
type input "07:30"
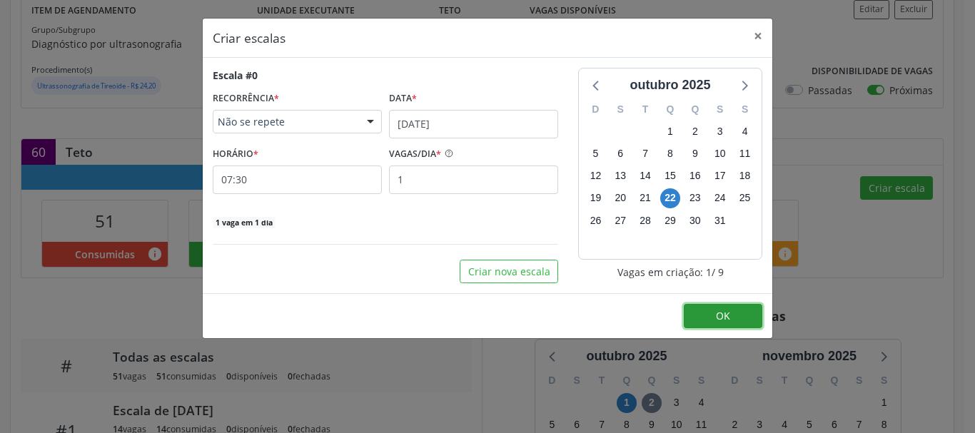
click at [732, 321] on button "OK" at bounding box center [723, 316] width 79 height 24
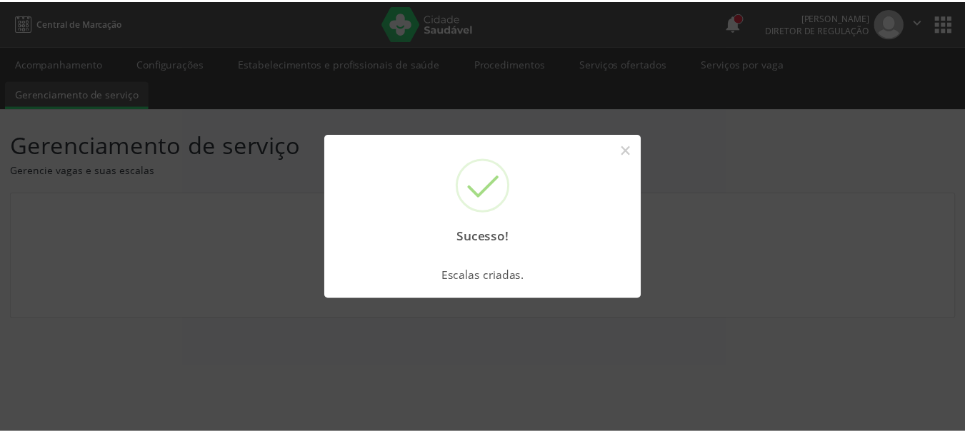
scroll to position [0, 0]
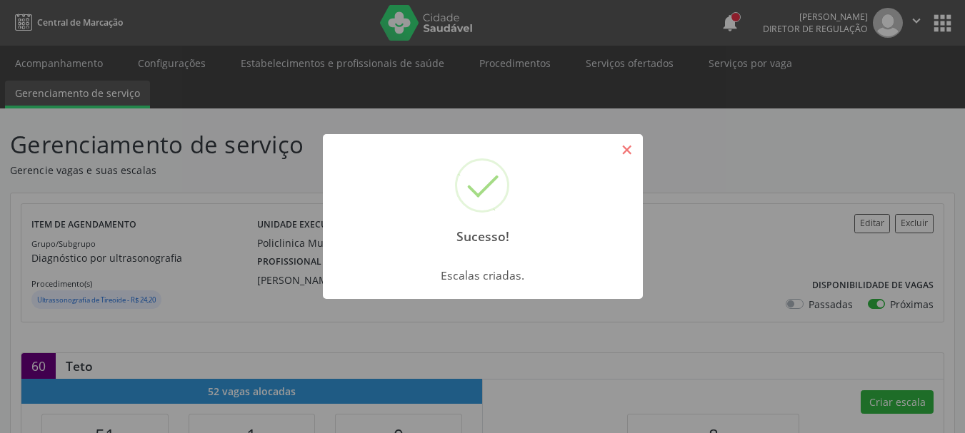
click at [622, 146] on button "×" at bounding box center [627, 150] width 24 height 24
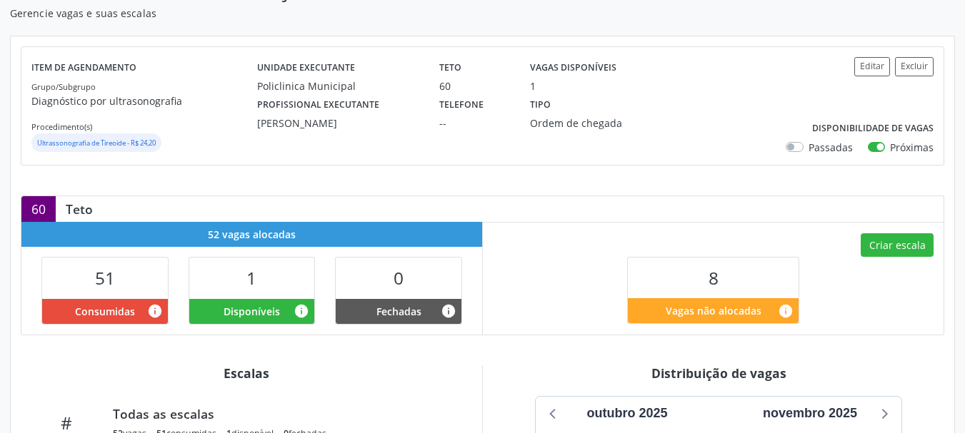
scroll to position [284, 0]
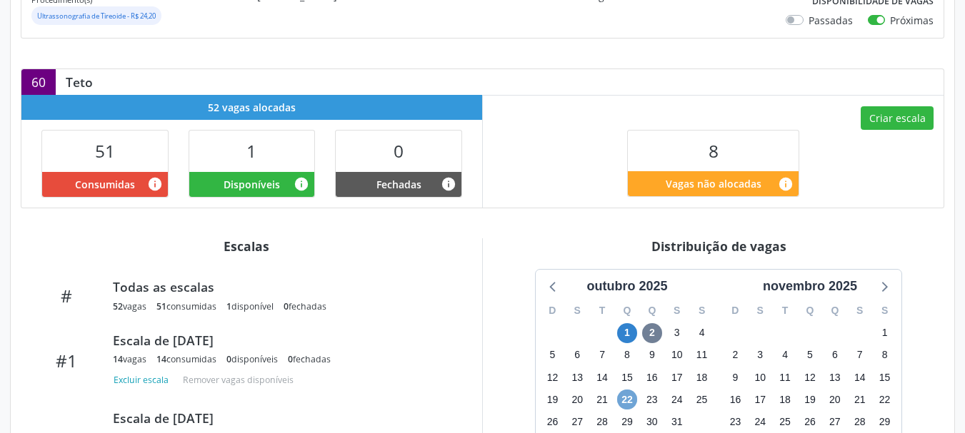
click at [631, 395] on span "22" at bounding box center [627, 400] width 20 height 20
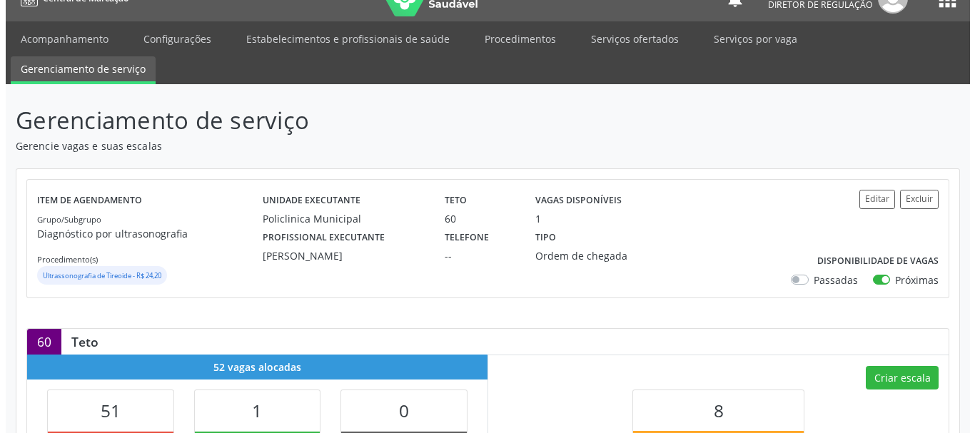
scroll to position [0, 0]
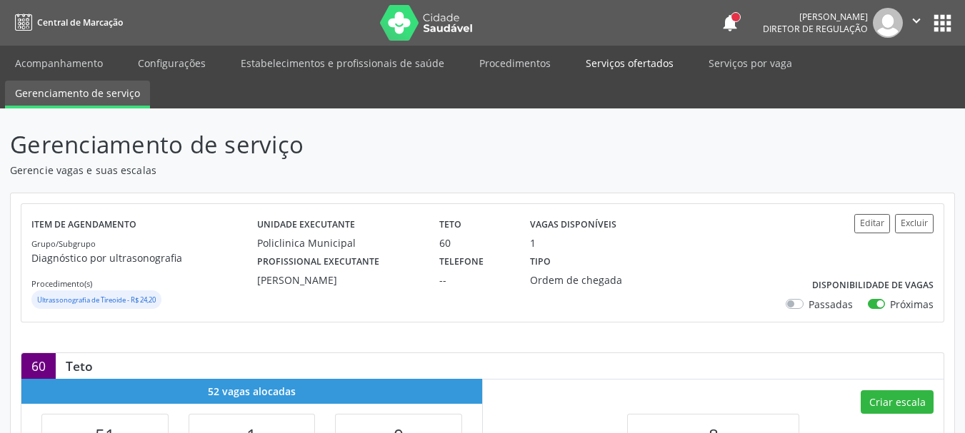
click at [583, 56] on link "Serviços ofertados" at bounding box center [630, 63] width 108 height 25
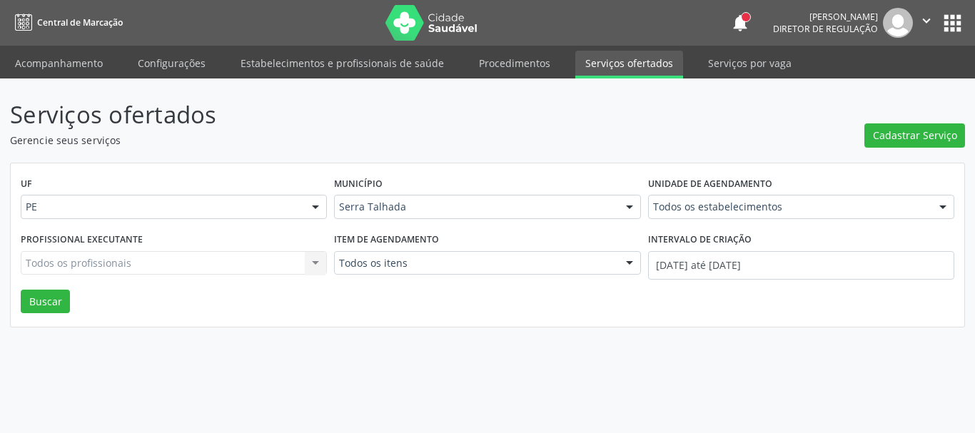
click at [705, 205] on div "Todos os estabelecimentos Todos os estabelecimentos 3 Grupamento de Bombeiros […" at bounding box center [801, 207] width 306 height 24
click at [510, 53] on link "Procedimentos" at bounding box center [514, 63] width 91 height 25
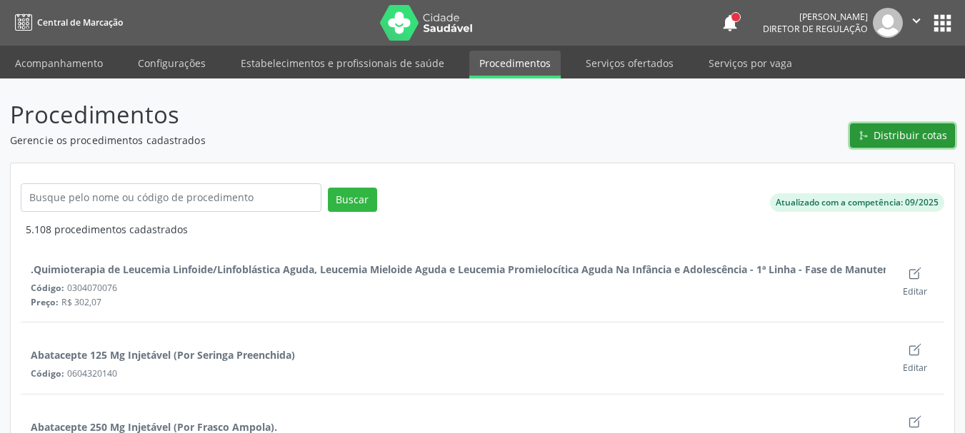
click at [913, 139] on span "Distribuir cotas" at bounding box center [910, 135] width 74 height 15
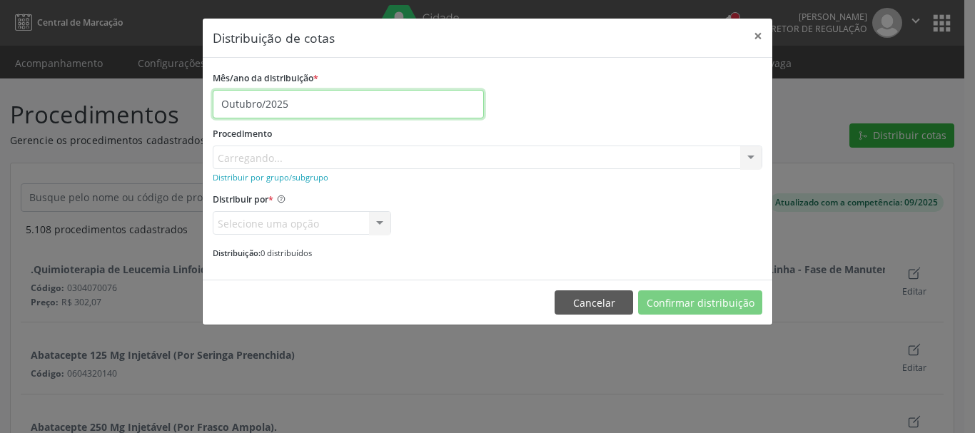
click at [337, 103] on input "Outubro/2025" at bounding box center [348, 104] width 271 height 29
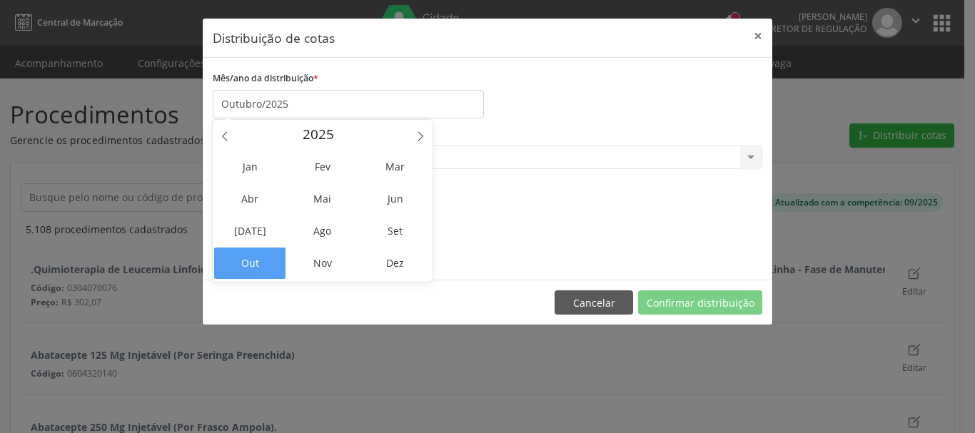
click at [577, 71] on div "Mês/ano da distribuição * Outubro/2025" at bounding box center [487, 93] width 557 height 51
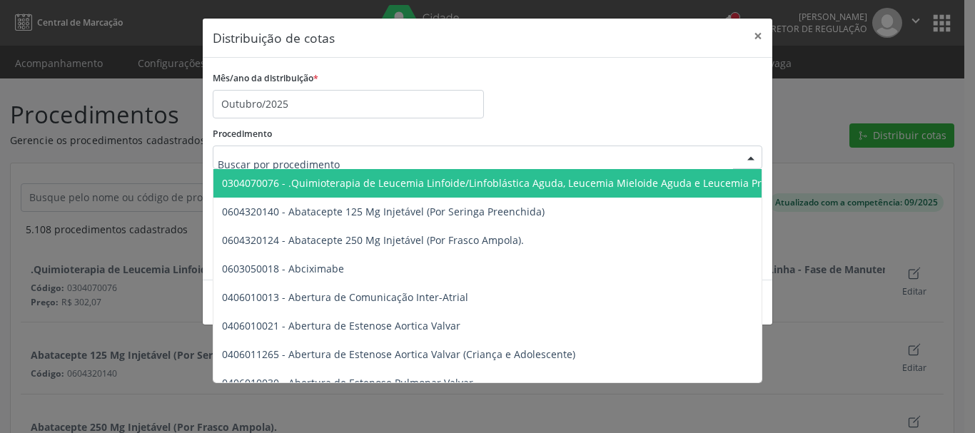
click at [498, 119] on div "Mês/ano da distribuição * Outubro/2025 Procedimento 0304070076 - .Quimioterapia…" at bounding box center [488, 164] width 550 height 193
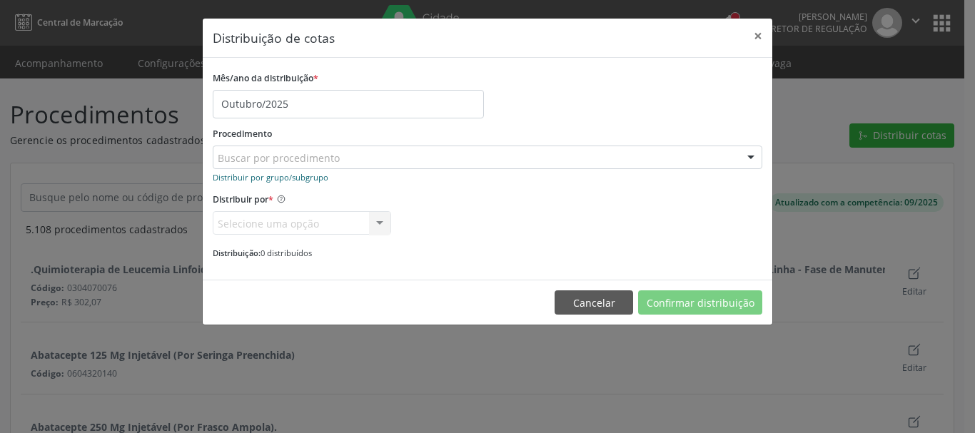
click at [286, 179] on small "Distribuir por grupo/subgrupo" at bounding box center [271, 177] width 116 height 11
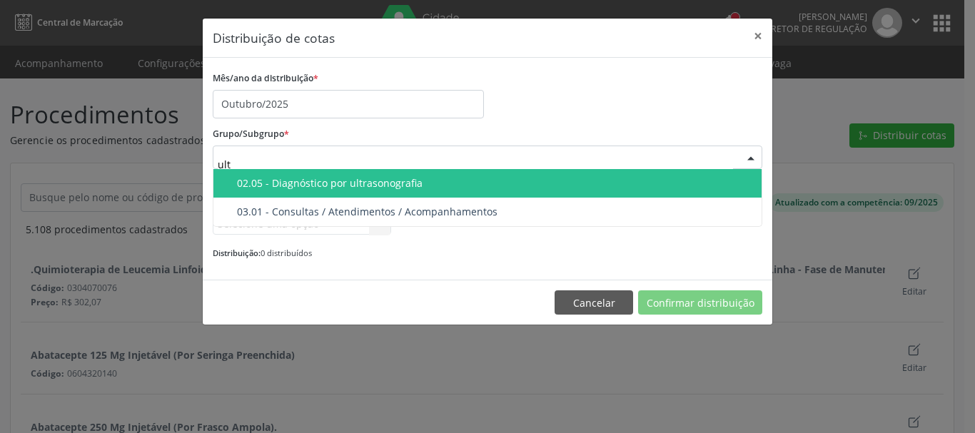
type input "ultr"
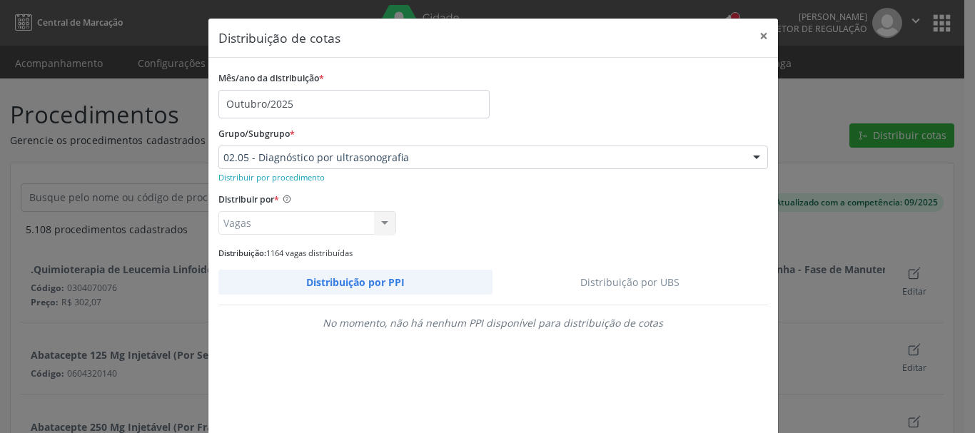
click at [640, 290] on link "Distribuição por UBS" at bounding box center [631, 282] width 276 height 25
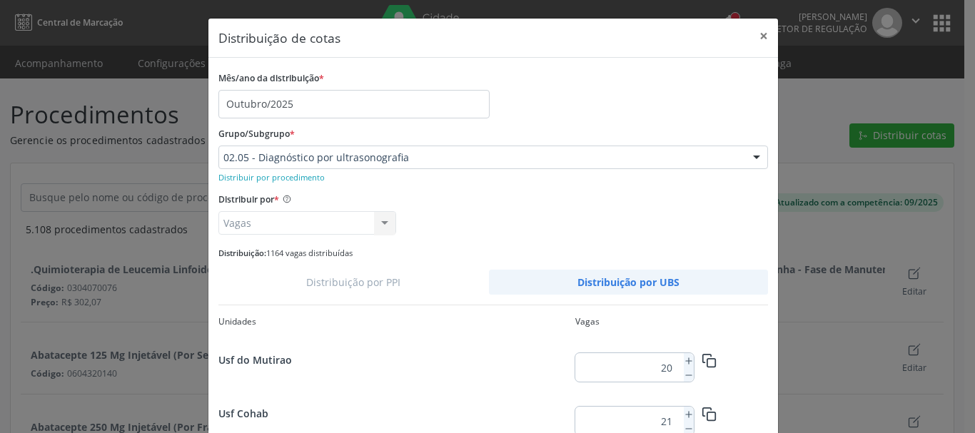
scroll to position [1872, 0]
click at [684, 419] on icon at bounding box center [689, 418] width 10 height 10
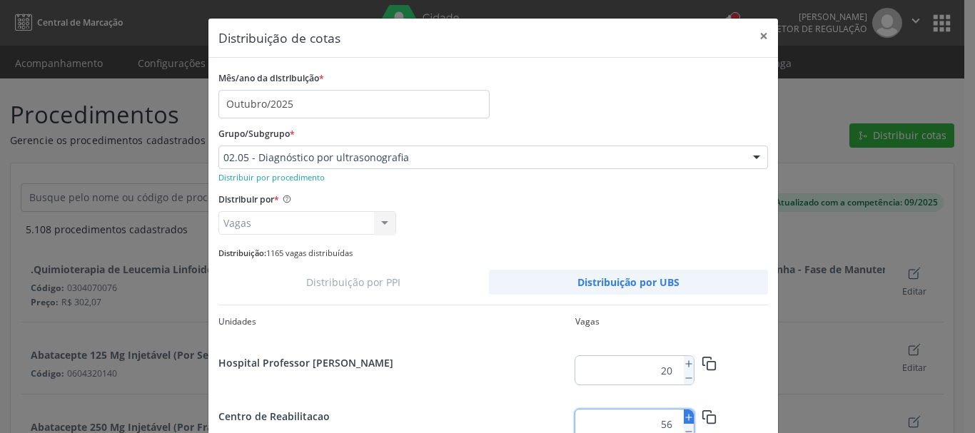
click at [684, 419] on icon at bounding box center [689, 418] width 10 height 10
type input "59"
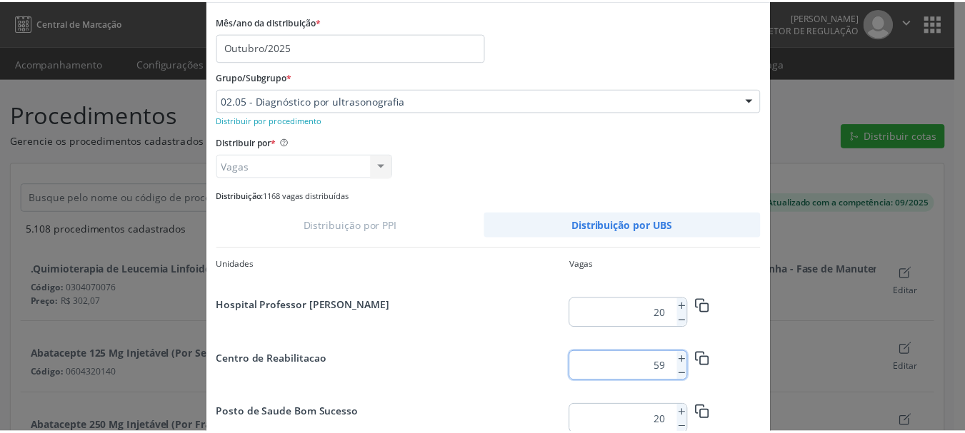
scroll to position [134, 0]
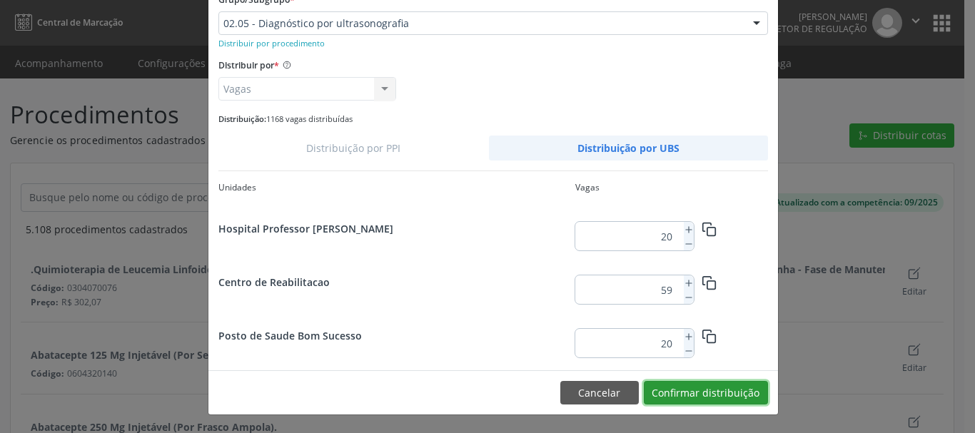
click at [728, 391] on button "Confirmar distribuição" at bounding box center [706, 393] width 124 height 24
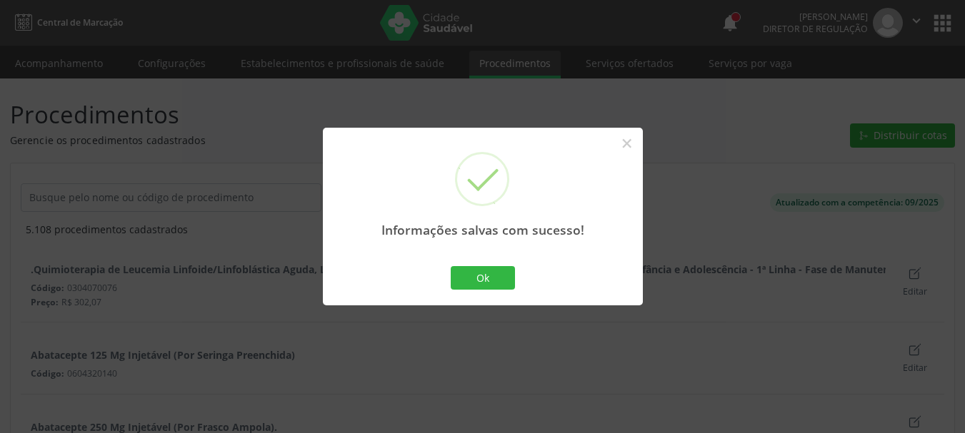
scroll to position [0, 0]
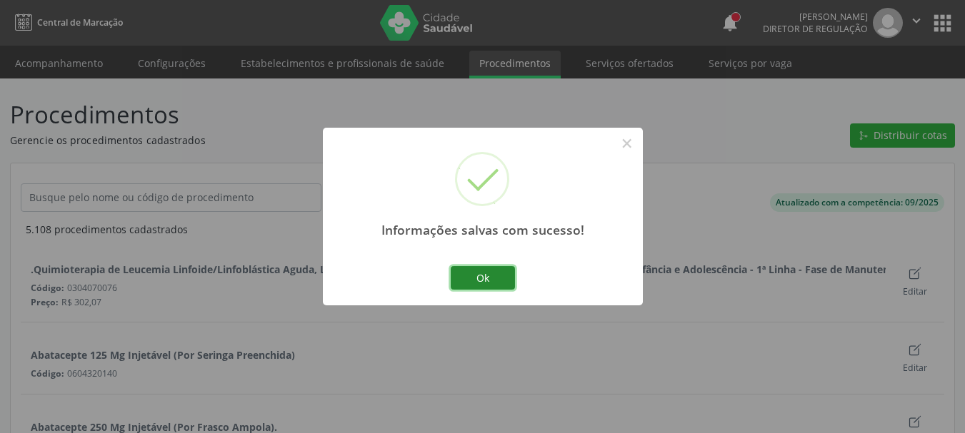
click at [491, 267] on button "Ok" at bounding box center [483, 278] width 64 height 24
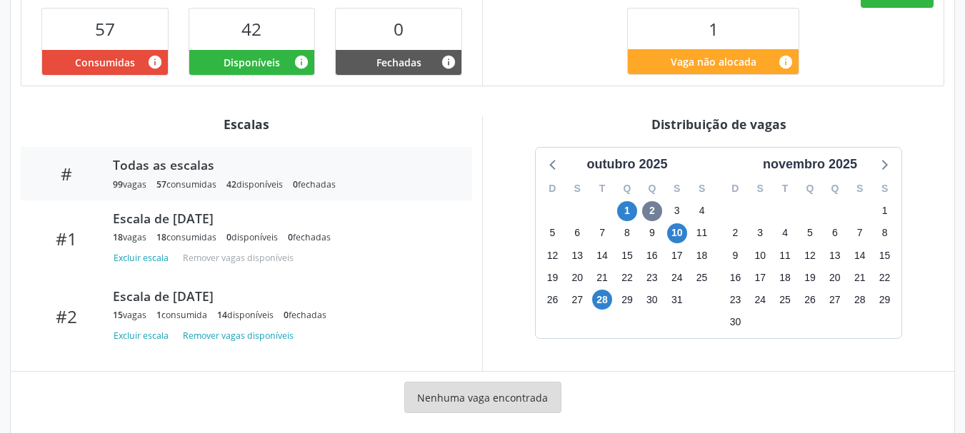
scroll to position [427, 0]
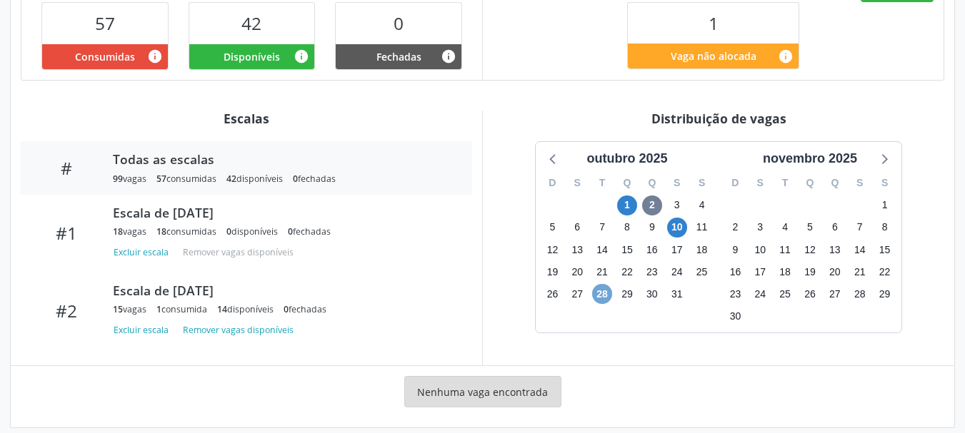
click at [601, 284] on span "28" at bounding box center [602, 294] width 20 height 20
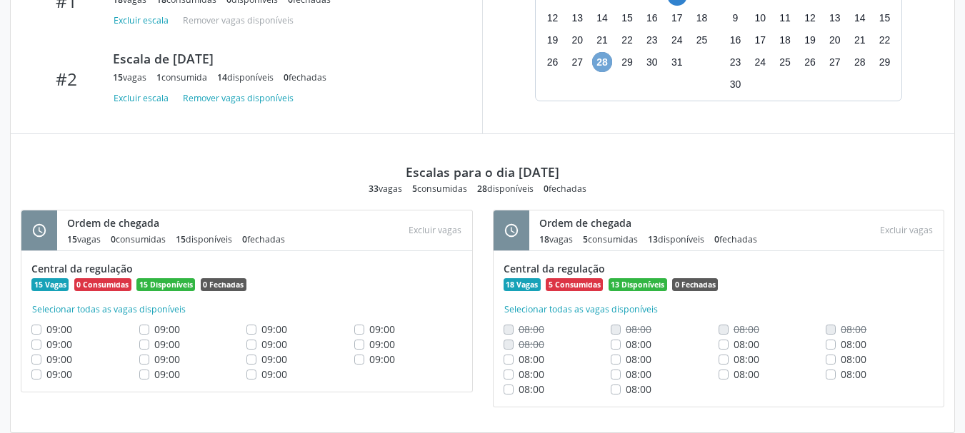
scroll to position [664, 0]
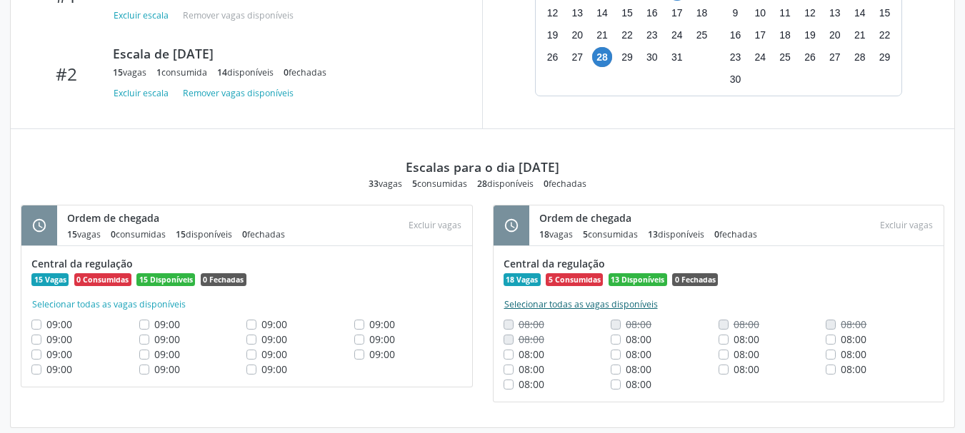
click at [556, 298] on button "Selecionar todas as vagas disponíveis" at bounding box center [580, 305] width 155 height 14
checkbox input "true"
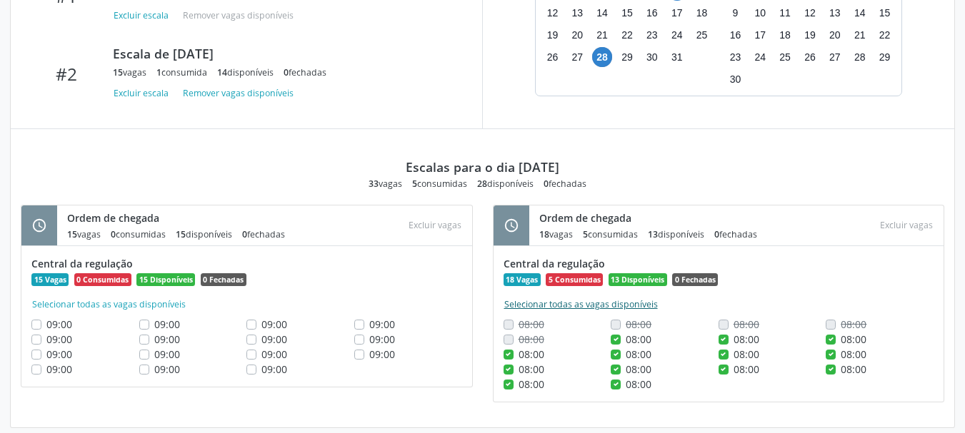
checkbox input "true"
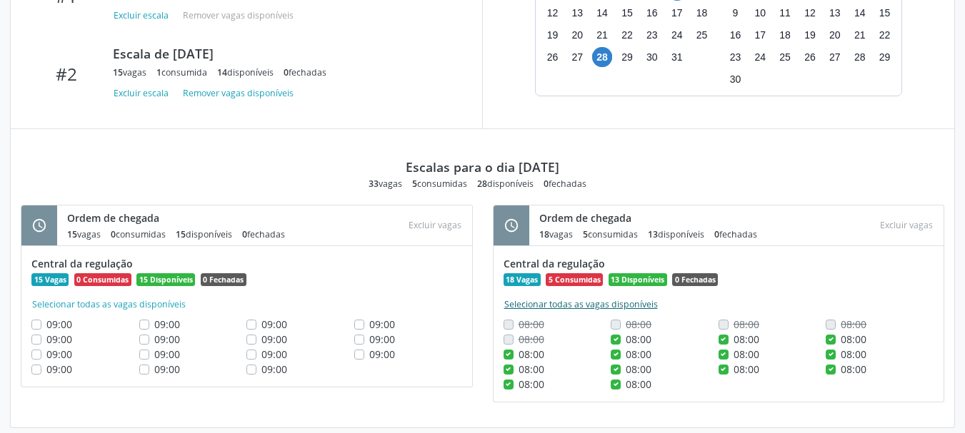
checkbox input "true"
click at [903, 216] on button "Excluir vagas" at bounding box center [906, 225] width 64 height 19
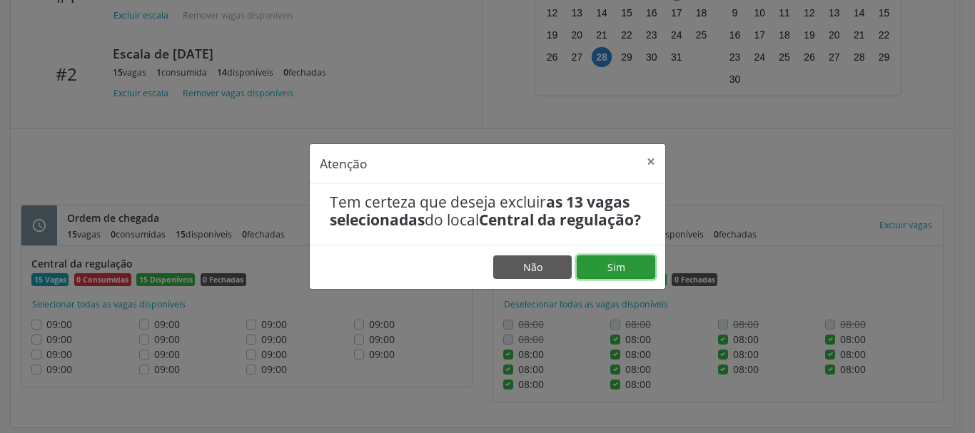
click at [609, 277] on button "Sim" at bounding box center [616, 268] width 79 height 24
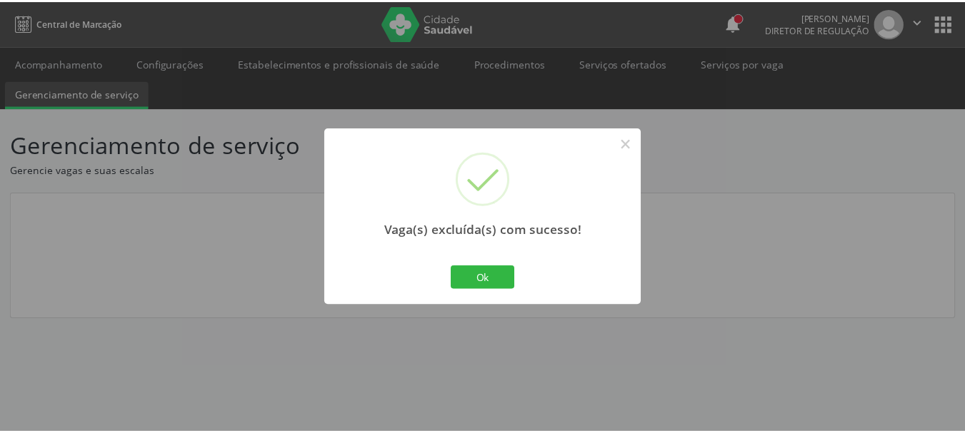
scroll to position [0, 0]
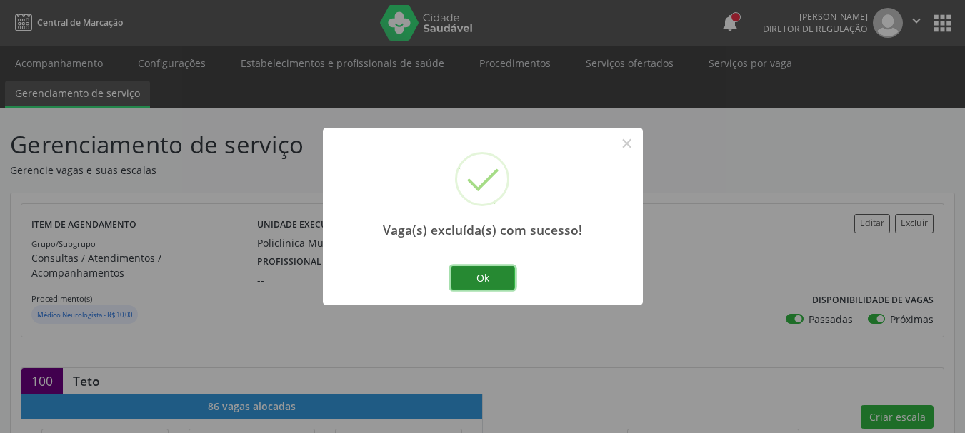
click at [456, 280] on button "Ok" at bounding box center [483, 278] width 64 height 24
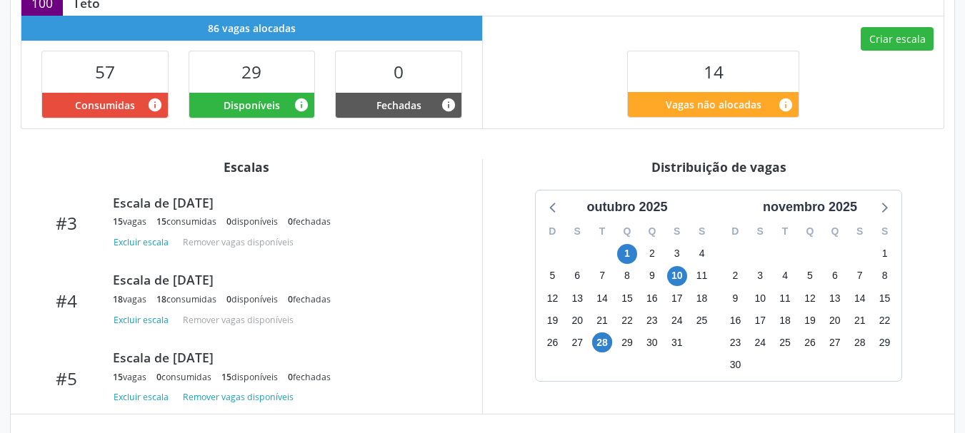
scroll to position [428, 0]
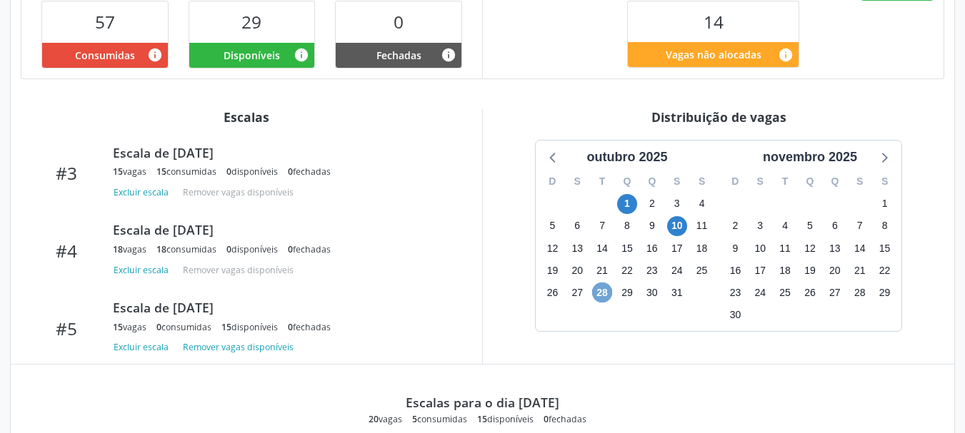
click at [597, 283] on span "28" at bounding box center [602, 293] width 20 height 20
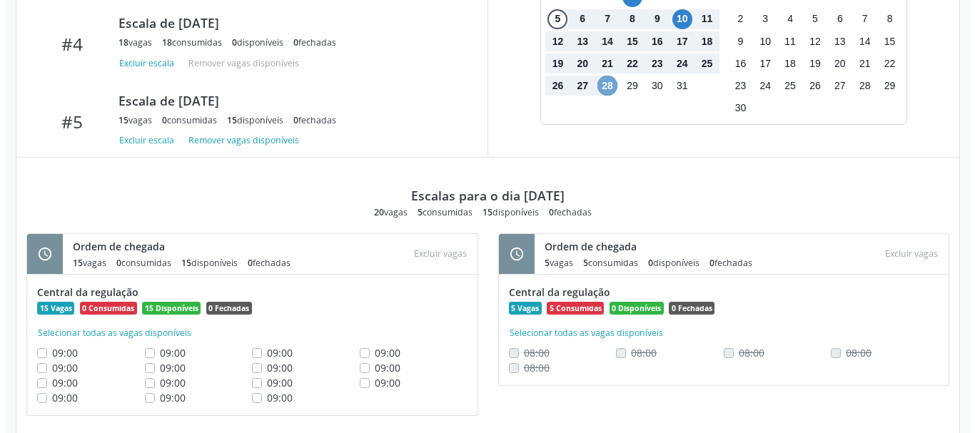
scroll to position [649, 0]
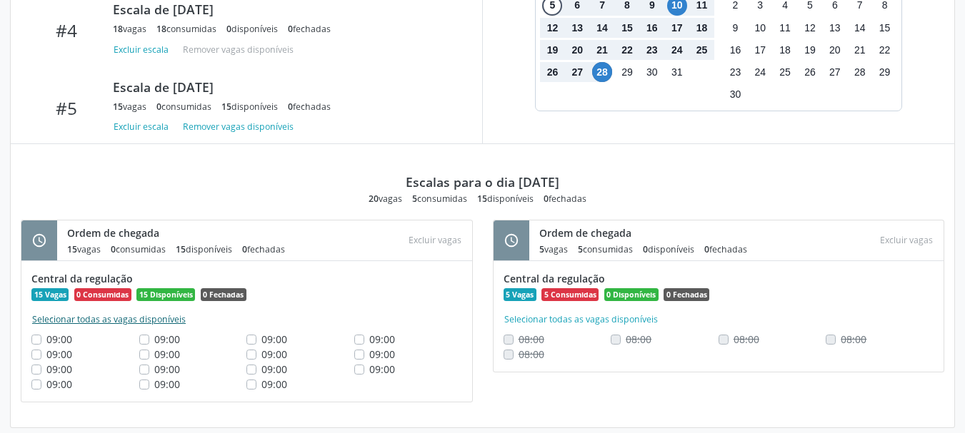
click at [151, 313] on button "Selecionar todas as vagas disponíveis" at bounding box center [108, 320] width 155 height 14
checkbox input "true"
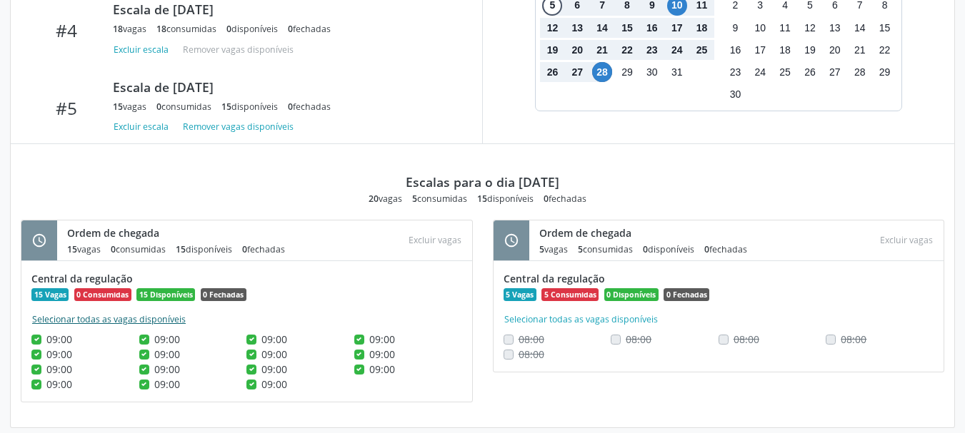
checkbox input "true"
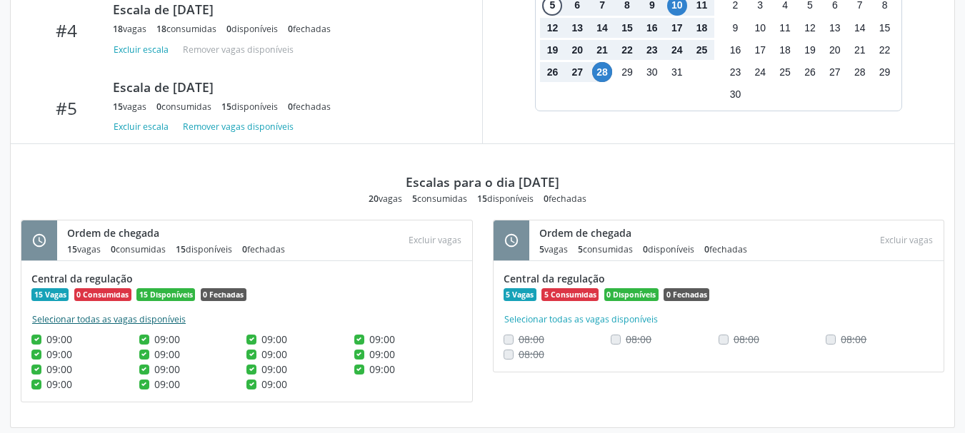
checkbox input "true"
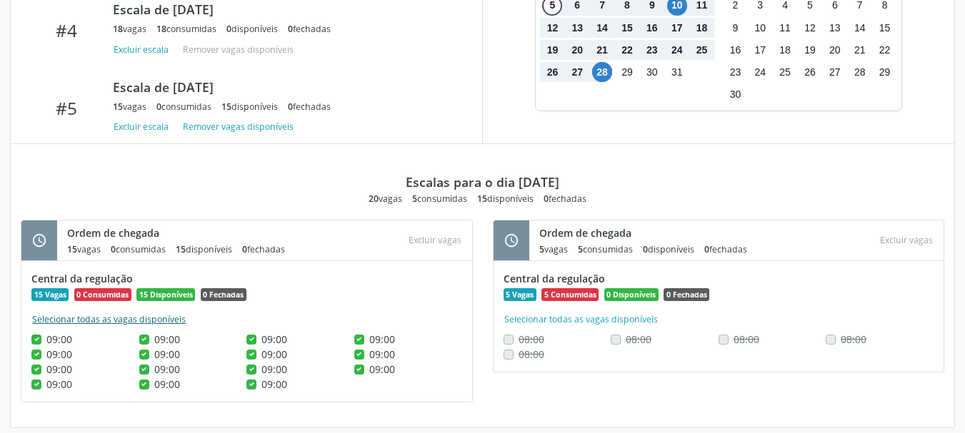
checkbox input "true"
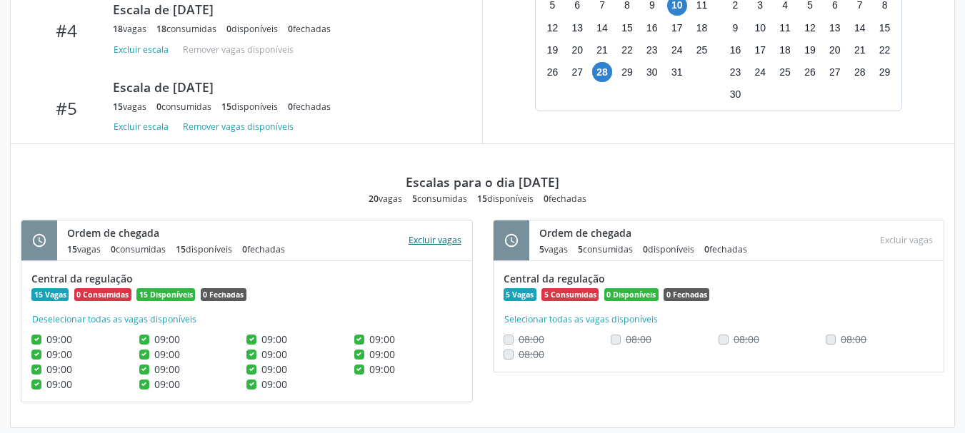
click at [432, 231] on button "Excluir vagas" at bounding box center [435, 240] width 64 height 19
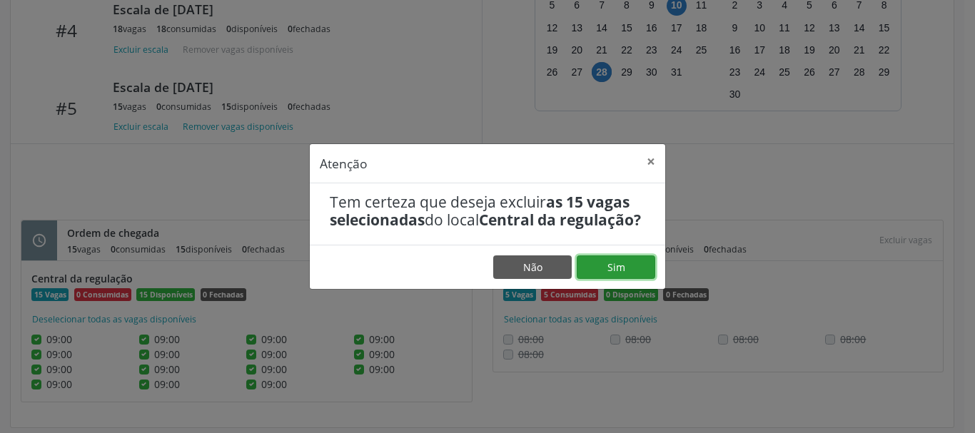
click at [643, 280] on button "Sim" at bounding box center [616, 268] width 79 height 24
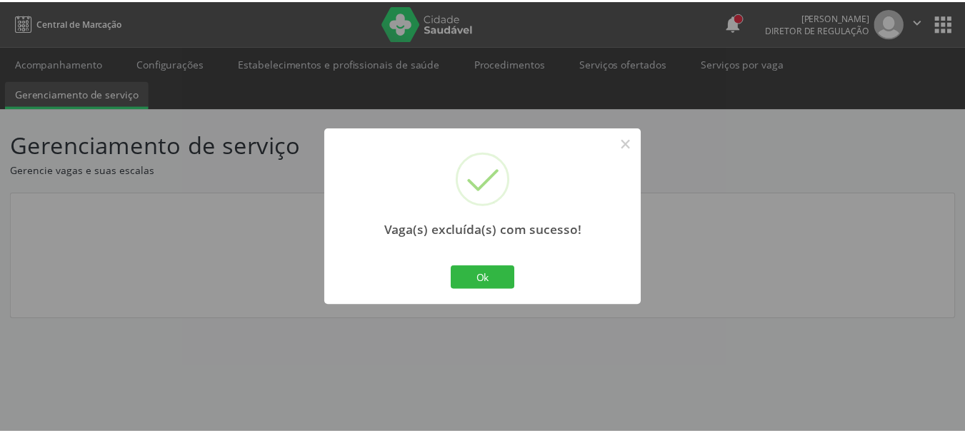
scroll to position [0, 0]
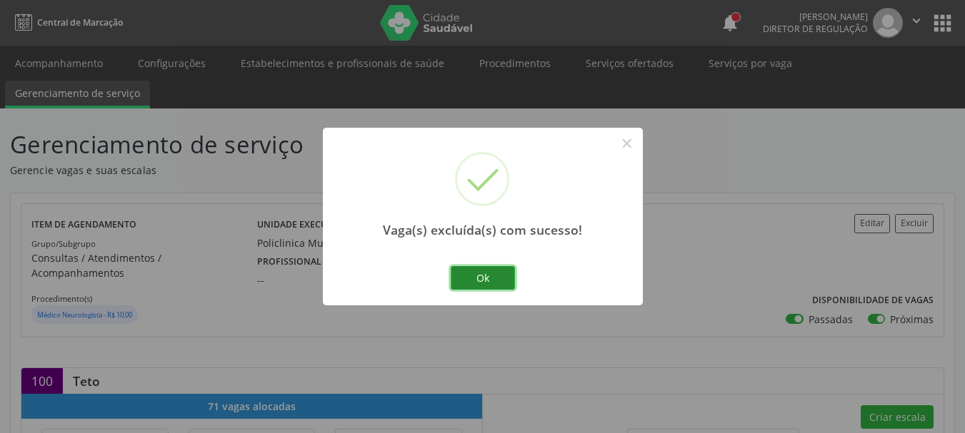
click at [495, 272] on button "Ok" at bounding box center [483, 278] width 64 height 24
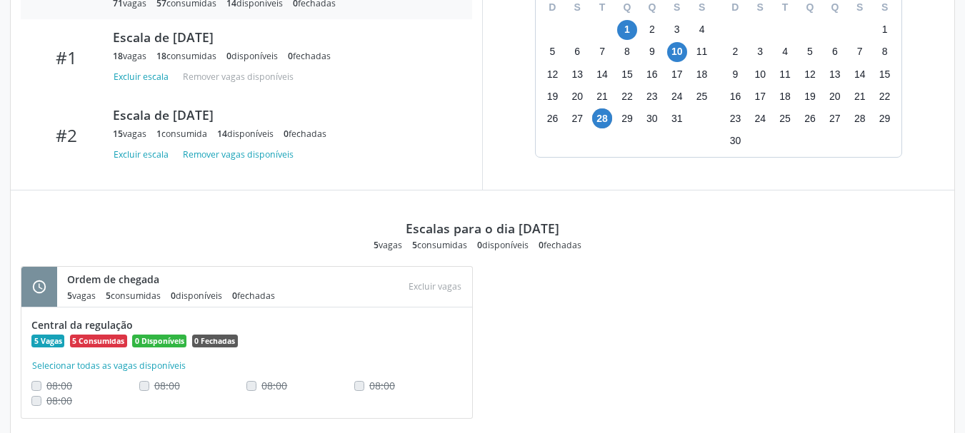
scroll to position [619, 0]
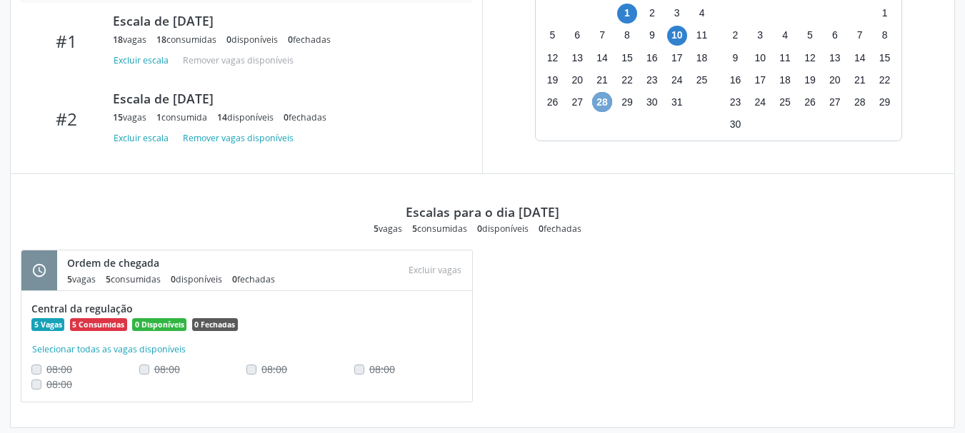
click at [596, 92] on span "28" at bounding box center [602, 102] width 20 height 20
click at [673, 26] on span "10" at bounding box center [677, 36] width 20 height 20
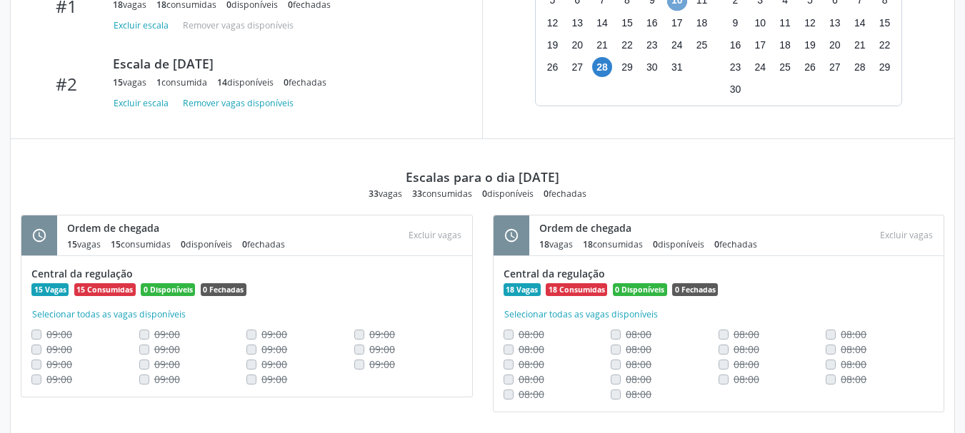
scroll to position [664, 0]
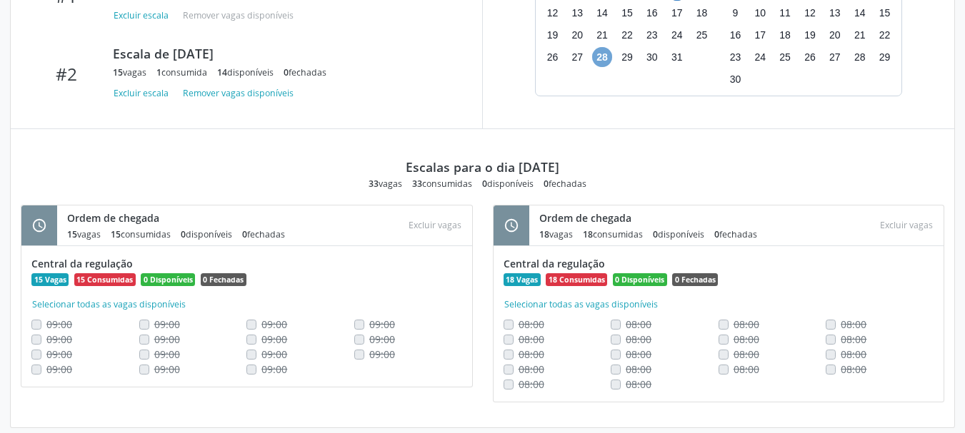
click at [601, 47] on span "28" at bounding box center [602, 57] width 20 height 20
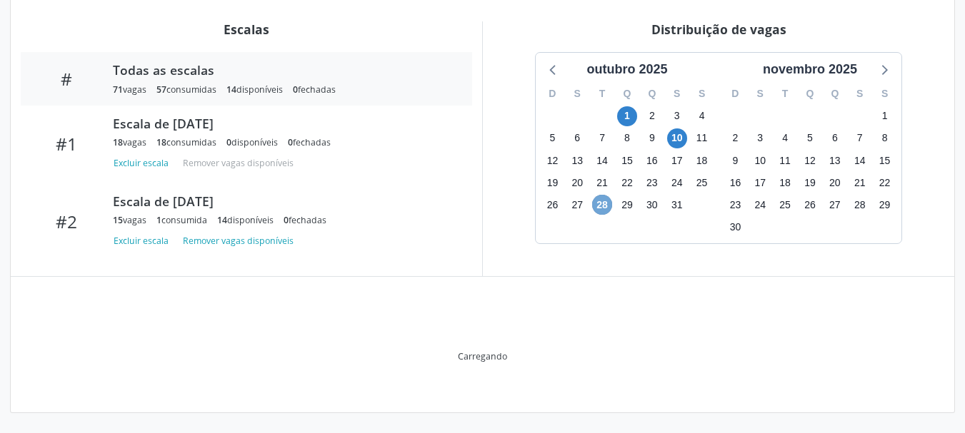
scroll to position [501, 0]
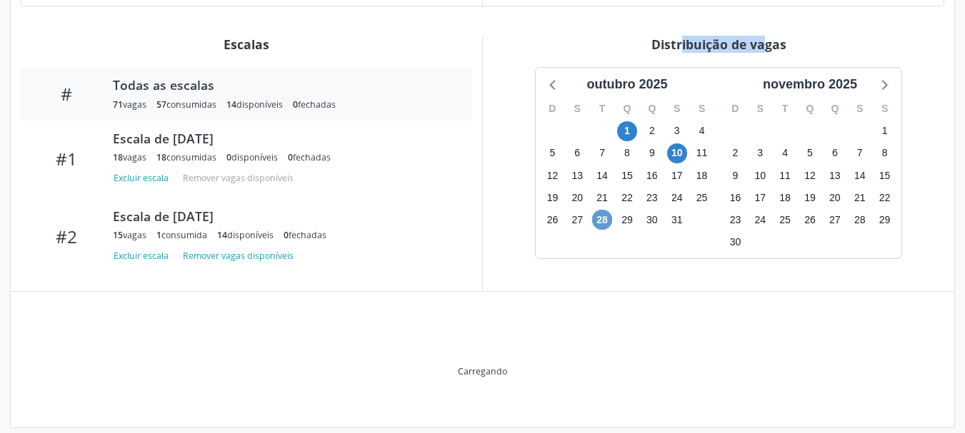
click at [601, 42] on div "Distribuição de vagas outubro 2025 D S T Q Q S S 28 29 30 1 2 3 4 5 6 7 8 9 10 …" at bounding box center [718, 163] width 472 height 255
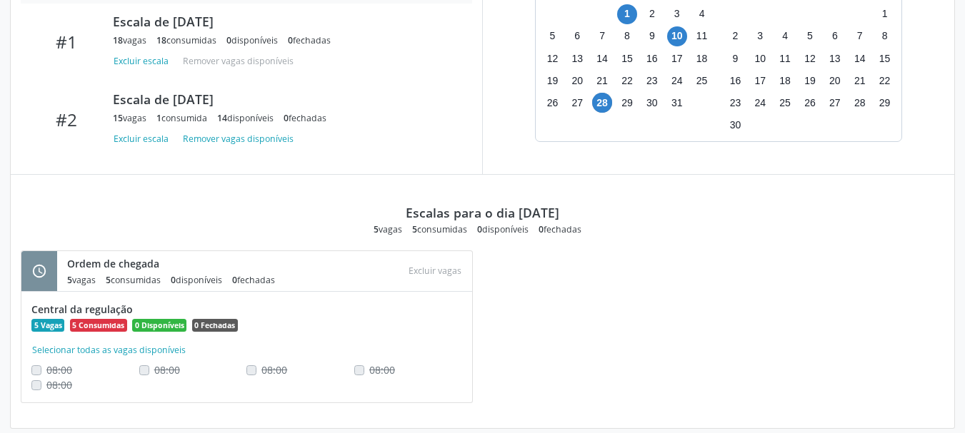
scroll to position [619, 0]
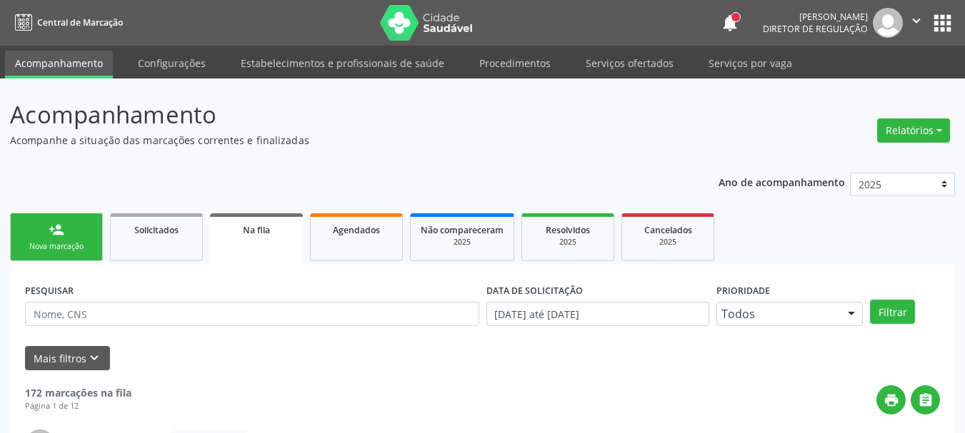
scroll to position [38, 0]
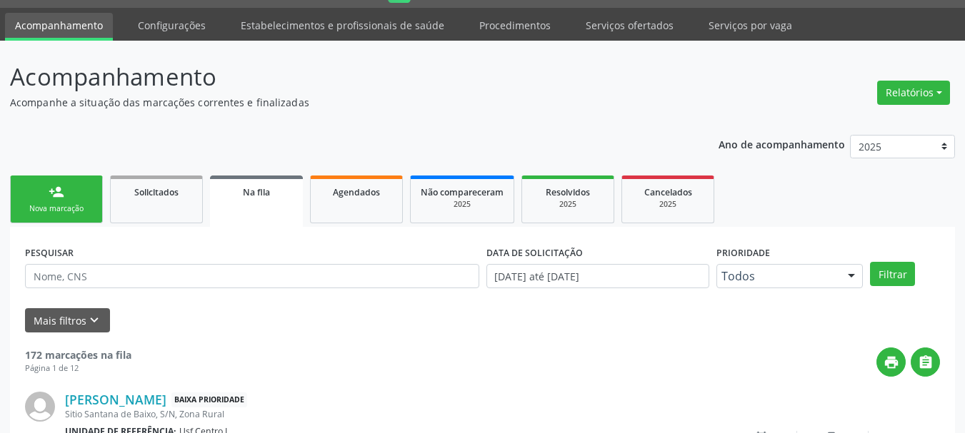
click at [74, 203] on link "person_add Nova marcação" at bounding box center [56, 200] width 93 height 48
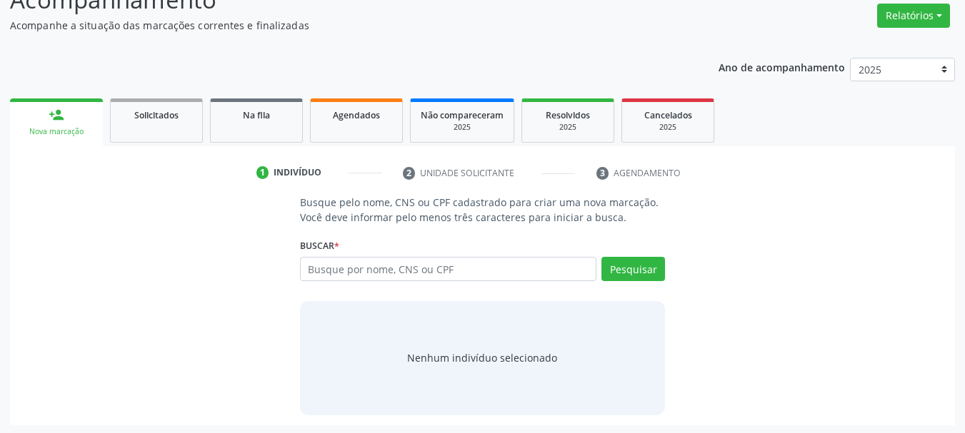
scroll to position [117, 0]
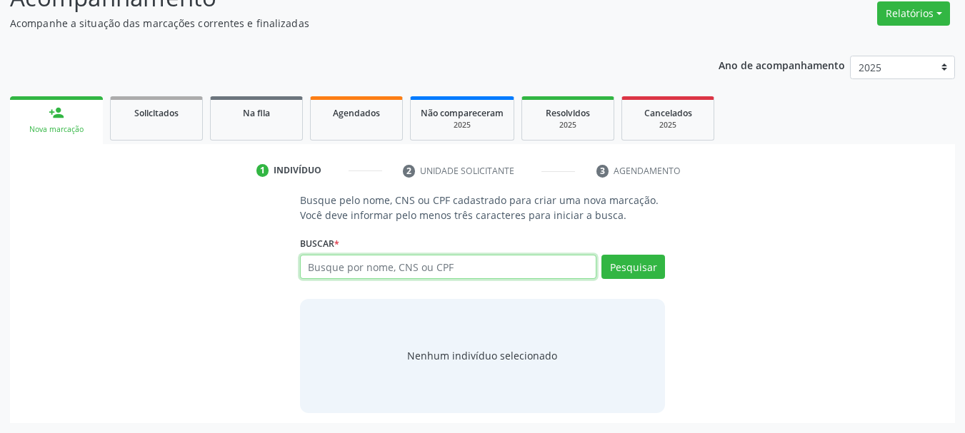
click at [354, 256] on input "text" at bounding box center [448, 267] width 297 height 24
click at [358, 266] on input "text" at bounding box center [448, 267] width 297 height 24
type input "naelly c"
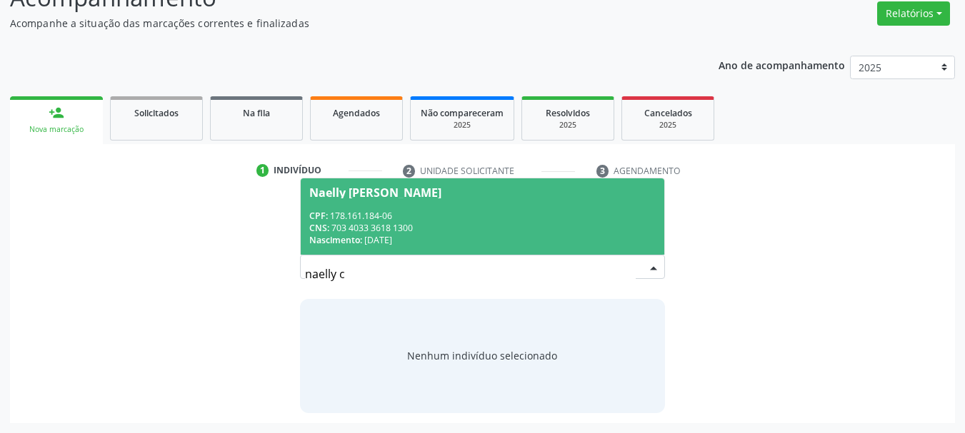
click at [437, 238] on div "Nascimento: [DATE]" at bounding box center [482, 240] width 347 height 12
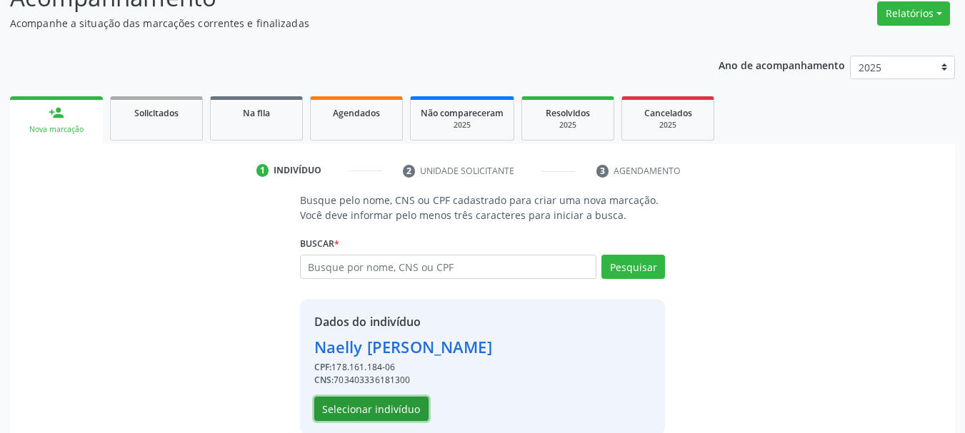
click at [359, 406] on button "Selecionar indivíduo" at bounding box center [371, 409] width 114 height 24
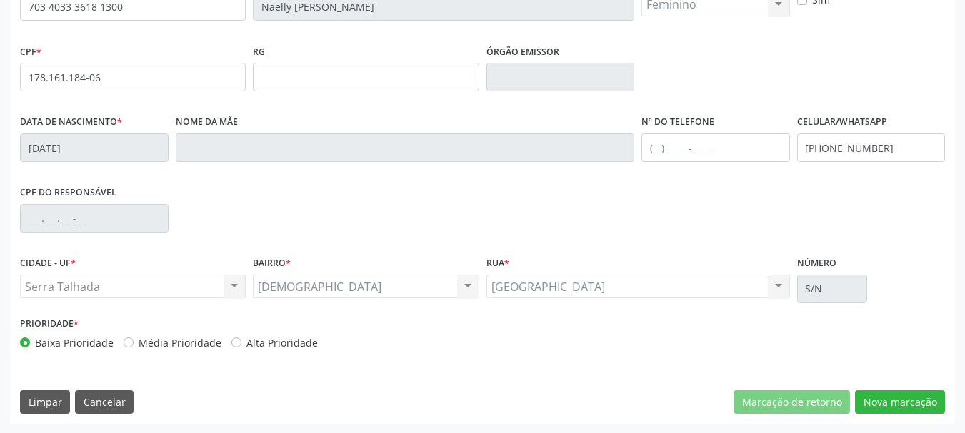
scroll to position [341, 0]
click at [927, 414] on div "CNS 703 4033 3618 1300 Nome * [PERSON_NAME] * Feminino Masculino Feminino Nenhu…" at bounding box center [482, 196] width 945 height 454
click at [920, 408] on button "Nova marcação" at bounding box center [900, 402] width 90 height 24
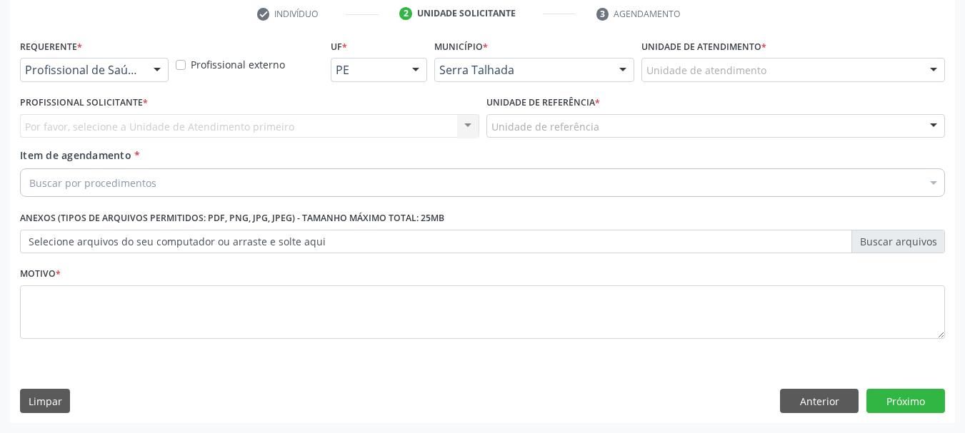
scroll to position [274, 0]
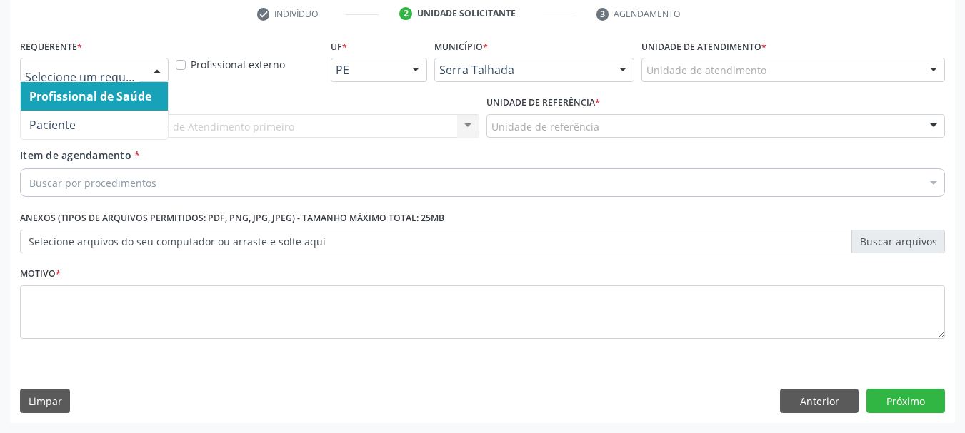
drag, startPoint x: 77, startPoint y: 109, endPoint x: 79, endPoint y: 119, distance: 9.5
click at [79, 116] on ul "Profissional de Saúde Paciente Nenhum resultado encontrado para: " " Não há nen…" at bounding box center [94, 110] width 147 height 57
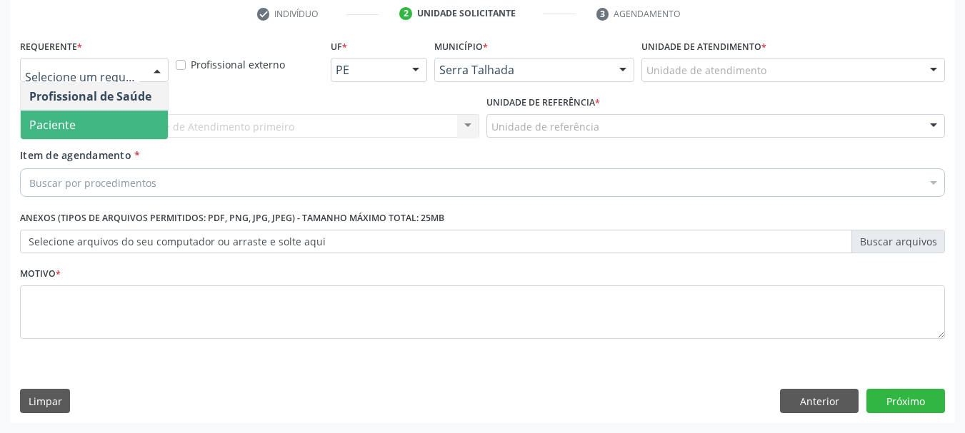
click at [79, 120] on span "Paciente" at bounding box center [94, 125] width 147 height 29
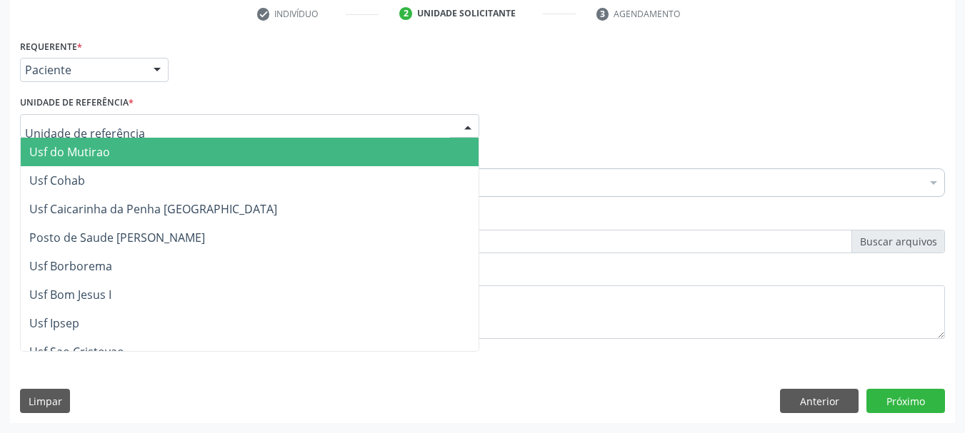
drag, startPoint x: 81, startPoint y: 138, endPoint x: 74, endPoint y: 129, distance: 11.2
click at [80, 139] on div "Usf do Mutirao Usf Cohab Usf Caicarinha da Penha [GEOGRAPHIC_DATA] Posto de Sau…" at bounding box center [249, 126] width 459 height 24
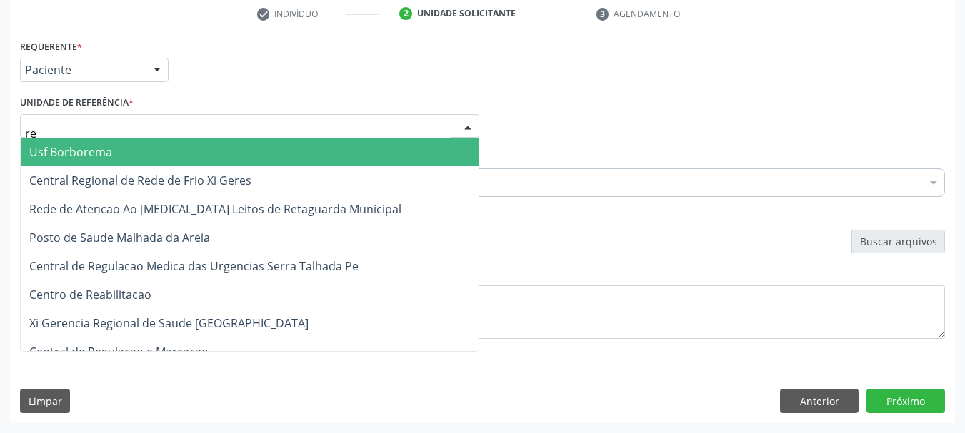
type input "rea"
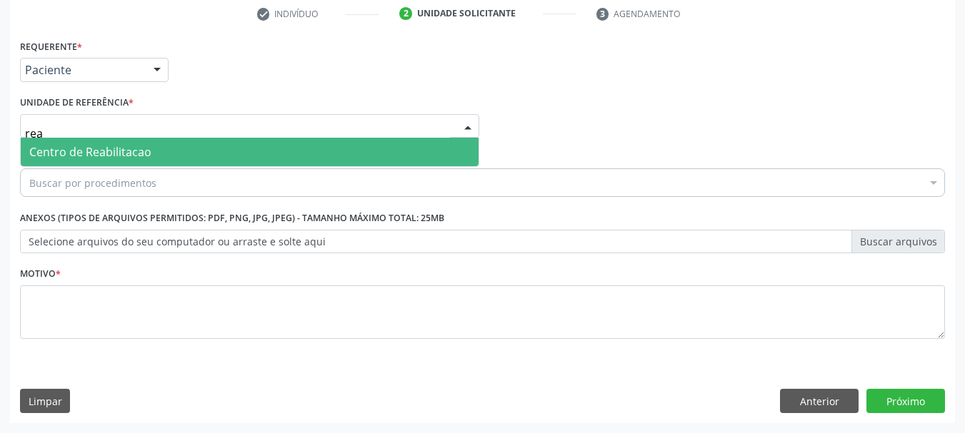
click at [80, 144] on span "Centro de Reabilitacao" at bounding box center [250, 152] width 458 height 29
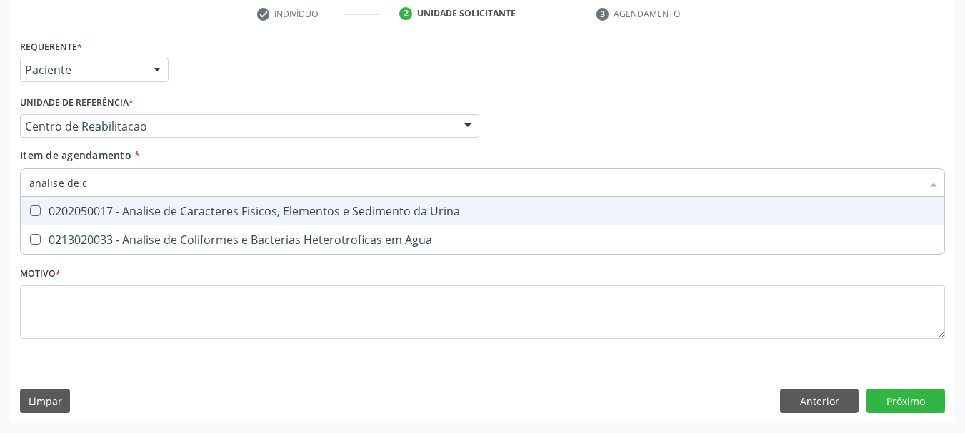
type input "analise de ca"
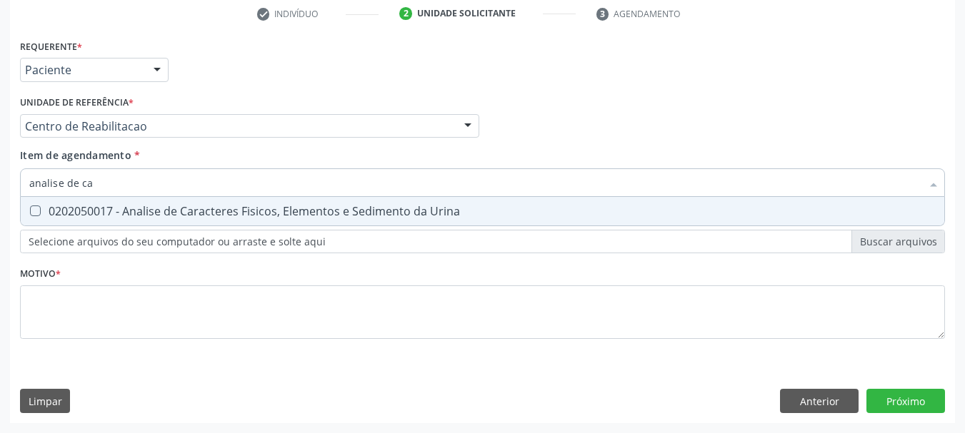
click at [62, 206] on div "0202050017 - Analise de Caracteres Fisicos, Elementos e Sedimento da Urina" at bounding box center [482, 211] width 906 height 11
checkbox Urina "true"
click at [109, 181] on input "analise de ca" at bounding box center [475, 183] width 892 height 29
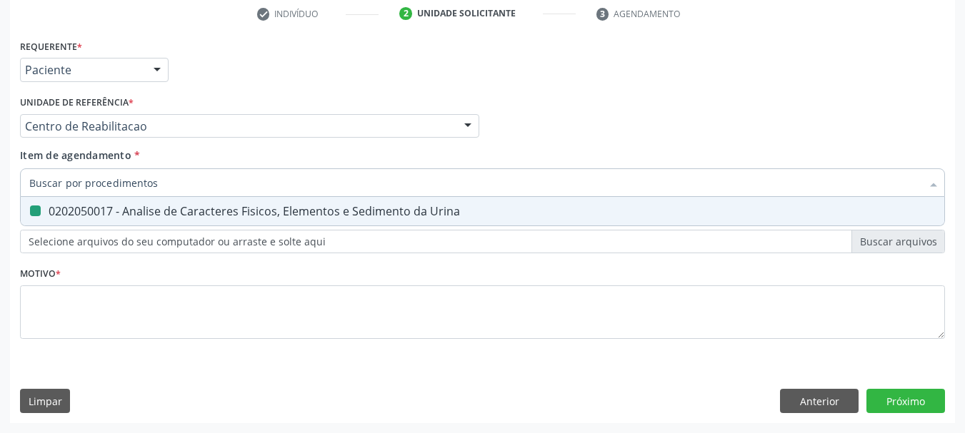
type input "]"
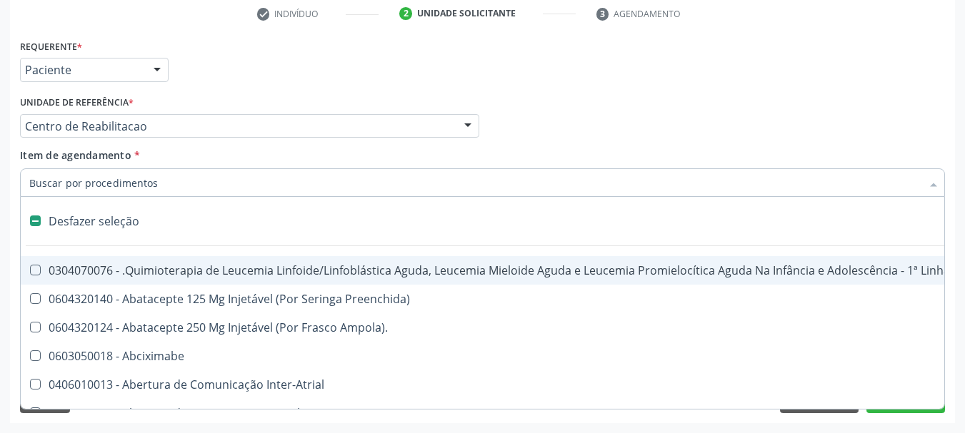
type input "c"
checkbox Punho "true"
checkbox Urina "false"
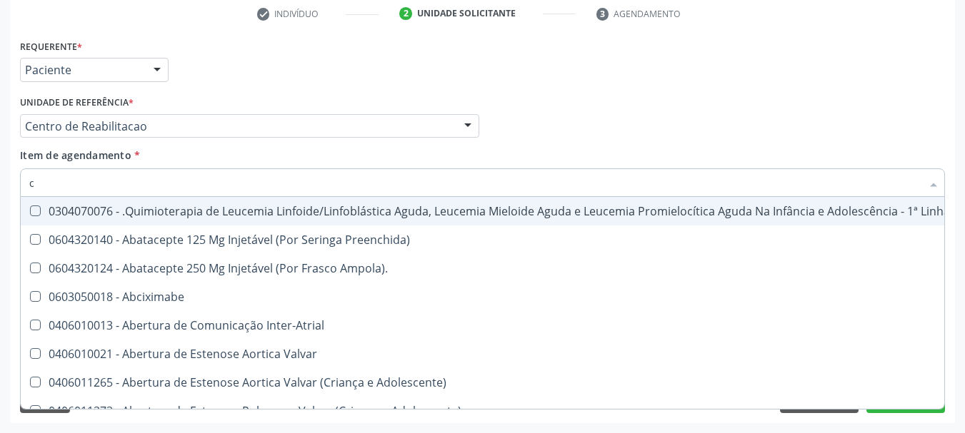
type input "cu"
checkbox Urina "false"
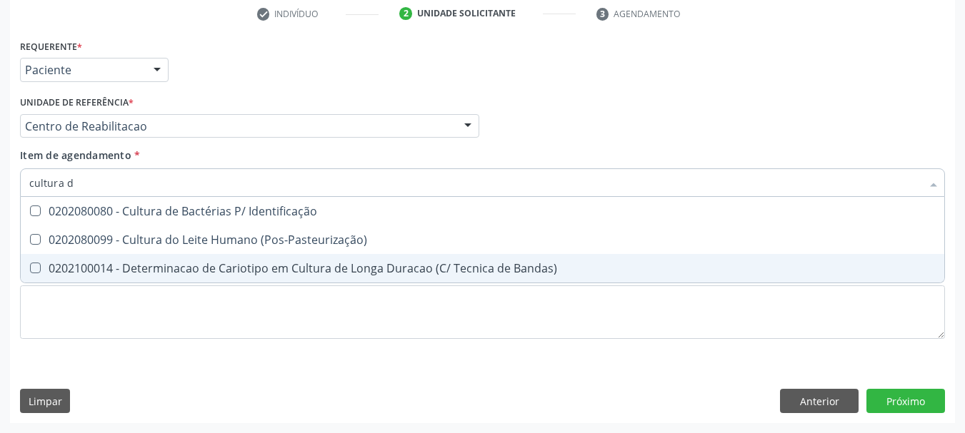
type input "cultura de"
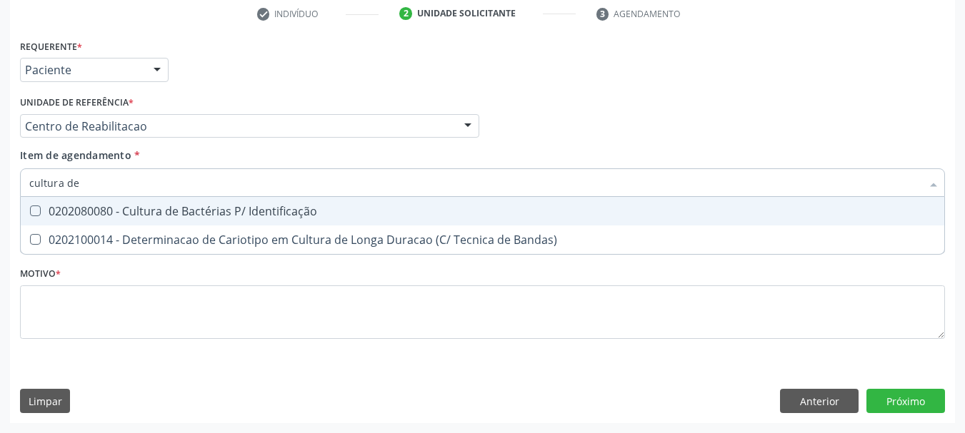
click at [286, 210] on div "0202080080 - Cultura de Bactérias P/ Identificação" at bounding box center [482, 211] width 906 height 11
checkbox Identificação "true"
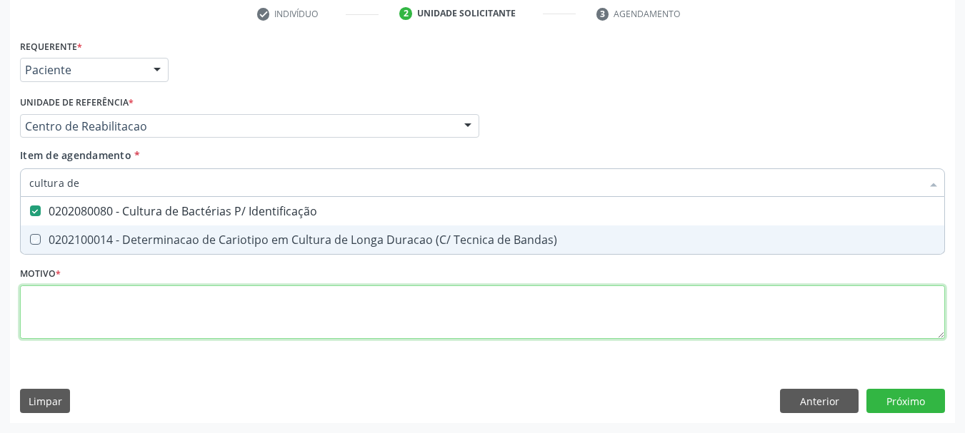
click at [135, 323] on div "Requerente * Paciente Profissional de Saúde Paciente Nenhum resultado encontrad…" at bounding box center [482, 197] width 925 height 323
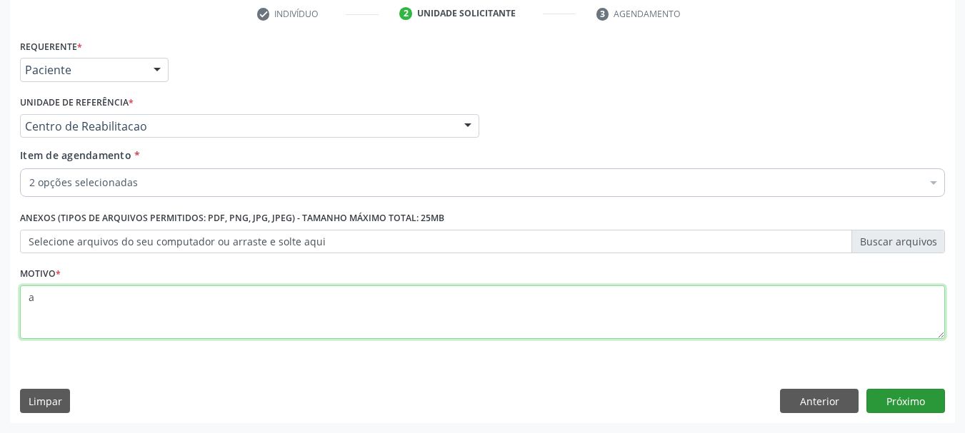
type textarea "a"
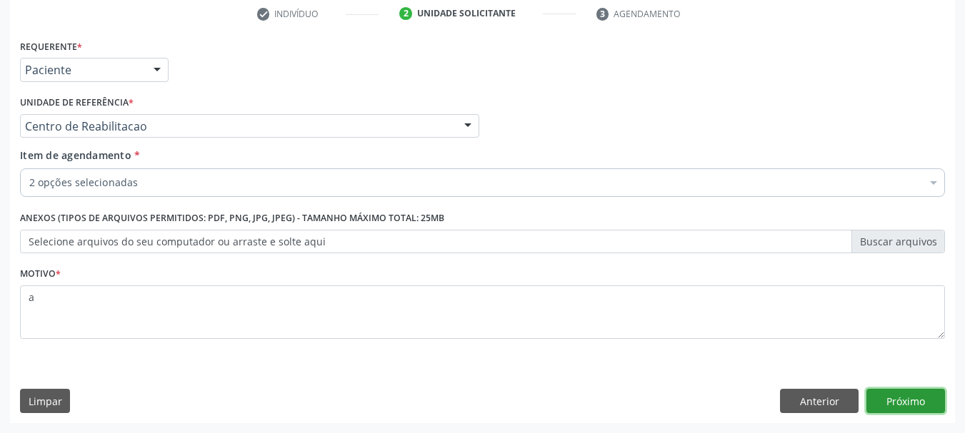
click at [890, 406] on button "Próximo" at bounding box center [905, 401] width 79 height 24
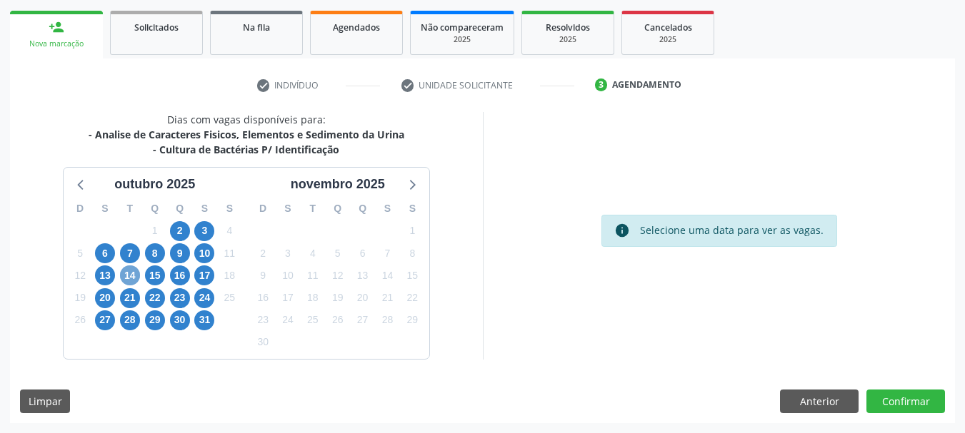
click at [131, 281] on span "14" at bounding box center [130, 276] width 20 height 20
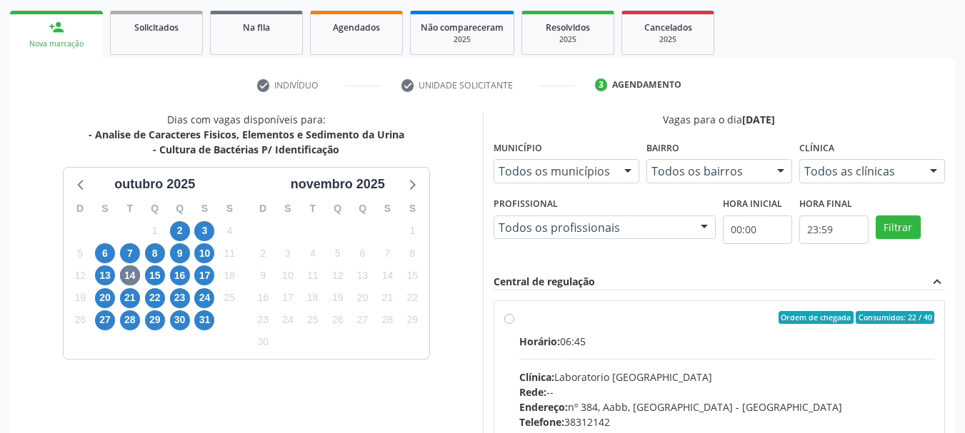
click at [597, 329] on label "Ordem de chegada Consumidos: 22 / 40 Horário: 06:45 Clínica: Laboratorio Sao Fr…" at bounding box center [727, 420] width 416 height 219
click at [514, 324] on input "Ordem de chegada Consumidos: 22 / 40 Horário: 06:45 Clínica: Laboratorio Sao Fr…" at bounding box center [509, 317] width 10 height 13
radio input "true"
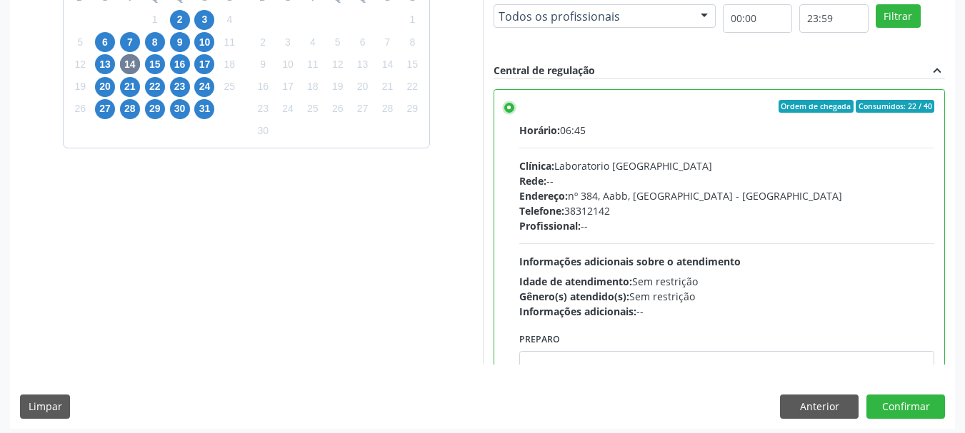
scroll to position [420, 0]
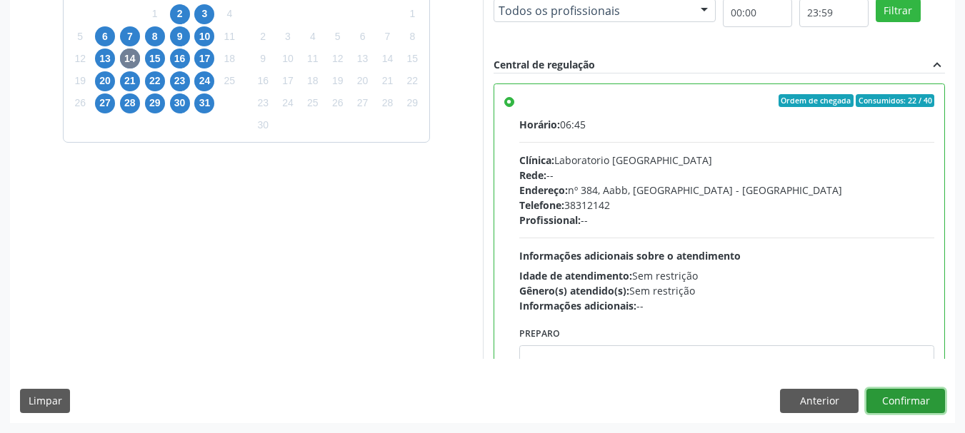
click at [923, 410] on button "Confirmar" at bounding box center [905, 401] width 79 height 24
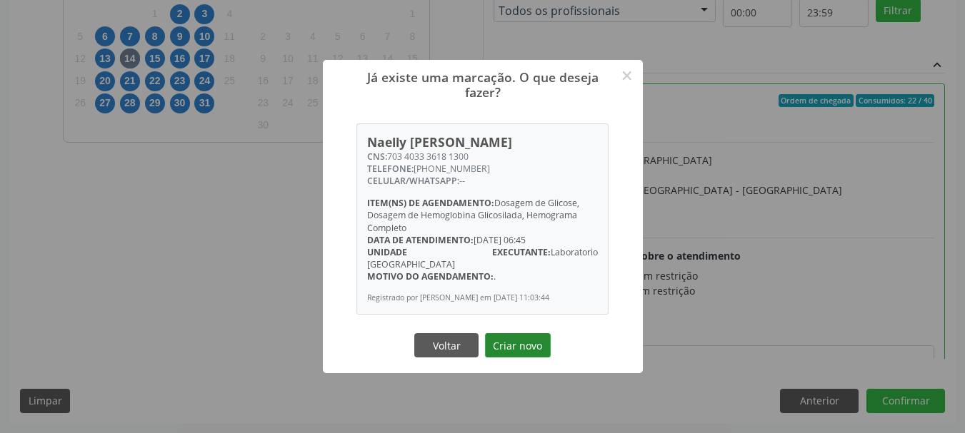
click at [518, 339] on button "Criar novo" at bounding box center [518, 345] width 66 height 24
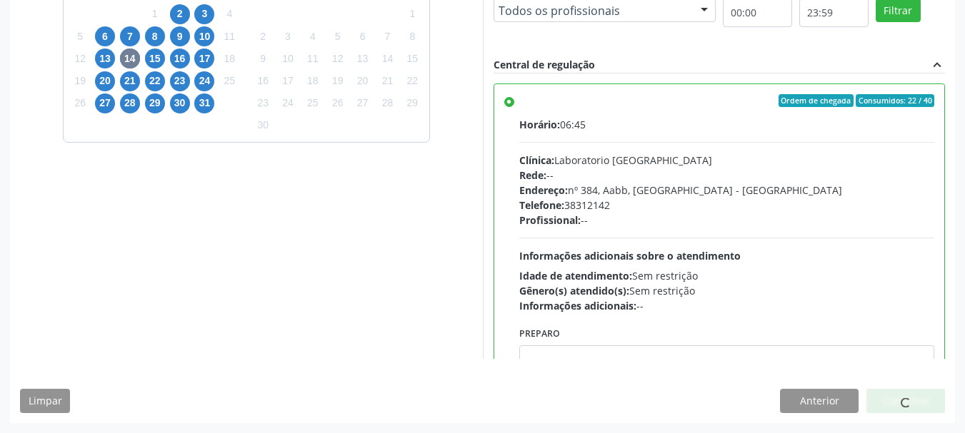
scroll to position [38, 0]
